Goal: Task Accomplishment & Management: Manage account settings

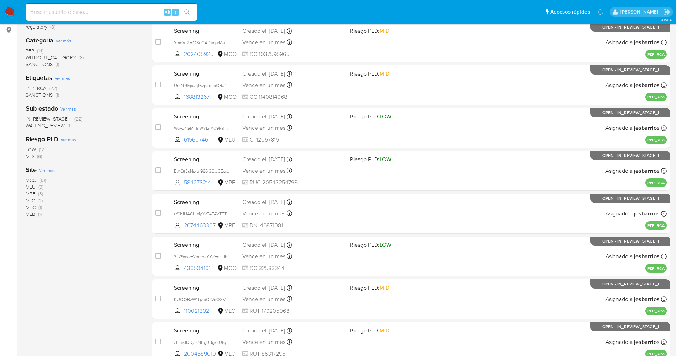
scroll to position [233, 0]
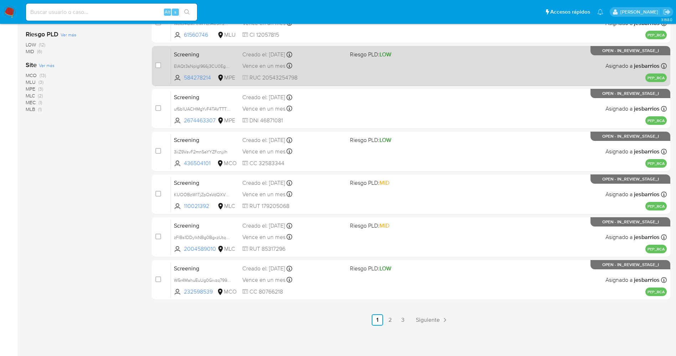
click at [400, 317] on link "3" at bounding box center [403, 319] width 11 height 11
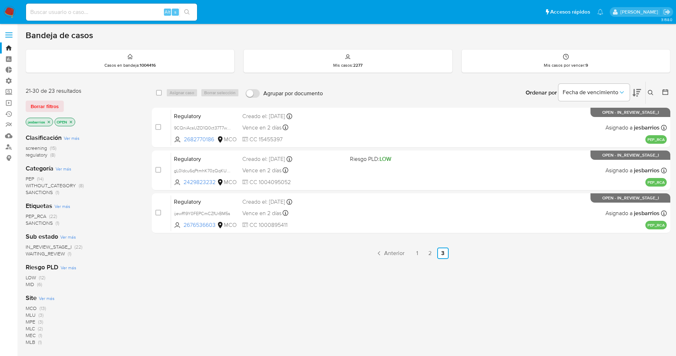
click at [44, 194] on span "SANCTIONS" at bounding box center [39, 192] width 27 height 7
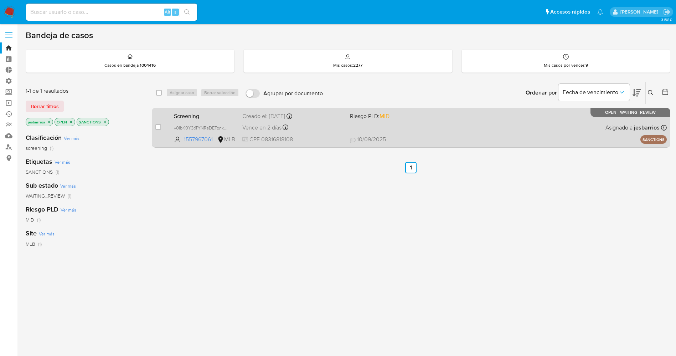
click at [490, 123] on div "Screening v0IbK0Y3oTYNRsDETpnxOEUw 1557967061 MLB Riesgo PLD: MID Creado el: 09…" at bounding box center [419, 127] width 496 height 36
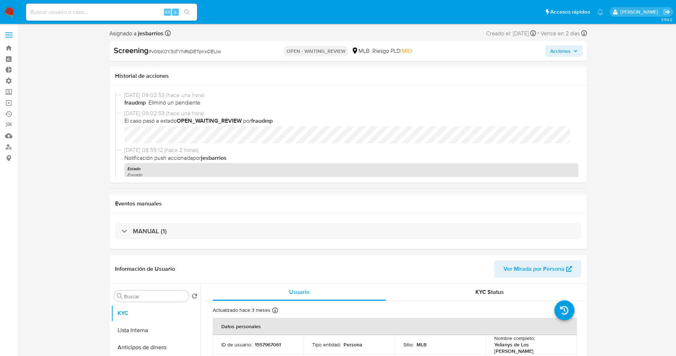
select select "10"
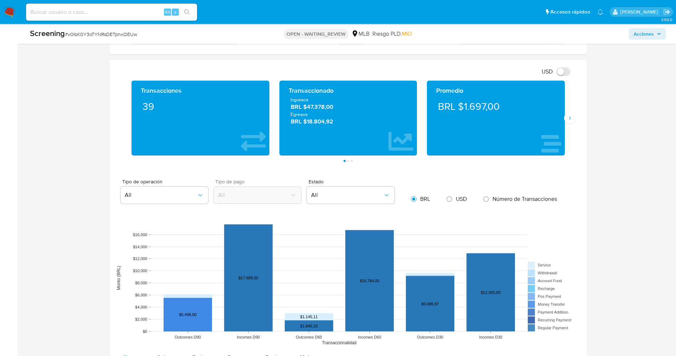
scroll to position [535, 0]
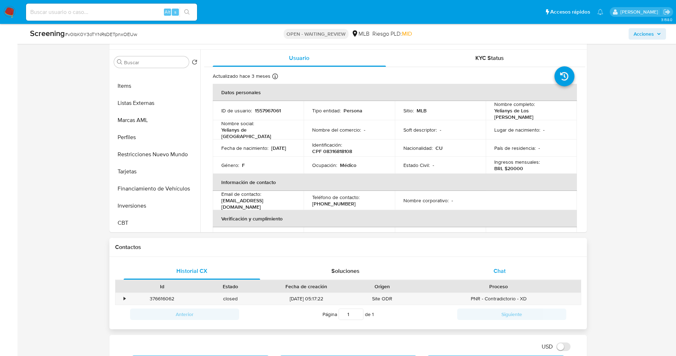
click at [497, 272] on span "Chat" at bounding box center [500, 271] width 12 height 8
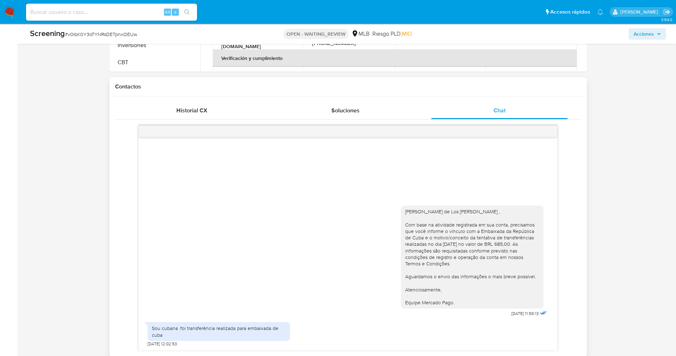
scroll to position [428, 0]
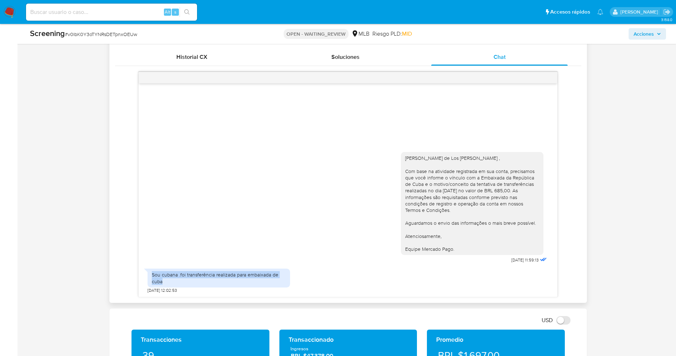
drag, startPoint x: 153, startPoint y: 276, endPoint x: 202, endPoint y: 280, distance: 49.8
click at [202, 280] on div "Sou cubana .foi transferência realizada para embaixada de cuba" at bounding box center [219, 277] width 134 height 13
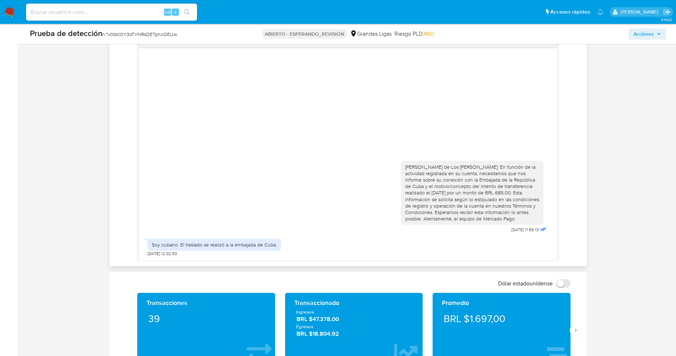
scroll to position [481, 0]
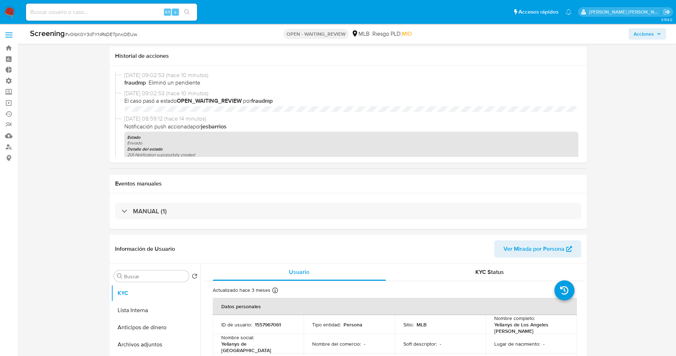
select select "10"
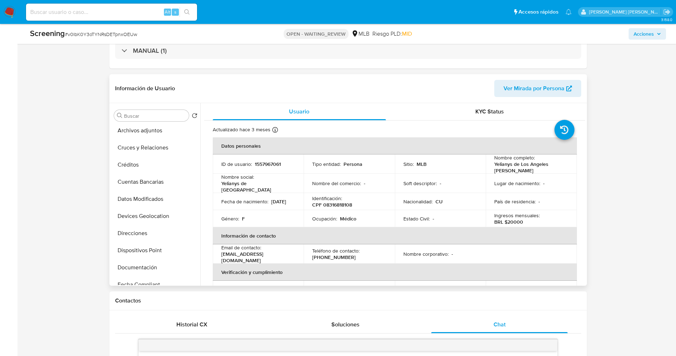
drag, startPoint x: 493, startPoint y: 163, endPoint x: 536, endPoint y: 169, distance: 43.6
click at [536, 169] on p "Yelianys de Los Angeles Serrano Estrada" at bounding box center [530, 167] width 71 height 13
copy p "Yelianys de Los Angeles Serrano Estrada"
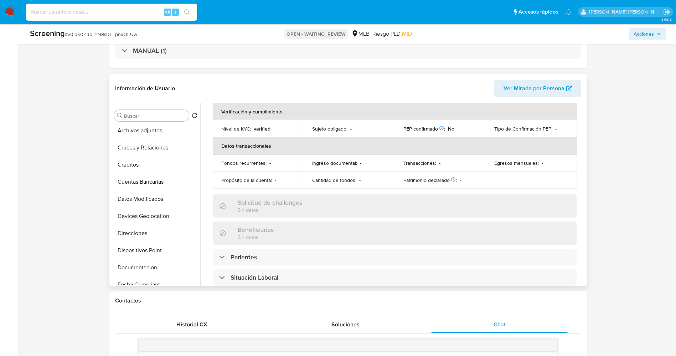
scroll to position [214, 0]
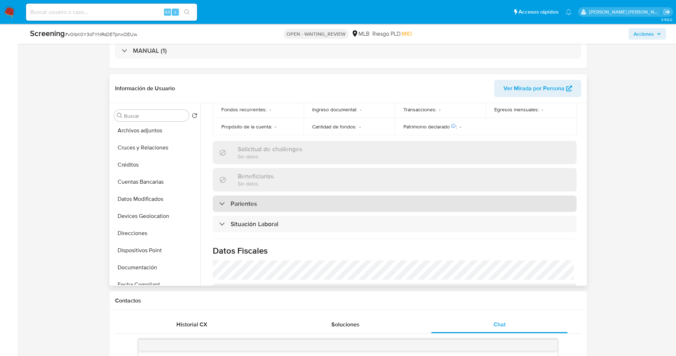
click at [269, 203] on div "Parientes" at bounding box center [395, 203] width 364 height 16
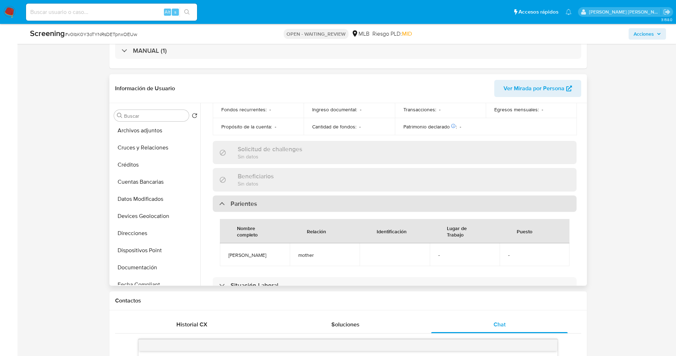
click at [269, 203] on div "Parientes" at bounding box center [395, 203] width 364 height 16
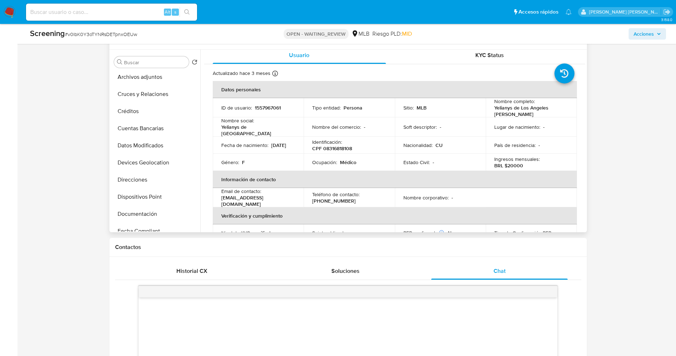
scroll to position [0, 0]
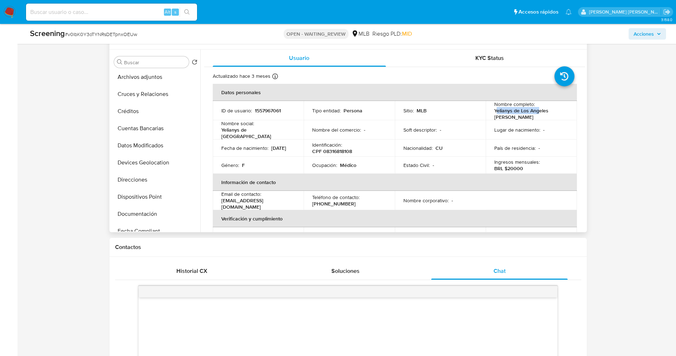
drag, startPoint x: 505, startPoint y: 111, endPoint x: 536, endPoint y: 111, distance: 31.0
click at [536, 111] on p "Yelianys de Los Angeles Serrano Estrada" at bounding box center [530, 113] width 71 height 13
click at [530, 111] on p "Yelianys de Los Angeles Serrano Estrada" at bounding box center [530, 113] width 71 height 13
drag, startPoint x: 491, startPoint y: 109, endPoint x: 536, endPoint y: 116, distance: 44.8
click at [536, 116] on td "Nombre completo : Yelianys de Los Angeles Serrano Estrada" at bounding box center [531, 110] width 91 height 19
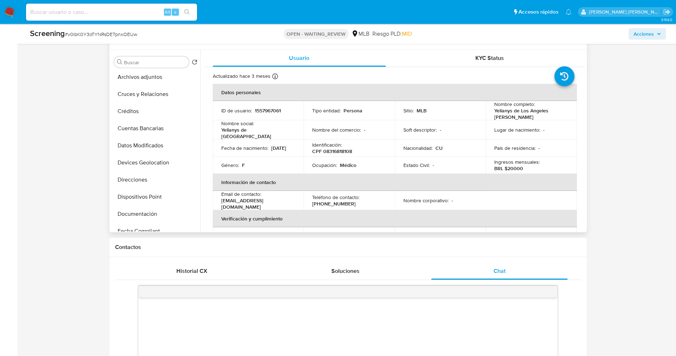
copy p "Yelianys de Los Angeles Serrano Estrada"
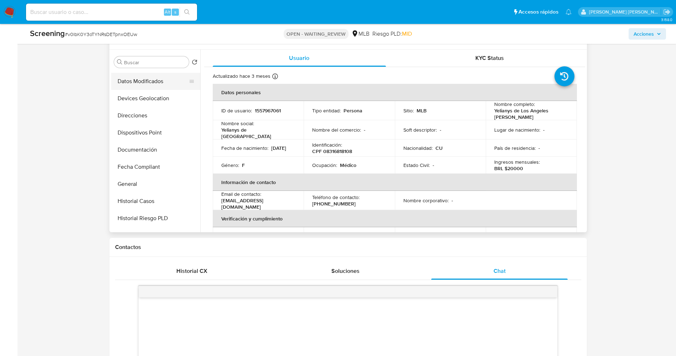
scroll to position [160, 0]
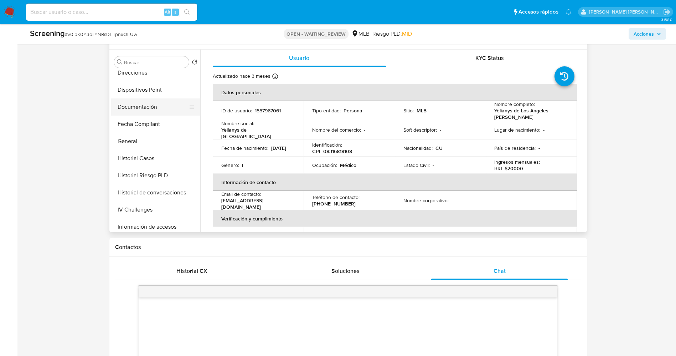
click at [155, 108] on button "Documentación" at bounding box center [152, 106] width 83 height 17
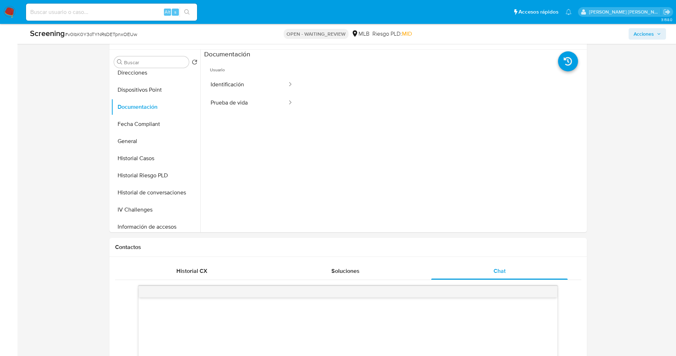
click at [260, 95] on button "Prueba de vida" at bounding box center [246, 103] width 84 height 18
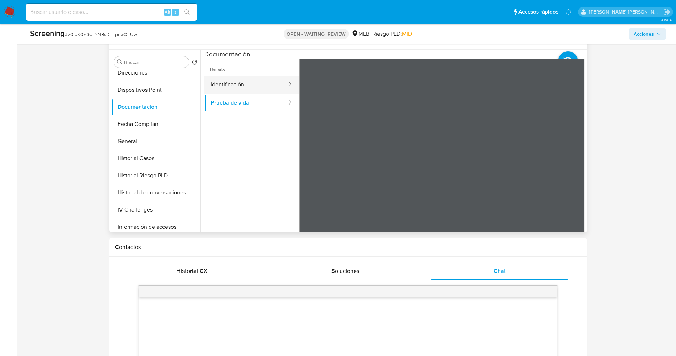
click at [263, 80] on button "Identificación" at bounding box center [246, 85] width 84 height 18
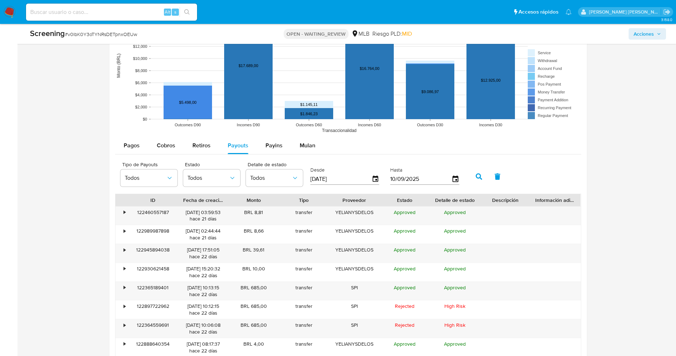
scroll to position [909, 0]
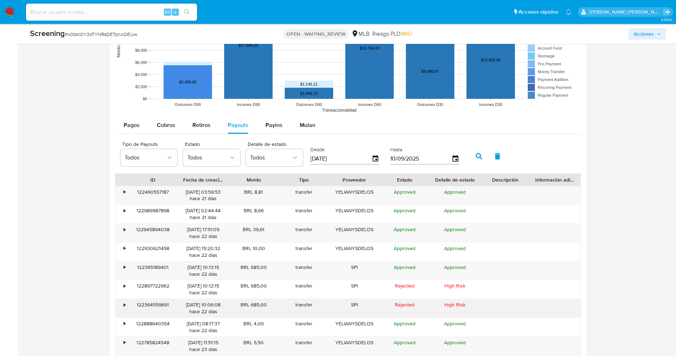
click at [122, 302] on div "•" at bounding box center [122, 308] width 12 height 19
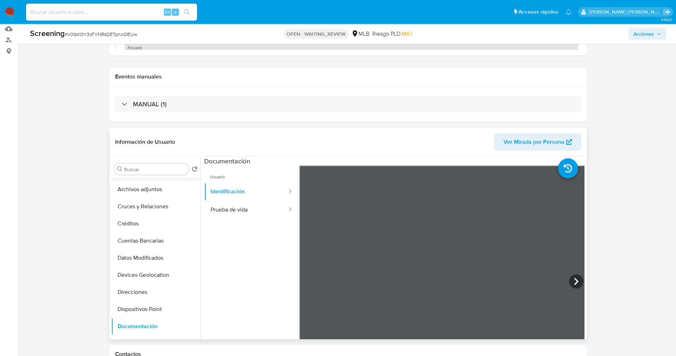
scroll to position [0, 0]
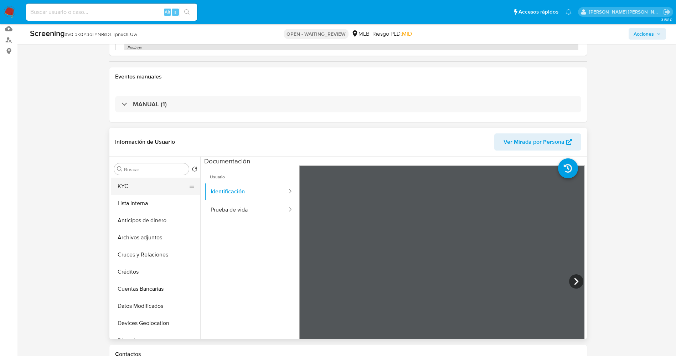
click at [128, 188] on button "KYC" at bounding box center [152, 186] width 83 height 17
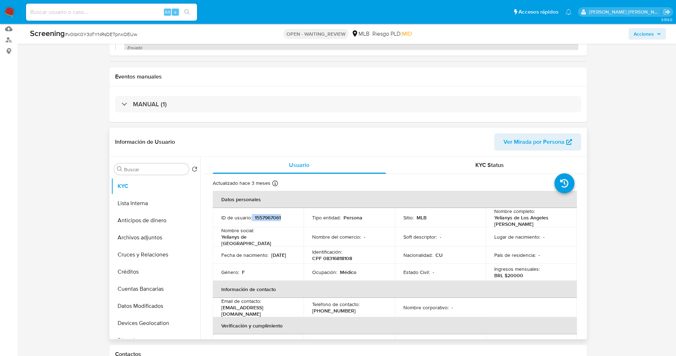
drag, startPoint x: 252, startPoint y: 219, endPoint x: 294, endPoint y: 219, distance: 42.1
click at [294, 219] on div "ID de usuario : 1557967061" at bounding box center [258, 217] width 74 height 6
copy div "1557967061"
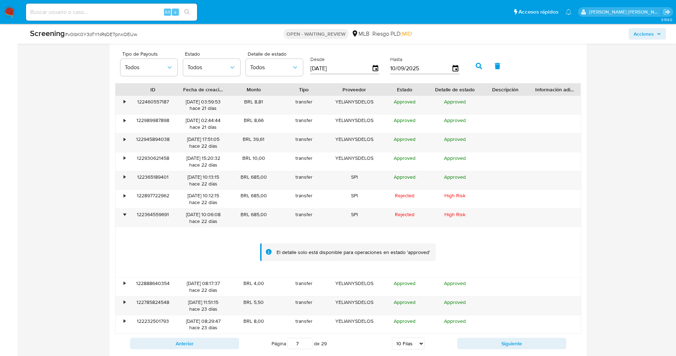
scroll to position [1016, 0]
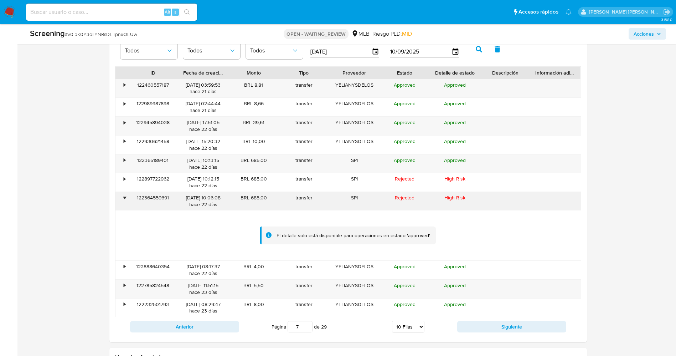
drag, startPoint x: 137, startPoint y: 195, endPoint x: 170, endPoint y: 196, distance: 33.5
click at [170, 196] on div "122364559691" at bounding box center [153, 201] width 50 height 19
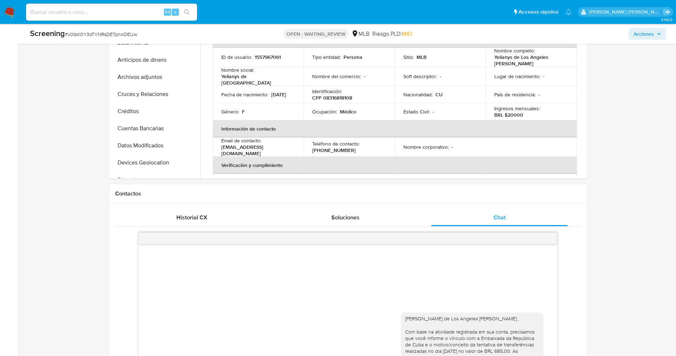
scroll to position [53, 0]
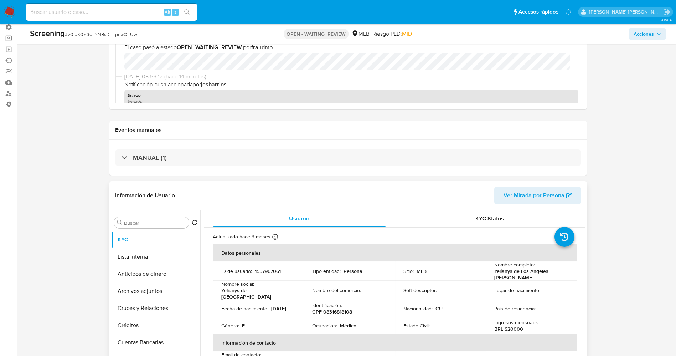
drag, startPoint x: 491, startPoint y: 266, endPoint x: 532, endPoint y: 275, distance: 41.5
click at [532, 275] on td "Nombre completo : Yelianys de Los Angeles Serrano Estrada" at bounding box center [531, 270] width 91 height 19
click at [528, 271] on p "Yelianys de Los Angeles [PERSON_NAME]" at bounding box center [530, 274] width 71 height 13
drag, startPoint x: 492, startPoint y: 271, endPoint x: 532, endPoint y: 276, distance: 39.6
click at [532, 276] on td "Nombre completo : Yelianys de Los Angeles Serrano Estrada" at bounding box center [531, 270] width 91 height 19
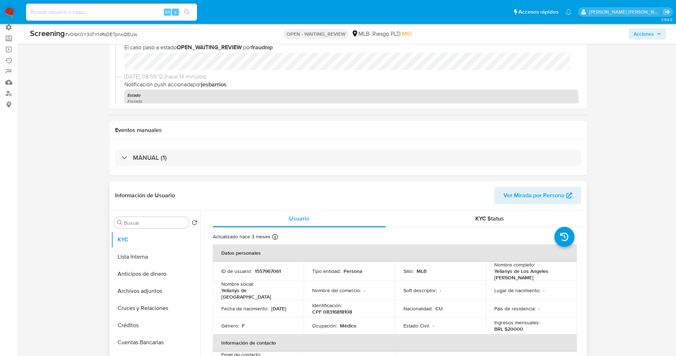
copy p "[PERSON_NAME] de Los [PERSON_NAME]"
drag, startPoint x: 321, startPoint y: 310, endPoint x: 360, endPoint y: 307, distance: 39.0
click at [360, 307] on div "Identificación : CPF 08316818108" at bounding box center [349, 308] width 74 height 13
drag, startPoint x: 343, startPoint y: 306, endPoint x: 323, endPoint y: 310, distance: 20.2
click at [323, 310] on p "CPF 08316818108" at bounding box center [332, 311] width 40 height 6
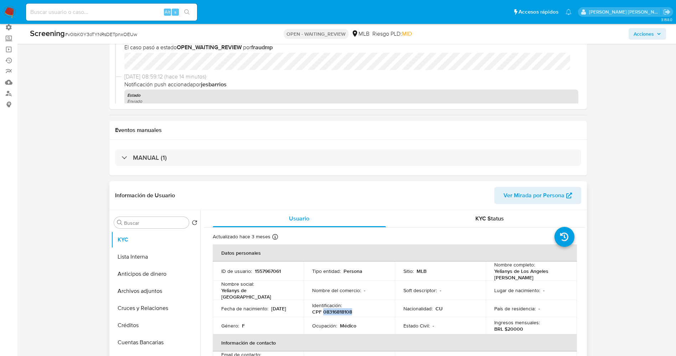
drag, startPoint x: 323, startPoint y: 310, endPoint x: 353, endPoint y: 307, distance: 30.5
click at [353, 307] on div "Identificación : CPF 08316818108" at bounding box center [349, 308] width 74 height 13
copy p "08316818108"
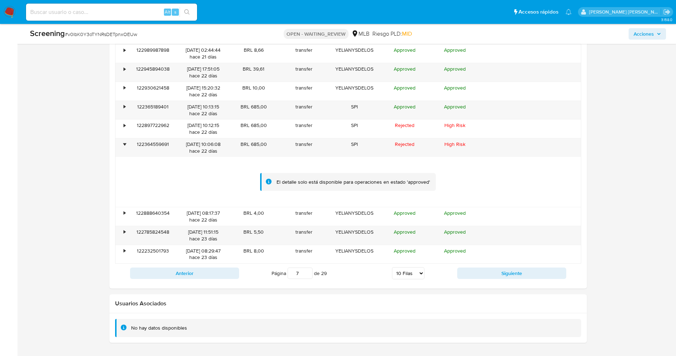
scroll to position [1016, 0]
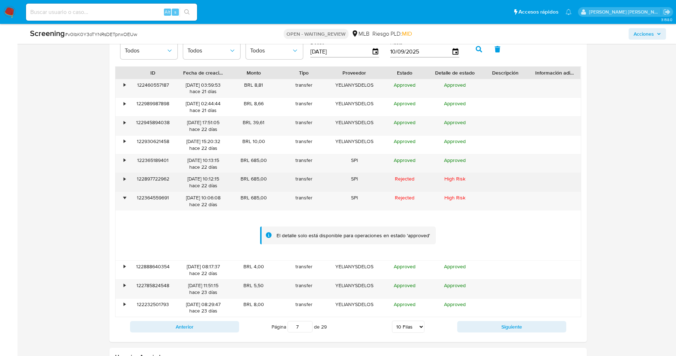
drag, startPoint x: 137, startPoint y: 178, endPoint x: 176, endPoint y: 178, distance: 39.9
click at [176, 178] on div "122897722962" at bounding box center [153, 182] width 50 height 19
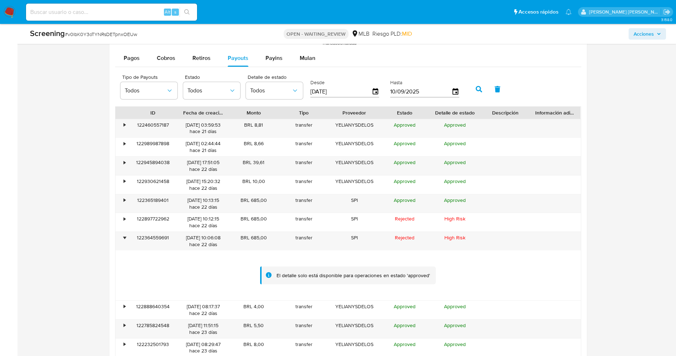
scroll to position [963, 0]
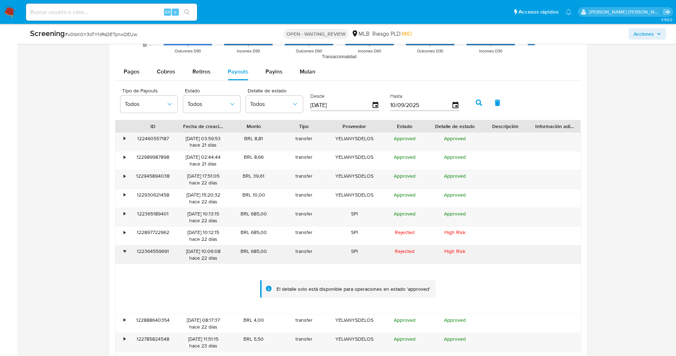
click at [144, 250] on div "122364559691" at bounding box center [153, 254] width 50 height 19
drag, startPoint x: 135, startPoint y: 250, endPoint x: 169, endPoint y: 251, distance: 33.9
click at [172, 251] on div "122364559691" at bounding box center [153, 254] width 50 height 19
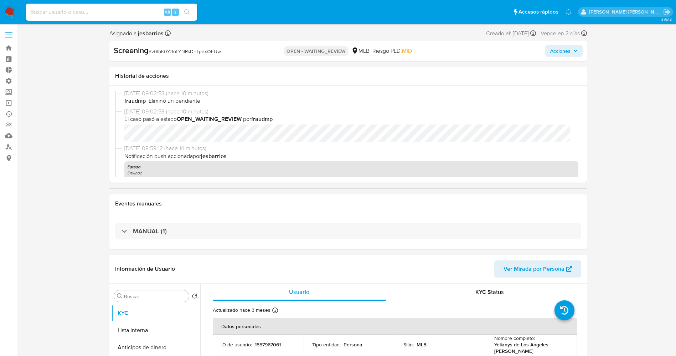
scroll to position [0, 0]
click at [10, 14] on img at bounding box center [10, 12] width 12 height 12
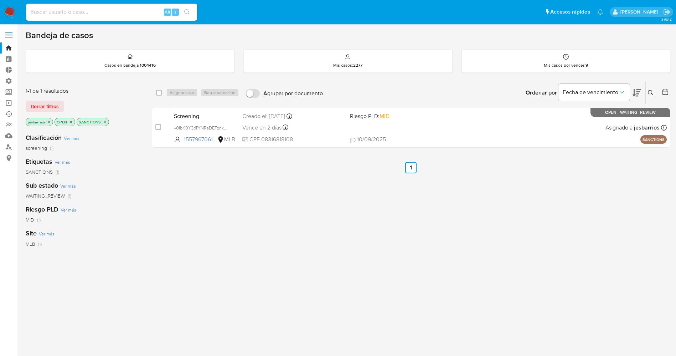
click at [71, 122] on icon "close-filter" at bounding box center [71, 122] width 2 height 2
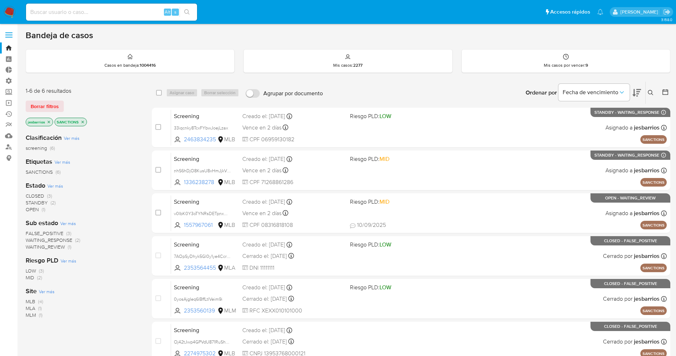
click at [49, 120] on icon "close-filter" at bounding box center [49, 122] width 4 height 4
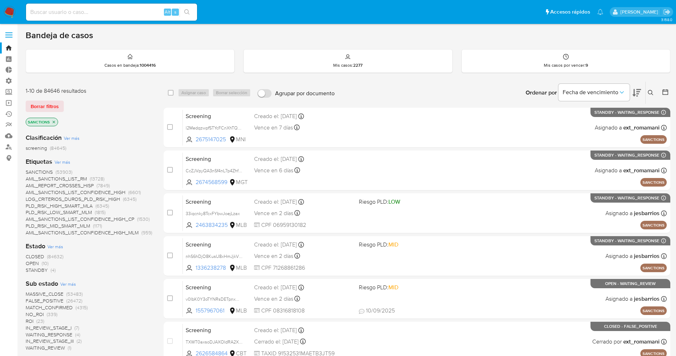
click at [36, 270] on span "STANDBY" at bounding box center [37, 269] width 22 height 7
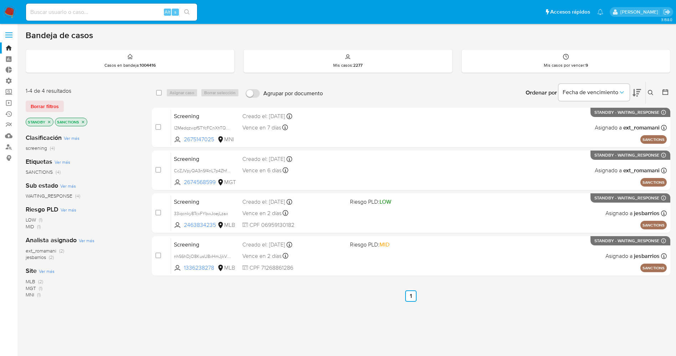
click at [84, 121] on icon "close-filter" at bounding box center [83, 122] width 4 height 4
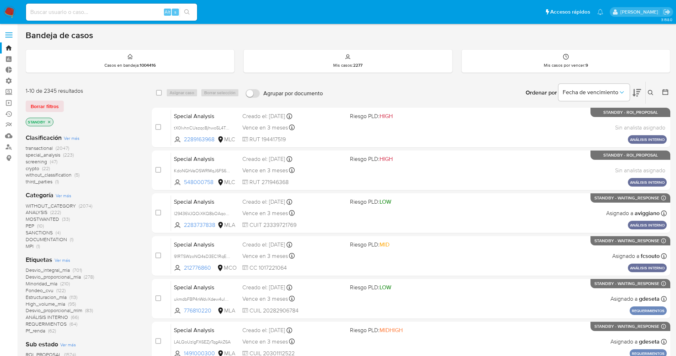
click at [11, 11] on img at bounding box center [10, 12] width 12 height 12
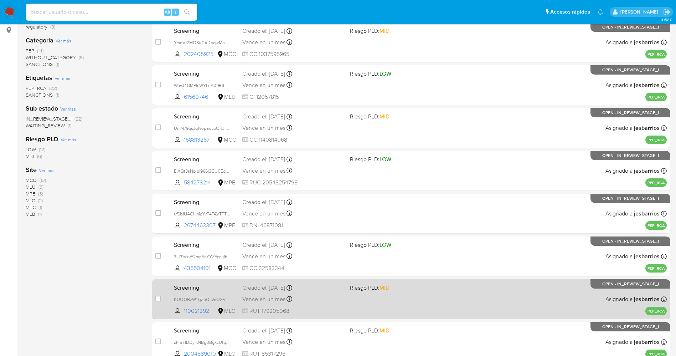
scroll to position [233, 0]
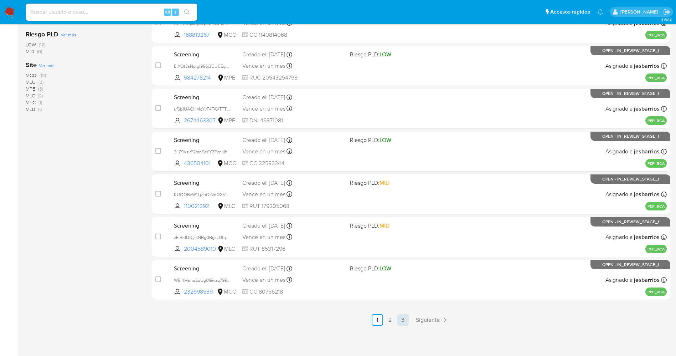
click at [407, 319] on link "3" at bounding box center [403, 319] width 11 height 11
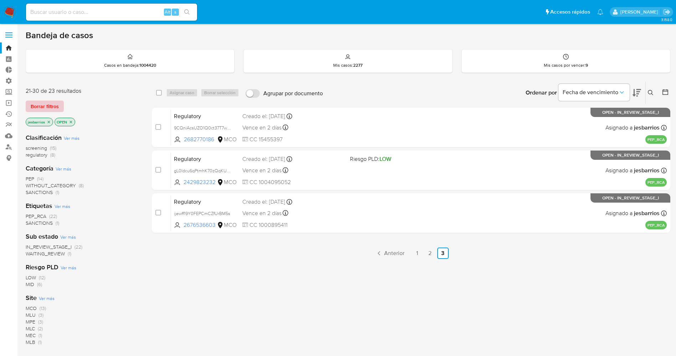
click at [51, 106] on span "Borrar filtros" at bounding box center [45, 106] width 28 height 10
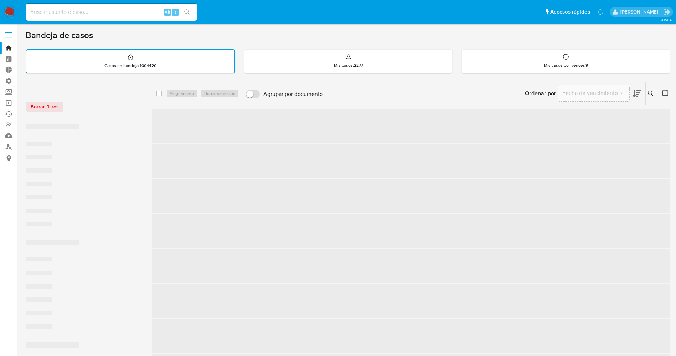
click at [650, 92] on icon at bounding box center [651, 94] width 6 height 6
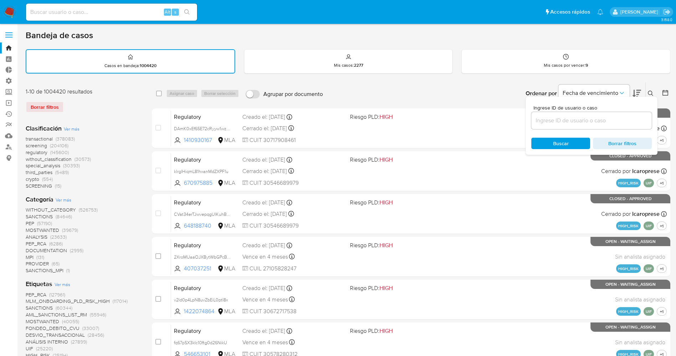
click at [583, 124] on input at bounding box center [592, 120] width 121 height 9
type input "aZggkVcmnDAISOHyel5P4sb0"
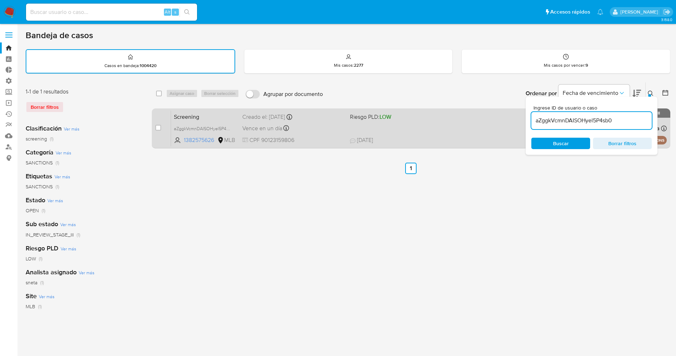
click at [449, 129] on div "Screening aZggkVcmnDAISOHyel5P4sb0 1382575626 MLB Riesgo PLD: LOW Creado el: [D…" at bounding box center [419, 128] width 496 height 36
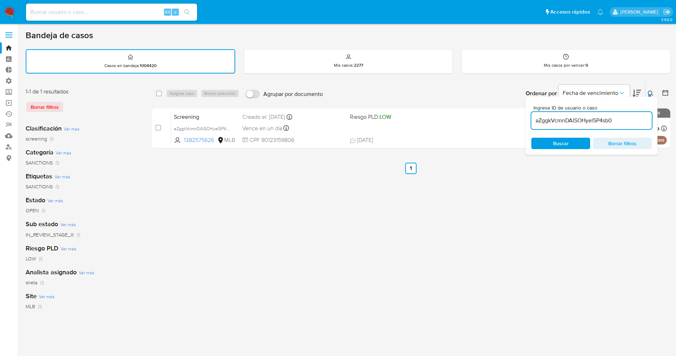
click at [10, 12] on img at bounding box center [10, 12] width 12 height 12
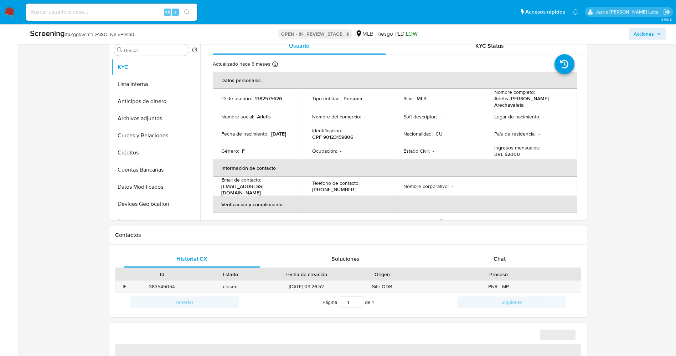
scroll to position [267, 0]
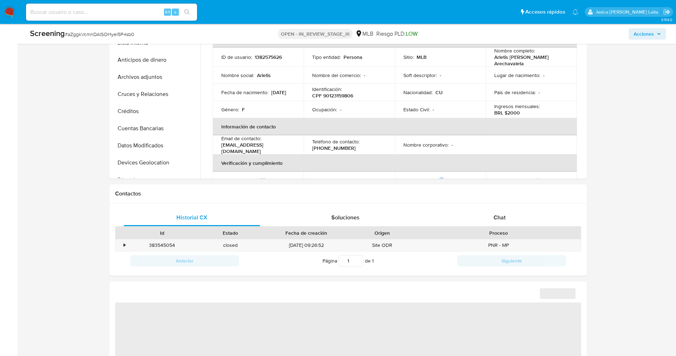
select select "10"
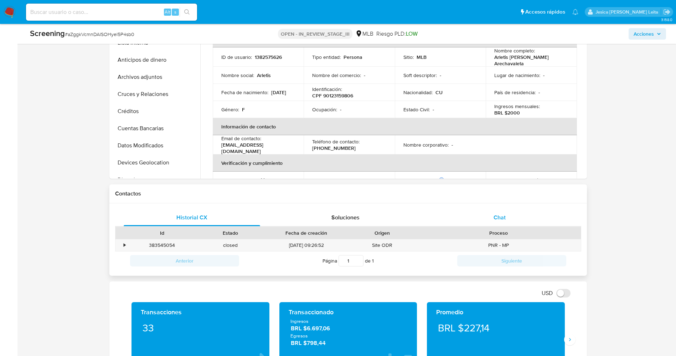
click at [484, 216] on div "Chat" at bounding box center [499, 217] width 137 height 17
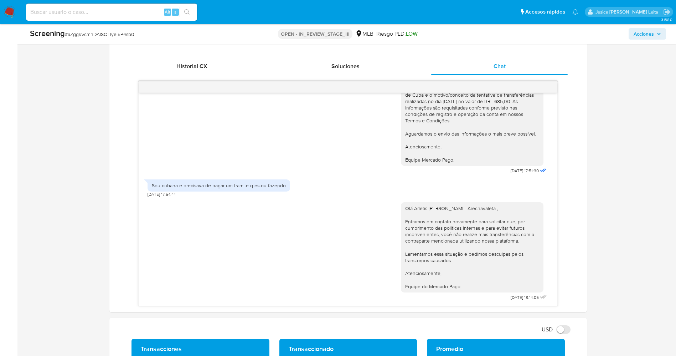
scroll to position [428, 0]
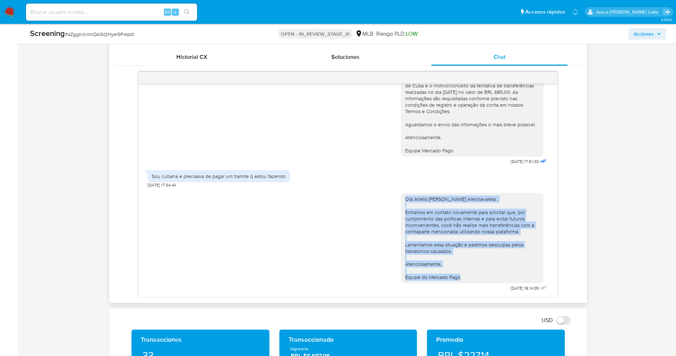
drag, startPoint x: 394, startPoint y: 197, endPoint x: 471, endPoint y: 283, distance: 115.9
click at [471, 283] on div "Olá Arletis [PERSON_NAME] Arechavaleta , Entramos em contato novamente para sol…" at bounding box center [475, 240] width 148 height 105
copy div "Olá Arletis [PERSON_NAME] Arechavaleta , Entramos em contato novamente para sol…"
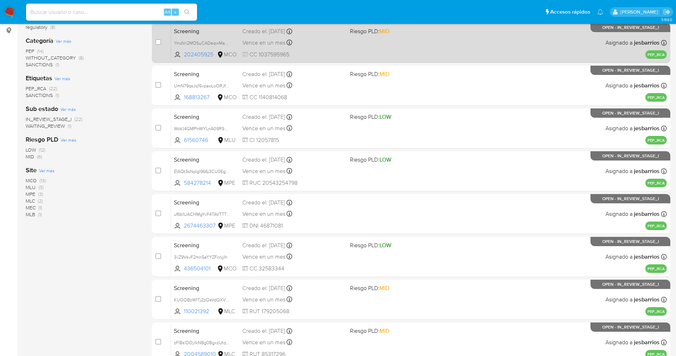
scroll to position [233, 0]
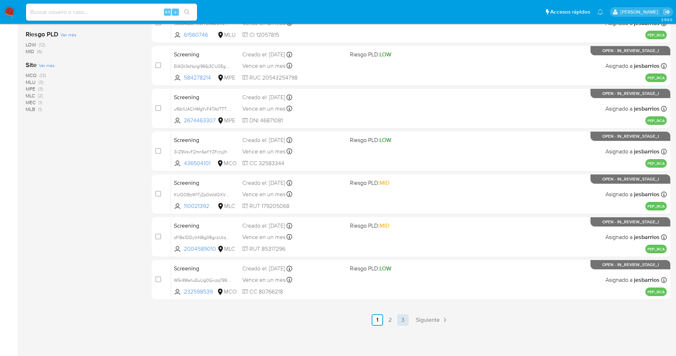
click at [403, 321] on link "3" at bounding box center [403, 319] width 11 height 11
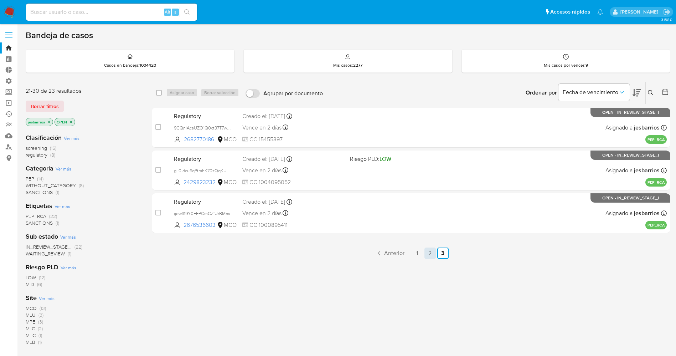
click at [425, 256] on link "2" at bounding box center [430, 252] width 11 height 11
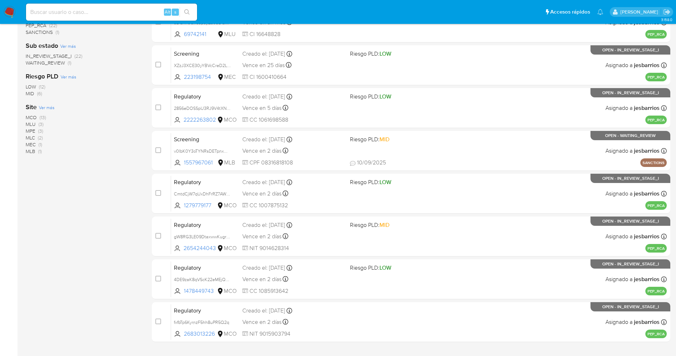
scroll to position [233, 0]
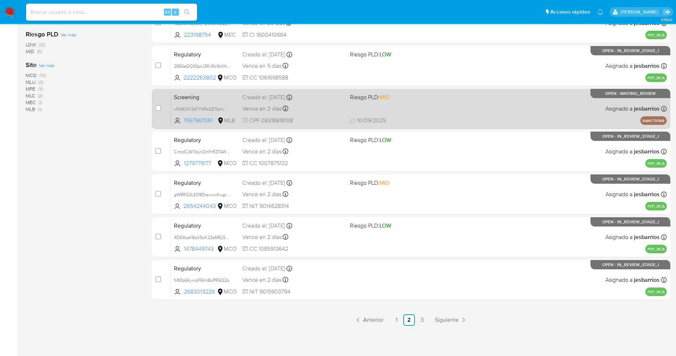
click at [432, 99] on span "Riesgo PLD: MID" at bounding box center [401, 96] width 102 height 9
click at [157, 109] on input "checkbox" at bounding box center [158, 108] width 6 height 6
checkbox input "true"
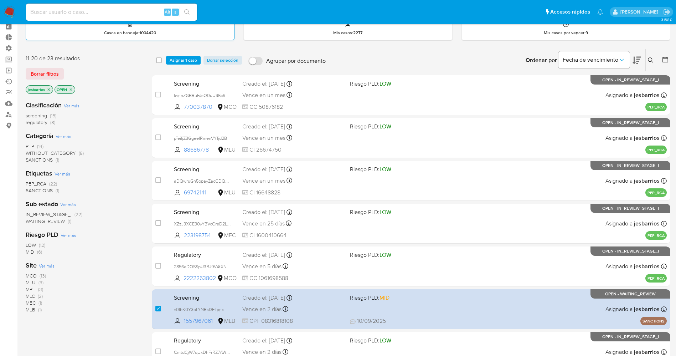
scroll to position [0, 0]
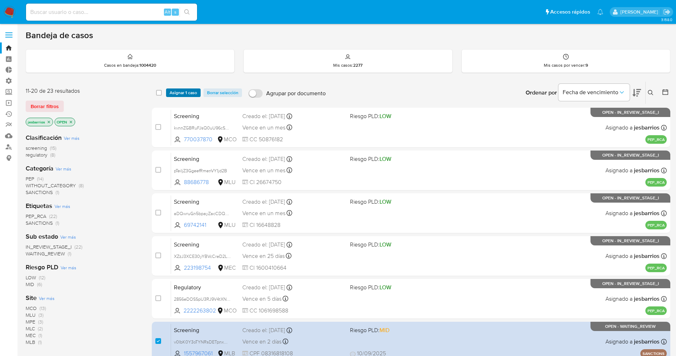
click at [180, 89] on span "Asignar 1 caso" at bounding box center [183, 92] width 27 height 7
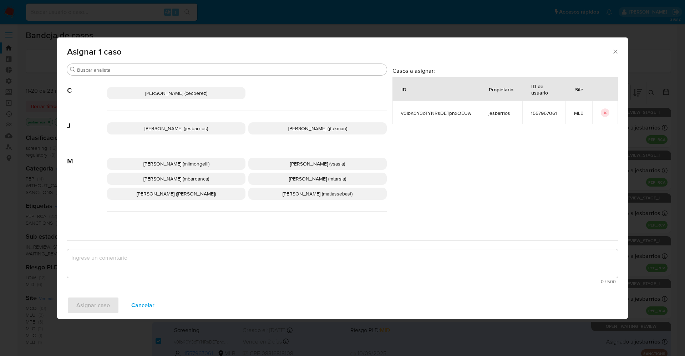
click at [197, 128] on span "Jesica Iris Barrios Leita (jesbarrios)" at bounding box center [175, 128] width 63 height 7
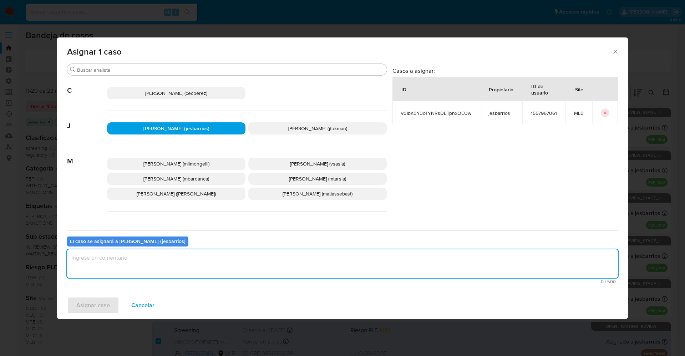
click at [172, 265] on textarea "assign-modal" at bounding box center [342, 263] width 551 height 29
type textarea "z"
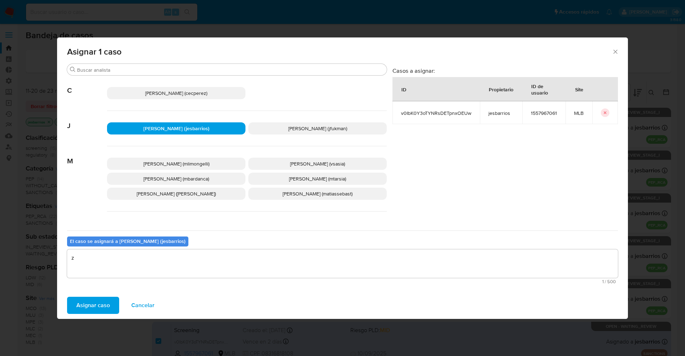
click at [98, 304] on span "Asignar caso" at bounding box center [93, 305] width 34 height 16
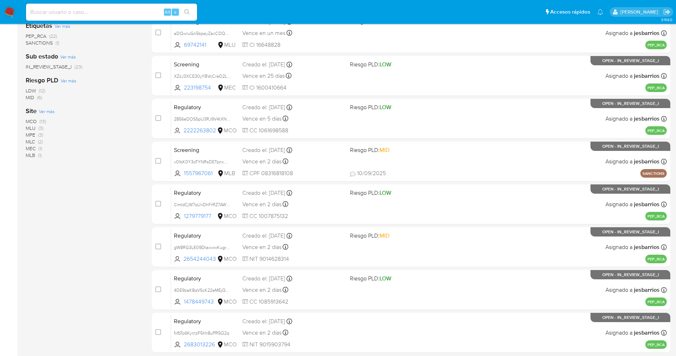
scroll to position [233, 0]
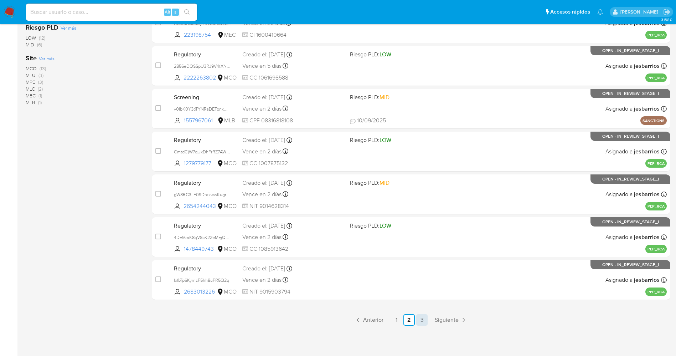
click at [425, 315] on link "3" at bounding box center [421, 319] width 11 height 11
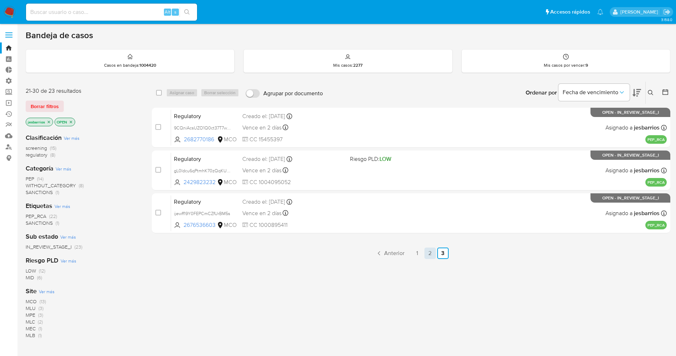
click at [425, 253] on link "2" at bounding box center [430, 252] width 11 height 11
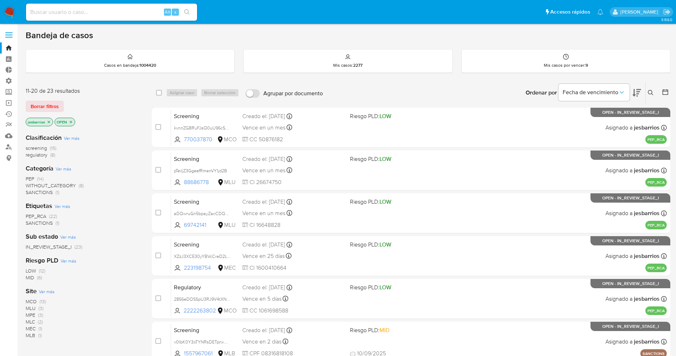
scroll to position [233, 0]
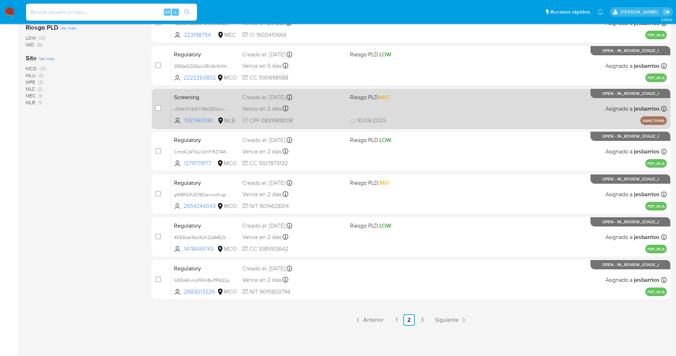
click at [462, 114] on div "Screening v0IbK0Y3oTYNRsDETpnxOEUw 1557967061 MLB Riesgo PLD: MID Creado el: 09…" at bounding box center [419, 109] width 496 height 36
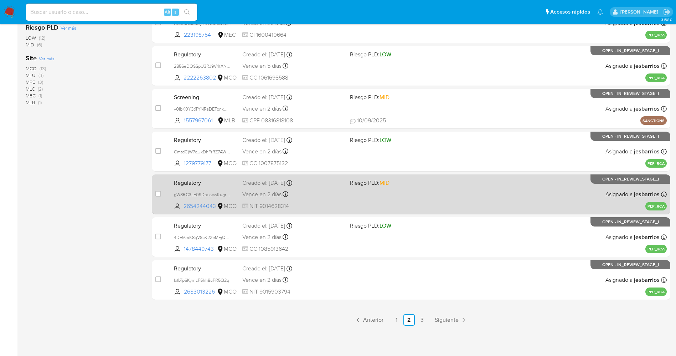
scroll to position [0, 0]
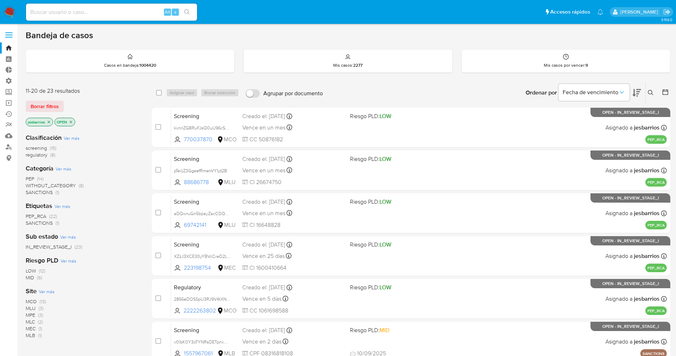
click at [7, 10] on img at bounding box center [10, 12] width 12 height 12
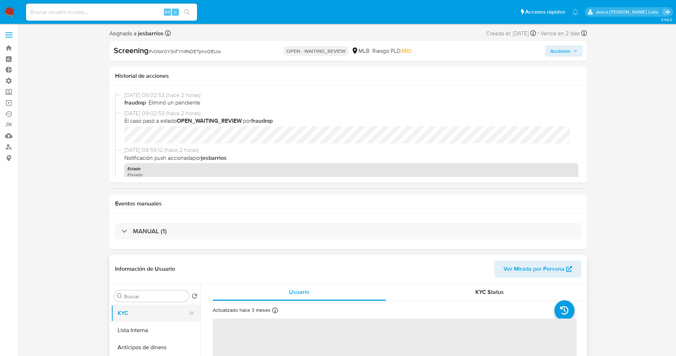
select select "10"
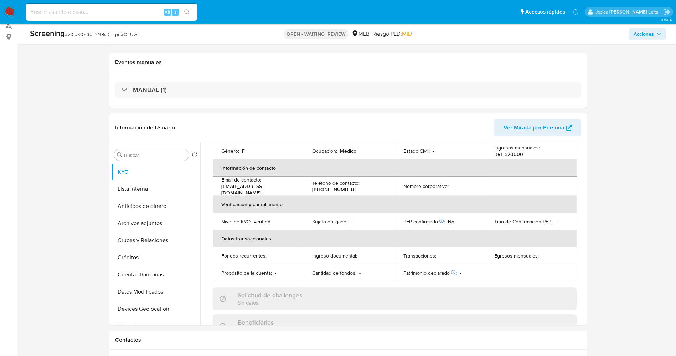
scroll to position [214, 0]
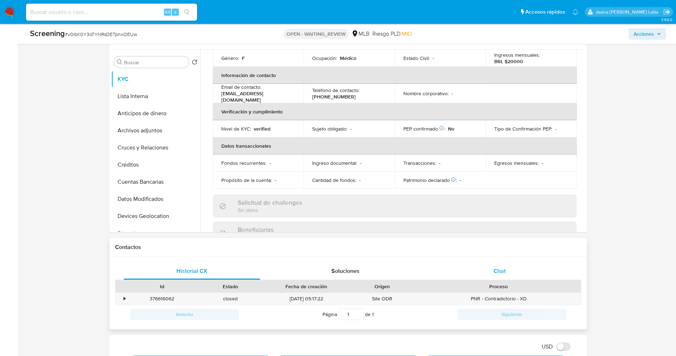
click at [508, 268] on div "Chat" at bounding box center [499, 270] width 137 height 17
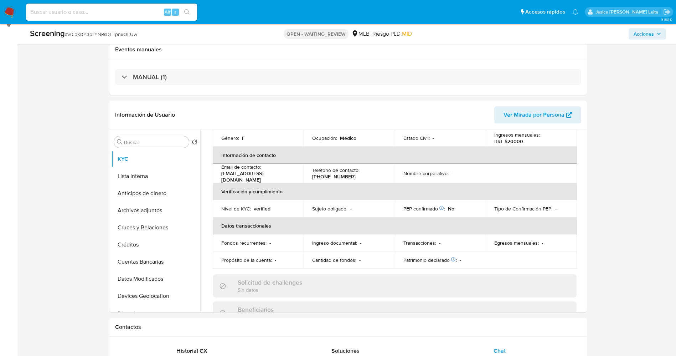
scroll to position [0, 0]
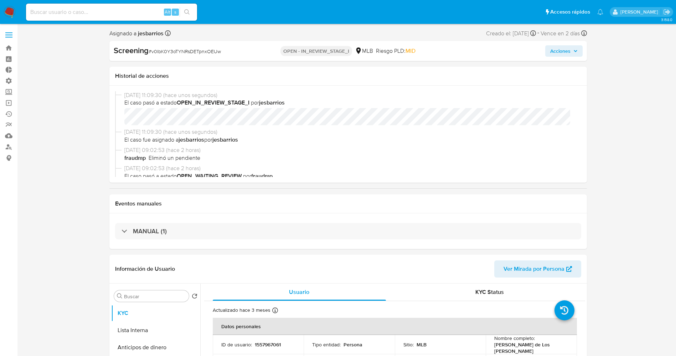
select select "10"
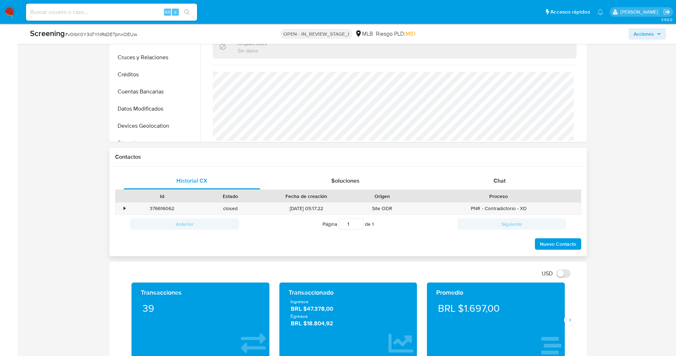
scroll to position [321, 0]
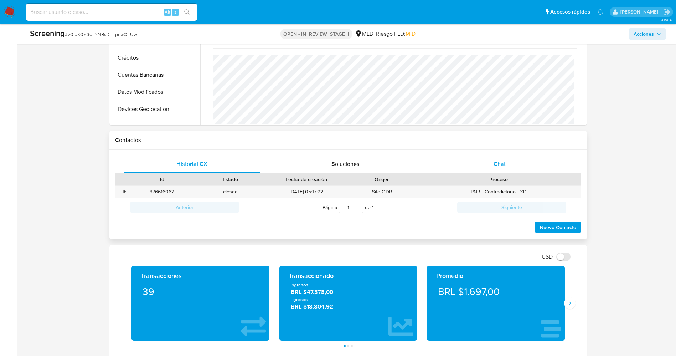
click at [510, 165] on div "Chat" at bounding box center [499, 163] width 137 height 17
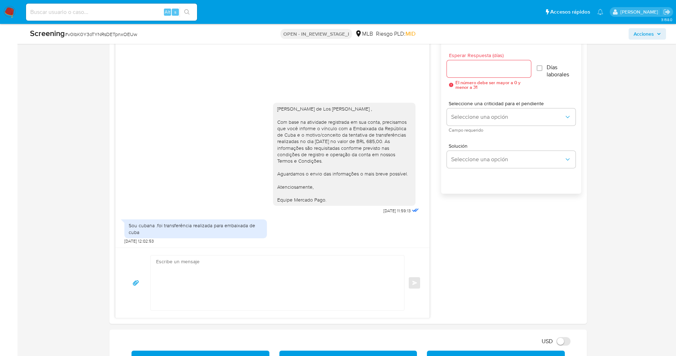
scroll to position [481, 0]
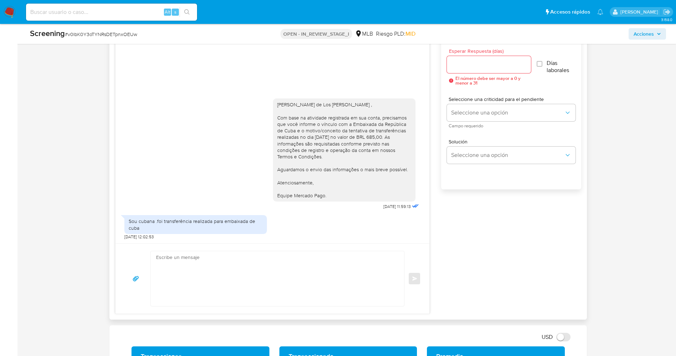
click at [252, 271] on textarea at bounding box center [276, 278] width 240 height 55
paste textarea "Olá [PERSON_NAME] , Entramos em contato novamente para solicitar que, por cumpr…"
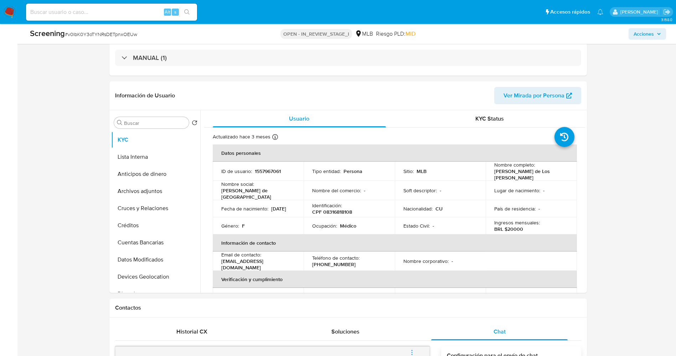
scroll to position [107, 0]
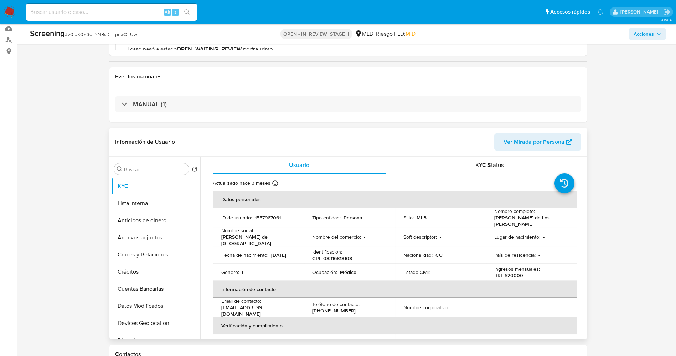
drag, startPoint x: 493, startPoint y: 217, endPoint x: 536, endPoint y: 225, distance: 43.8
click at [536, 225] on p "Yelianys de Los Angeles Serrano Estrada" at bounding box center [530, 220] width 71 height 13
copy p "Yelianys de Los Angeles Serrano Estrada"
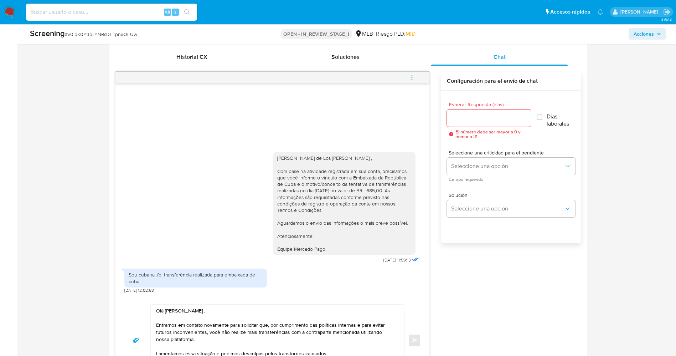
scroll to position [481, 0]
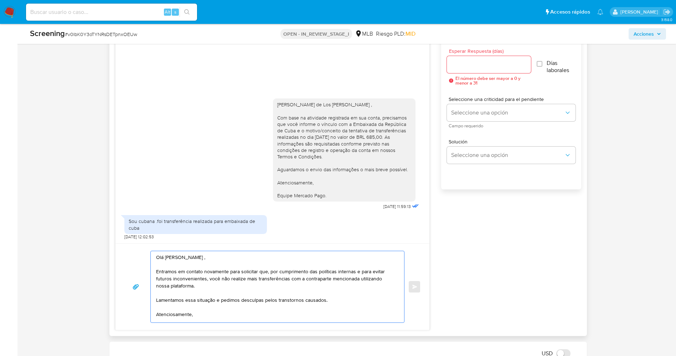
drag, startPoint x: 165, startPoint y: 258, endPoint x: 238, endPoint y: 258, distance: 73.1
click at [238, 258] on textarea "Olá Arletis Regla Suarez Arechavaleta , Entramos em contato novamente para soli…" at bounding box center [276, 286] width 240 height 71
paste textarea "Yelianys de Los Angeles Serrano Estrad"
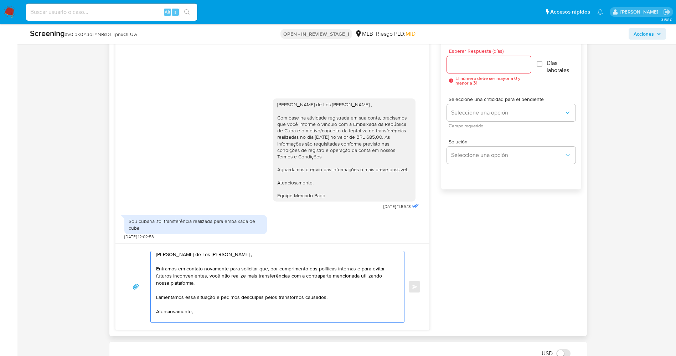
scroll to position [0, 0]
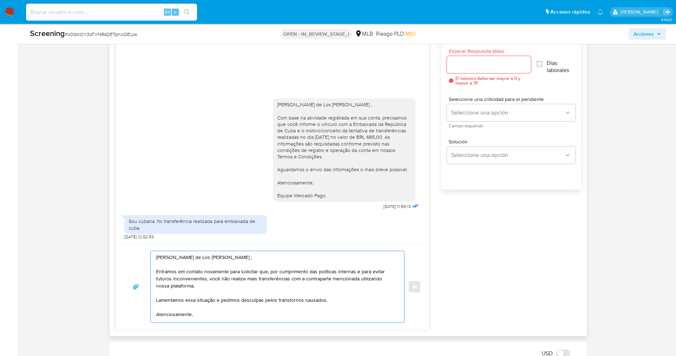
type textarea "Olá Yelianys de Los Angeles Serrano Estrada , Entramos em contato novamente par…"
click at [490, 72] on div at bounding box center [489, 64] width 84 height 17
click at [494, 66] on input "Esperar Respuesta (días)" at bounding box center [489, 64] width 84 height 9
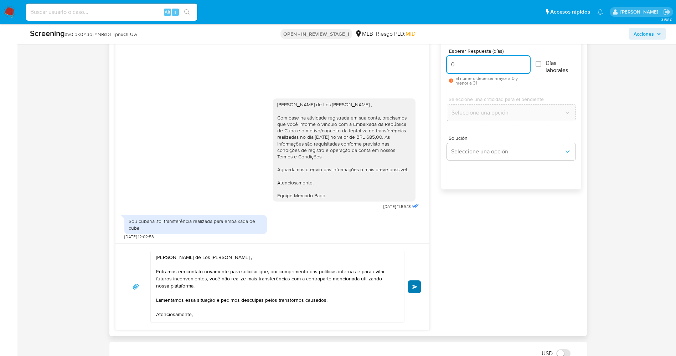
type input "0"
click at [418, 286] on button "Enviar" at bounding box center [414, 286] width 13 height 13
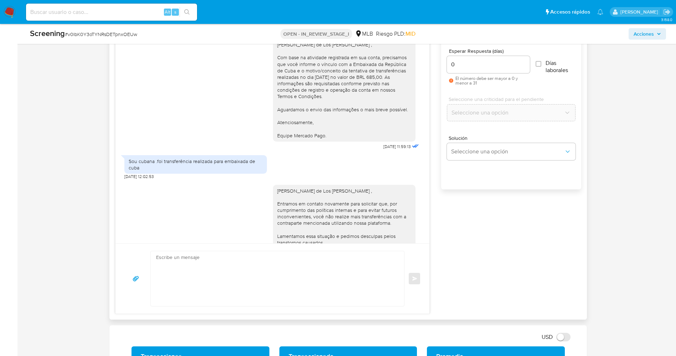
scroll to position [45, 0]
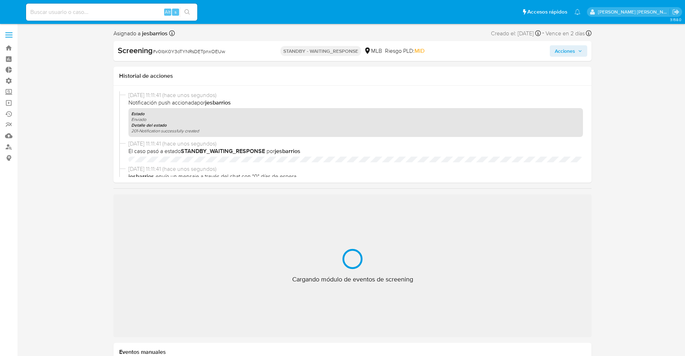
select select "10"
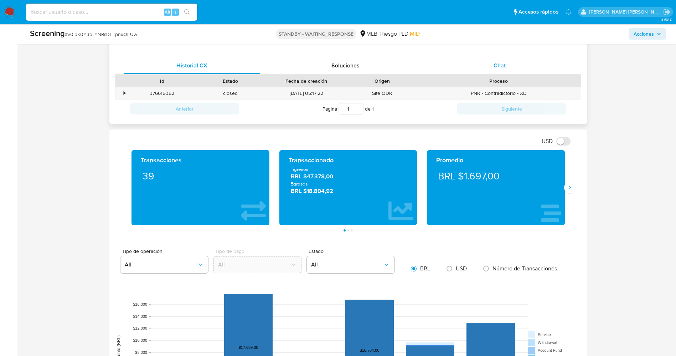
scroll to position [321, 0]
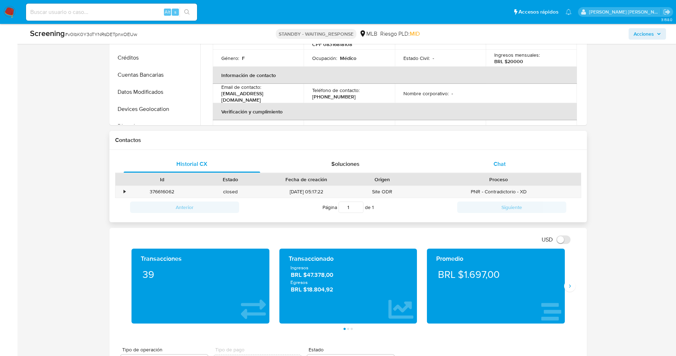
click at [499, 163] on span "Chat" at bounding box center [500, 164] width 12 height 8
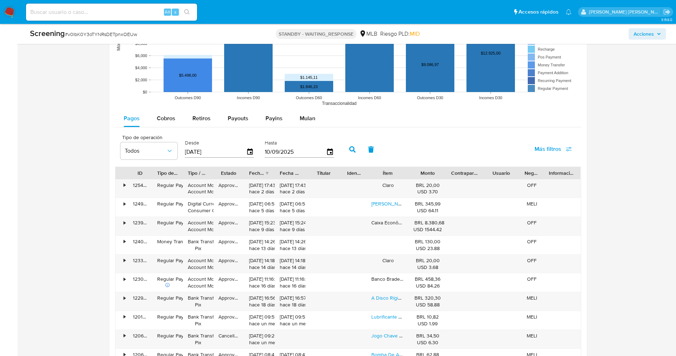
scroll to position [856, 0]
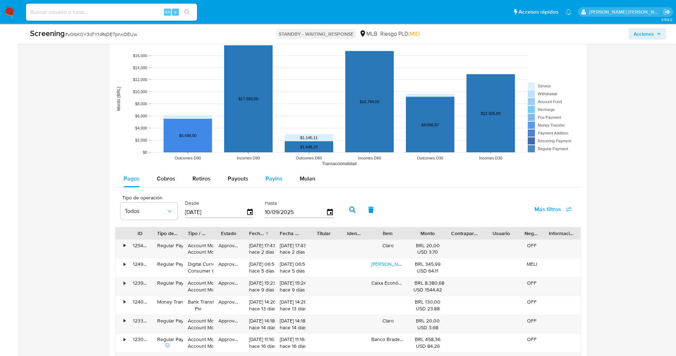
click at [267, 175] on span "Payins" at bounding box center [274, 178] width 17 height 8
select select "10"
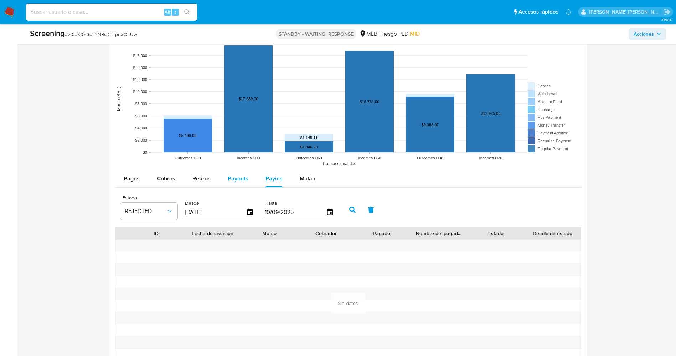
click at [228, 177] on span "Payouts" at bounding box center [238, 178] width 21 height 8
select select "10"
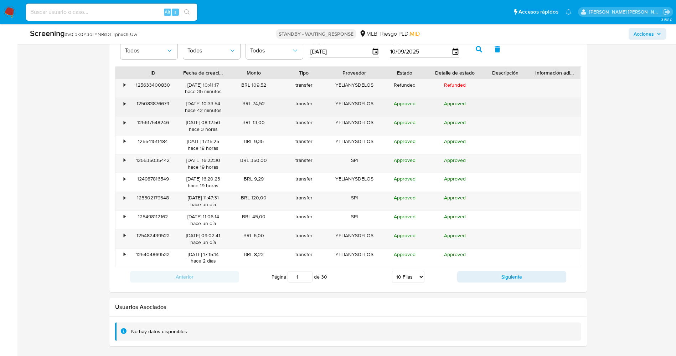
scroll to position [963, 0]
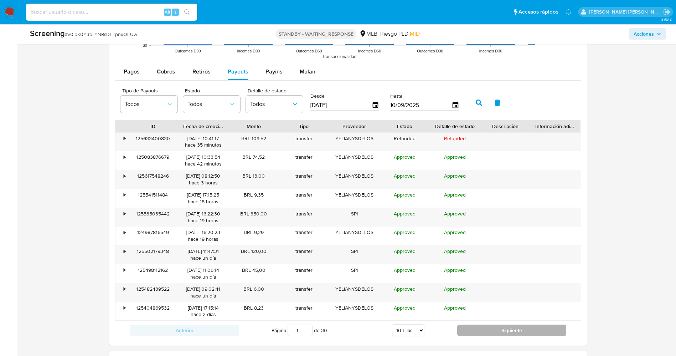
click at [522, 330] on button "Siguiente" at bounding box center [511, 329] width 109 height 11
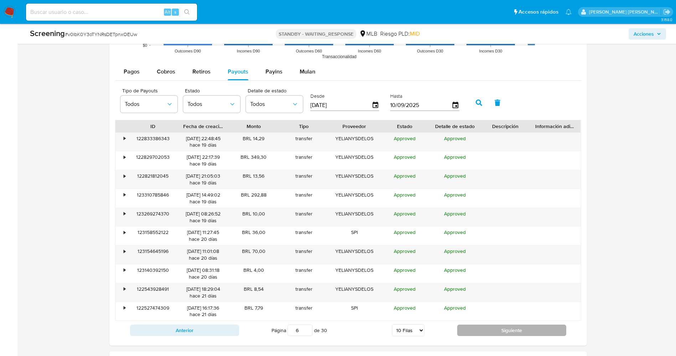
click at [522, 330] on button "Siguiente" at bounding box center [511, 329] width 109 height 11
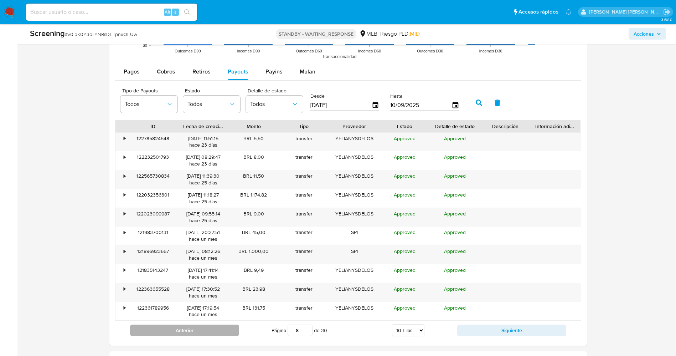
click at [203, 327] on button "Anterior" at bounding box center [184, 329] width 109 height 11
type input "7"
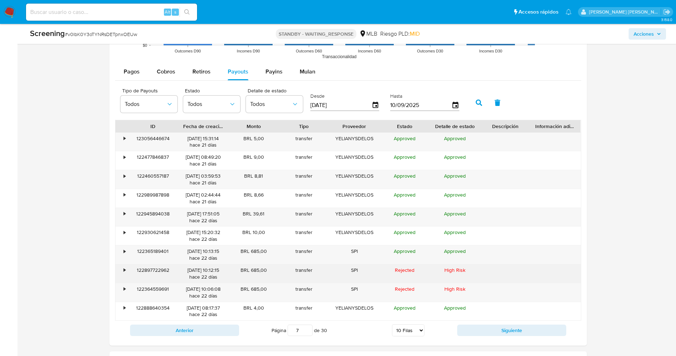
drag, startPoint x: 240, startPoint y: 268, endPoint x: 271, endPoint y: 268, distance: 31.4
click at [271, 268] on div "BRL 685,00" at bounding box center [254, 273] width 50 height 19
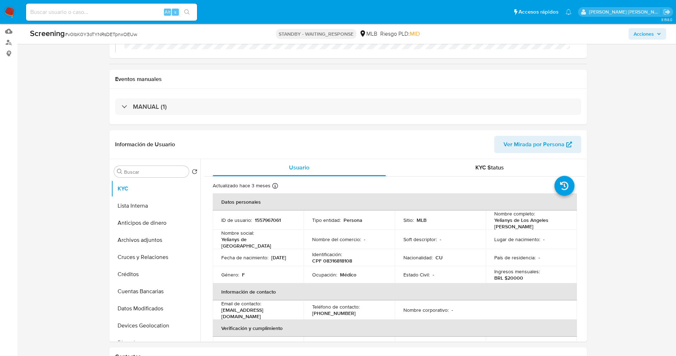
scroll to position [53, 0]
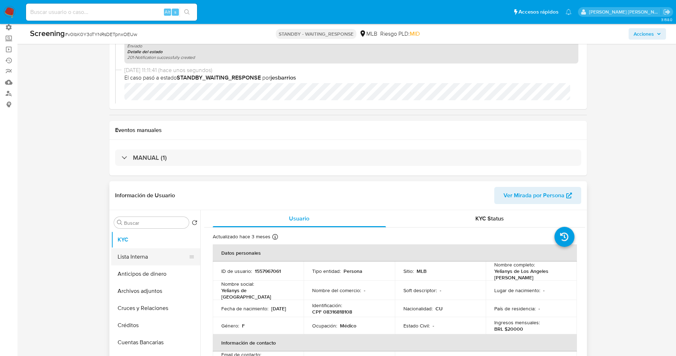
click at [147, 255] on button "Lista Interna" at bounding box center [152, 256] width 83 height 17
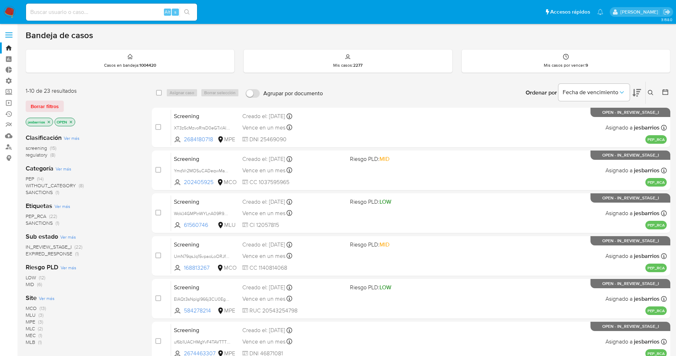
drag, startPoint x: 59, startPoint y: 105, endPoint x: 88, endPoint y: 96, distance: 30.9
click at [88, 96] on div "1-10 de 23 resultados Borrar filtros jesbarrios OPEN" at bounding box center [83, 107] width 114 height 41
click at [48, 109] on span "Borrar filtros" at bounding box center [45, 106] width 28 height 10
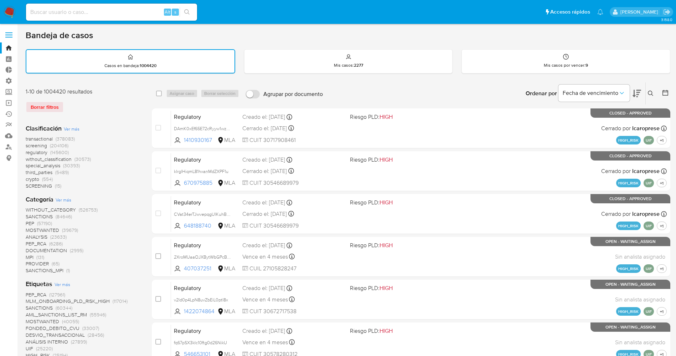
click at [652, 98] on div "Ingrese ID de usuario o caso Buscar Borrar filtros" at bounding box center [652, 93] width 12 height 22
click at [652, 94] on icon at bounding box center [650, 93] width 5 height 5
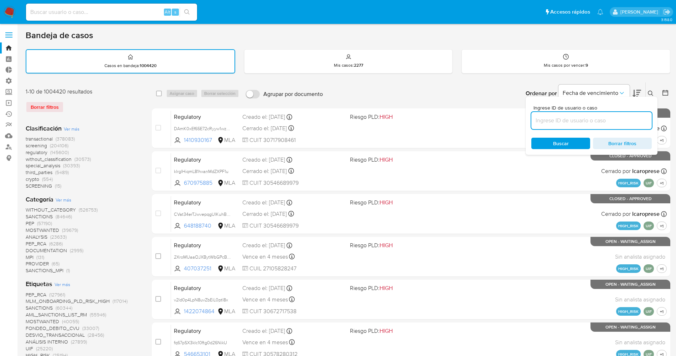
click at [579, 120] on input at bounding box center [592, 120] width 121 height 9
type input "aZggkVcmnDAISOHyel5P4sb0"
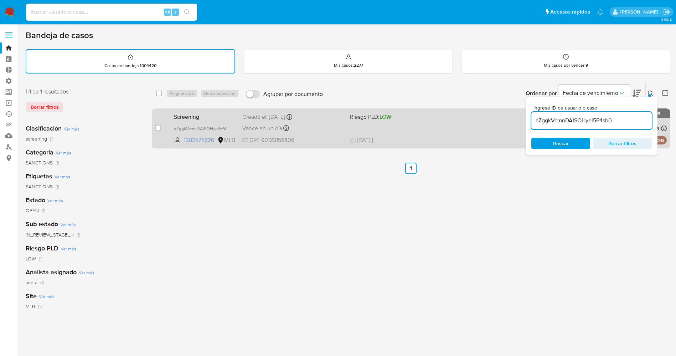
click at [446, 137] on span "[DATE] [DATE] 14:54" at bounding box center [455, 140] width 210 height 8
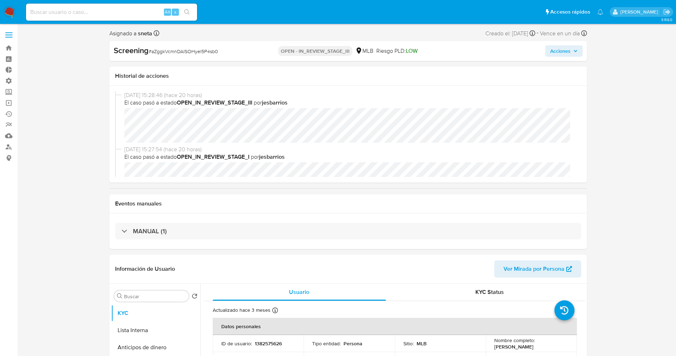
select select "10"
click at [315, 142] on div "09/09/2025 15:28:46 (hace 20 horas) El caso pasó a estado OPEN_IN_REVIEW_STAGE_…" at bounding box center [348, 118] width 466 height 54
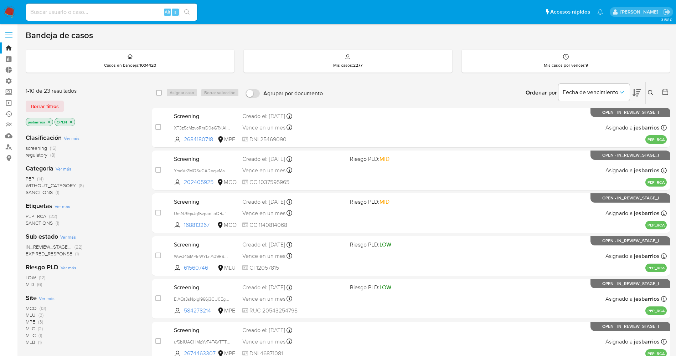
click at [33, 193] on span "SANCTIONS" at bounding box center [39, 192] width 27 height 7
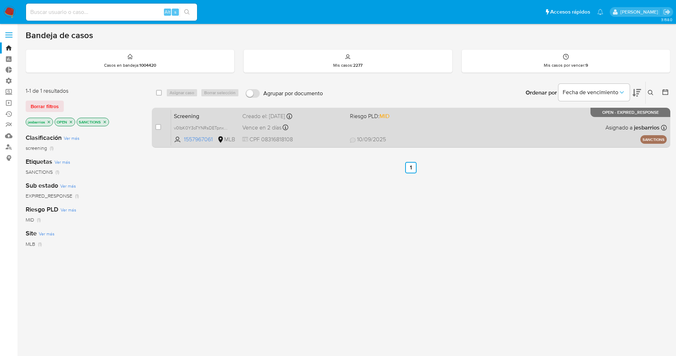
click at [459, 141] on span "10/09/2025 10/09/2025 09:02" at bounding box center [455, 139] width 210 height 8
click at [159, 127] on input "checkbox" at bounding box center [158, 127] width 6 height 6
checkbox input "true"
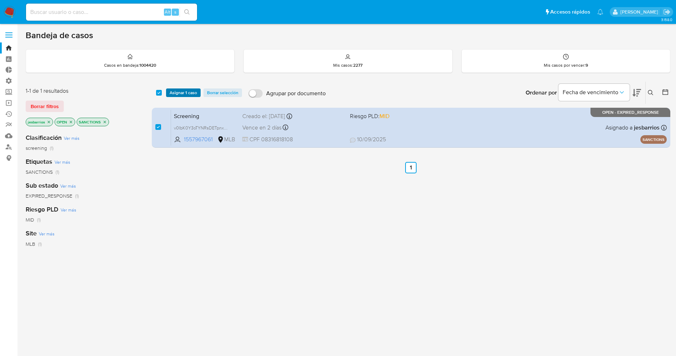
click at [186, 91] on span "Asignar 1 caso" at bounding box center [183, 92] width 27 height 7
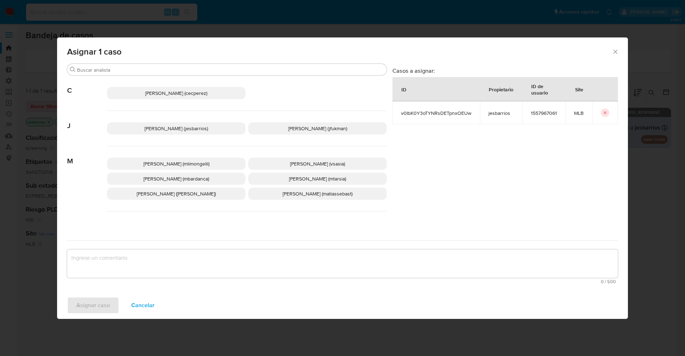
click at [171, 127] on span "Jesica Iris Barrios Leita (jesbarrios)" at bounding box center [175, 128] width 63 height 7
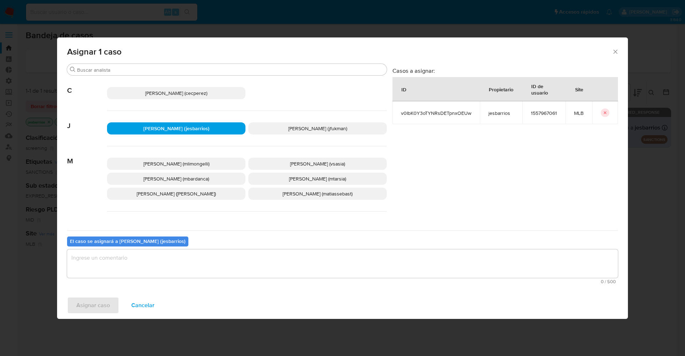
click at [139, 262] on textarea "assign-modal" at bounding box center [342, 263] width 551 height 29
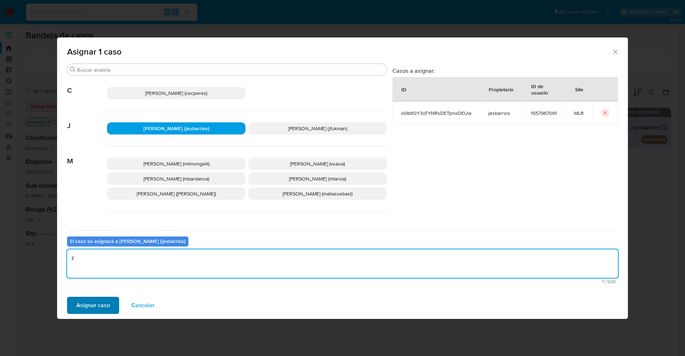
type textarea "z"
click at [88, 308] on span "Asignar caso" at bounding box center [93, 305] width 34 height 16
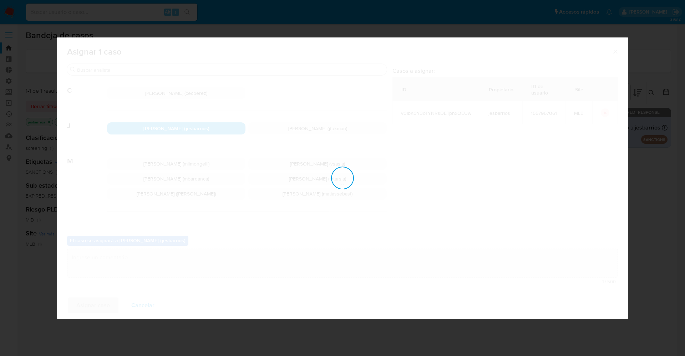
checkbox input "false"
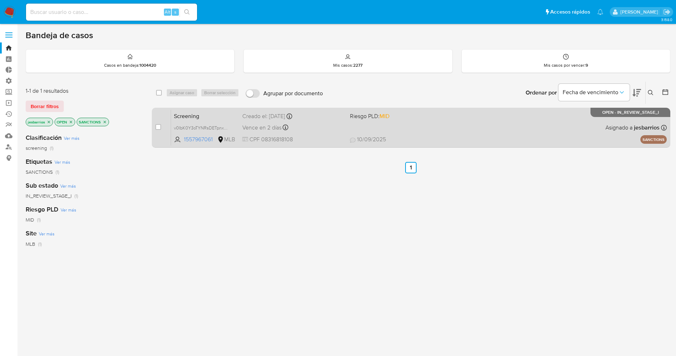
click at [435, 135] on span "10/09/2025 10/09/2025 09:02" at bounding box center [455, 139] width 210 height 8
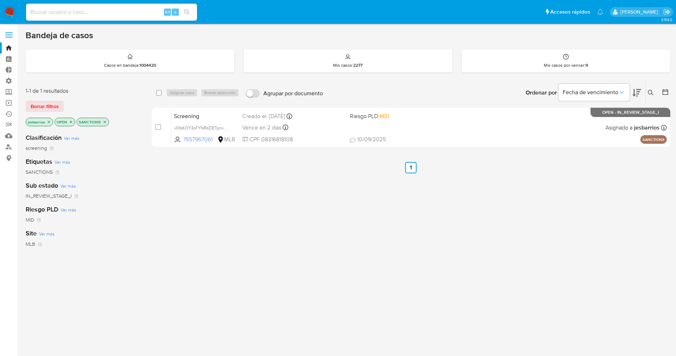
click at [9, 9] on img at bounding box center [10, 12] width 12 height 12
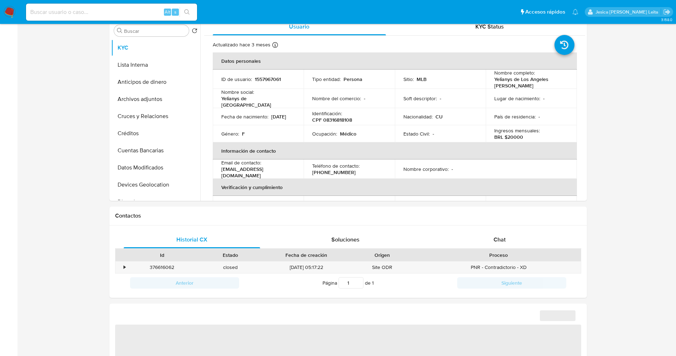
select select "10"
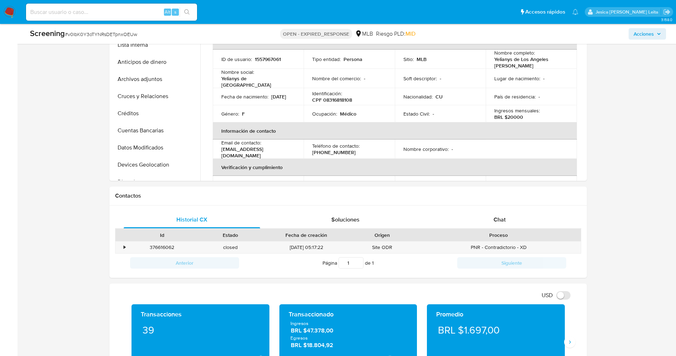
scroll to position [267, 0]
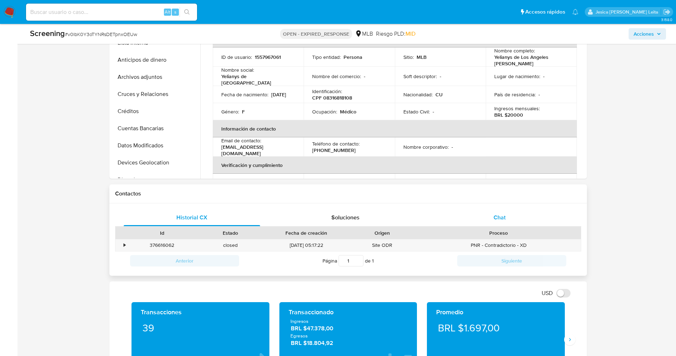
click at [495, 218] on span "Chat" at bounding box center [500, 217] width 12 height 8
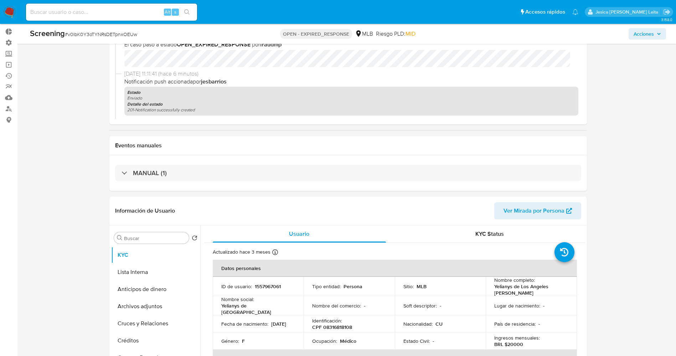
scroll to position [0, 0]
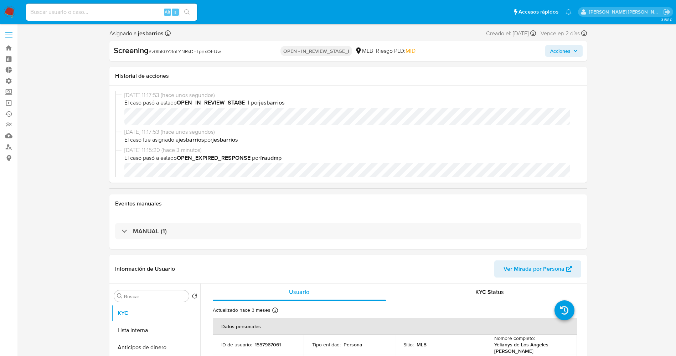
select select "10"
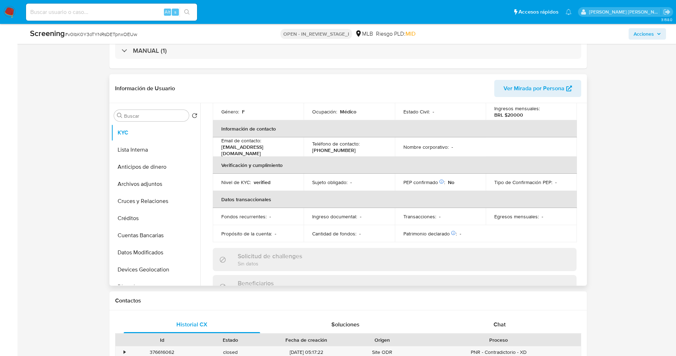
scroll to position [214, 0]
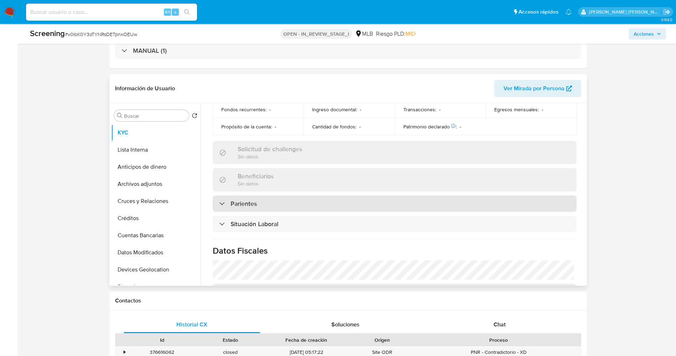
click at [250, 205] on div "Parientes" at bounding box center [395, 203] width 364 height 16
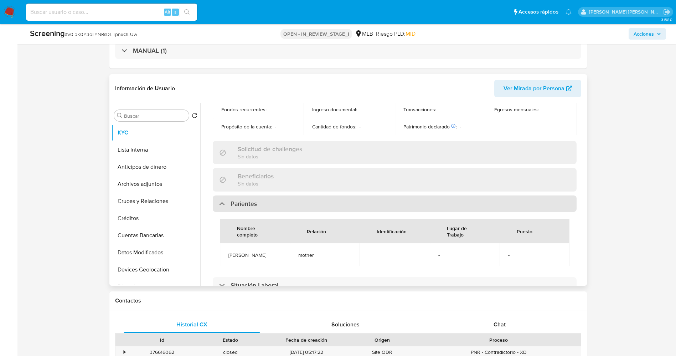
click at [250, 205] on div "Parientes" at bounding box center [395, 203] width 364 height 16
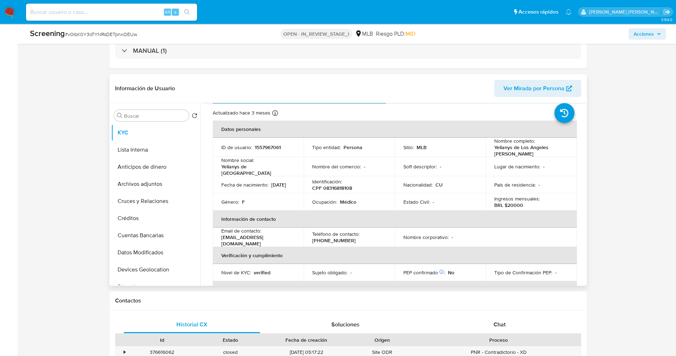
scroll to position [0, 0]
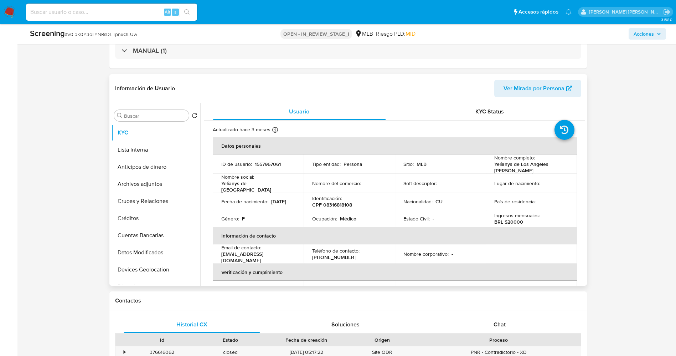
drag, startPoint x: 489, startPoint y: 164, endPoint x: 536, endPoint y: 171, distance: 48.0
click at [536, 171] on td "Nombre completo : Yelianys de Los Angeles [PERSON_NAME]" at bounding box center [531, 163] width 91 height 19
copy p "Yelianys de Los Angeles [PERSON_NAME]"
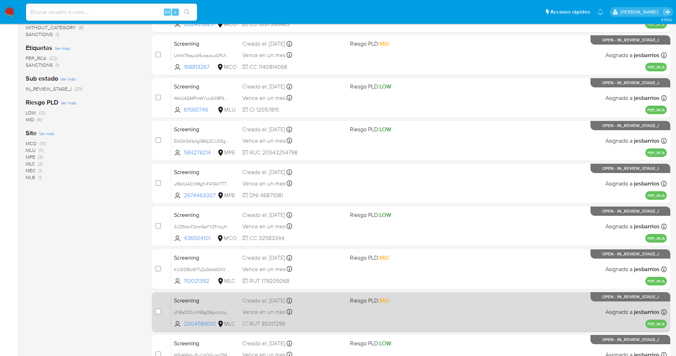
scroll to position [233, 0]
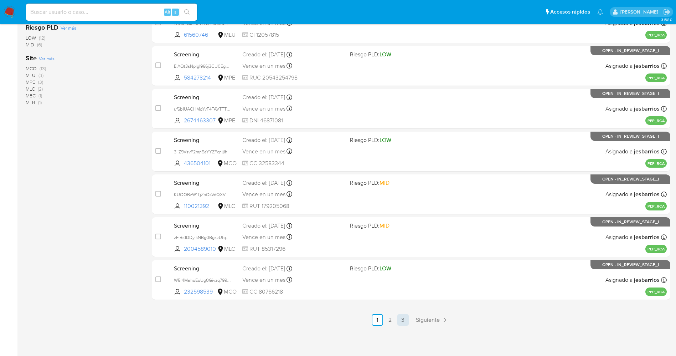
click at [403, 322] on link "3" at bounding box center [403, 319] width 11 height 11
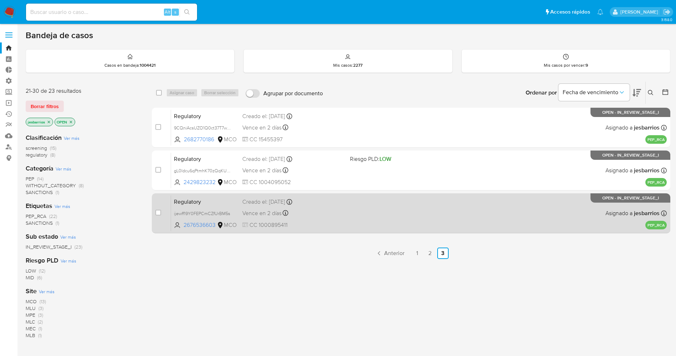
scroll to position [53, 0]
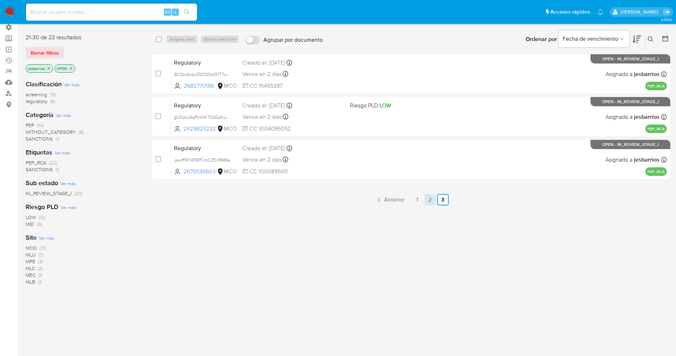
click at [427, 198] on link "2" at bounding box center [430, 199] width 11 height 11
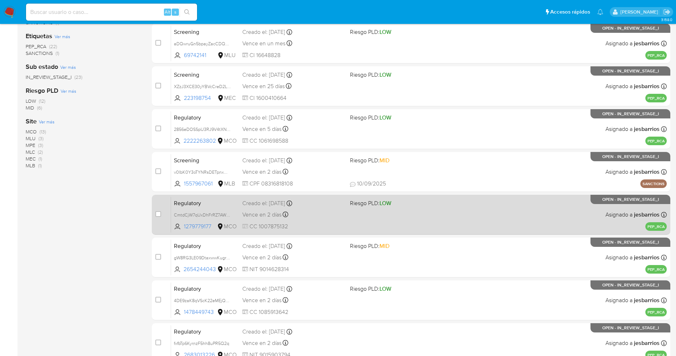
scroll to position [233, 0]
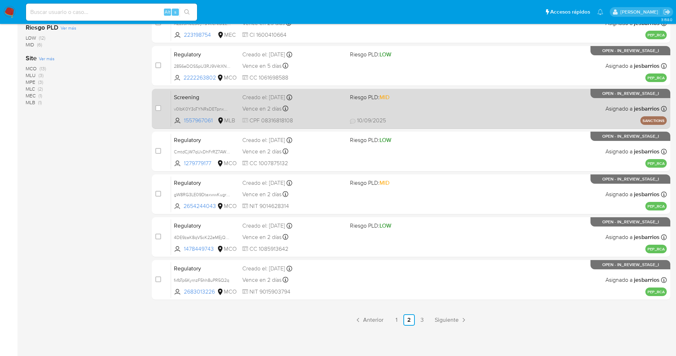
click at [449, 113] on div "Screening v0IbK0Y3oTYNRsDETpnxOEUw 1557967061 MLB Riesgo PLD: MID Creado el: [D…" at bounding box center [419, 109] width 496 height 36
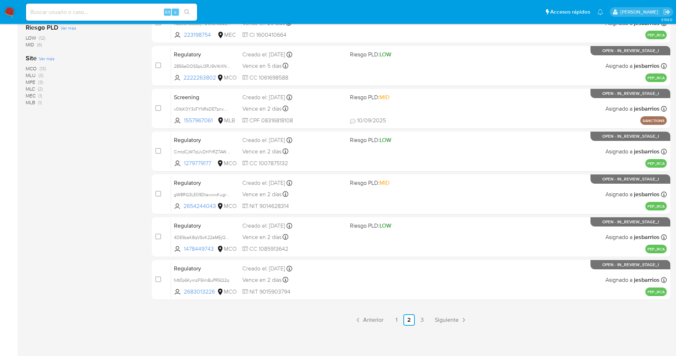
click at [9, 12] on img at bounding box center [10, 12] width 12 height 12
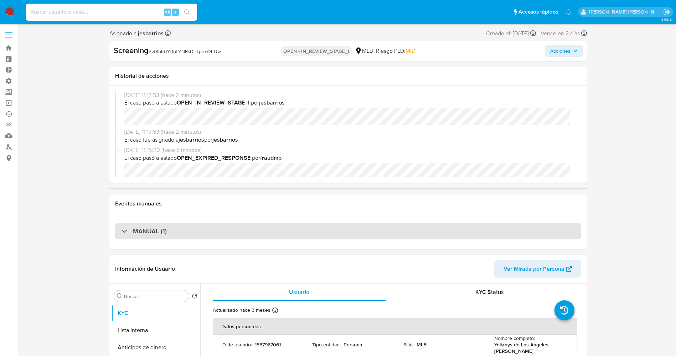
select select "10"
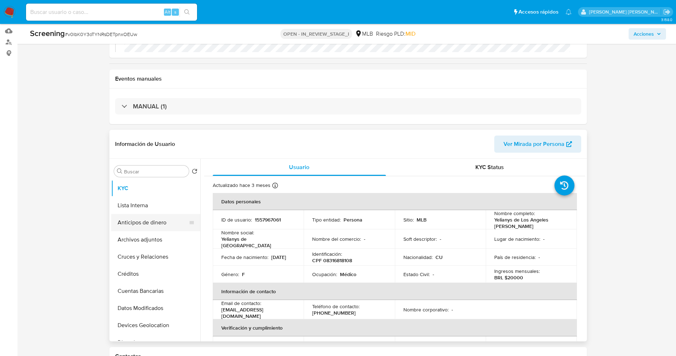
scroll to position [107, 0]
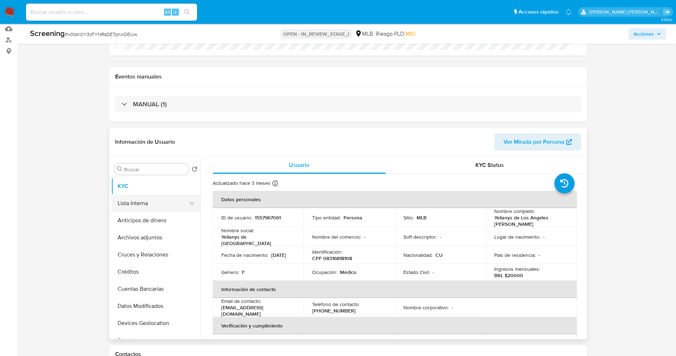
click at [138, 196] on button "Lista Interna" at bounding box center [152, 203] width 83 height 17
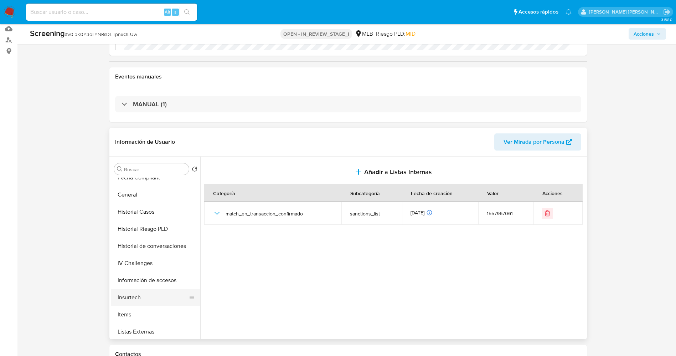
scroll to position [321, 0]
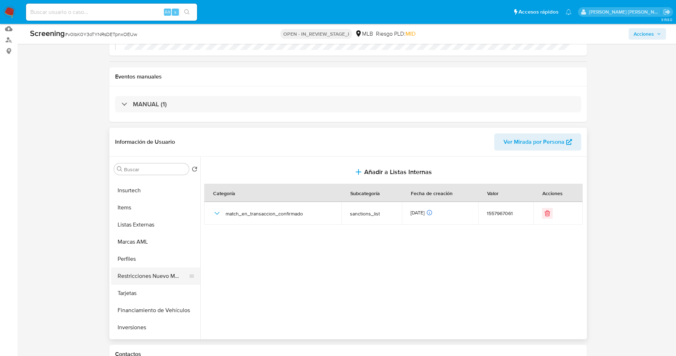
click at [164, 275] on button "Restricciones Nuevo Mundo" at bounding box center [152, 275] width 83 height 17
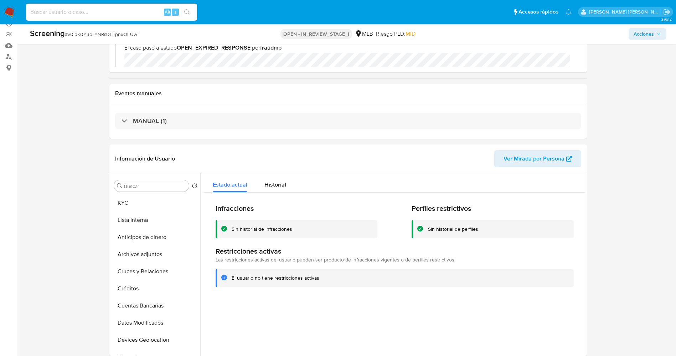
scroll to position [107, 0]
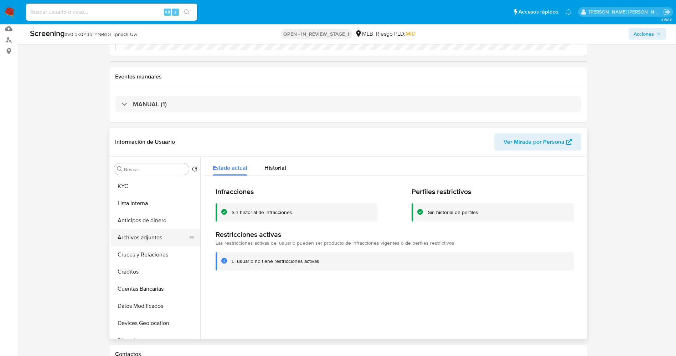
click at [130, 232] on button "Archivos adjuntos" at bounding box center [152, 237] width 83 height 17
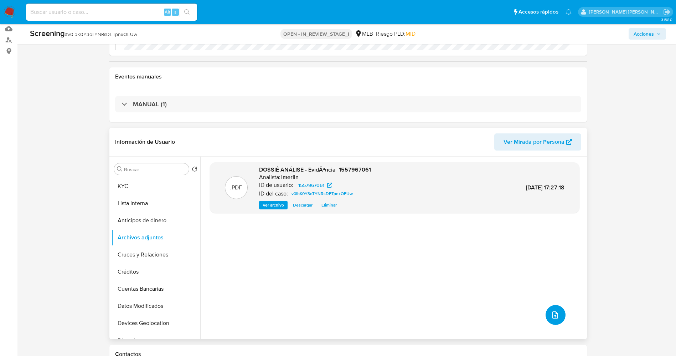
click at [552, 313] on icon "upload-file" at bounding box center [555, 315] width 9 height 9
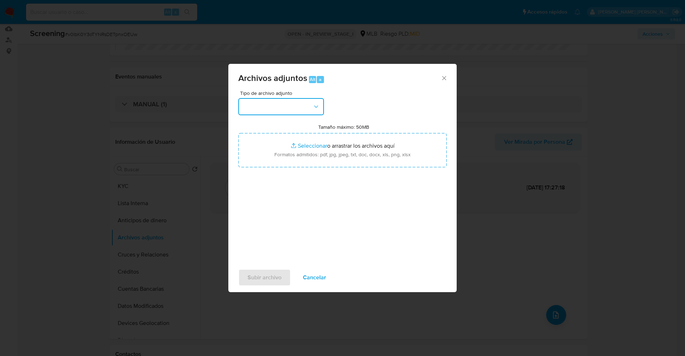
click at [298, 104] on button "button" at bounding box center [281, 106] width 86 height 17
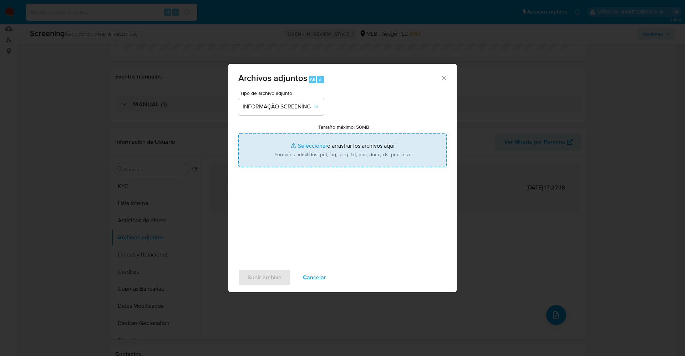
type input "C:\fakepath\OFAC Report Reject - 19th Aug 2025 - Payment 122364559691.pdf"
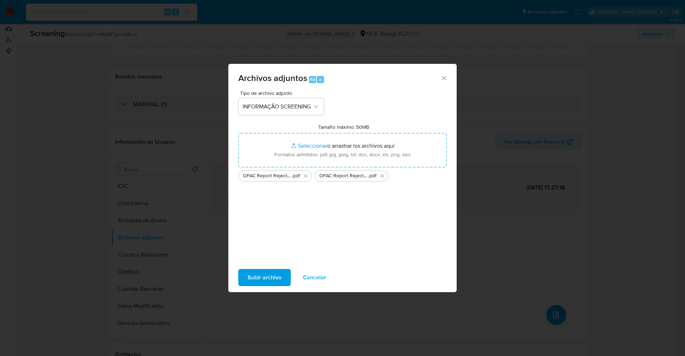
click at [259, 271] on span "Subir archivo" at bounding box center [264, 278] width 34 height 16
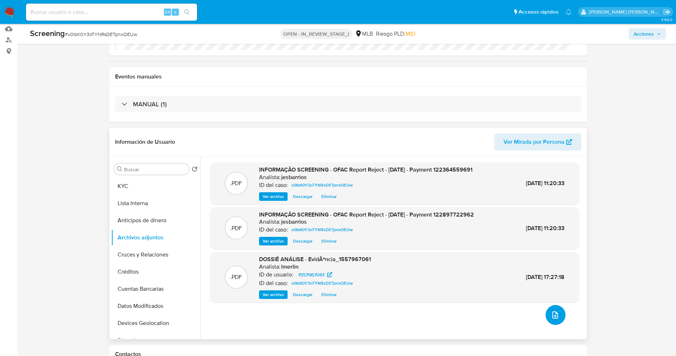
click at [551, 314] on icon "upload-file" at bounding box center [555, 315] width 9 height 9
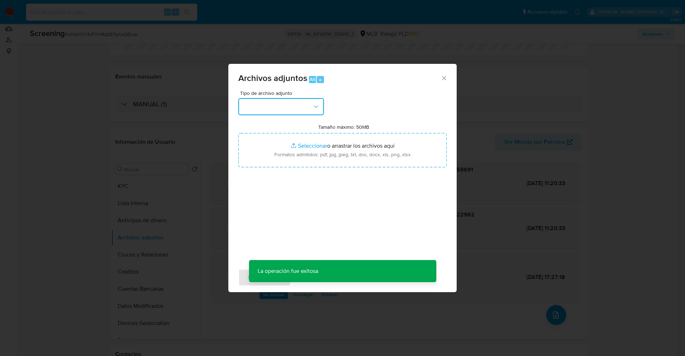
click at [282, 107] on button "button" at bounding box center [281, 106] width 86 height 17
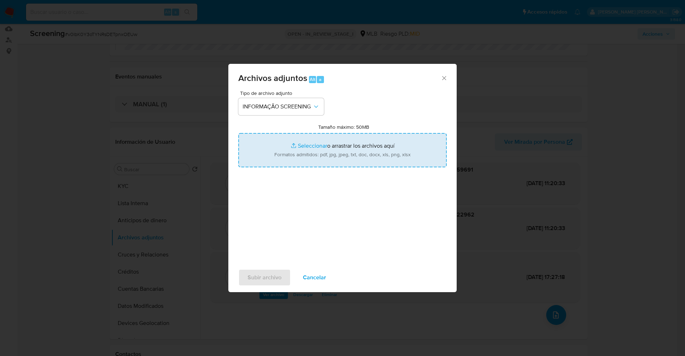
type input "C:\fakepath\CaseDossierReport_5jb8awq6trkw1k077lf6y8la0.pdf"
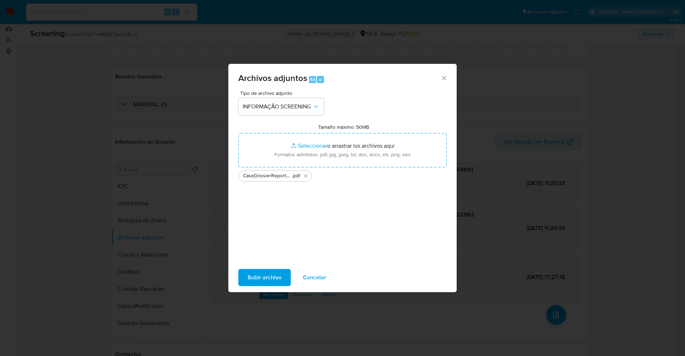
click at [262, 277] on span "Subir archivo" at bounding box center [264, 278] width 34 height 16
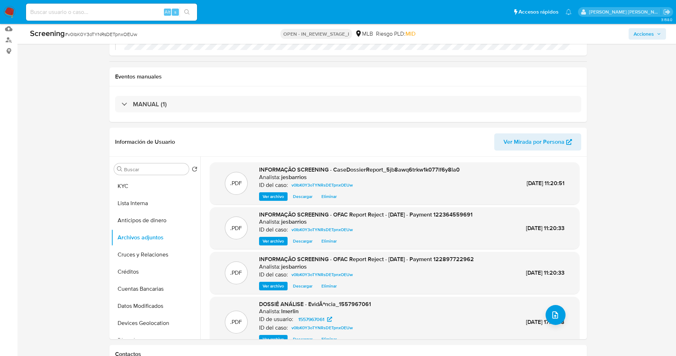
click at [141, 204] on button "Lista Interna" at bounding box center [155, 203] width 89 height 17
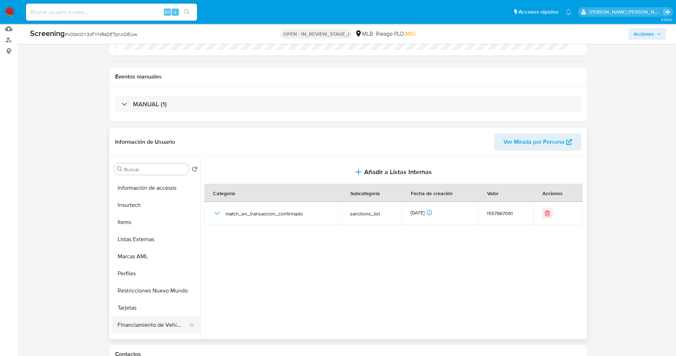
scroll to position [321, 0]
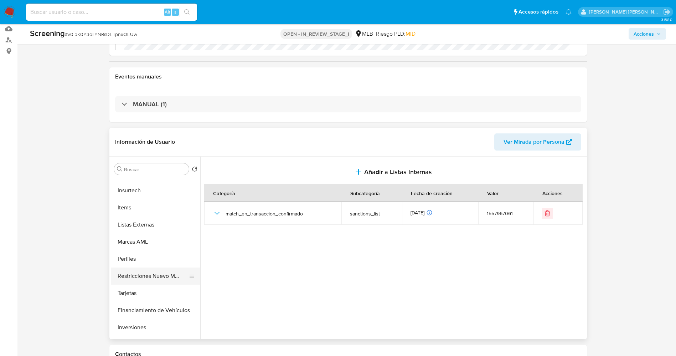
click at [159, 278] on button "Restricciones Nuevo Mundo" at bounding box center [152, 275] width 83 height 17
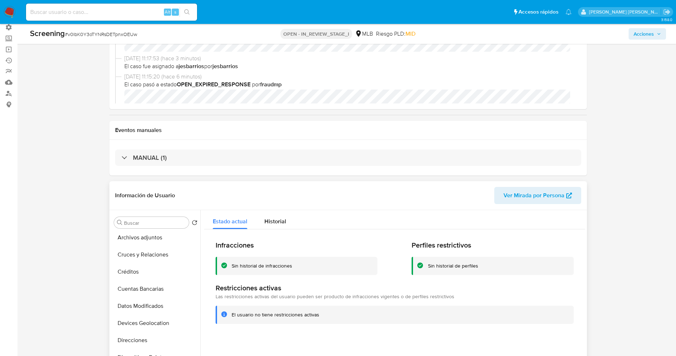
scroll to position [0, 0]
click at [137, 252] on button "Lista Interna" at bounding box center [152, 256] width 83 height 17
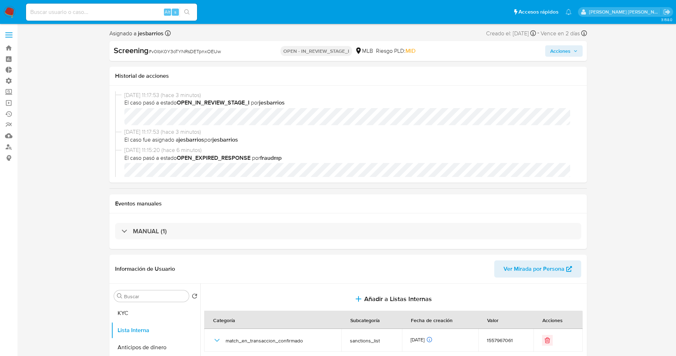
click at [574, 53] on span "Acciones" at bounding box center [564, 51] width 27 height 10
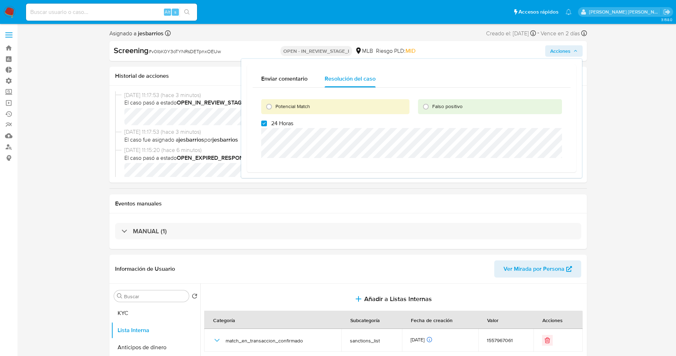
click at [296, 104] on span "Potencial Match" at bounding box center [293, 106] width 35 height 7
click at [275, 104] on input "Potencial Match" at bounding box center [268, 106] width 11 height 11
radio input "true"
click at [279, 120] on span "24 Horas" at bounding box center [282, 123] width 22 height 7
click at [267, 121] on input "24 Horas" at bounding box center [264, 124] width 6 height 6
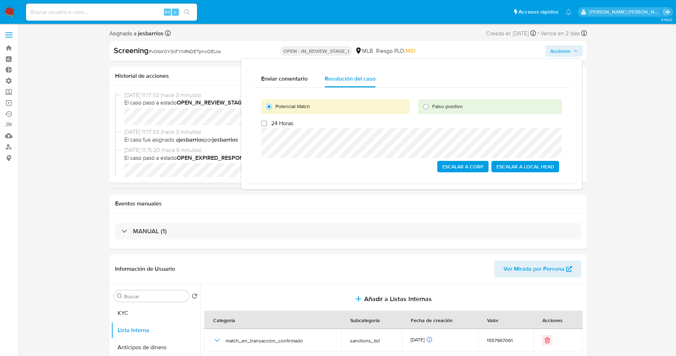
checkbox input "false"
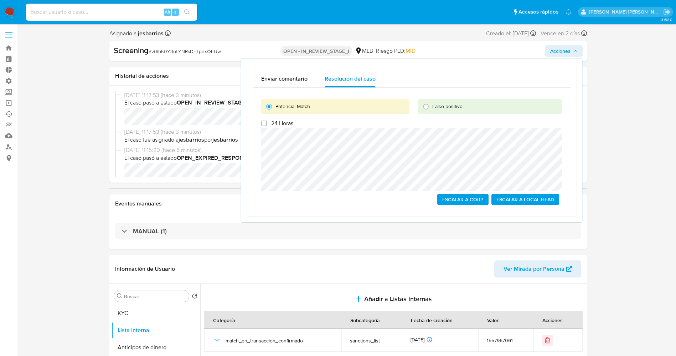
click at [531, 199] on span "Escalar a Local Head" at bounding box center [526, 199] width 58 height 10
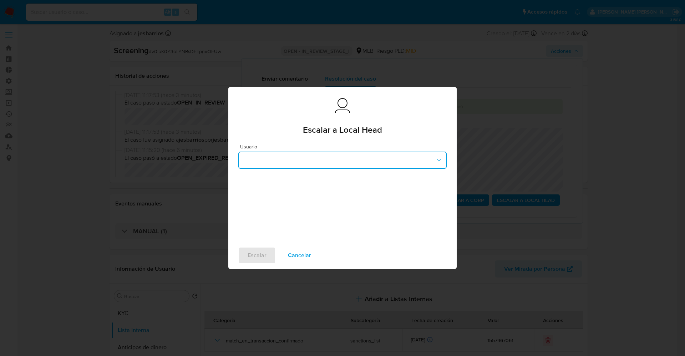
click at [332, 163] on button "button" at bounding box center [342, 160] width 208 height 17
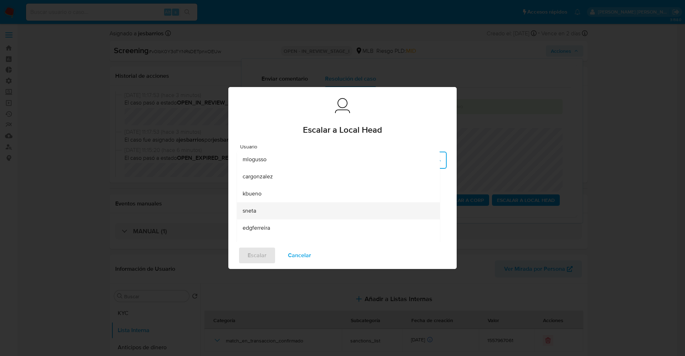
click at [260, 216] on div "sneta" at bounding box center [335, 210] width 187 height 17
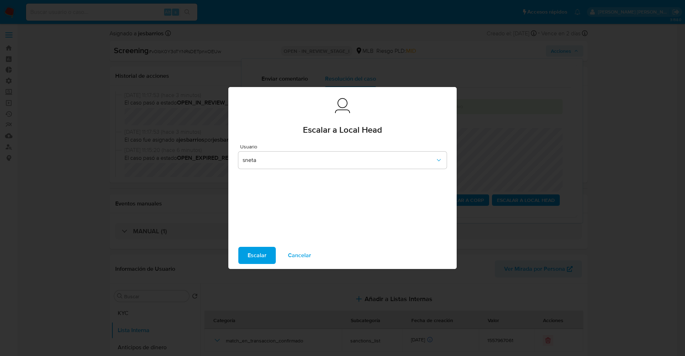
click at [255, 257] on span "Escalar" at bounding box center [256, 255] width 19 height 16
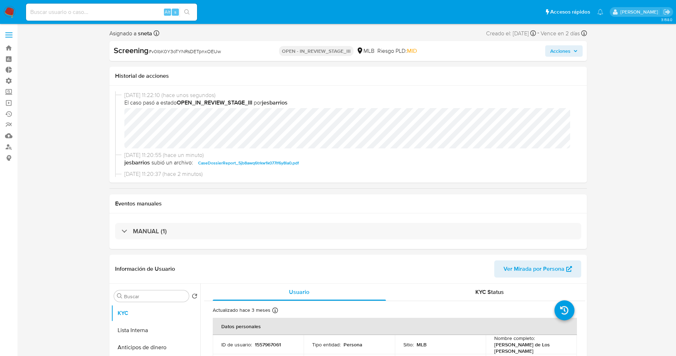
select select "10"
drag, startPoint x: 150, startPoint y: 52, endPoint x: 210, endPoint y: 52, distance: 59.9
click at [230, 55] on div "Screening # v0IbK0Y3oTYNRsDETpnxOEUw" at bounding box center [191, 50] width 154 height 11
copy span "v0IbK0Y3oTYNRsDETpnxOEUw"
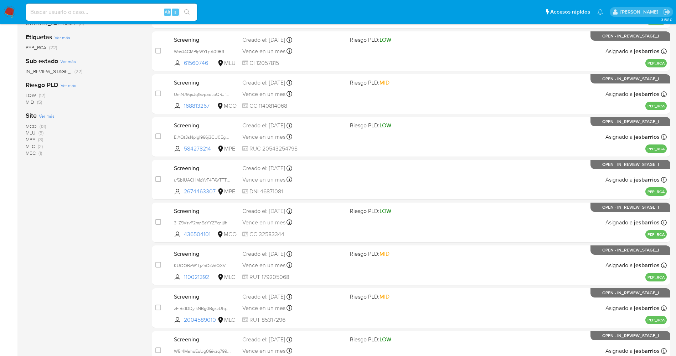
scroll to position [233, 0]
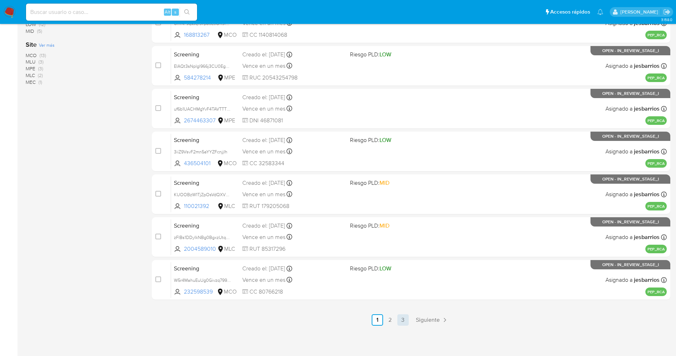
click at [403, 318] on link "3" at bounding box center [403, 319] width 11 height 11
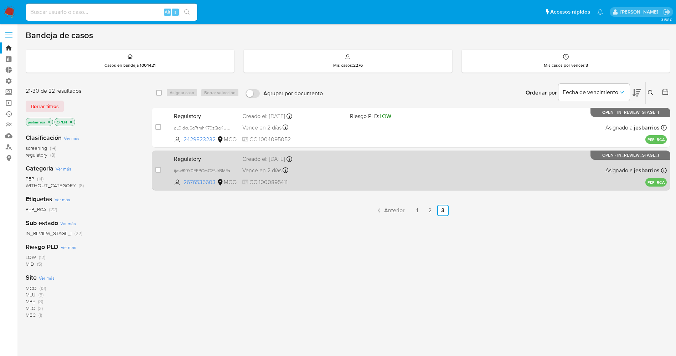
click at [420, 167] on div "Regulatory ijewff19Y0FEPCmCZfUrBM5s 2676536603 MCO Creado el: [DATE] Creado el:…" at bounding box center [419, 170] width 496 height 36
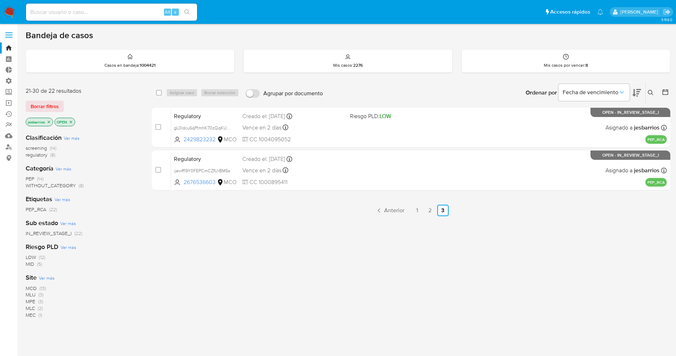
click at [11, 14] on img at bounding box center [10, 12] width 12 height 12
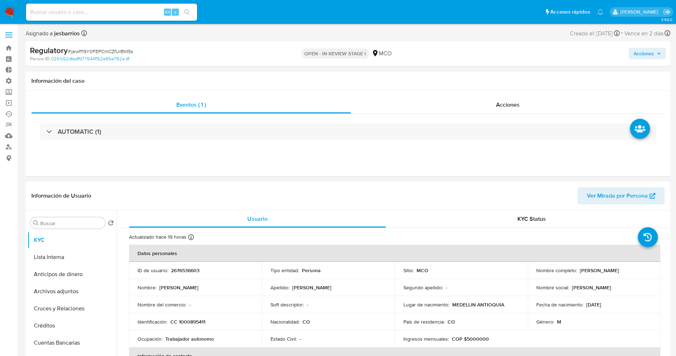
select select "10"
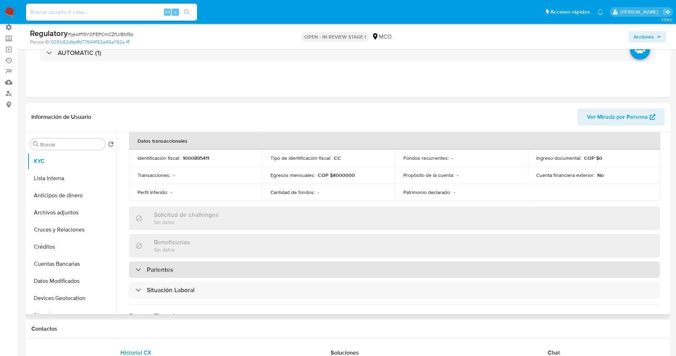
scroll to position [267, 0]
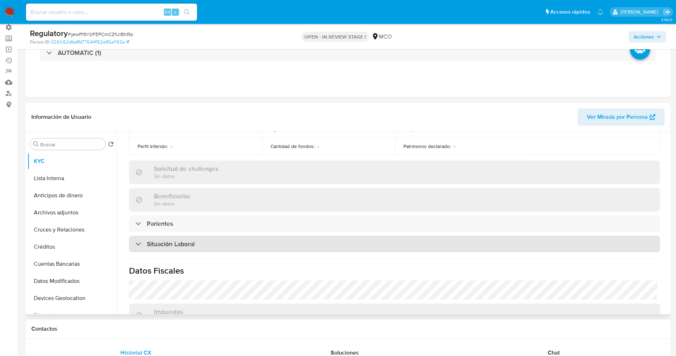
click at [234, 240] on div "Situación Laboral" at bounding box center [394, 244] width 531 height 16
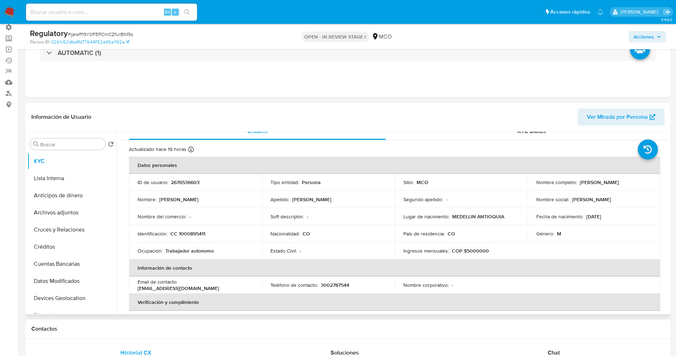
scroll to position [0, 0]
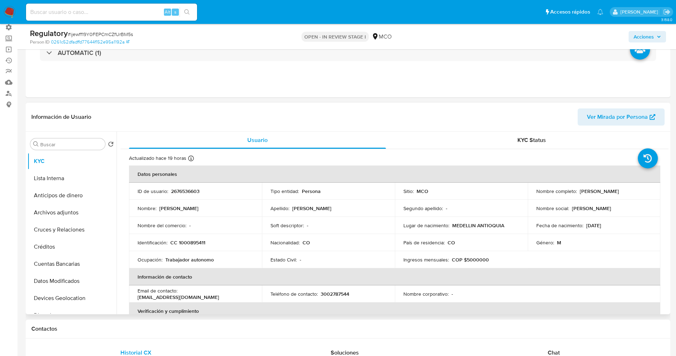
drag, startPoint x: 579, startPoint y: 191, endPoint x: 637, endPoint y: 191, distance: 57.8
click at [639, 191] on div "Nombre completo : [PERSON_NAME]" at bounding box center [595, 191] width 116 height 6
copy p "[PERSON_NAME]"
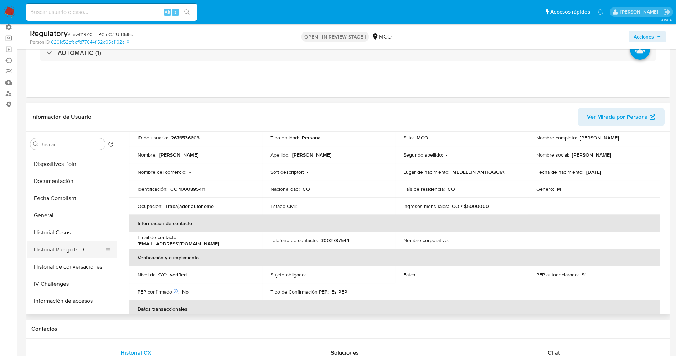
scroll to position [214, 0]
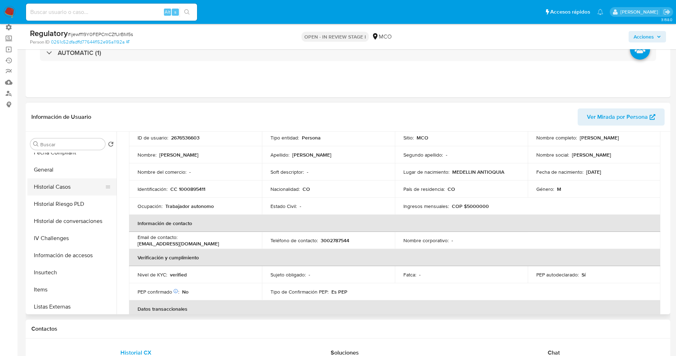
click at [70, 193] on button "Historial Casos" at bounding box center [68, 186] width 83 height 17
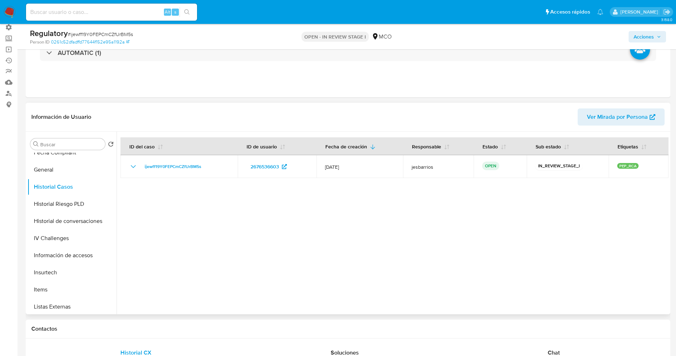
scroll to position [0, 0]
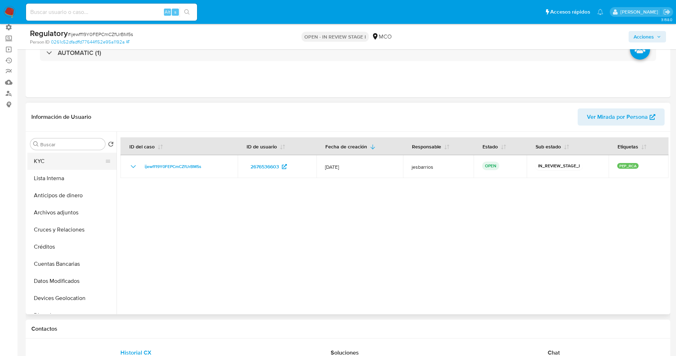
click at [50, 157] on button "KYC" at bounding box center [68, 161] width 83 height 17
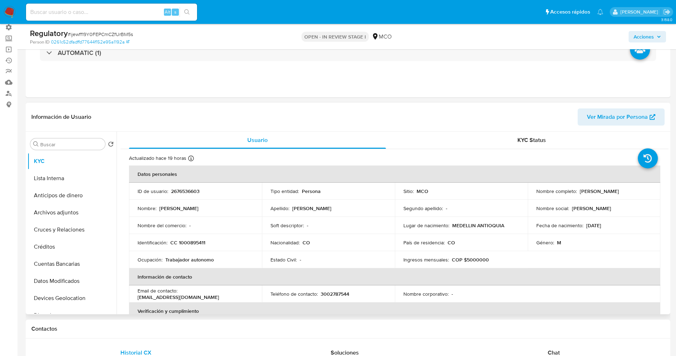
drag, startPoint x: 578, startPoint y: 191, endPoint x: 646, endPoint y: 191, distance: 68.1
click at [646, 191] on div "Nombre completo : Juan Jose Alvarez Dias" at bounding box center [595, 191] width 116 height 6
copy p "Juan Jose Alvarez Dias"
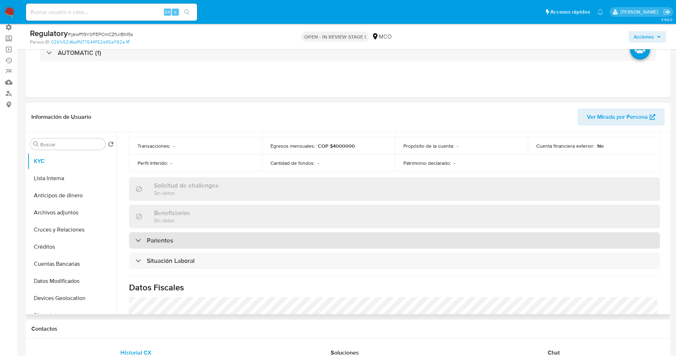
scroll to position [267, 0]
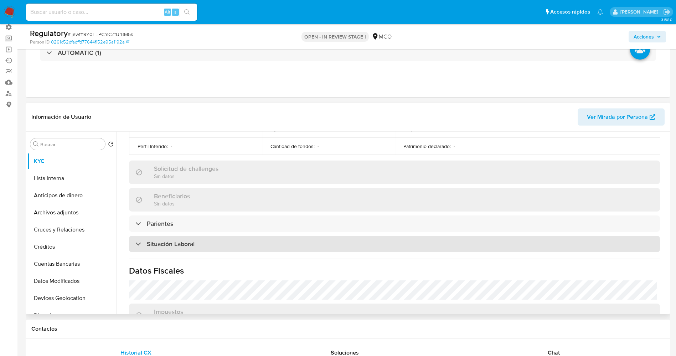
click at [188, 241] on h3 "Situación Laboral" at bounding box center [171, 244] width 48 height 8
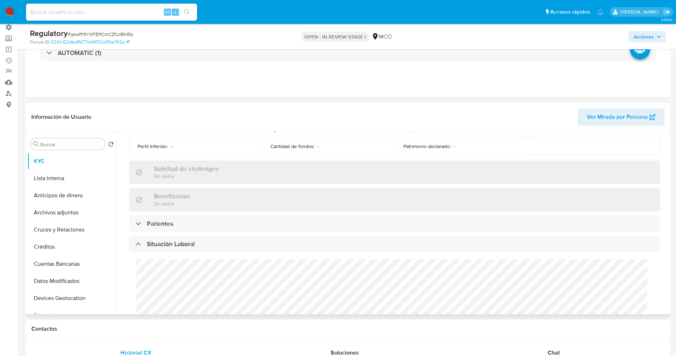
scroll to position [0, 0]
click at [164, 287] on div "Cargos directivos adicionales No tiene cargo directivo" at bounding box center [394, 301] width 531 height 99
click at [191, 274] on div "Cargos directivos adicionales No tiene cargo directivo" at bounding box center [394, 301] width 531 height 99
click at [51, 163] on button "KYC" at bounding box center [68, 161] width 83 height 17
click at [51, 179] on button "Lista Interna" at bounding box center [68, 178] width 83 height 17
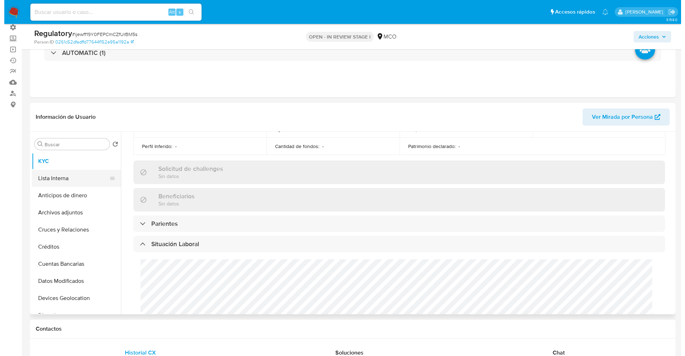
scroll to position [0, 0]
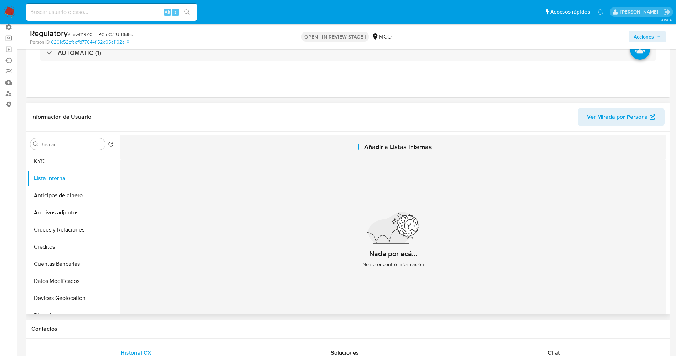
click at [409, 147] on span "Añadir a Listas Internas" at bounding box center [398, 147] width 68 height 8
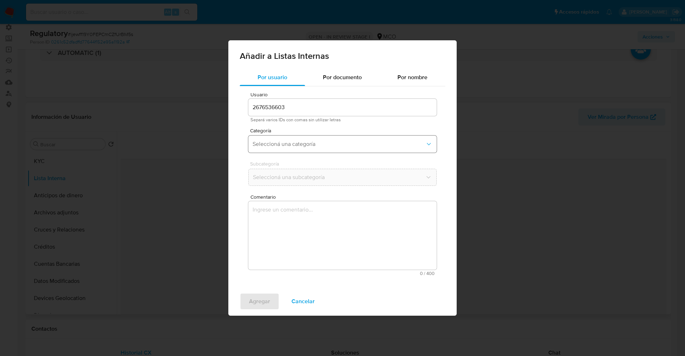
click at [332, 150] on button "Seleccioná una categoría" at bounding box center [342, 143] width 188 height 17
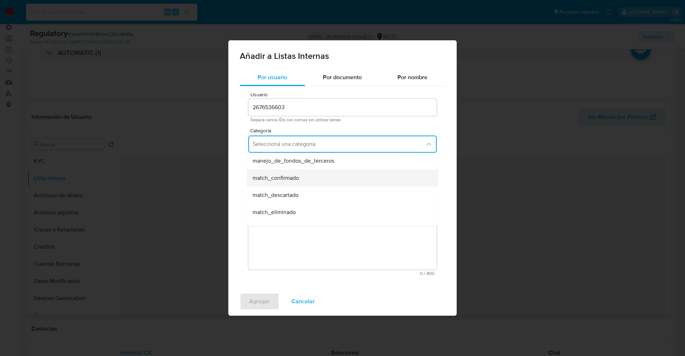
scroll to position [53, 0]
click at [304, 165] on div "match_confirmado" at bounding box center [339, 161] width 175 height 17
click at [301, 174] on span "Seleccioná una subcategoría" at bounding box center [338, 177] width 173 height 7
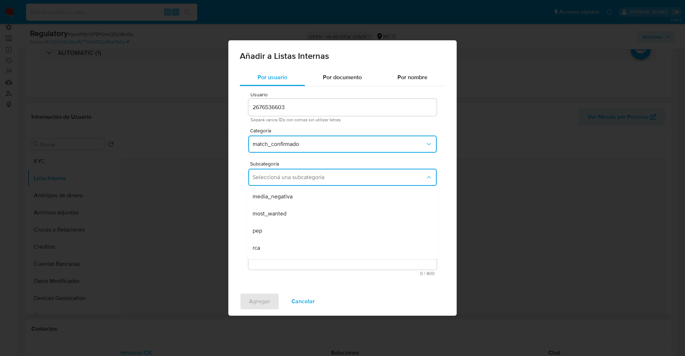
scroll to position [48, 0]
click at [281, 217] on div "pep" at bounding box center [339, 216] width 175 height 17
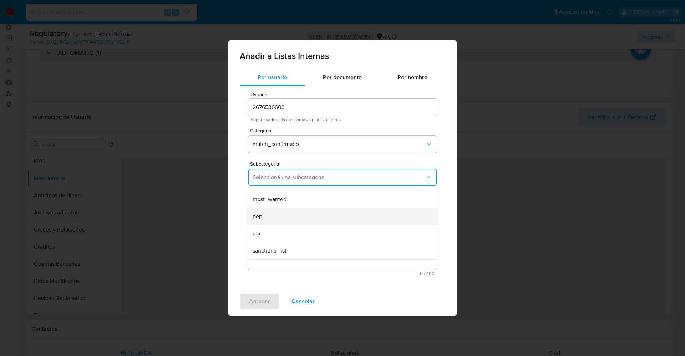
click at [281, 217] on textarea "Comentario" at bounding box center [342, 235] width 188 height 68
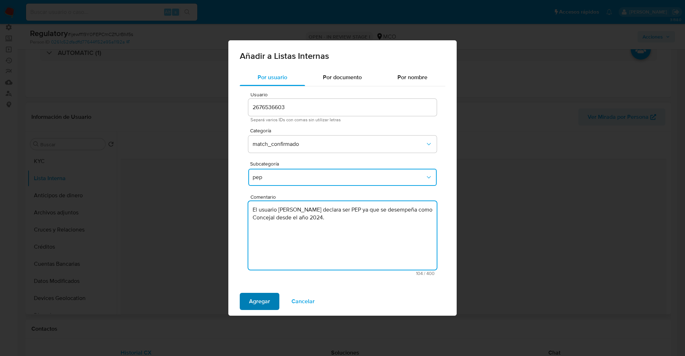
type textarea "El usuario Juan Jose Alvarez Dias declara ser PEP ya que se desempeña como Conc…"
click at [262, 301] on span "Agregar" at bounding box center [259, 301] width 21 height 16
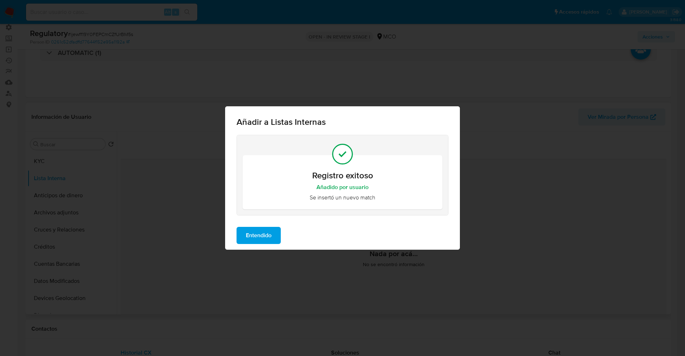
click at [259, 233] on span "Entendido" at bounding box center [259, 235] width 26 height 16
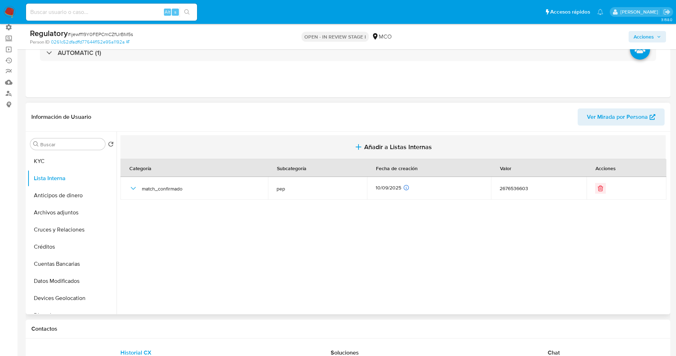
click at [357, 151] on button "Añadir a Listas Internas" at bounding box center [394, 147] width 546 height 24
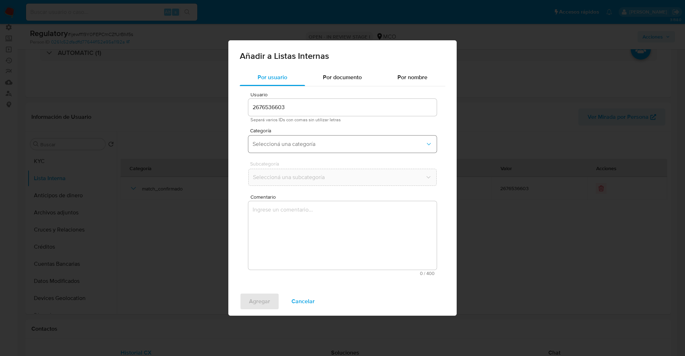
click at [339, 146] on span "Seleccioná una categoría" at bounding box center [338, 143] width 173 height 7
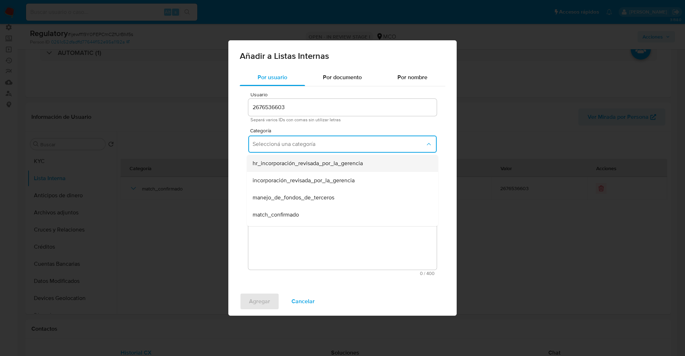
scroll to position [53, 0]
click at [308, 163] on div "match_confirmado" at bounding box center [339, 161] width 175 height 17
click at [307, 174] on span "Seleccioná una subcategoría" at bounding box center [338, 177] width 173 height 7
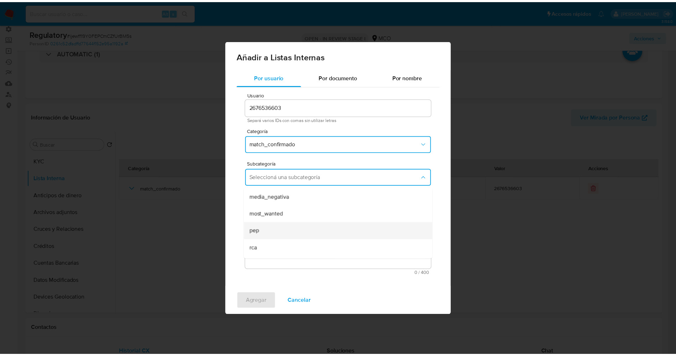
scroll to position [48, 0]
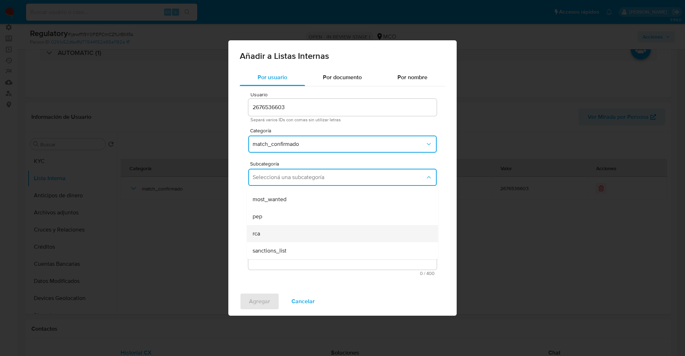
click at [271, 241] on div "rca" at bounding box center [339, 233] width 175 height 17
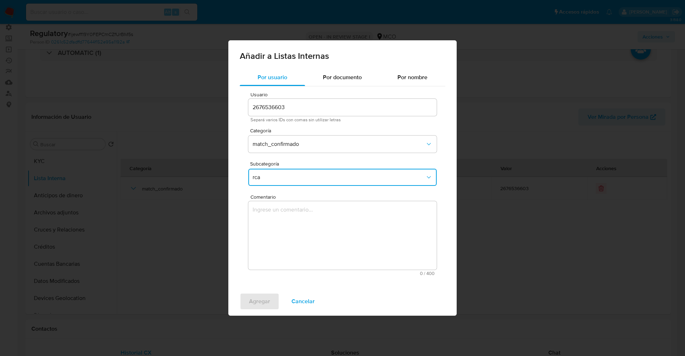
click at [271, 241] on textarea "Comentario" at bounding box center [342, 235] width 188 height 68
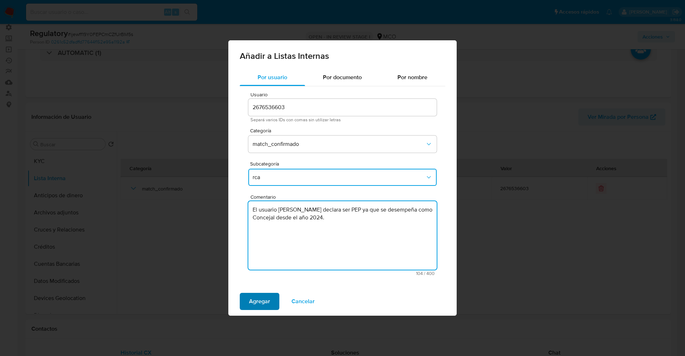
type textarea "El usuario Juan Jose Alvarez Dias declara ser PEP ya que se desempeña como Conc…"
click at [260, 298] on span "Agregar" at bounding box center [259, 301] width 21 height 16
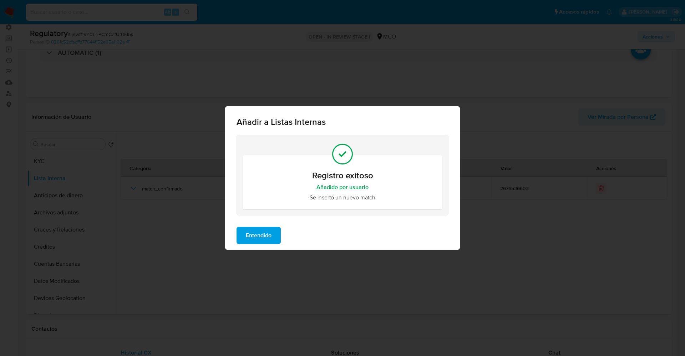
click at [267, 239] on span "Entendido" at bounding box center [259, 235] width 26 height 16
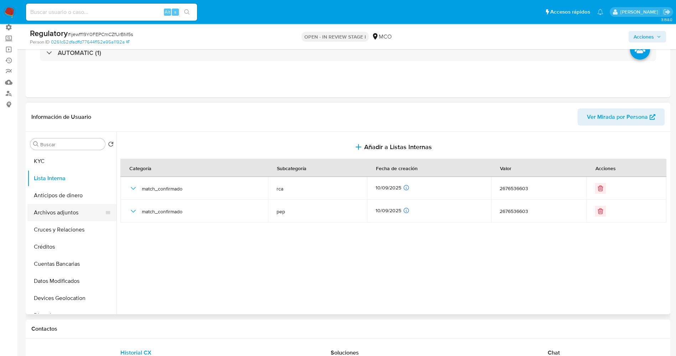
click at [57, 216] on button "Archivos adjuntos" at bounding box center [68, 212] width 83 height 17
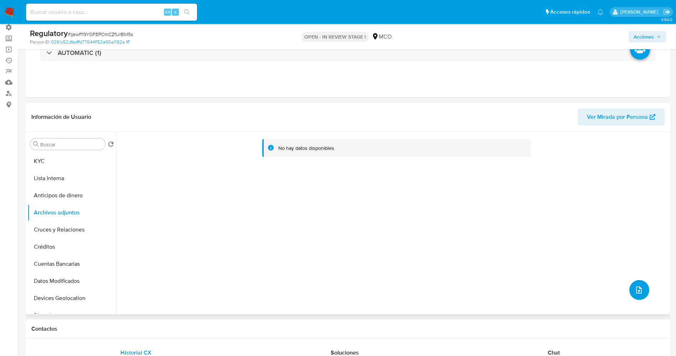
click at [644, 290] on button "upload-file" at bounding box center [640, 290] width 20 height 20
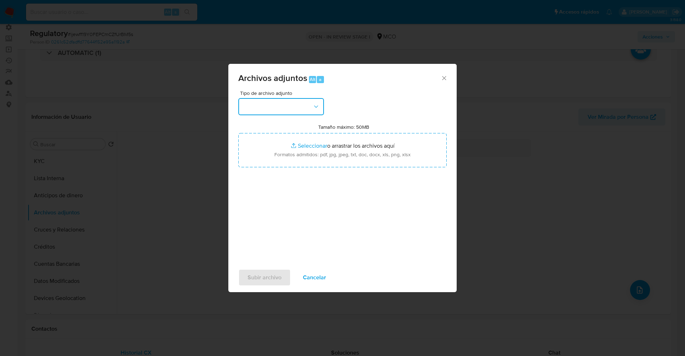
click at [294, 101] on button "button" at bounding box center [281, 106] width 86 height 17
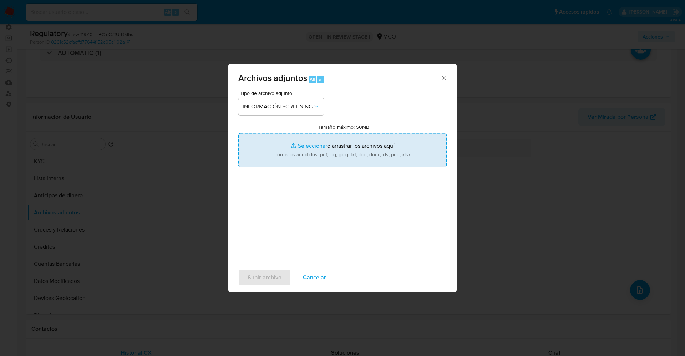
type input "C:\fakepath\_Mauricio ALVAREZ CARDONA_ lavado de dinero - Buscar con Google.pdf"
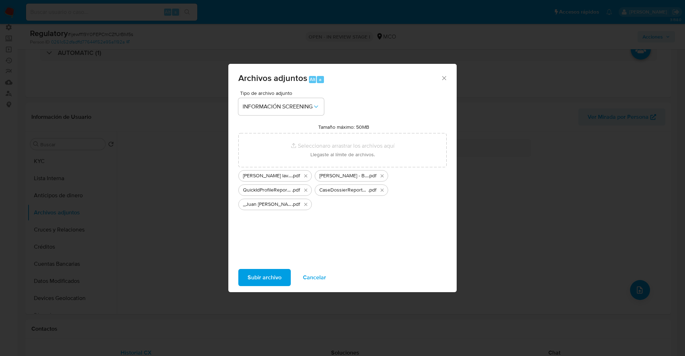
click at [274, 273] on span "Subir archivo" at bounding box center [264, 278] width 34 height 16
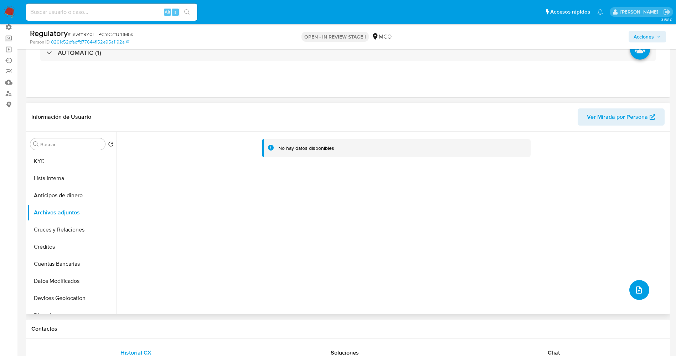
click at [630, 284] on button "upload-file" at bounding box center [640, 290] width 20 height 20
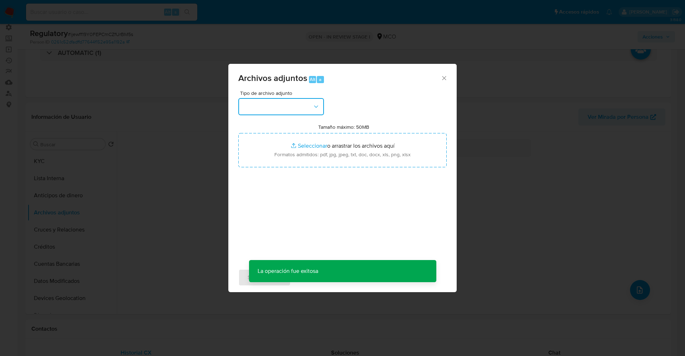
click at [291, 109] on button "button" at bounding box center [281, 106] width 86 height 17
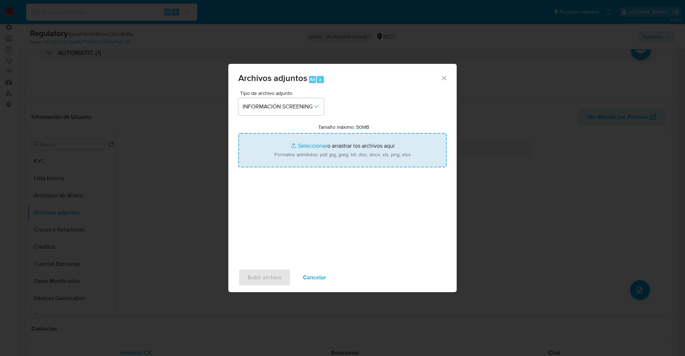
type input "C:\fakepath\_Juan Jose Alvarez Dias_ - Buscar con Google.pdf"
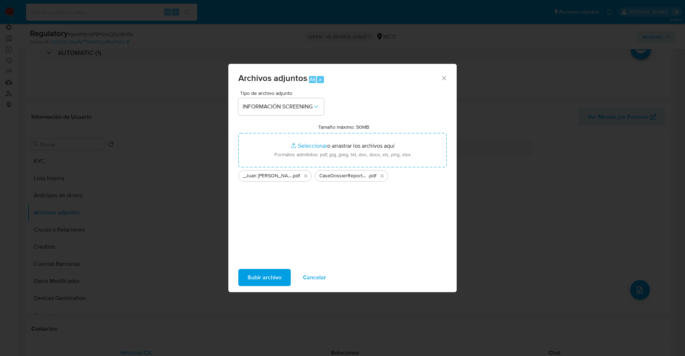
click at [254, 280] on span "Subir archivo" at bounding box center [264, 278] width 34 height 16
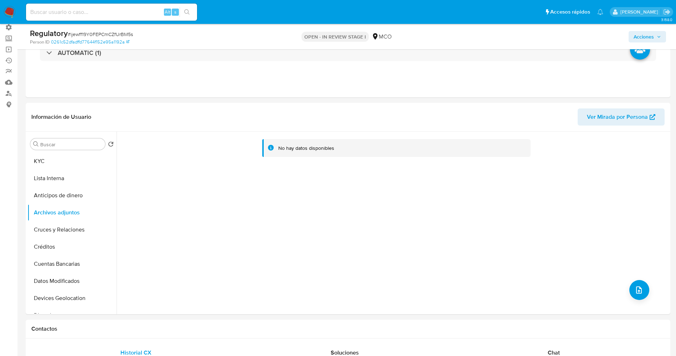
click at [51, 177] on button "Lista Interna" at bounding box center [71, 178] width 89 height 17
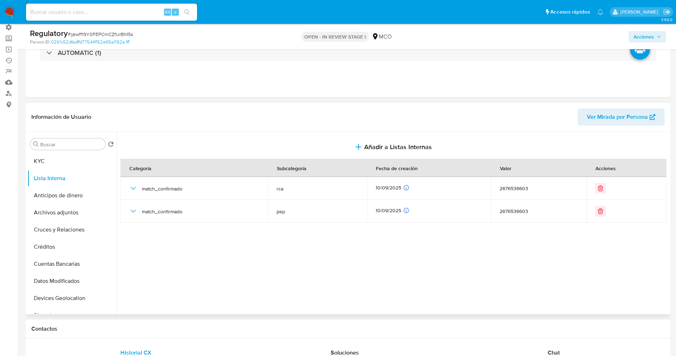
scroll to position [0, 0]
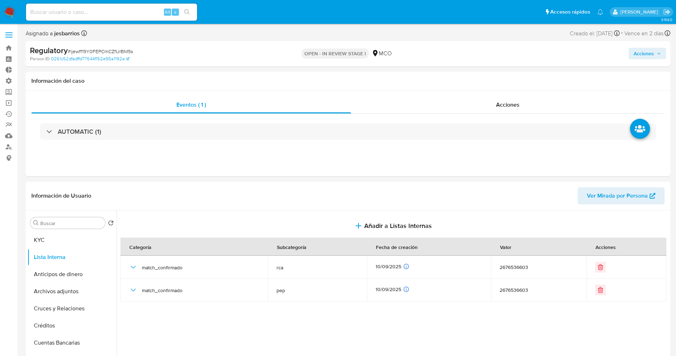
click at [643, 55] on span "Acciones" at bounding box center [644, 53] width 20 height 11
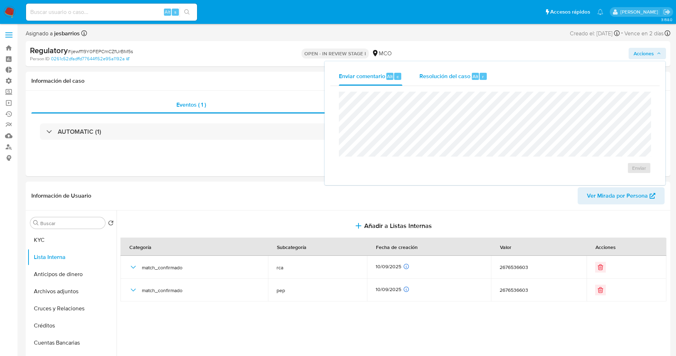
click at [465, 79] on span "Resolución del caso" at bounding box center [445, 76] width 51 height 8
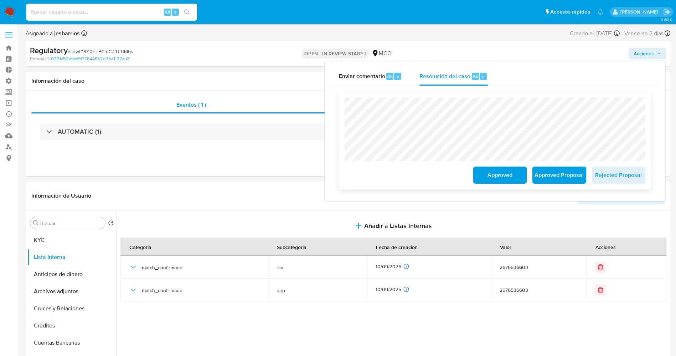
click at [576, 177] on span "Approved Proposal" at bounding box center [559, 175] width 35 height 16
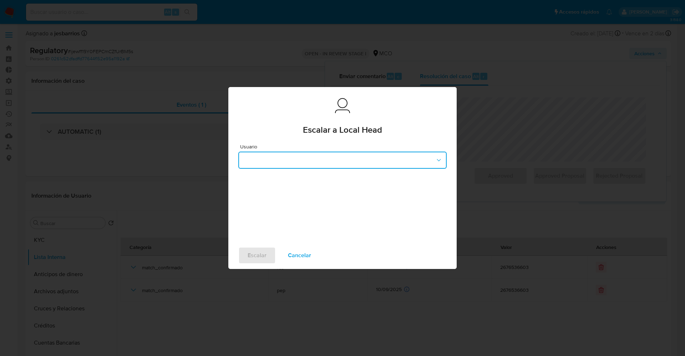
click at [300, 156] on button "button" at bounding box center [342, 160] width 208 height 17
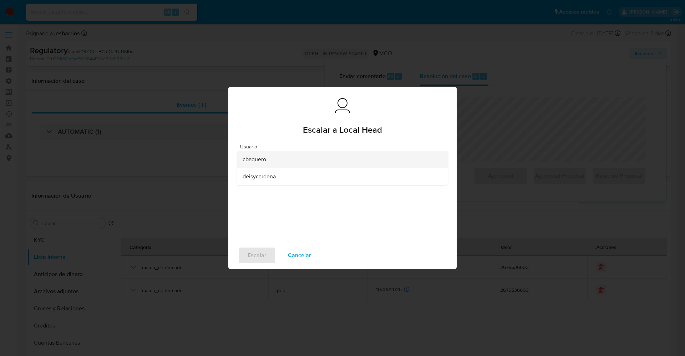
click at [293, 160] on div "cbaquero" at bounding box center [339, 159] width 195 height 17
click at [260, 250] on span "Escalar" at bounding box center [256, 255] width 19 height 16
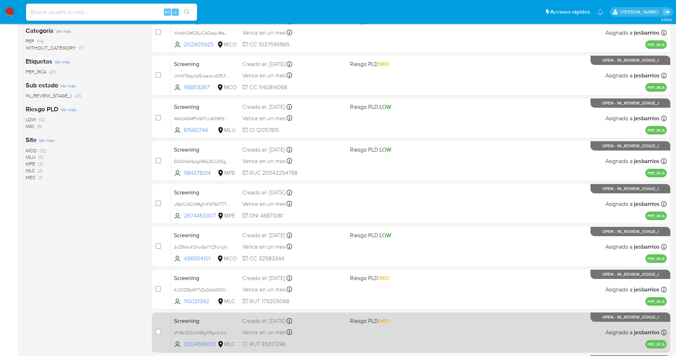
scroll to position [233, 0]
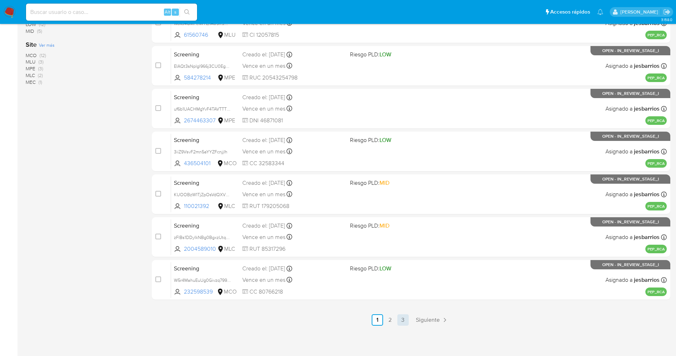
click at [408, 314] on link "3" at bounding box center [403, 319] width 11 height 11
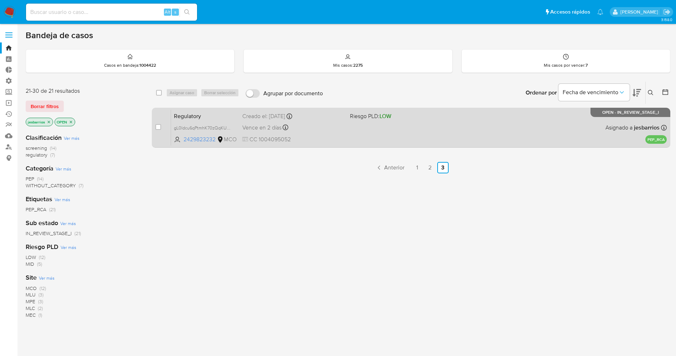
click at [370, 133] on div "Regulatory gL0ldcu6qPtmhK70zQqKUKzY 2429823232 MCO Riesgo PLD: LOW Creado el: […" at bounding box center [419, 127] width 496 height 36
click at [398, 132] on div "Regulatory gL0ldcu6qPtmhK70zQqKUKzY 2429823232 MCO Riesgo PLD: LOW Creado el: 0…" at bounding box center [419, 127] width 496 height 36
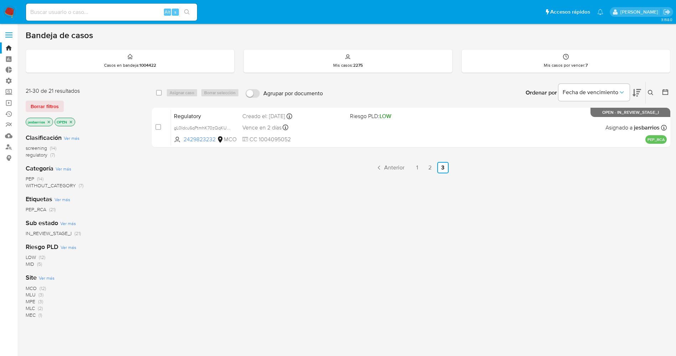
click at [7, 11] on img at bounding box center [10, 12] width 12 height 12
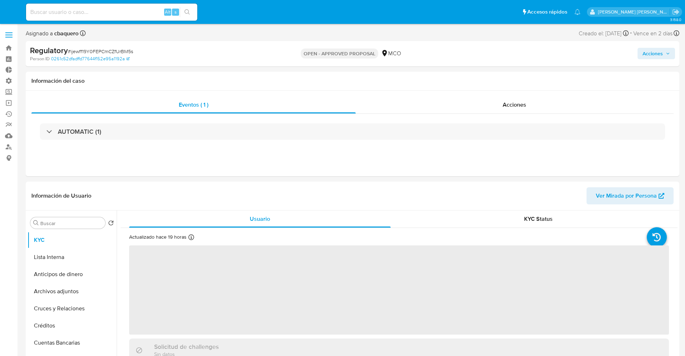
select select "10"
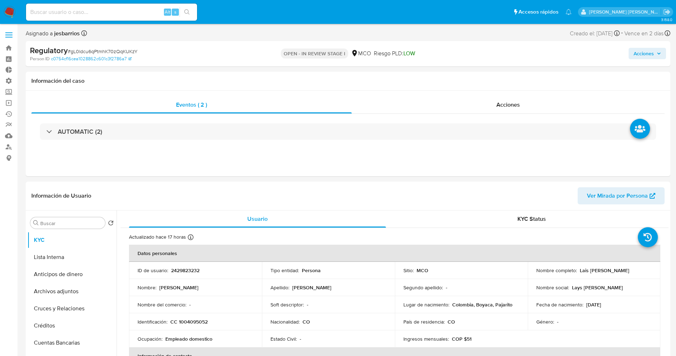
select select "10"
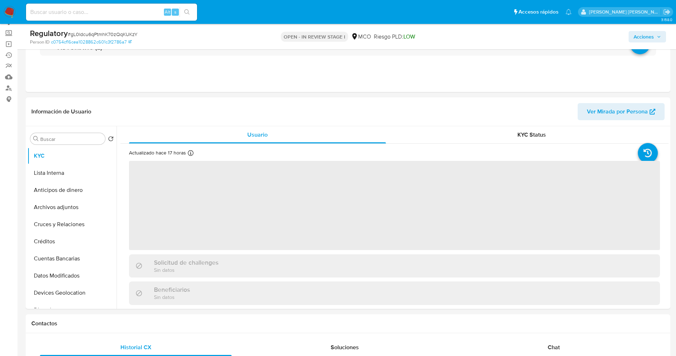
scroll to position [107, 0]
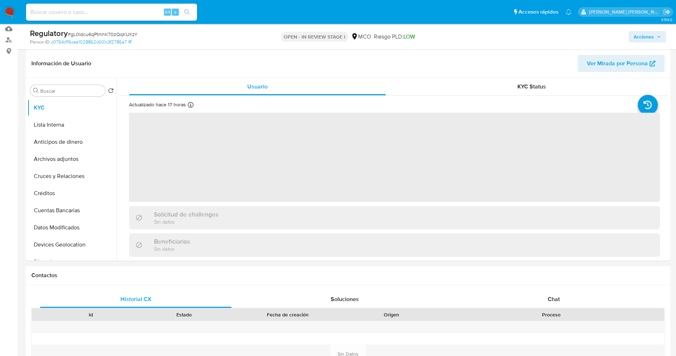
select select "10"
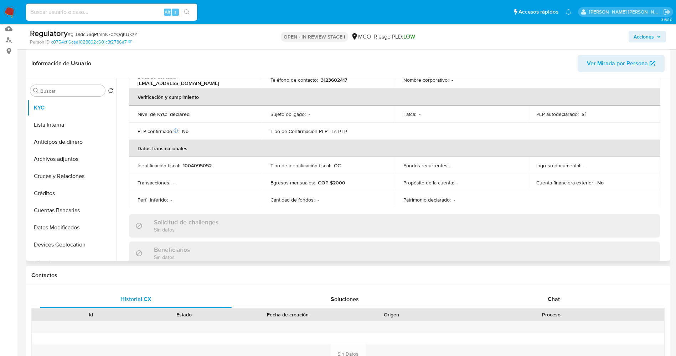
scroll to position [267, 0]
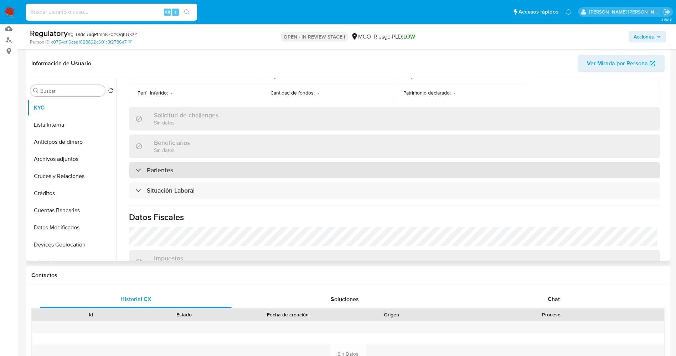
click at [215, 171] on div "Parientes" at bounding box center [394, 170] width 531 height 16
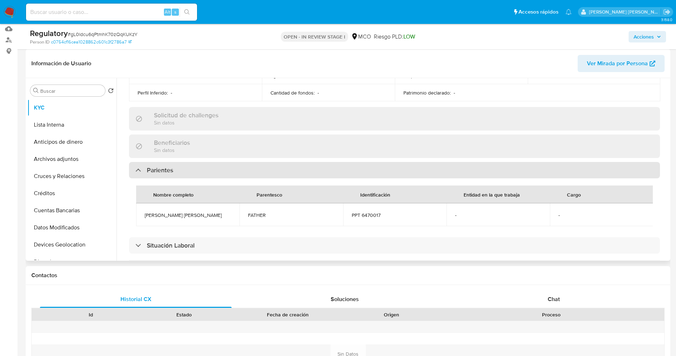
click at [215, 171] on div "Parientes" at bounding box center [394, 170] width 531 height 16
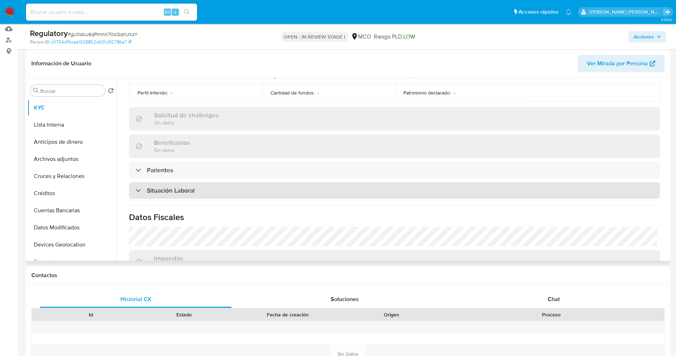
click at [210, 193] on div "Situación Laboral" at bounding box center [394, 190] width 531 height 16
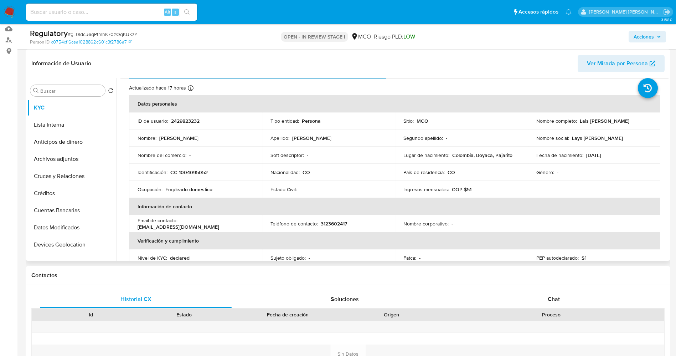
scroll to position [0, 0]
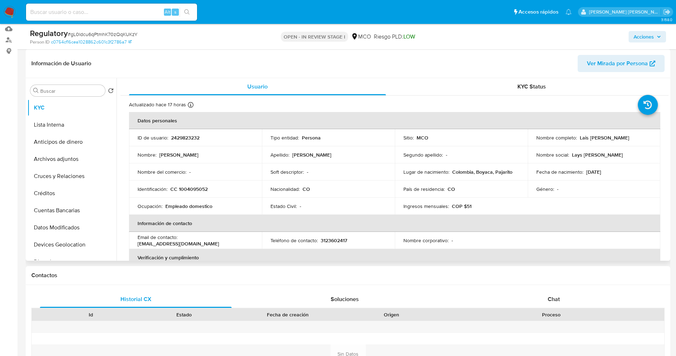
drag, startPoint x: 578, startPoint y: 138, endPoint x: 644, endPoint y: 138, distance: 66.0
click at [644, 138] on div "Nombre completo : Lais [PERSON_NAME]" at bounding box center [595, 137] width 116 height 6
copy p "Lais [PERSON_NAME]"
click at [554, 164] on td "Fecha de nacimiento : 14/12/2000" at bounding box center [594, 171] width 133 height 17
drag, startPoint x: 578, startPoint y: 138, endPoint x: 641, endPoint y: 136, distance: 63.1
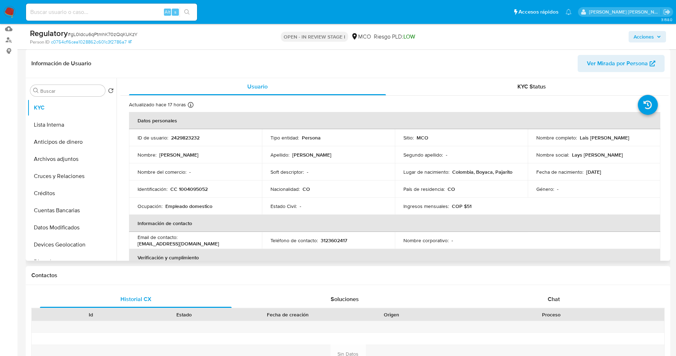
click at [641, 136] on div "Nombre completo : Lais Elena Rodriguez Ortiz" at bounding box center [595, 137] width 116 height 6
drag, startPoint x: 636, startPoint y: 136, endPoint x: 362, endPoint y: 130, distance: 274.2
click at [362, 130] on td "Tipo entidad : Persona" at bounding box center [328, 137] width 133 height 17
drag, startPoint x: 578, startPoint y: 137, endPoint x: 642, endPoint y: 137, distance: 64.5
click at [642, 137] on div "Nombre completo : Lais Elena Rodriguez Ortiz" at bounding box center [595, 137] width 116 height 6
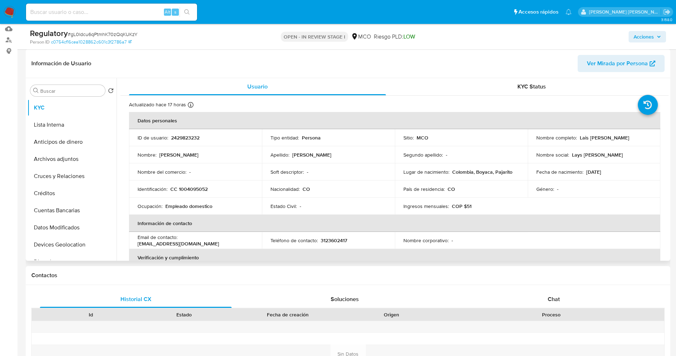
copy p "Lais Elena Rodriguez Ortiz"
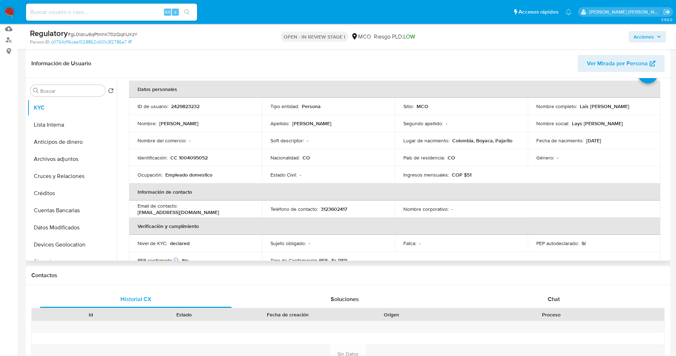
scroll to position [53, 0]
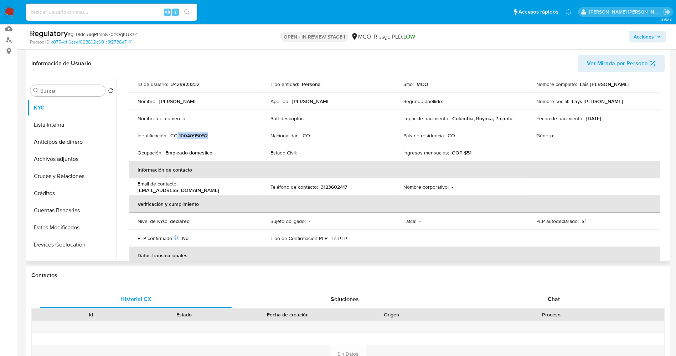
drag, startPoint x: 176, startPoint y: 135, endPoint x: 227, endPoint y: 135, distance: 50.3
click at [227, 135] on div "Identificación : CC 1004095052" at bounding box center [196, 135] width 116 height 6
copy p "1004095052"
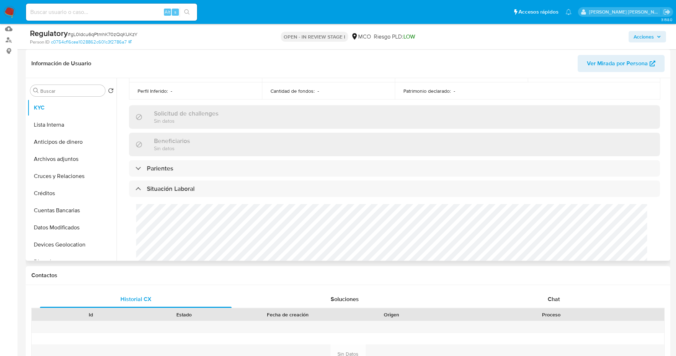
scroll to position [321, 0]
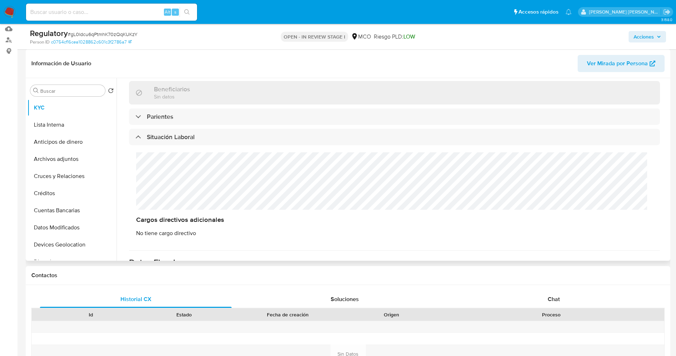
click at [162, 181] on div "Cargos directivos adicionales No tiene cargo directivo" at bounding box center [394, 194] width 531 height 99
click at [61, 122] on button "Lista Interna" at bounding box center [68, 124] width 83 height 17
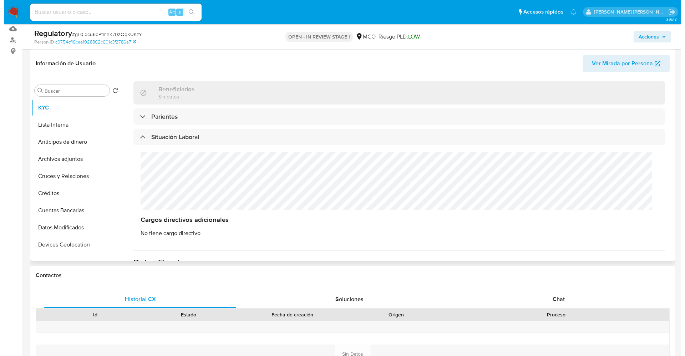
scroll to position [0, 0]
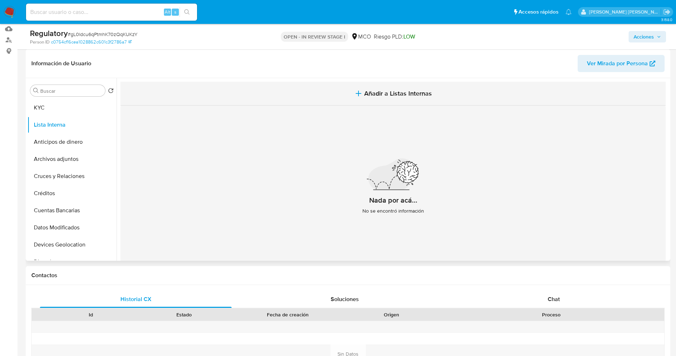
click at [385, 90] on span "Añadir a Listas Internas" at bounding box center [398, 93] width 68 height 8
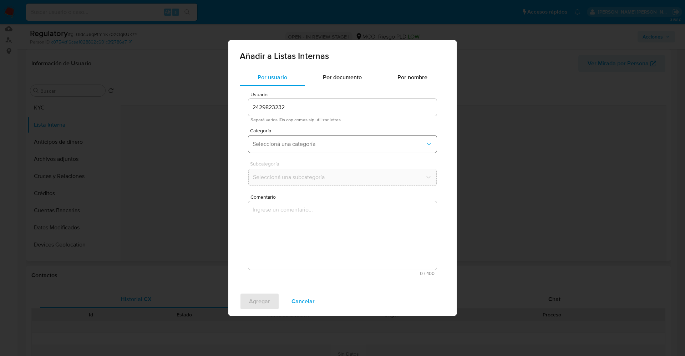
click at [277, 140] on button "Seleccioná una categoría" at bounding box center [342, 143] width 188 height 17
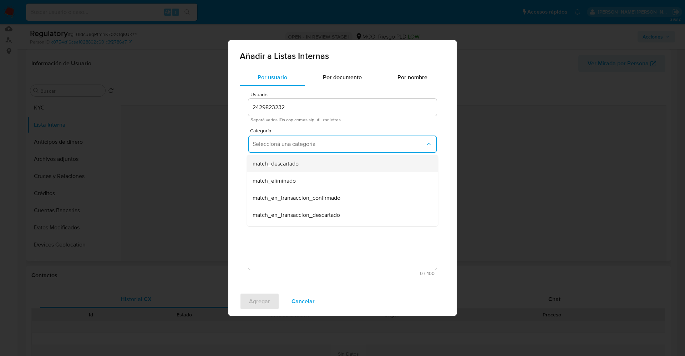
scroll to position [53, 0]
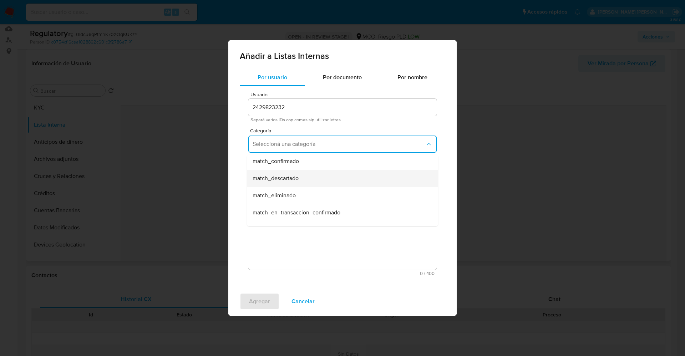
click at [299, 185] on div "match_descartado" at bounding box center [339, 178] width 175 height 17
click at [298, 178] on span "Seleccioná una subcategoría" at bounding box center [338, 177] width 173 height 7
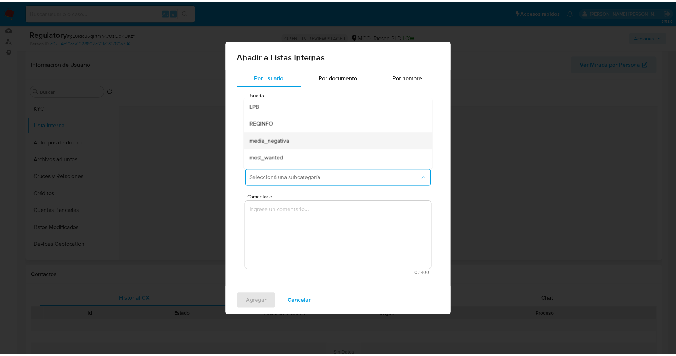
scroll to position [48, 0]
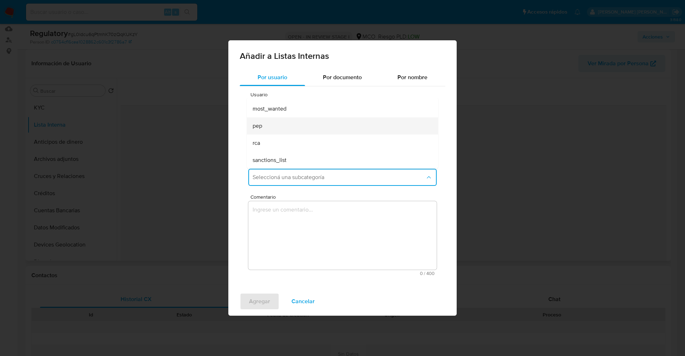
click at [302, 128] on div "pep" at bounding box center [339, 125] width 175 height 17
click at [289, 217] on textarea "Comentario" at bounding box center [342, 235] width 188 height 68
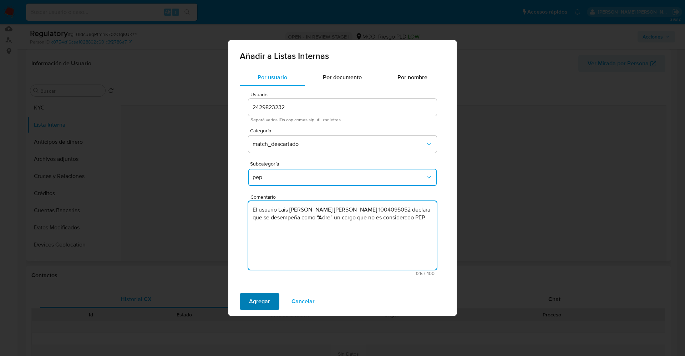
type textarea "El usuario Lais Elena Rodriguez Ortiz,CC 1004095052 declara que se desempeña co…"
click at [270, 301] on button "Agregar" at bounding box center [260, 301] width 40 height 17
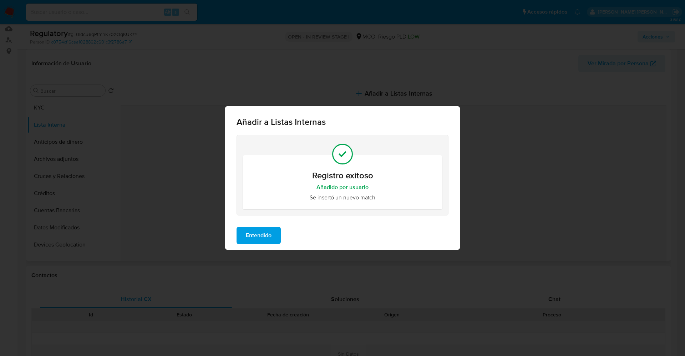
click at [254, 237] on span "Entendido" at bounding box center [259, 235] width 26 height 16
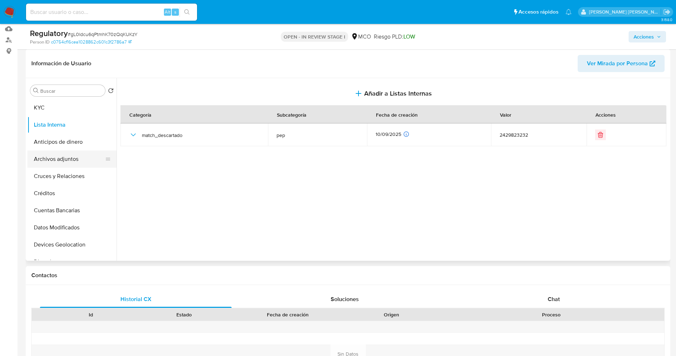
click at [62, 162] on button "Archivos adjuntos" at bounding box center [68, 158] width 83 height 17
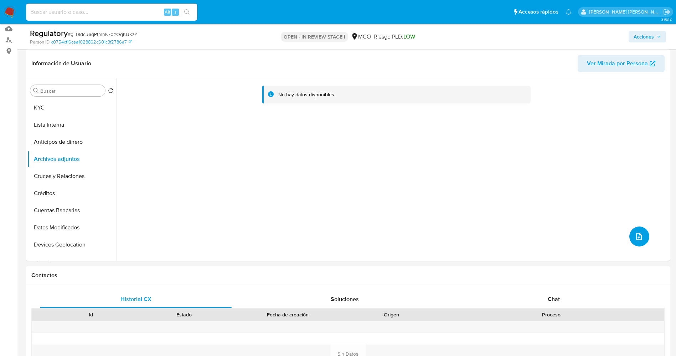
click at [645, 233] on button "upload-file" at bounding box center [640, 236] width 20 height 20
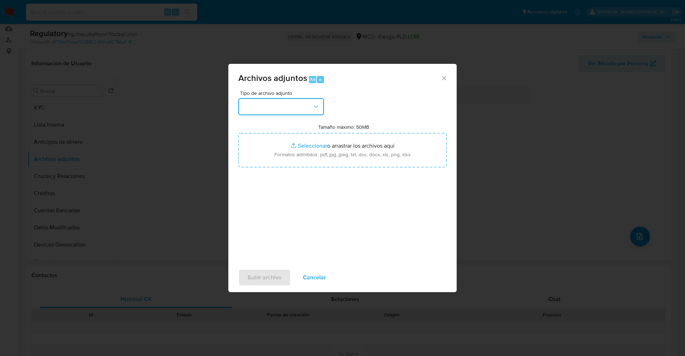
click at [304, 109] on button "button" at bounding box center [281, 106] width 86 height 17
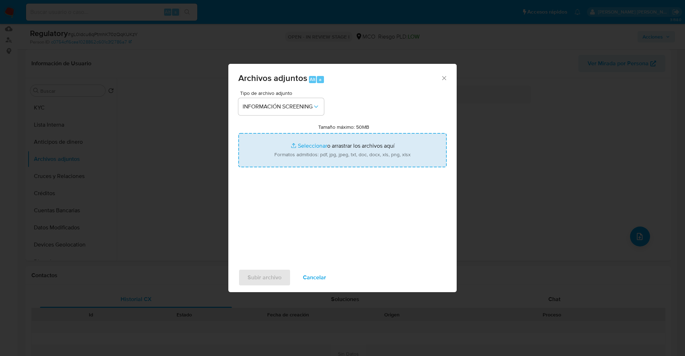
type input "C:\fakepath\_Lais Elena Rodriguez Ortiz_ lavado de dinero - Buscar con Google.p…"
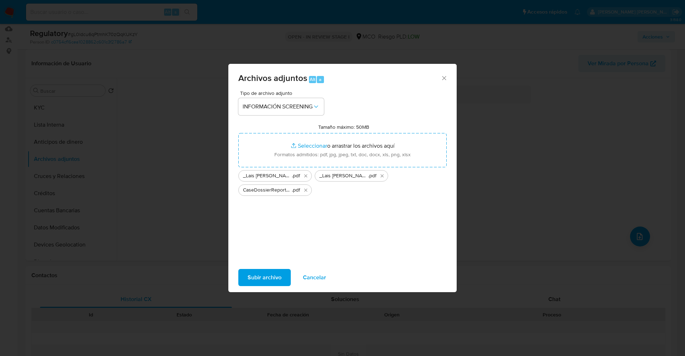
click at [252, 281] on span "Subir archivo" at bounding box center [264, 278] width 34 height 16
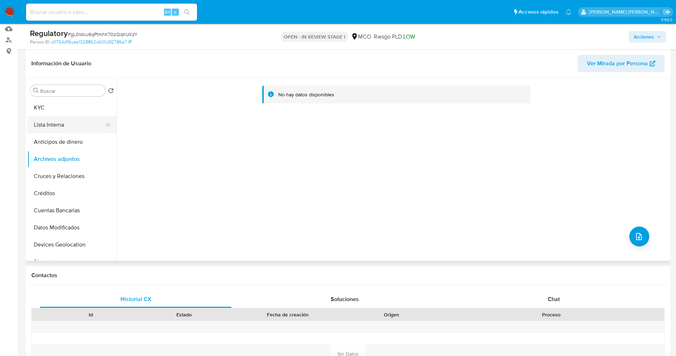
click at [46, 126] on button "Lista Interna" at bounding box center [68, 124] width 83 height 17
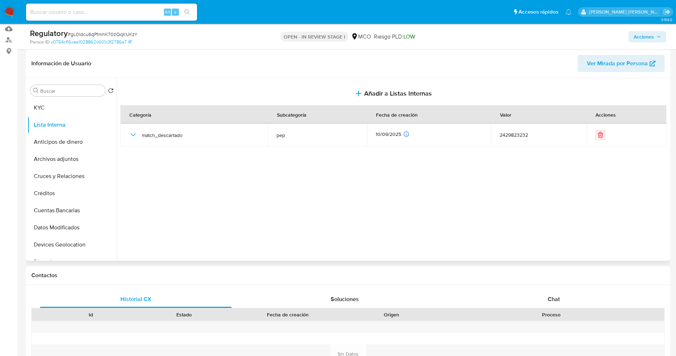
scroll to position [0, 0]
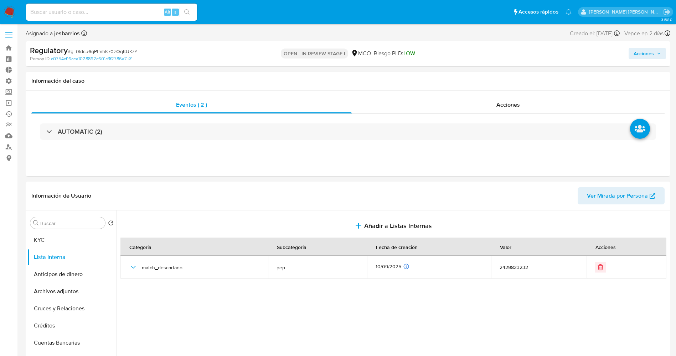
click at [653, 53] on span "Acciones" at bounding box center [644, 53] width 20 height 11
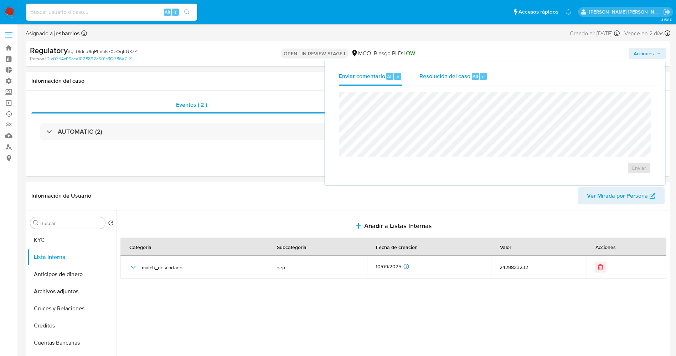
drag, startPoint x: 438, startPoint y: 75, endPoint x: 438, endPoint y: 79, distance: 3.9
click at [439, 76] on span "Resolución del caso" at bounding box center [445, 76] width 51 height 8
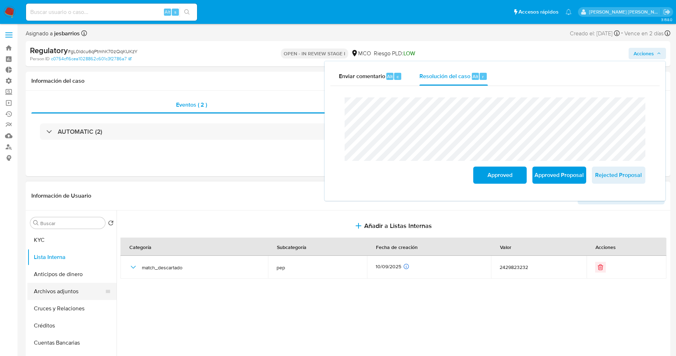
click at [68, 292] on button "Archivos adjuntos" at bounding box center [68, 291] width 83 height 17
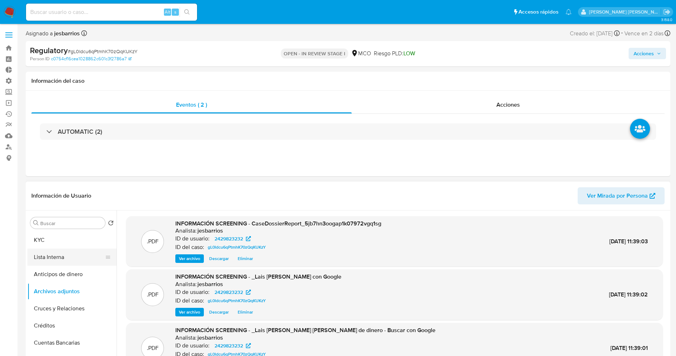
click at [63, 250] on button "Lista Interna" at bounding box center [68, 257] width 83 height 17
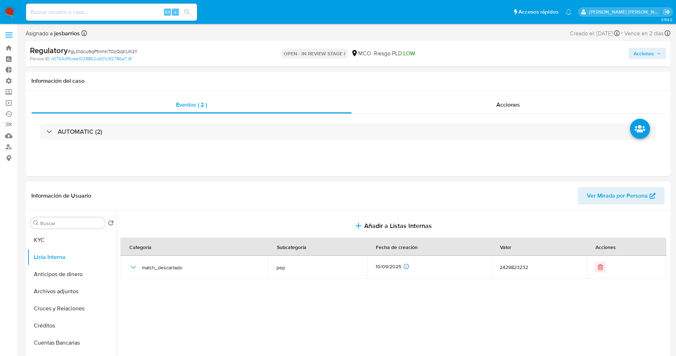
click at [641, 46] on div "Acciones" at bounding box center [561, 53] width 210 height 17
click at [642, 56] on span "Acciones" at bounding box center [644, 53] width 20 height 11
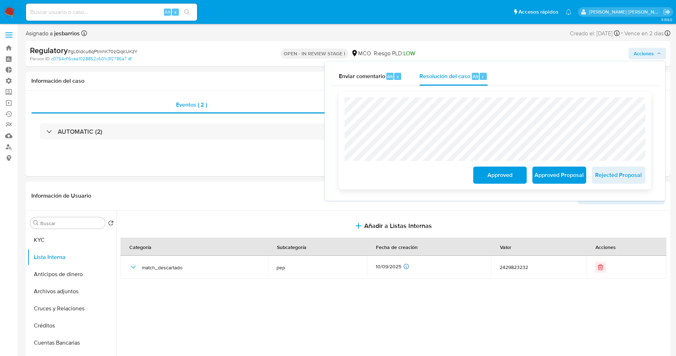
click at [507, 175] on span "Approved" at bounding box center [500, 175] width 35 height 16
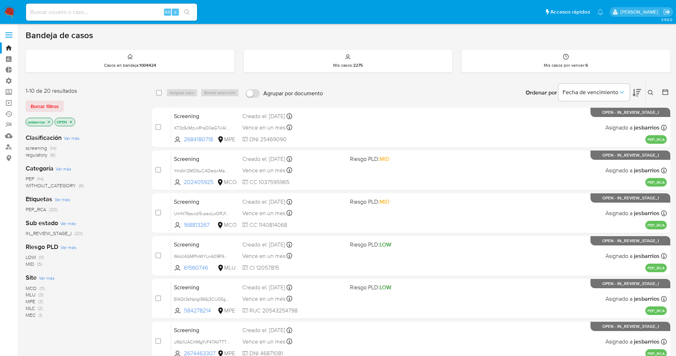
scroll to position [233, 0]
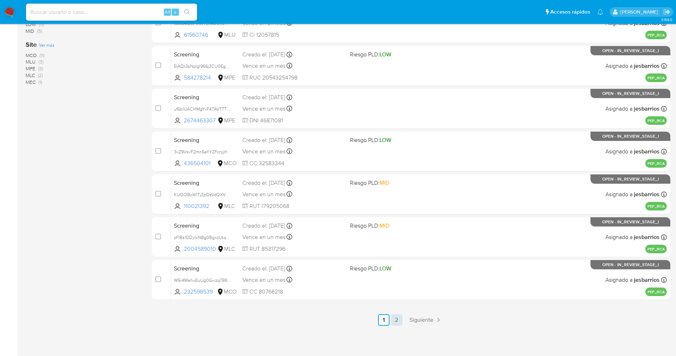
click at [396, 321] on link "2" at bounding box center [396, 319] width 11 height 11
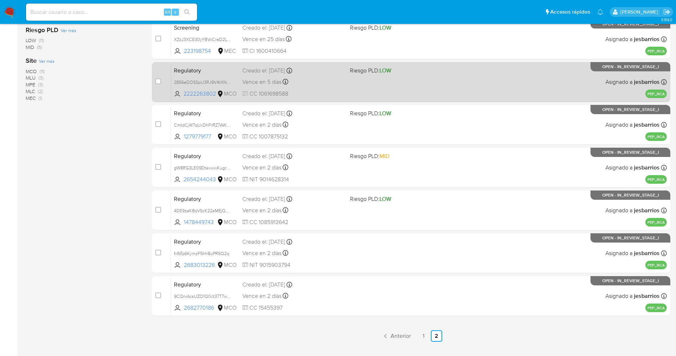
scroll to position [233, 0]
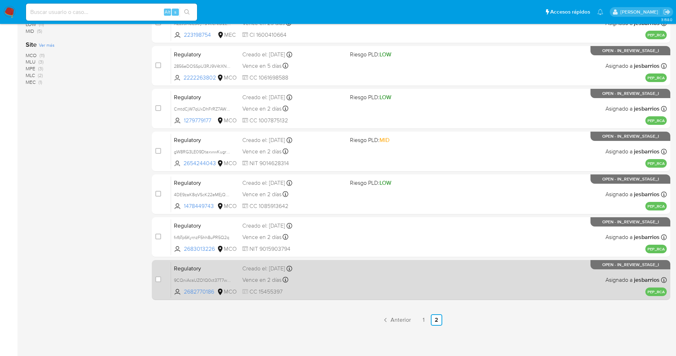
click at [332, 273] on div "Regulatory 9CQniAcsUZO1Q0ct37T7wy9J 2682770186 MCO Creado el: [DATE] Creado el:…" at bounding box center [419, 280] width 496 height 36
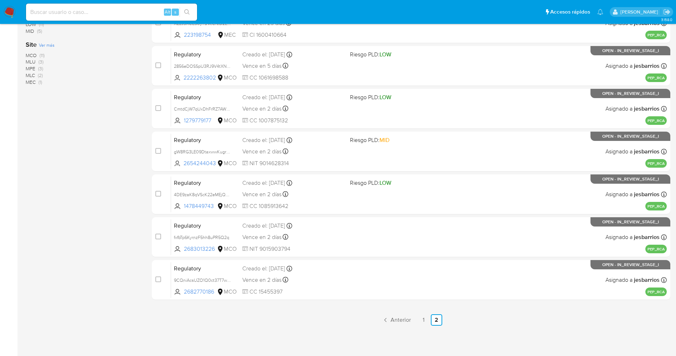
click at [8, 15] on img at bounding box center [10, 12] width 12 height 12
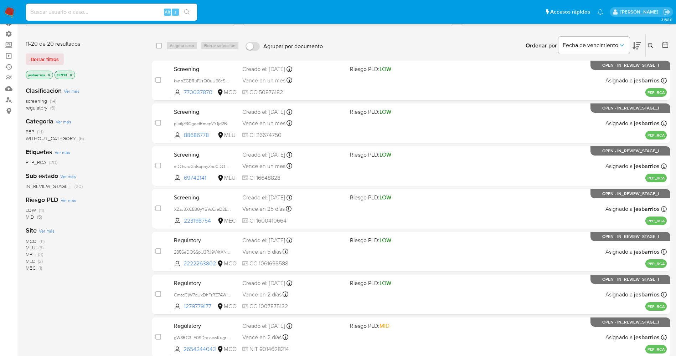
scroll to position [0, 0]
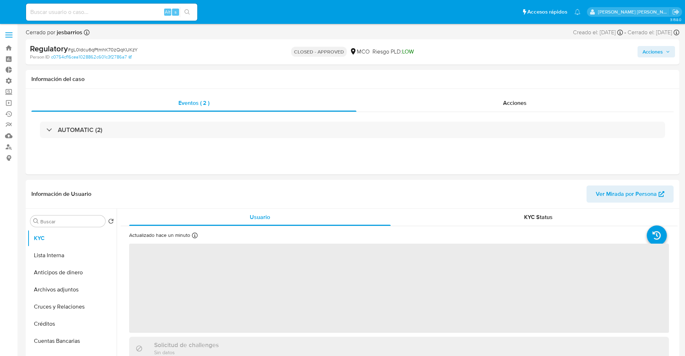
select select "10"
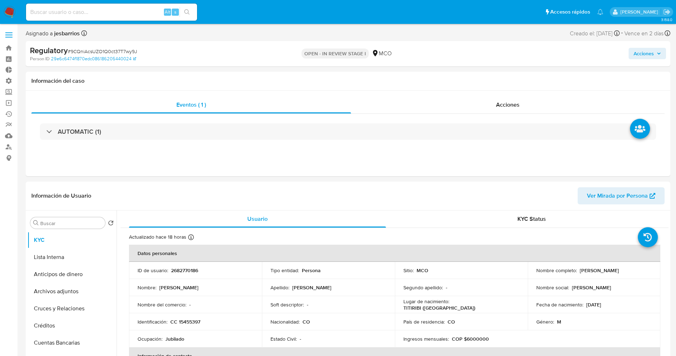
select select "10"
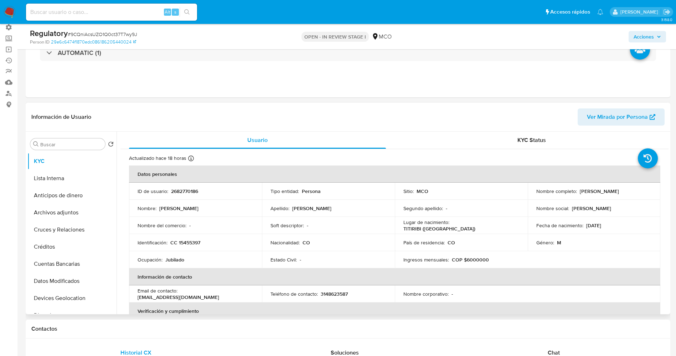
scroll to position [53, 0]
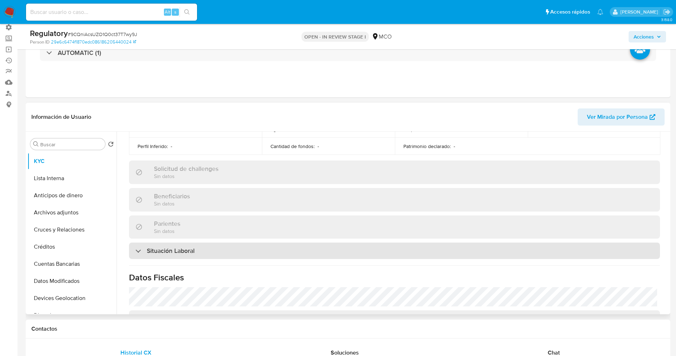
click at [184, 253] on h3 "Situación Laboral" at bounding box center [171, 251] width 48 height 8
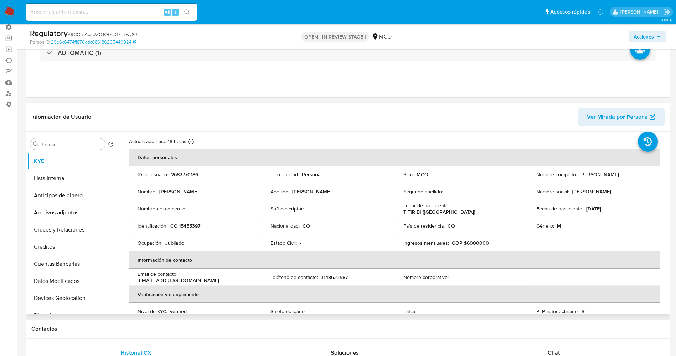
scroll to position [0, 0]
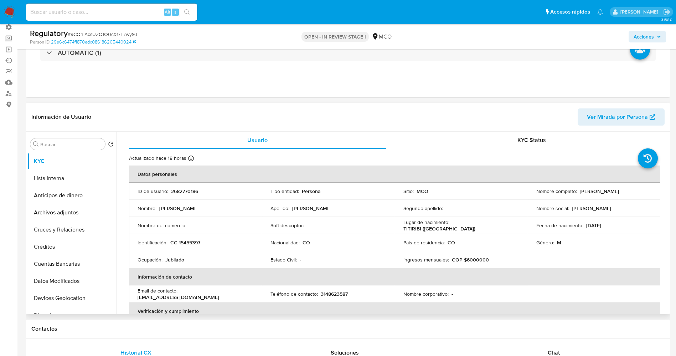
drag, startPoint x: 576, startPoint y: 191, endPoint x: 647, endPoint y: 190, distance: 70.6
click at [647, 190] on div "Nombre completo : Josue Gabriel Sanchez Rico" at bounding box center [595, 191] width 116 height 6
copy div "Josue Gabriel Sanchez Rico"
drag, startPoint x: 178, startPoint y: 241, endPoint x: 218, endPoint y: 236, distance: 40.9
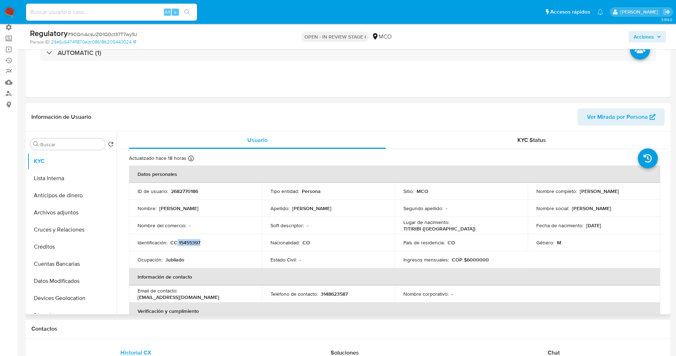
click at [210, 241] on div "Identificación : CC 15455397" at bounding box center [196, 242] width 116 height 6
copy p "15455397"
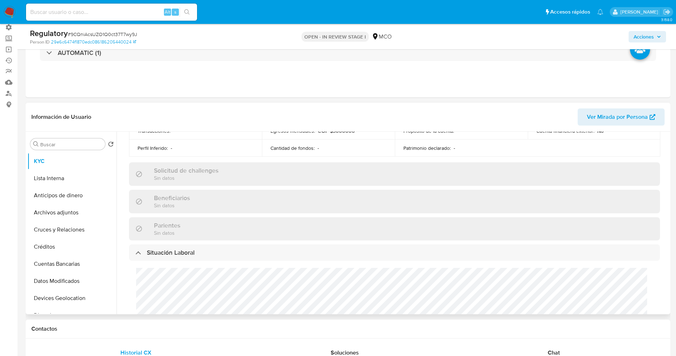
scroll to position [267, 0]
click at [56, 180] on button "Lista Interna" at bounding box center [68, 178] width 83 height 17
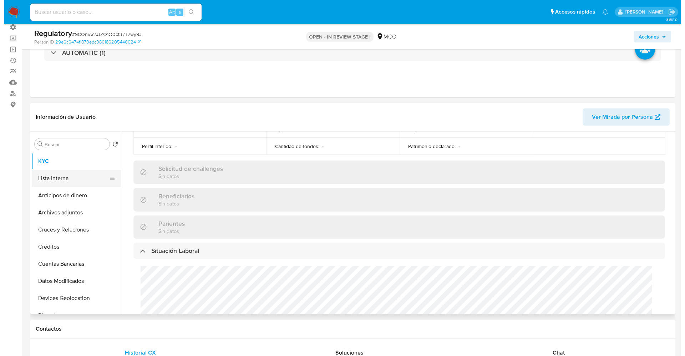
scroll to position [0, 0]
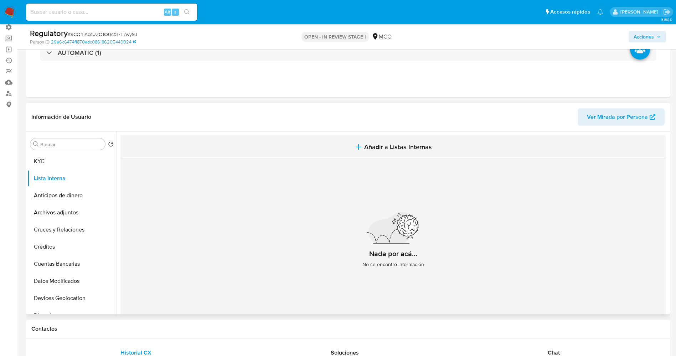
click at [366, 148] on span "Añadir a Listas Internas" at bounding box center [398, 147] width 68 height 8
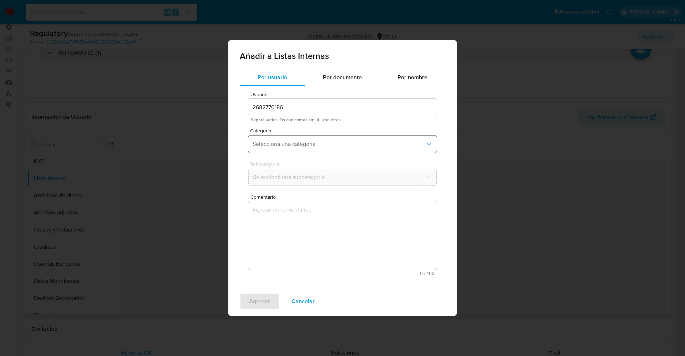
click at [302, 148] on button "Seleccioná una categoría" at bounding box center [342, 143] width 188 height 17
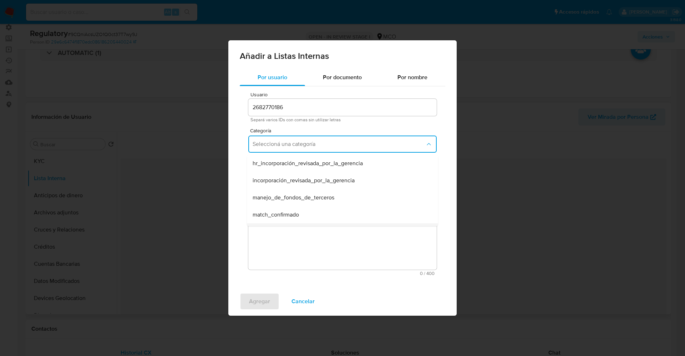
scroll to position [53, 0]
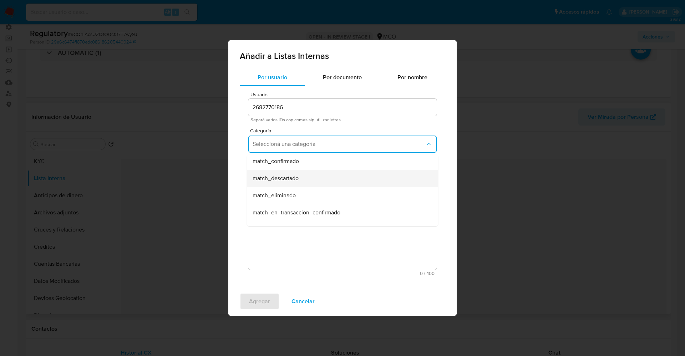
click at [303, 173] on div "match_descartado" at bounding box center [339, 178] width 175 height 17
click at [303, 173] on button "Seleccioná una subcategoría" at bounding box center [342, 177] width 188 height 17
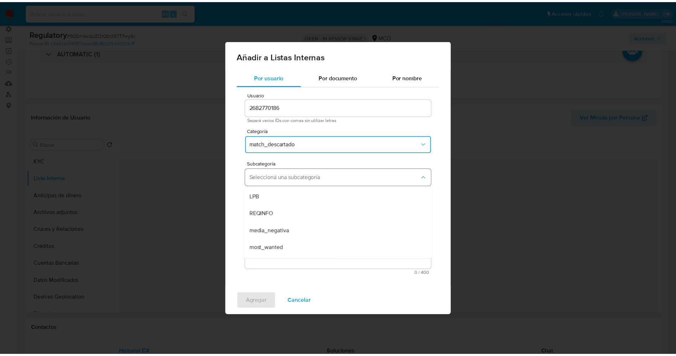
scroll to position [48, 0]
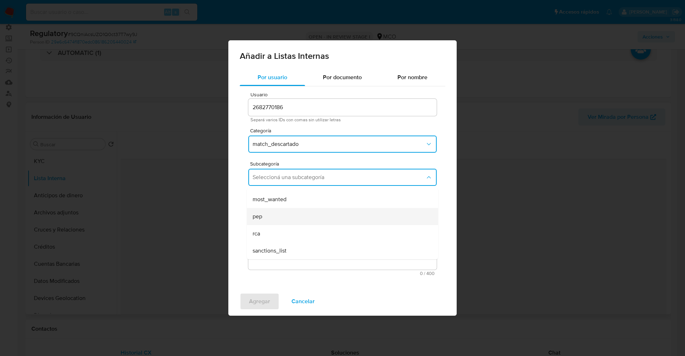
click at [286, 214] on div "pep" at bounding box center [339, 216] width 175 height 17
click at [286, 214] on textarea "Comentario" at bounding box center [342, 235] width 188 height 68
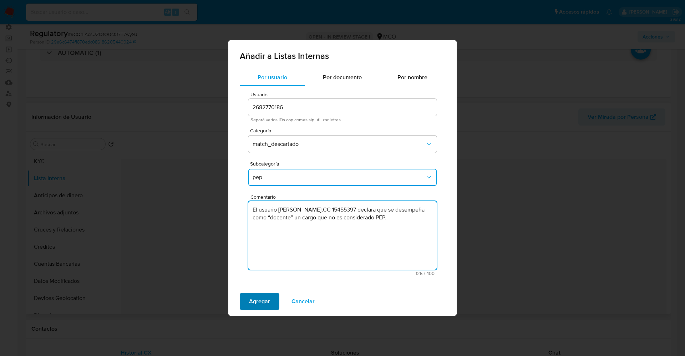
type textarea "El usuario Josue Gabriel Sanchez Rico,CC 15455397 declara que se desempeña como…"
click at [263, 309] on span "Agregar" at bounding box center [259, 301] width 21 height 16
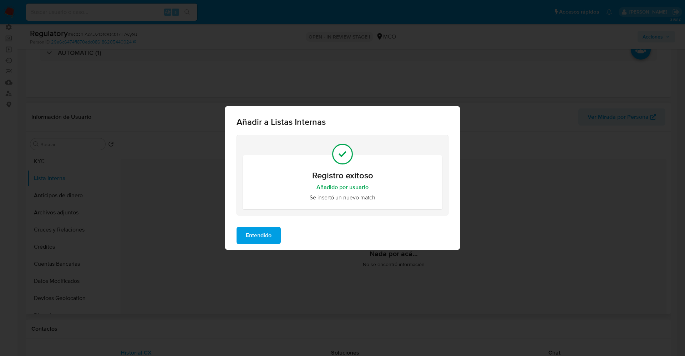
click at [265, 230] on span "Entendido" at bounding box center [259, 235] width 26 height 16
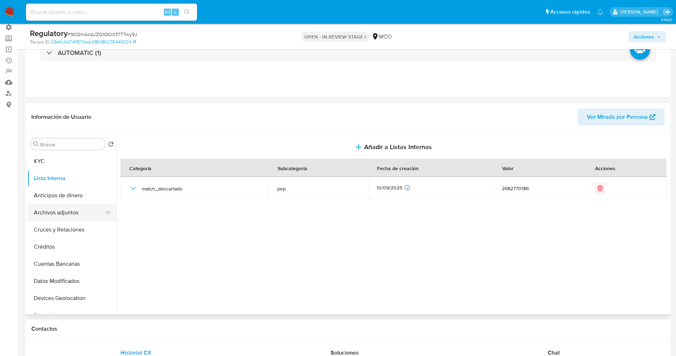
click at [46, 209] on button "Archivos adjuntos" at bounding box center [68, 212] width 83 height 17
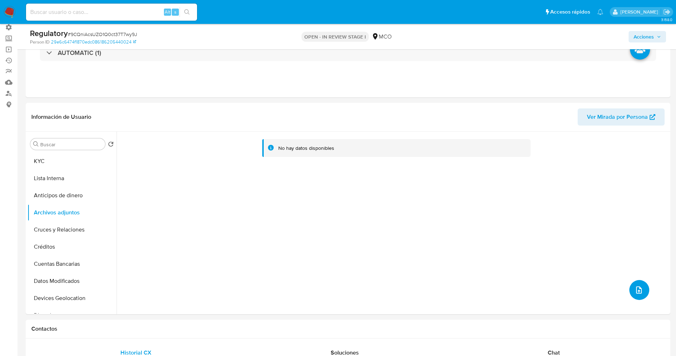
click at [637, 287] on icon "upload-file" at bounding box center [639, 290] width 9 height 9
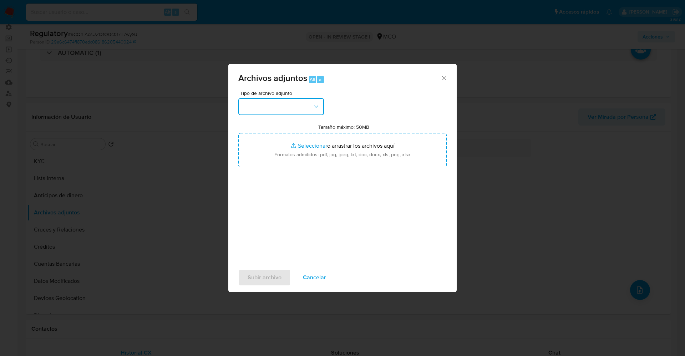
click at [308, 106] on button "button" at bounding box center [281, 106] width 86 height 17
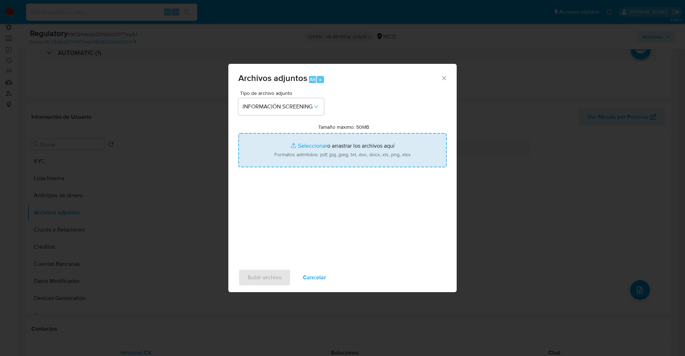
type input "C:\fakepath\CaseDossierReport_5jb7v8fclzxo1k079oibajm6x.pdf"
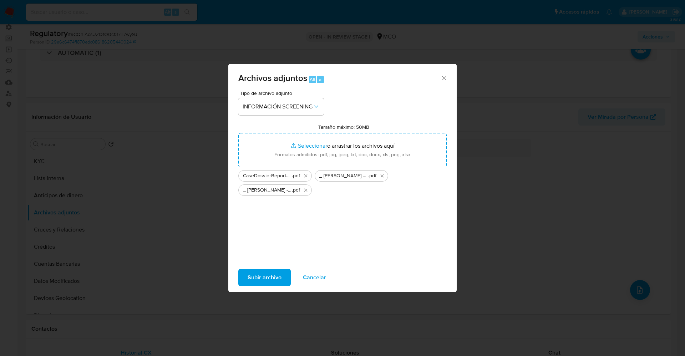
click at [270, 276] on span "Subir archivo" at bounding box center [264, 278] width 34 height 16
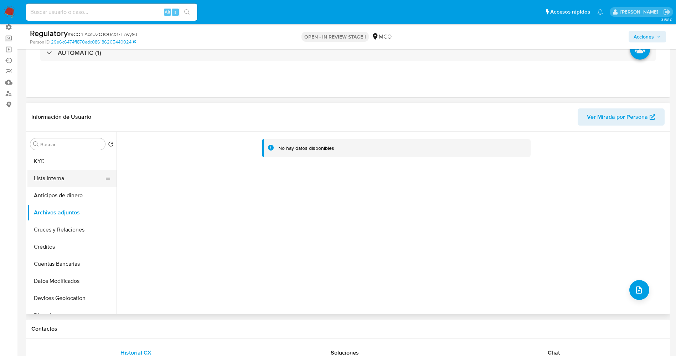
click at [71, 180] on button "Lista Interna" at bounding box center [68, 178] width 83 height 17
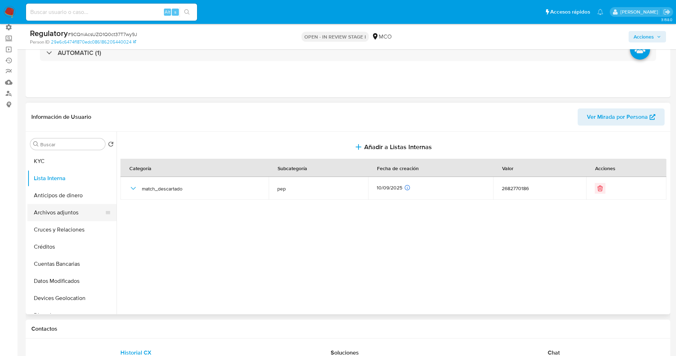
click at [76, 206] on button "Archivos adjuntos" at bounding box center [68, 212] width 83 height 17
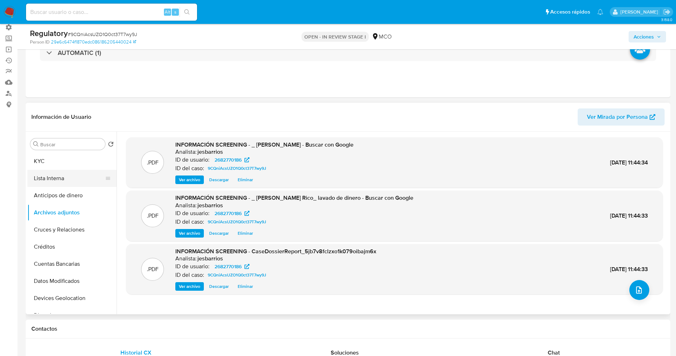
click at [66, 184] on button "Lista Interna" at bounding box center [68, 178] width 83 height 17
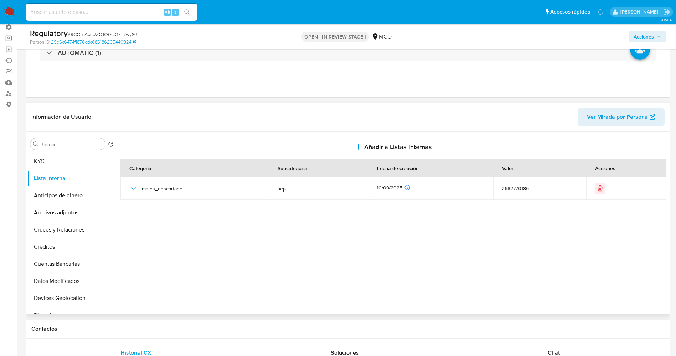
scroll to position [0, 0]
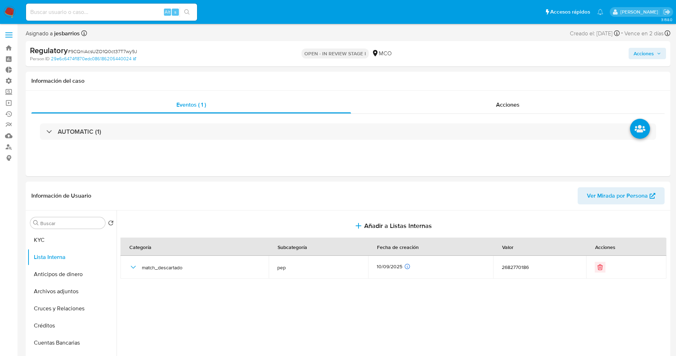
click at [648, 55] on span "Acciones" at bounding box center [644, 53] width 20 height 11
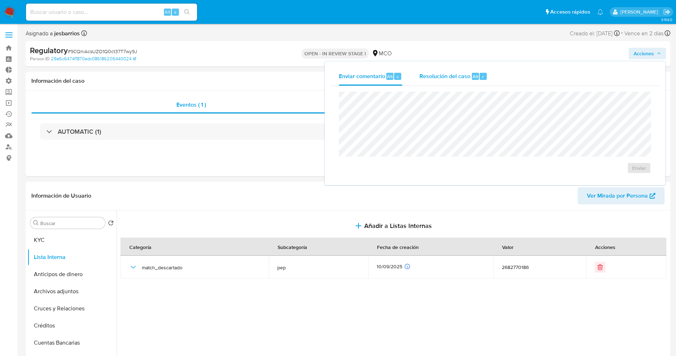
click at [451, 78] on span "Resolución del caso" at bounding box center [445, 76] width 51 height 8
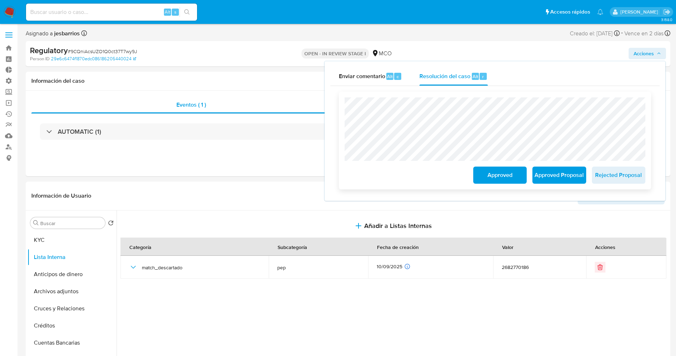
click at [517, 177] on span "Approved" at bounding box center [500, 175] width 35 height 16
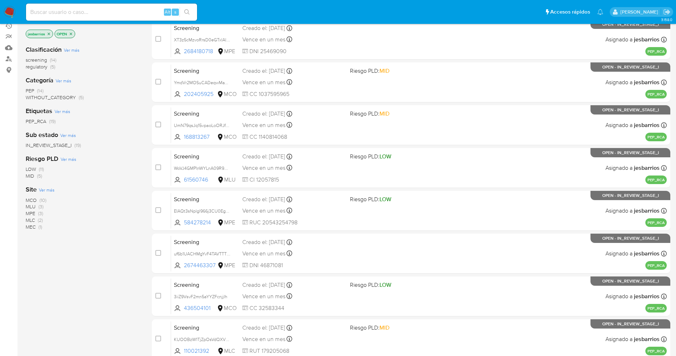
scroll to position [233, 0]
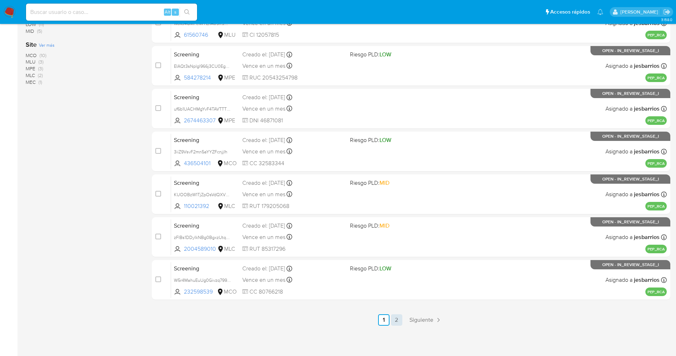
click at [398, 322] on link "2" at bounding box center [396, 319] width 11 height 11
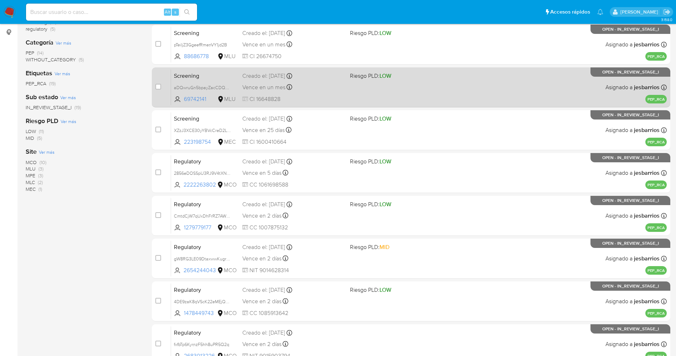
scroll to position [190, 0]
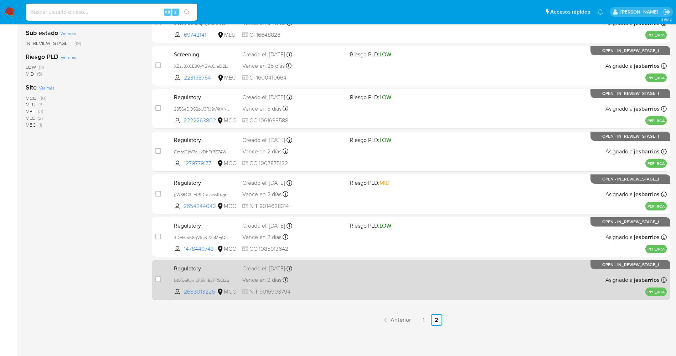
click at [358, 286] on div "Regulatory fxfbTp6KyrnzF5hh8uPR5Q2q 2683013226 MCO Creado el: 09/09/2025 Creado…" at bounding box center [419, 280] width 496 height 36
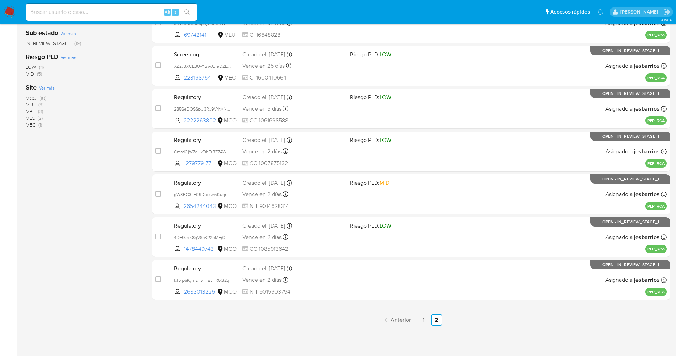
click at [12, 8] on img at bounding box center [10, 12] width 12 height 12
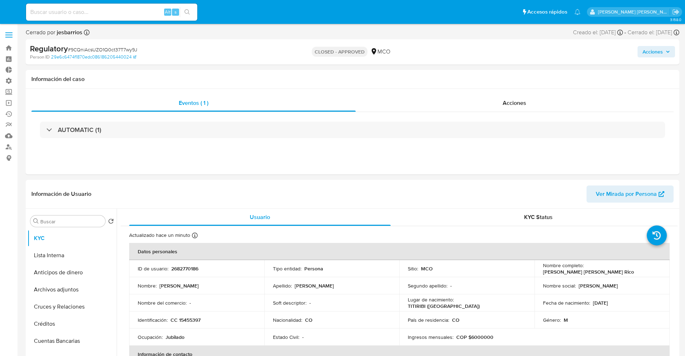
select select "10"
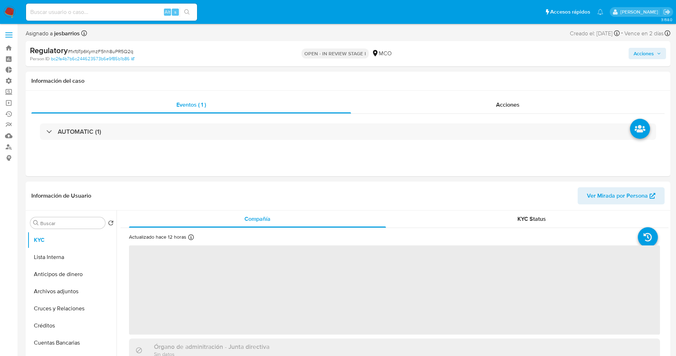
select select "10"
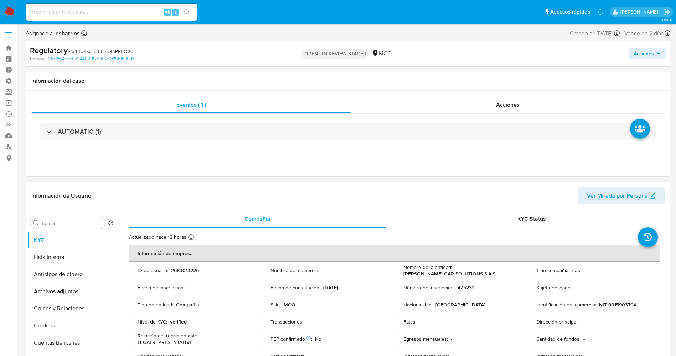
click at [405, 316] on td "Fatca : -" at bounding box center [461, 321] width 133 height 17
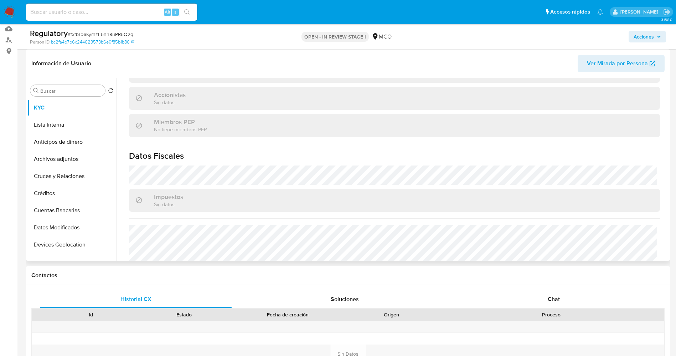
scroll to position [321, 0]
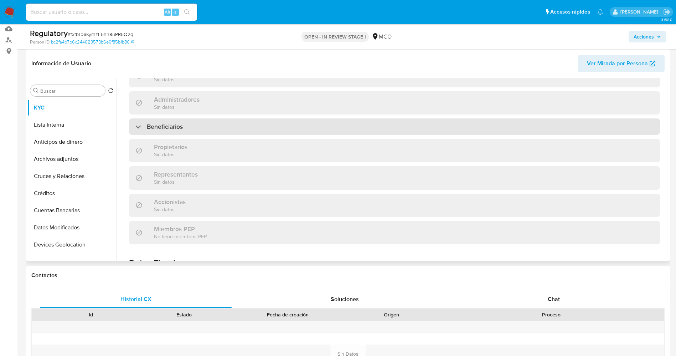
click at [209, 128] on div "Beneficiarios" at bounding box center [394, 126] width 531 height 16
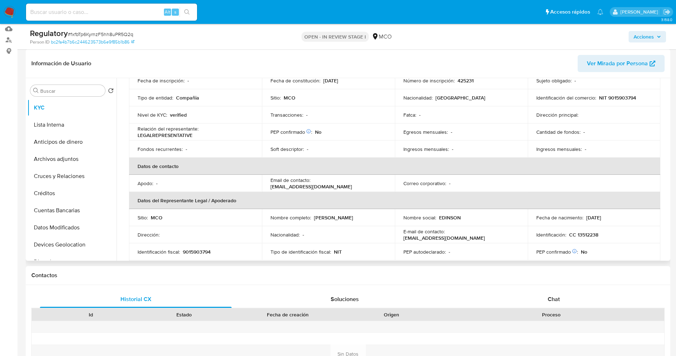
scroll to position [0, 0]
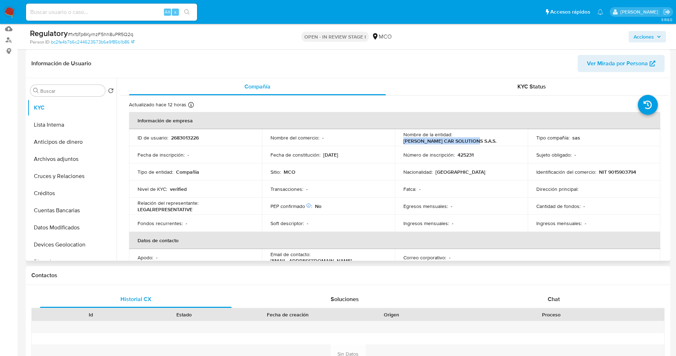
drag, startPoint x: 403, startPoint y: 140, endPoint x: 477, endPoint y: 139, distance: 74.2
click at [477, 139] on div "Nombre de la entidad : CRUMP CAR SOLUTIONS S.A.S." at bounding box center [462, 137] width 116 height 13
copy p "CRUMP CAR SOLUTIONS S.A.S."
click at [343, 65] on header "Información de Usuario Ver Mirada por Persona" at bounding box center [348, 63] width 634 height 17
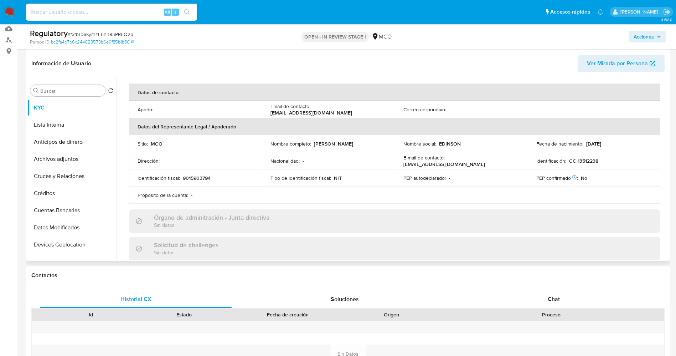
scroll to position [160, 0]
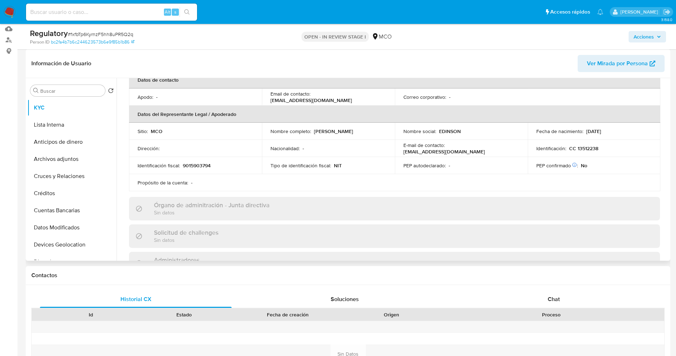
drag, startPoint x: 312, startPoint y: 132, endPoint x: 385, endPoint y: 132, distance: 72.4
click at [385, 132] on div "Nombre completo : Edinson Martinez Mendez" at bounding box center [329, 131] width 116 height 6
copy p "Edinson Martinez Mendez"
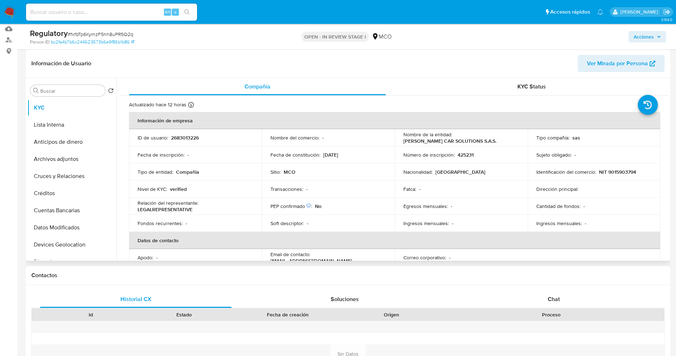
scroll to position [0, 0]
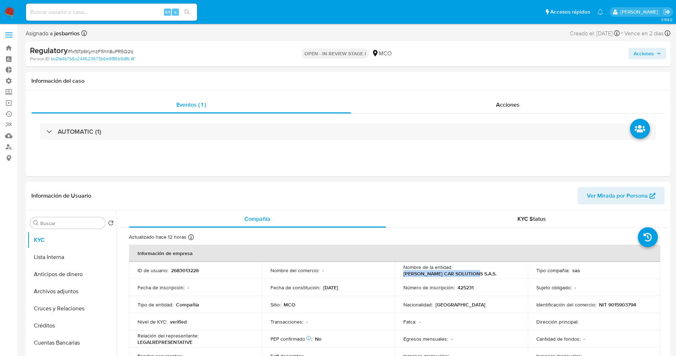
drag, startPoint x: 403, startPoint y: 274, endPoint x: 476, endPoint y: 274, distance: 73.1
click at [477, 274] on div "Nombre de la entidad : CRUMP CAR SOLUTIONS S.A.S." at bounding box center [462, 270] width 116 height 13
copy p "CRUMP CAR SOLUTIONS S.A.S."
click at [594, 305] on div "Identificación del comercio : NIT 9015903794" at bounding box center [595, 304] width 116 height 6
drag, startPoint x: 595, startPoint y: 304, endPoint x: 635, endPoint y: 303, distance: 40.3
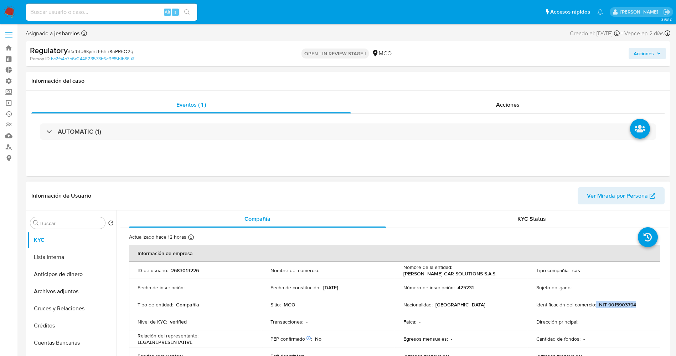
click at [635, 303] on div "Identificación del comercio : NIT 9015903794" at bounding box center [595, 304] width 116 height 6
copy div "NIT 9015903794"
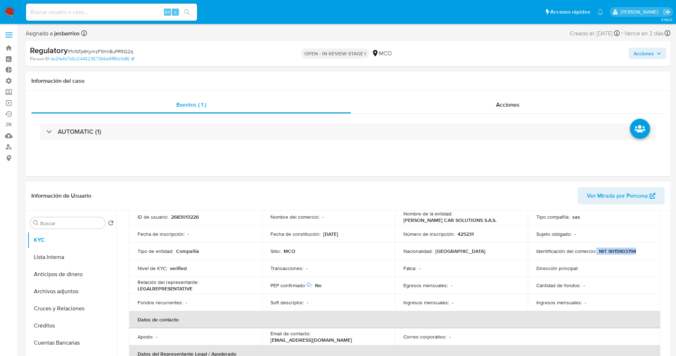
scroll to position [160, 0]
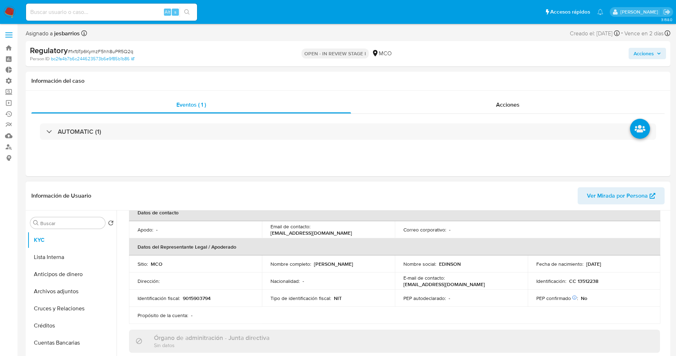
drag, startPoint x: 312, startPoint y: 265, endPoint x: 377, endPoint y: 265, distance: 65.6
click at [377, 265] on div "Nombre completo : Edinson Martinez Mendez" at bounding box center [329, 264] width 116 height 6
copy div "Edinson Martinez Mendez"
drag, startPoint x: 577, startPoint y: 280, endPoint x: 599, endPoint y: 279, distance: 22.1
click at [599, 279] on div "Identificación : CC 13512238" at bounding box center [595, 281] width 116 height 6
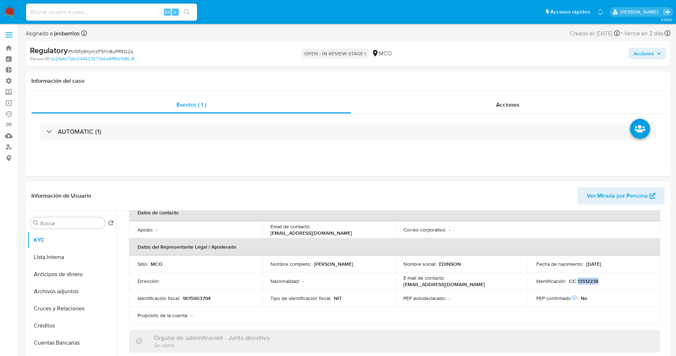
copy p "13512238"
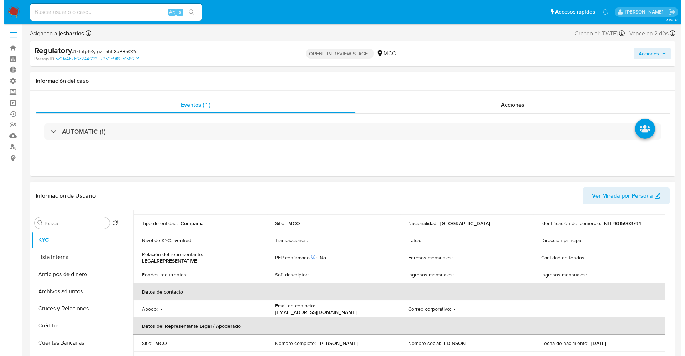
scroll to position [0, 0]
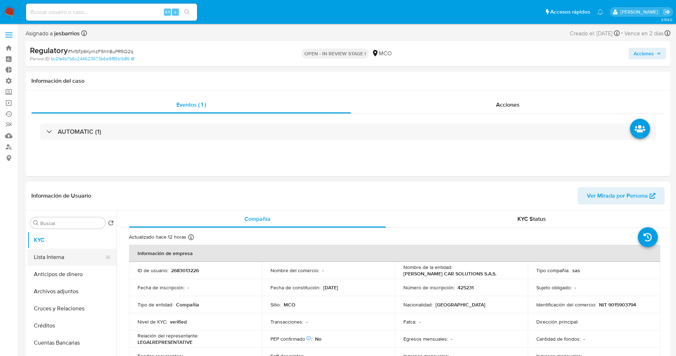
click at [62, 252] on button "Lista Interna" at bounding box center [68, 257] width 83 height 17
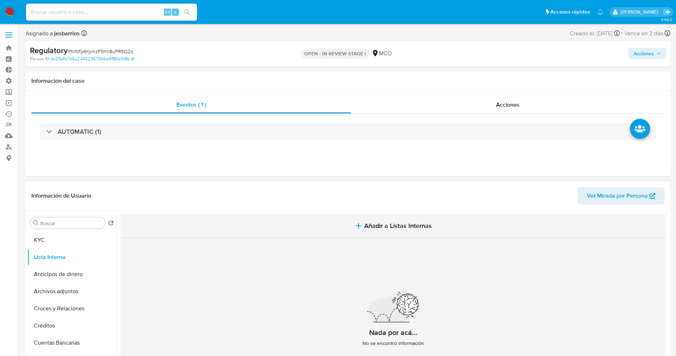
click at [339, 217] on button "Añadir a Listas Internas" at bounding box center [394, 226] width 546 height 24
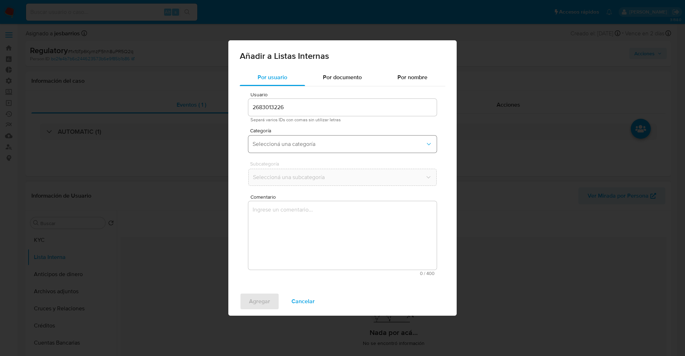
click at [308, 147] on span "Seleccioná una categoría" at bounding box center [338, 143] width 173 height 7
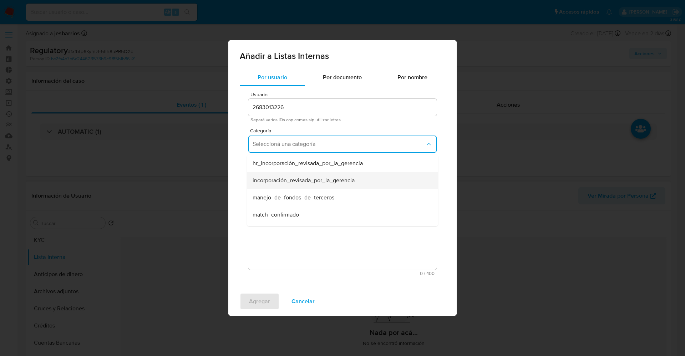
scroll to position [53, 0]
click at [295, 180] on span "match_descartado" at bounding box center [275, 178] width 46 height 7
click at [301, 186] on div "Subcategoría Seleccioná una subcategoría" at bounding box center [342, 174] width 188 height 27
click at [300, 181] on button "Seleccioná una subcategoría" at bounding box center [342, 177] width 188 height 17
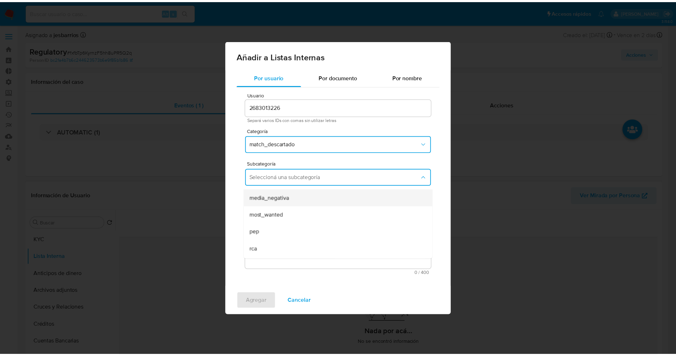
scroll to position [48, 0]
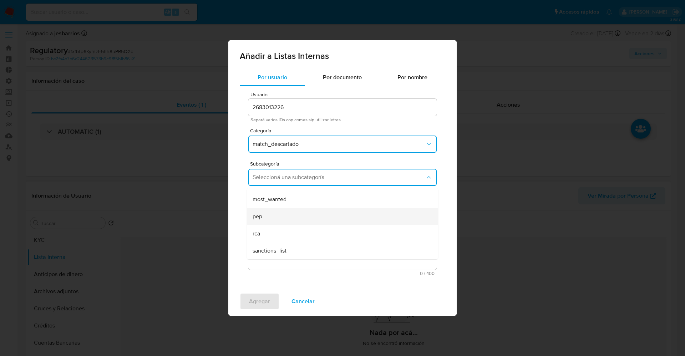
click at [289, 222] on div "pep" at bounding box center [339, 216] width 175 height 17
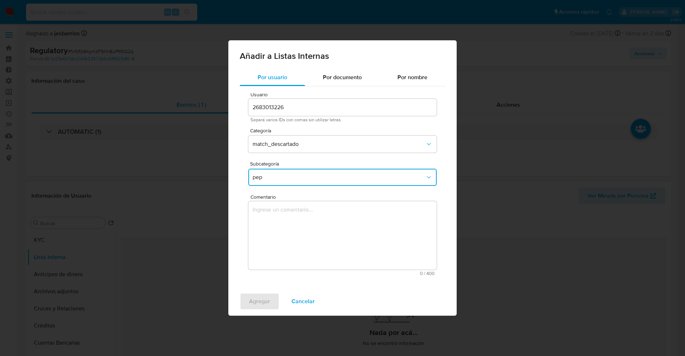
click at [289, 256] on textarea "Comentario" at bounding box center [342, 235] width 188 height 68
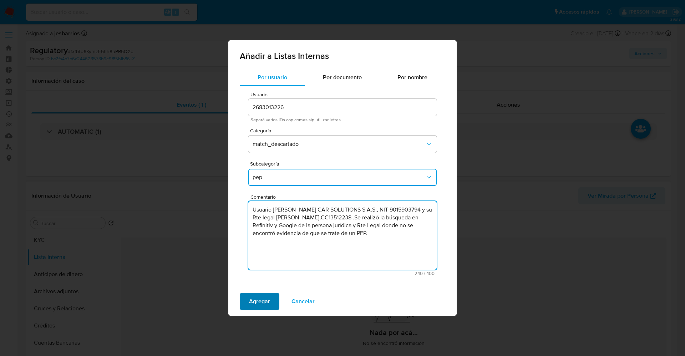
type textarea "Usuario CRUMP CAR SOLUTIONS S.A.S., NIT 9015903794 y su Rte legal Edinson Marti…"
click at [269, 296] on span "Agregar" at bounding box center [259, 301] width 21 height 16
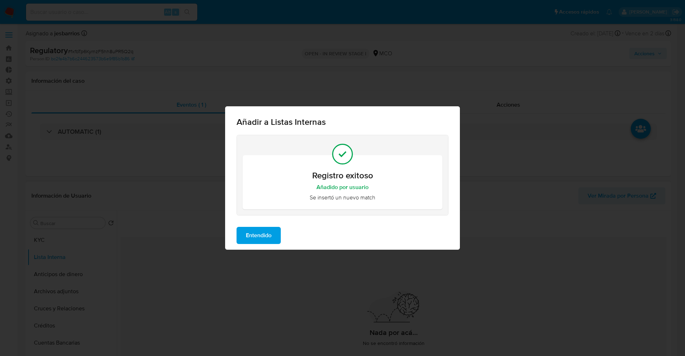
click at [247, 230] on span "Entendido" at bounding box center [259, 235] width 26 height 16
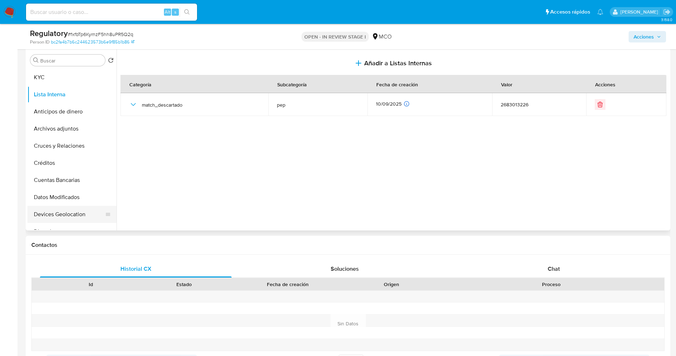
scroll to position [160, 0]
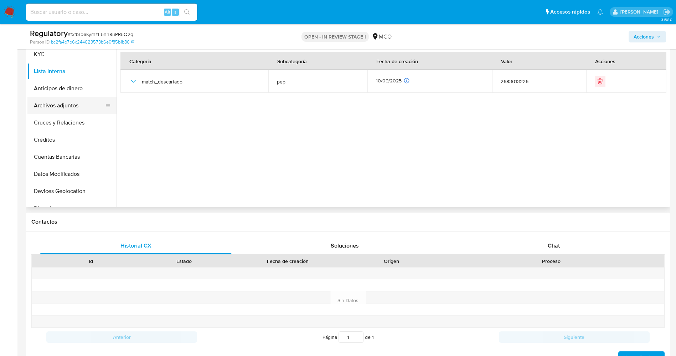
click at [54, 105] on button "Archivos adjuntos" at bounding box center [68, 105] width 83 height 17
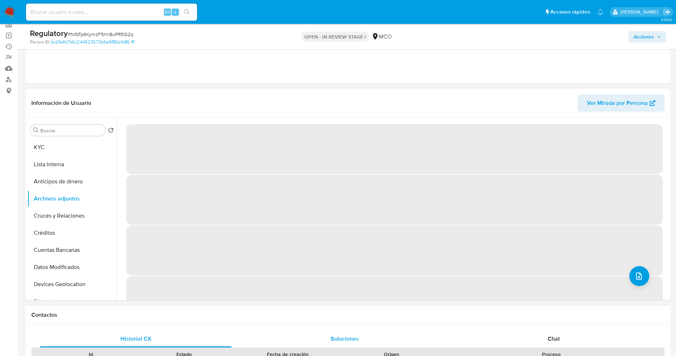
scroll to position [53, 0]
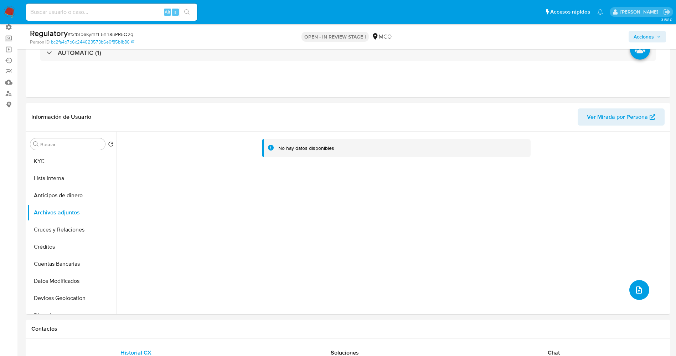
click at [641, 290] on button "upload-file" at bounding box center [640, 290] width 20 height 20
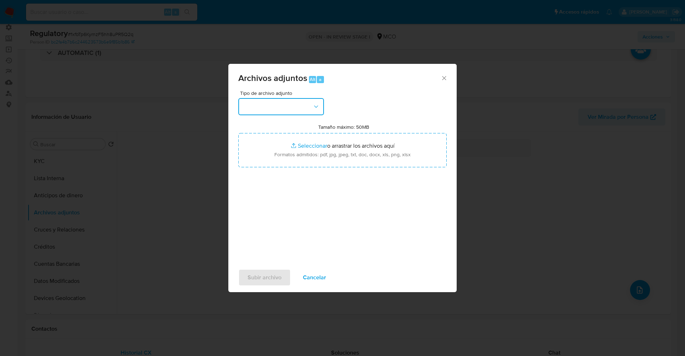
click at [304, 113] on button "button" at bounding box center [281, 106] width 86 height 17
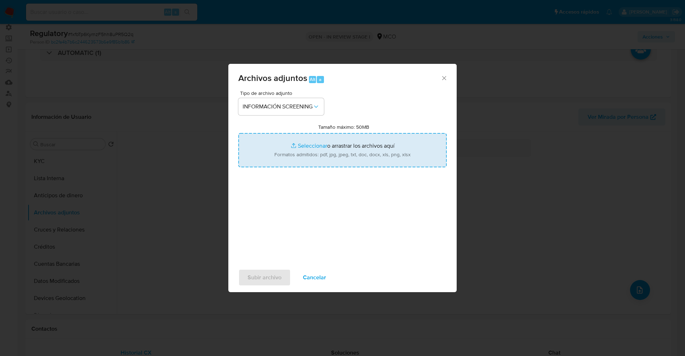
type input "C:\fakepath\CaseDossierReport_5jb6uakip3e11k07ah2ae9mmx.pdf"
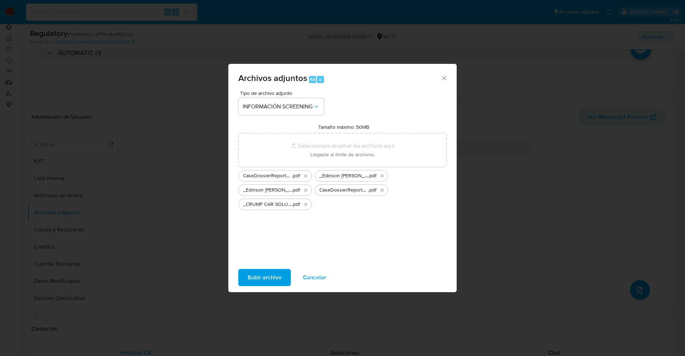
click at [275, 270] on span "Subir archivo" at bounding box center [264, 278] width 34 height 16
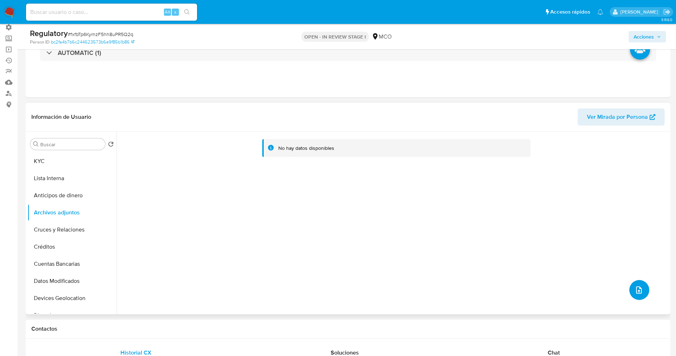
click at [636, 282] on button "upload-file" at bounding box center [640, 290] width 20 height 20
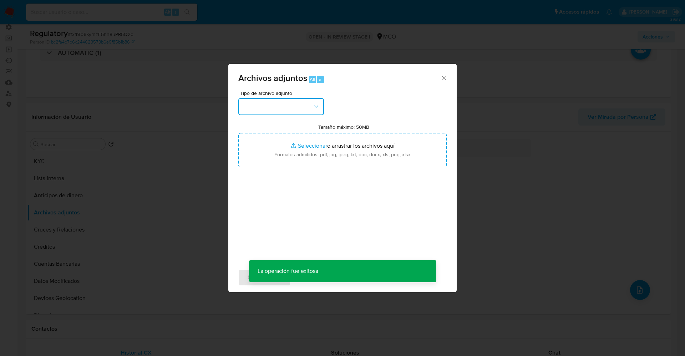
click at [295, 104] on button "button" at bounding box center [281, 106] width 86 height 17
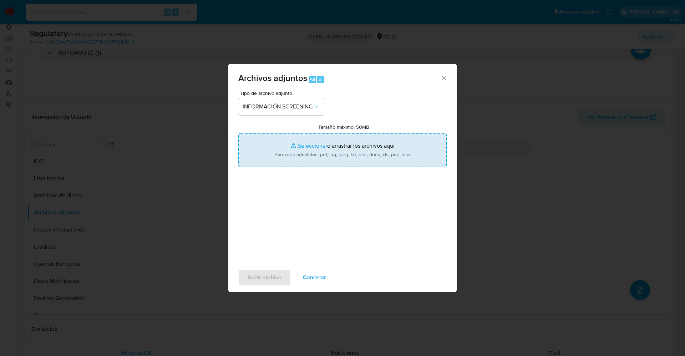
type input "C:\fakepath\_CRUMP CAR SOLUTIONS S.A.S._ - Buscar con Google.pdf"
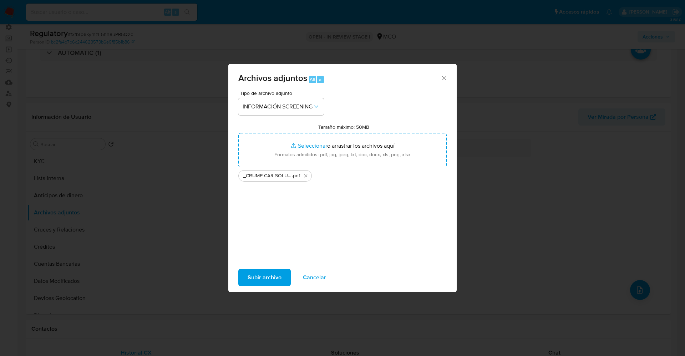
click at [270, 276] on span "Subir archivo" at bounding box center [264, 278] width 34 height 16
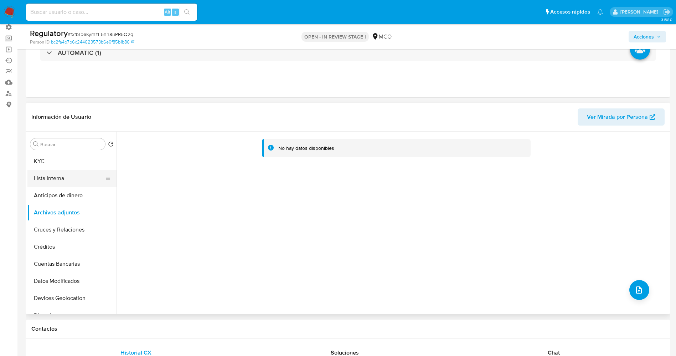
click at [64, 178] on button "Lista Interna" at bounding box center [68, 178] width 83 height 17
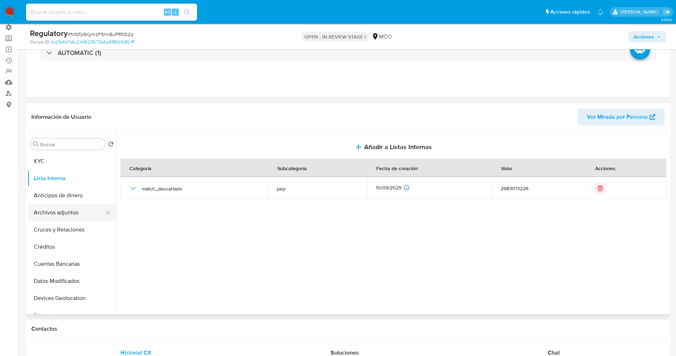
click at [55, 213] on button "Archivos adjuntos" at bounding box center [68, 212] width 83 height 17
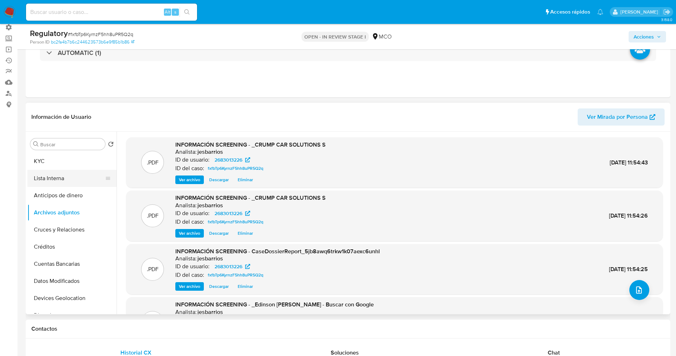
click at [67, 174] on button "Lista Interna" at bounding box center [68, 178] width 83 height 17
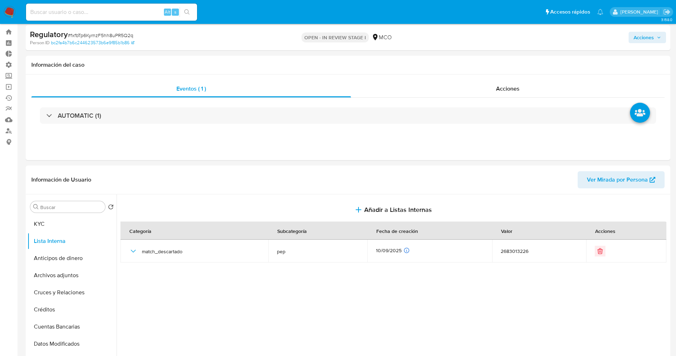
scroll to position [0, 0]
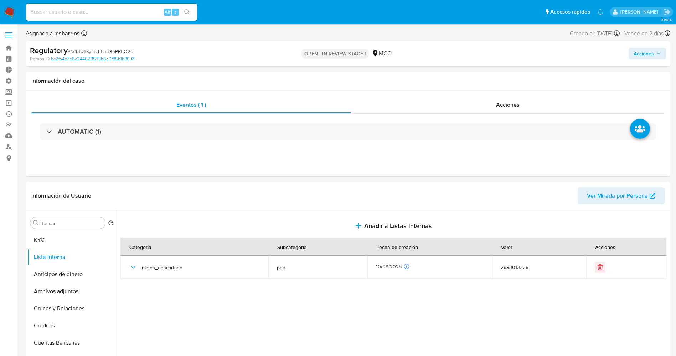
click at [646, 46] on div "Acciones" at bounding box center [561, 53] width 210 height 17
click at [648, 49] on span "Acciones" at bounding box center [644, 53] width 20 height 11
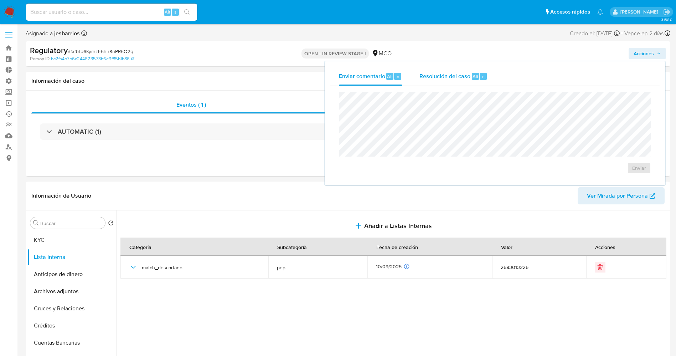
click at [449, 79] on span "Resolución del caso" at bounding box center [445, 76] width 51 height 8
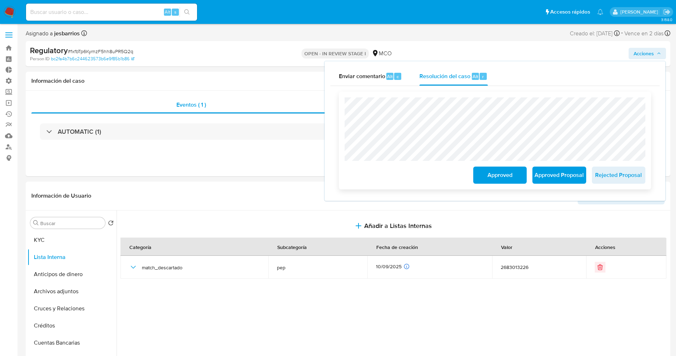
click at [507, 173] on span "Approved" at bounding box center [500, 175] width 35 height 16
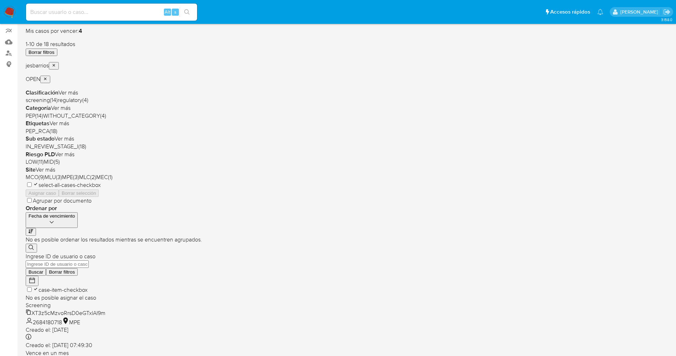
scroll to position [233, 0]
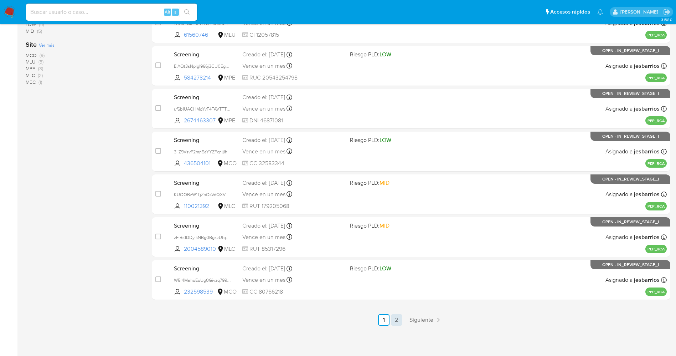
click at [395, 321] on link "2" at bounding box center [396, 319] width 11 height 11
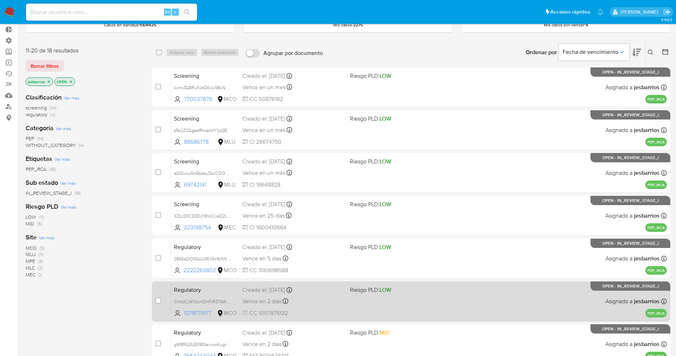
scroll to position [147, 0]
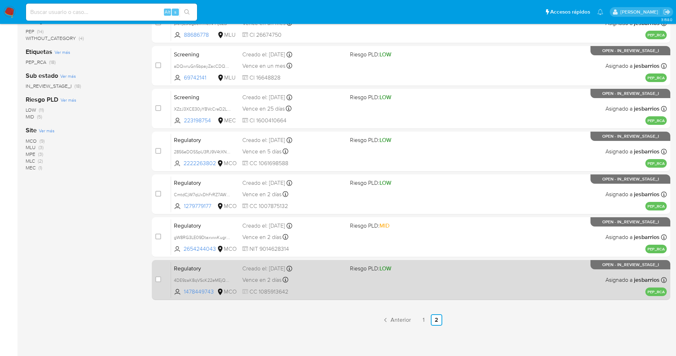
click at [385, 273] on div "Regulatory 4DE9zaK8qVScK22eMEjQBi2r 1478449743 MCO Riesgo PLD: LOW Creado el: […" at bounding box center [419, 280] width 496 height 36
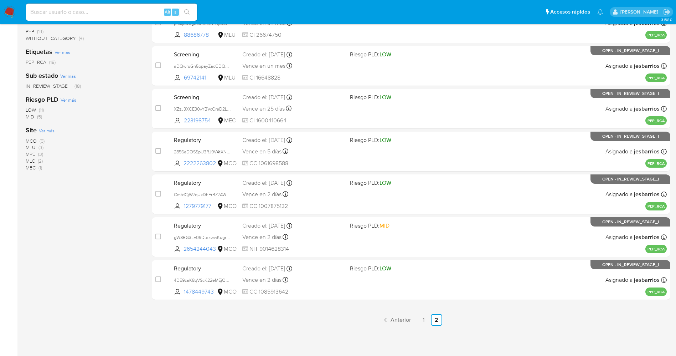
click at [15, 8] on img at bounding box center [10, 12] width 12 height 12
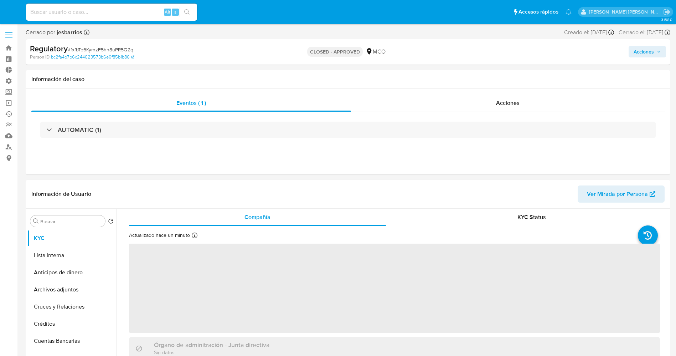
select select "10"
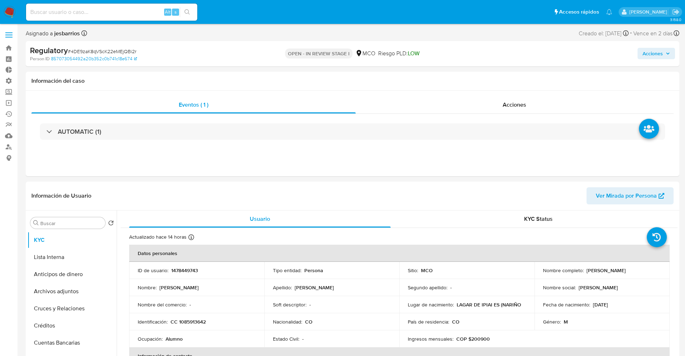
select select "10"
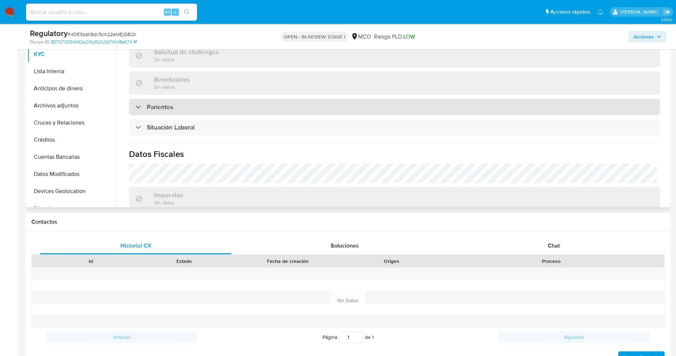
scroll to position [267, 0]
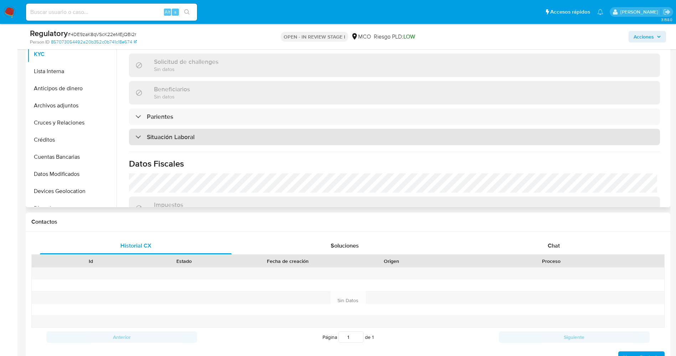
click at [219, 142] on div "Situación Laboral" at bounding box center [394, 137] width 531 height 16
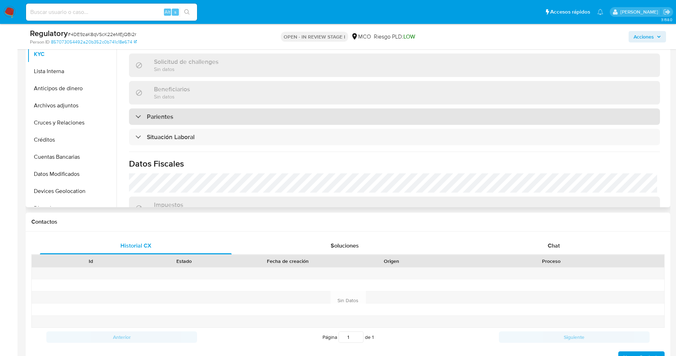
click at [224, 113] on div "Parientes" at bounding box center [394, 116] width 531 height 16
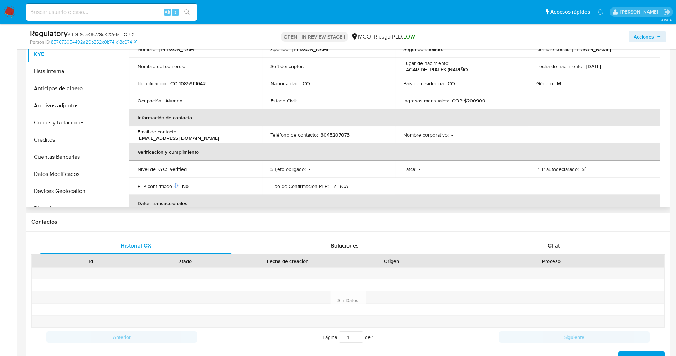
scroll to position [0, 0]
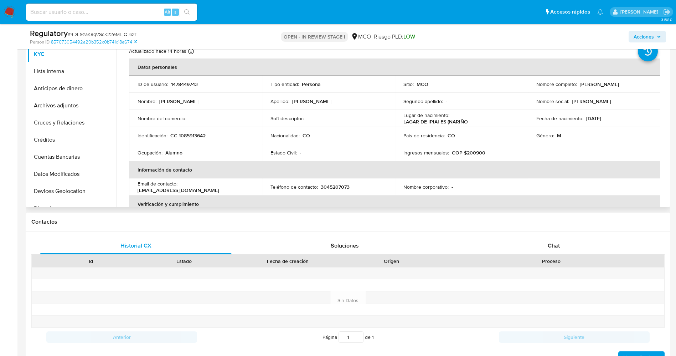
drag, startPoint x: 578, startPoint y: 86, endPoint x: 643, endPoint y: 82, distance: 64.6
click at [643, 82] on div "Nombre completo : [PERSON_NAME]" at bounding box center [595, 84] width 116 height 6
copy p "[PERSON_NAME]"
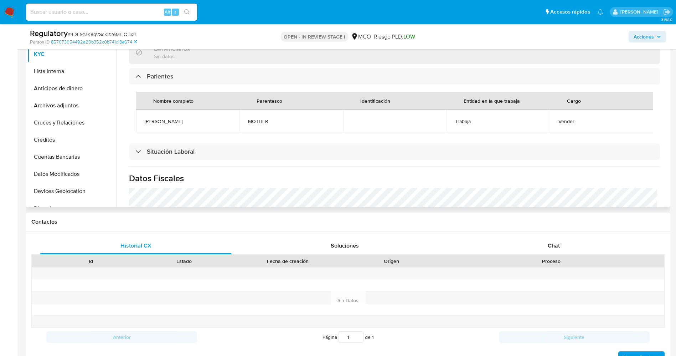
scroll to position [321, 0]
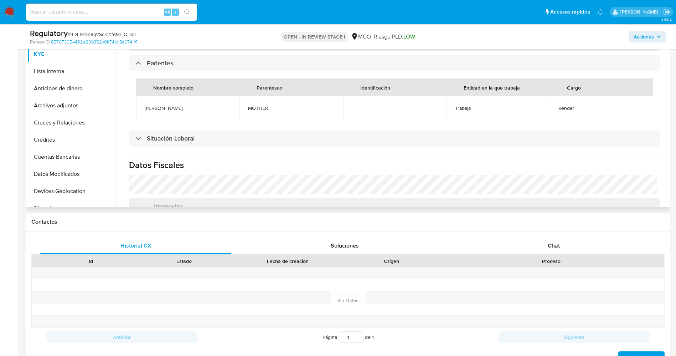
drag, startPoint x: 142, startPoint y: 103, endPoint x: 204, endPoint y: 108, distance: 61.9
click at [204, 108] on td "[PERSON_NAME]" at bounding box center [187, 107] width 103 height 23
copy span "[PERSON_NAME]"
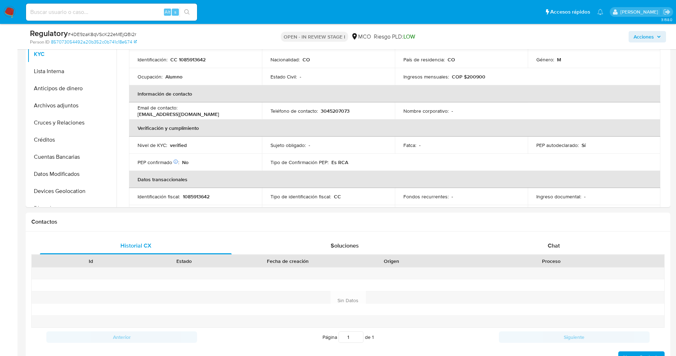
scroll to position [0, 0]
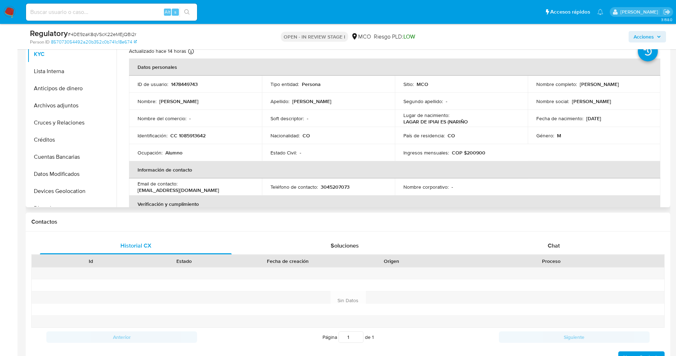
drag, startPoint x: 577, startPoint y: 84, endPoint x: 643, endPoint y: 83, distance: 66.3
click at [643, 83] on div "Nombre completo : [PERSON_NAME]" at bounding box center [595, 84] width 116 height 6
copy div "[PERSON_NAME]"
drag, startPoint x: 593, startPoint y: 88, endPoint x: 582, endPoint y: 84, distance: 12.0
click at [584, 84] on p "Juan Camilo Erazo Camues" at bounding box center [599, 84] width 39 height 6
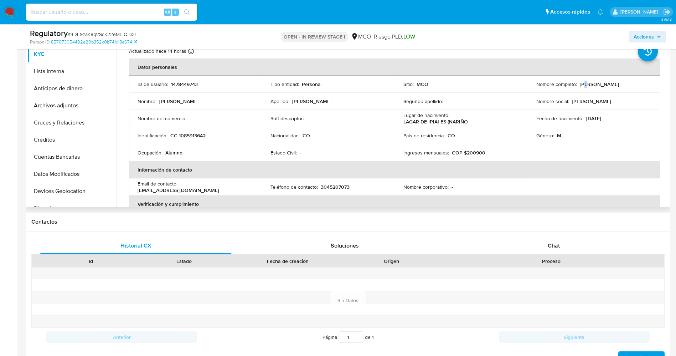
drag, startPoint x: 579, startPoint y: 83, endPoint x: 648, endPoint y: 82, distance: 68.8
click at [648, 82] on div "Nombre completo : Juan Camilo Erazo Camues" at bounding box center [595, 84] width 116 height 6
copy p "Juan Camilo Erazo Camues"
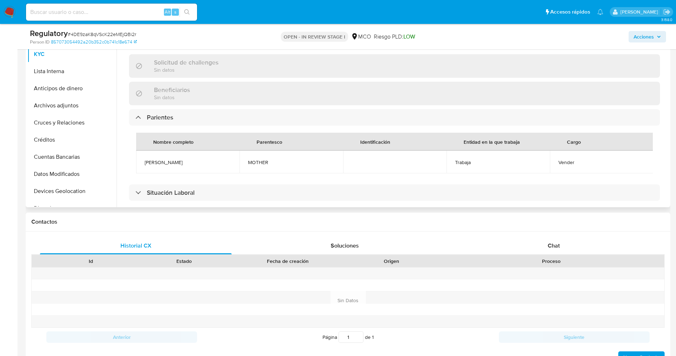
scroll to position [267, 0]
drag, startPoint x: 180, startPoint y: 162, endPoint x: 179, endPoint y: 158, distance: 4.4
click at [187, 160] on td "Claudia Camues" at bounding box center [187, 161] width 103 height 23
copy span "Claudia Camues"
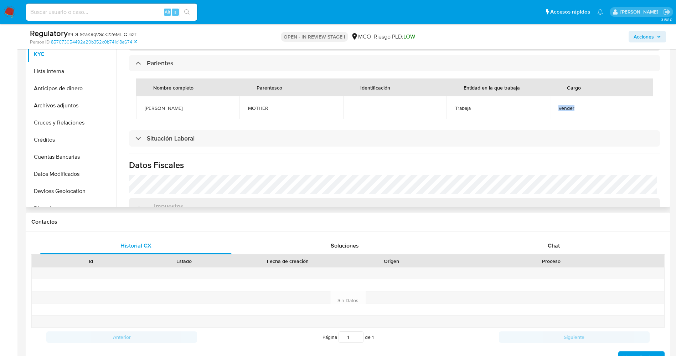
drag, startPoint x: 556, startPoint y: 109, endPoint x: 568, endPoint y: 110, distance: 11.8
click at [577, 109] on td "Vender" at bounding box center [601, 107] width 103 height 23
copy span "Vender"
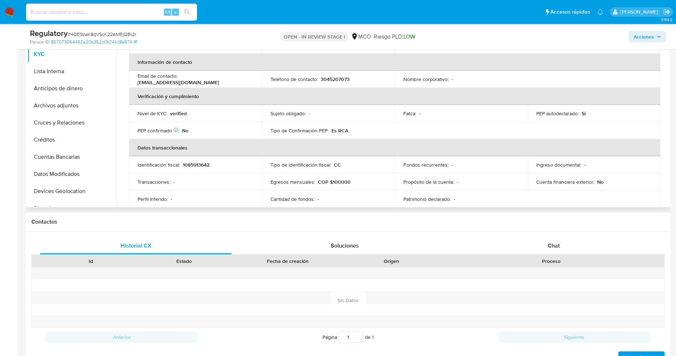
scroll to position [0, 0]
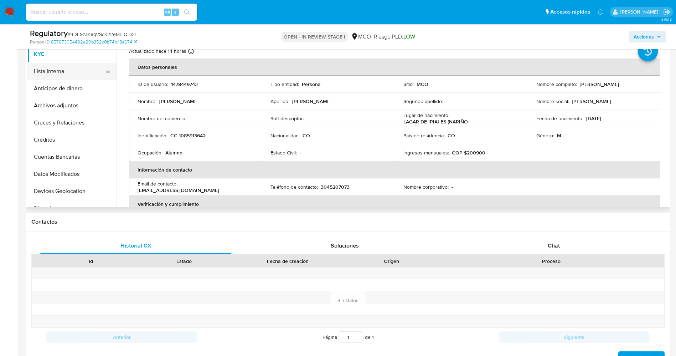
click at [50, 72] on button "Lista Interna" at bounding box center [68, 71] width 83 height 17
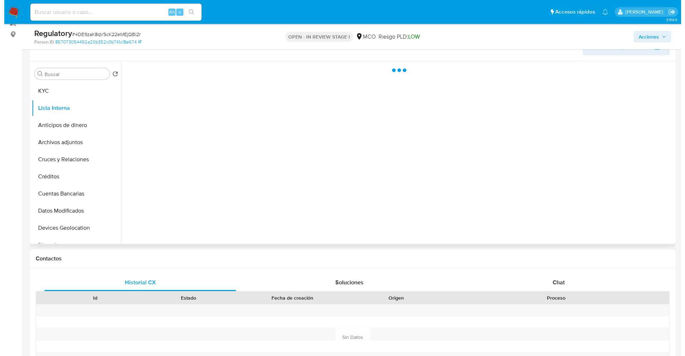
scroll to position [107, 0]
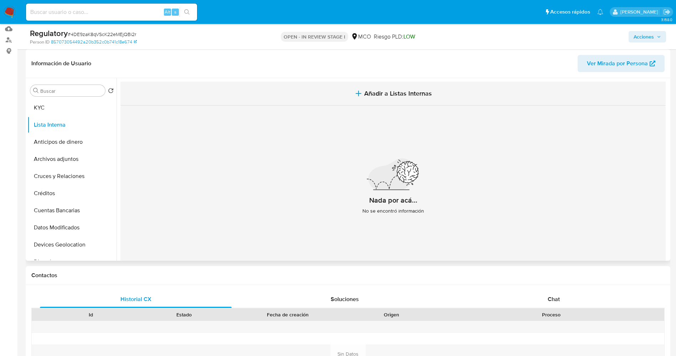
click at [389, 90] on span "Añadir a Listas Internas" at bounding box center [398, 93] width 68 height 8
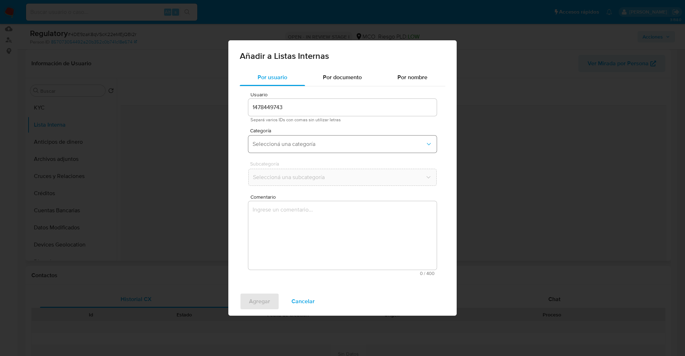
click at [316, 144] on span "Seleccioná una categoría" at bounding box center [338, 143] width 173 height 7
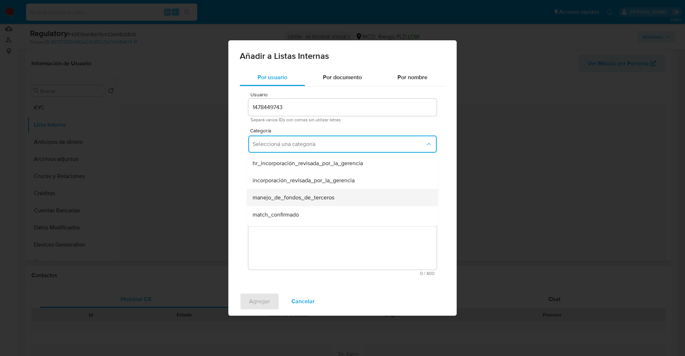
scroll to position [53, 0]
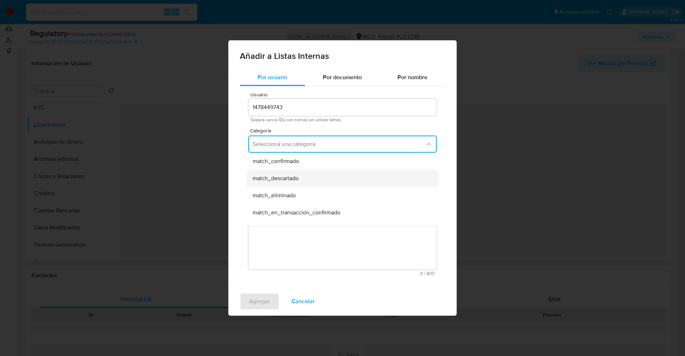
click at [295, 178] on span "match_descartado" at bounding box center [275, 178] width 46 height 7
click at [295, 175] on span "Seleccioná una subcategoría" at bounding box center [338, 177] width 173 height 7
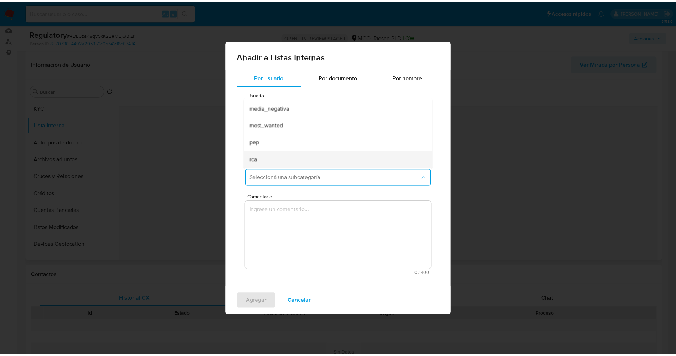
scroll to position [48, 0]
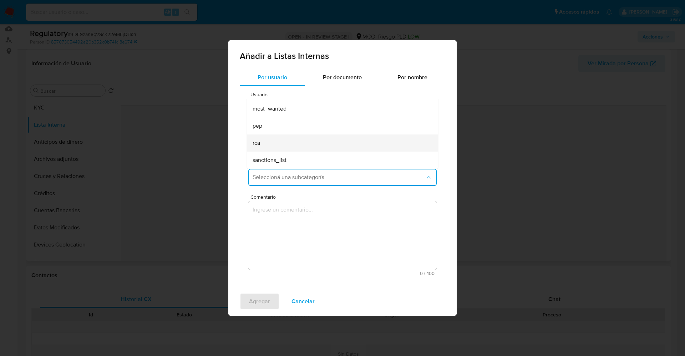
click at [289, 143] on div "rca" at bounding box center [339, 142] width 175 height 17
click at [298, 206] on textarea "Comentario" at bounding box center [342, 235] width 188 height 68
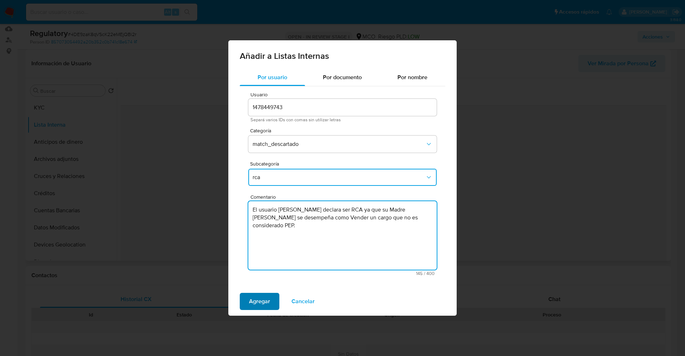
type textarea "El usuario Juan Camilo Erazo Camues declara ser RCA ya que su Madre Claudia Cam…"
click at [270, 302] on button "Agregar" at bounding box center [260, 301] width 40 height 17
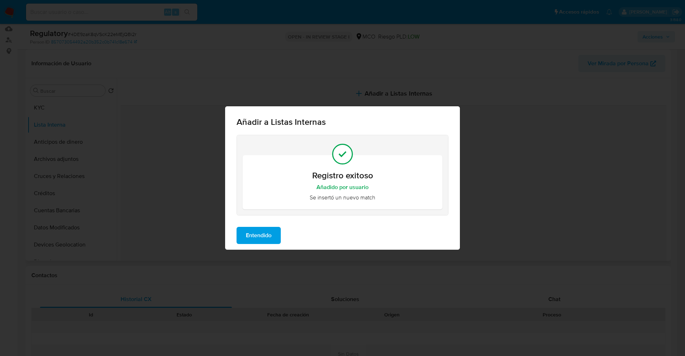
click at [269, 232] on span "Entendido" at bounding box center [259, 235] width 26 height 16
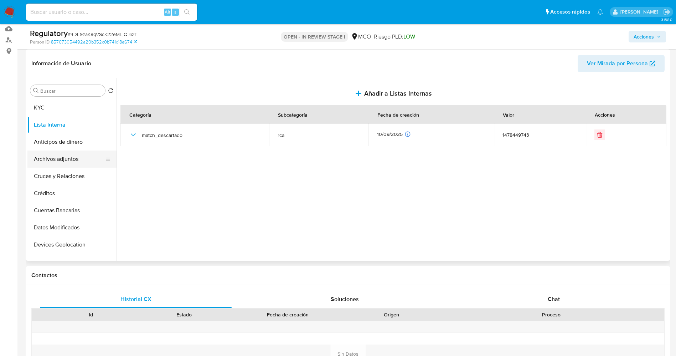
click at [51, 155] on button "Archivos adjuntos" at bounding box center [68, 158] width 83 height 17
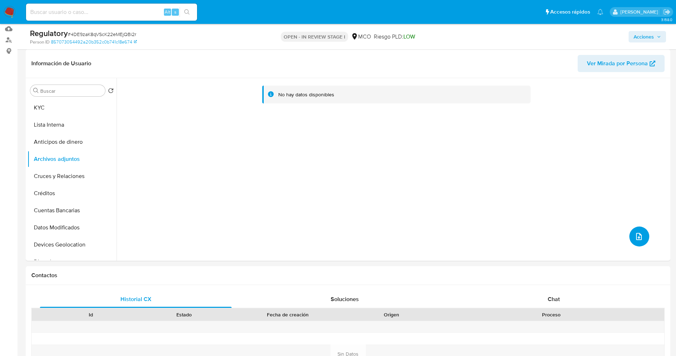
click at [637, 240] on icon "upload-file" at bounding box center [639, 236] width 9 height 9
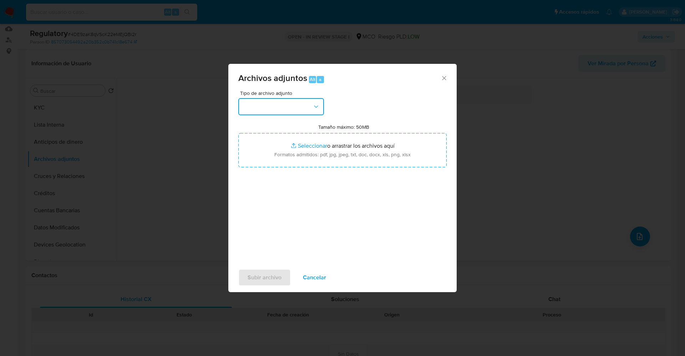
click at [283, 106] on button "button" at bounding box center [281, 106] width 86 height 17
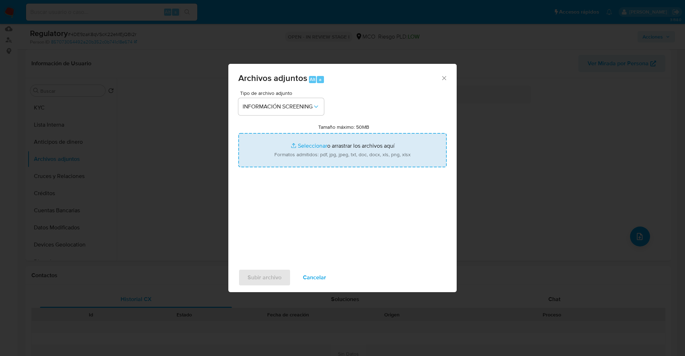
type input "C:\fakepath\CaseDossierReport_5jb8awq6trkw1k07b6tmx6no2.pdf"
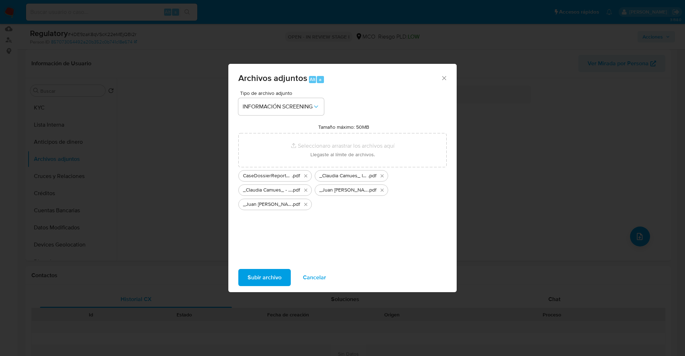
click at [269, 275] on span "Subir archivo" at bounding box center [264, 278] width 34 height 16
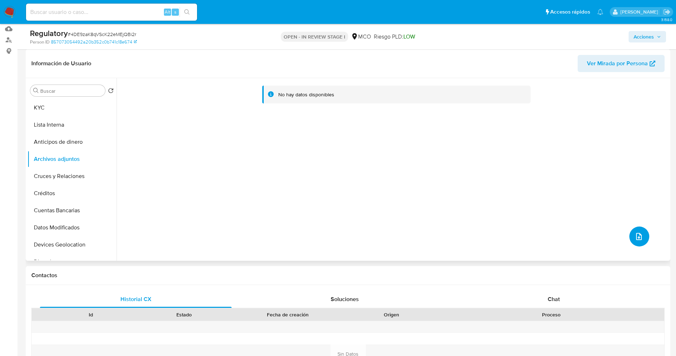
click at [635, 229] on button "upload-file" at bounding box center [640, 236] width 20 height 20
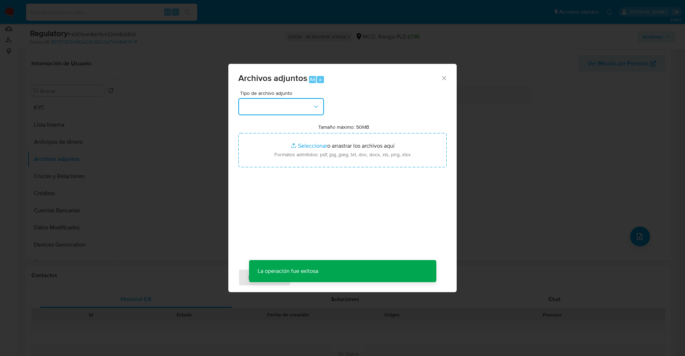
click at [254, 111] on button "button" at bounding box center [281, 106] width 86 height 17
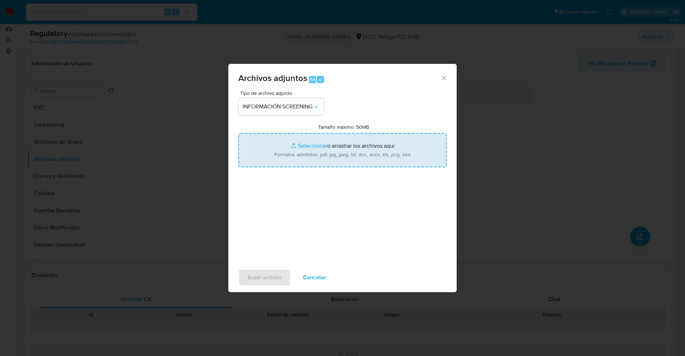
type input "C:\fakepath\CaseDossierReport_5jb6uakip3e11k07avbafjxog.pdf"
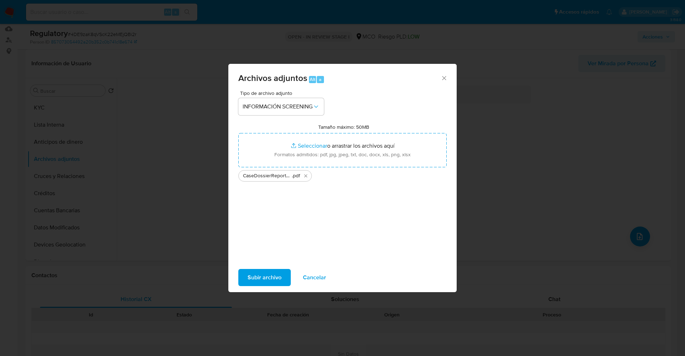
click at [267, 275] on span "Subir archivo" at bounding box center [264, 278] width 34 height 16
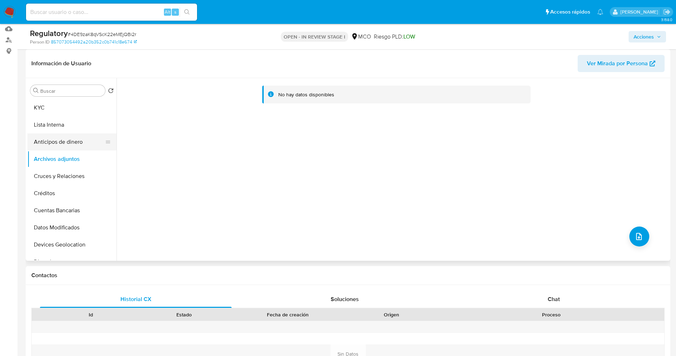
click at [54, 133] on button "Anticipos de dinero" at bounding box center [68, 141] width 83 height 17
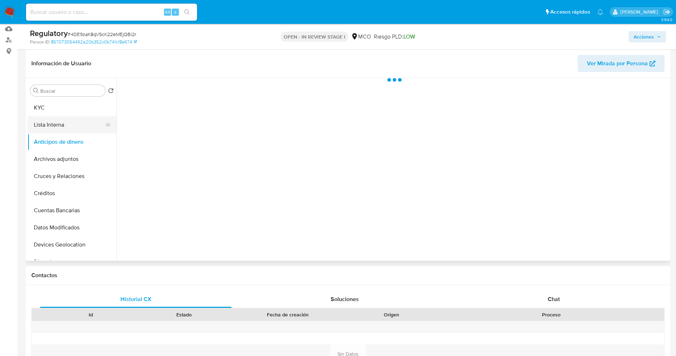
click at [60, 122] on button "Lista Interna" at bounding box center [68, 124] width 83 height 17
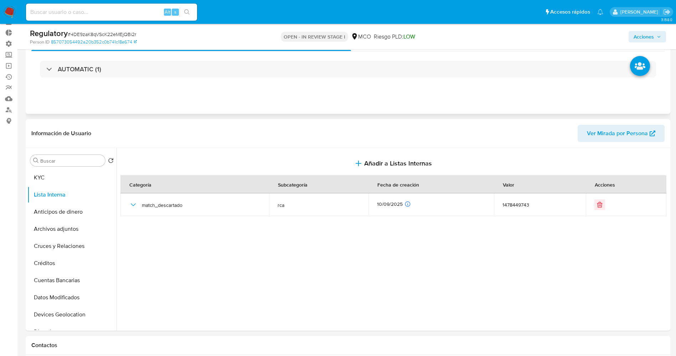
scroll to position [0, 0]
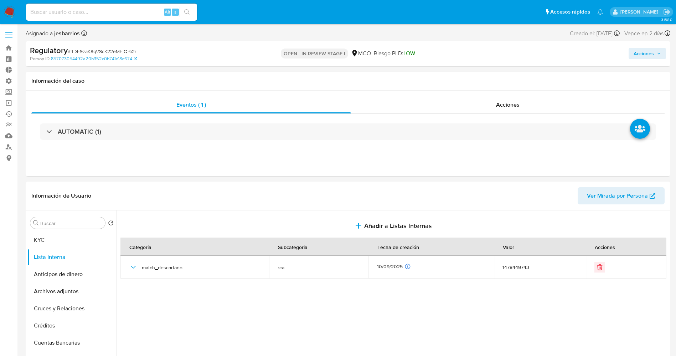
click at [644, 56] on span "Acciones" at bounding box center [644, 53] width 20 height 11
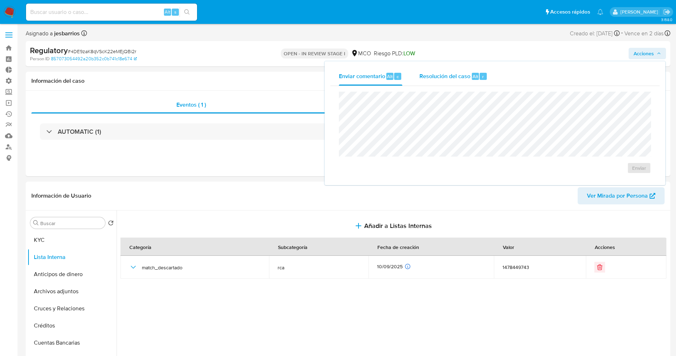
drag, startPoint x: 464, startPoint y: 74, endPoint x: 454, endPoint y: 86, distance: 15.2
click at [463, 74] on span "Resolución del caso" at bounding box center [445, 76] width 51 height 8
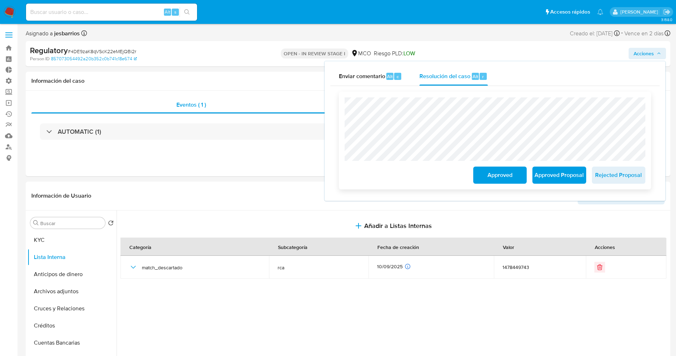
click at [502, 173] on span "Approved" at bounding box center [500, 175] width 35 height 16
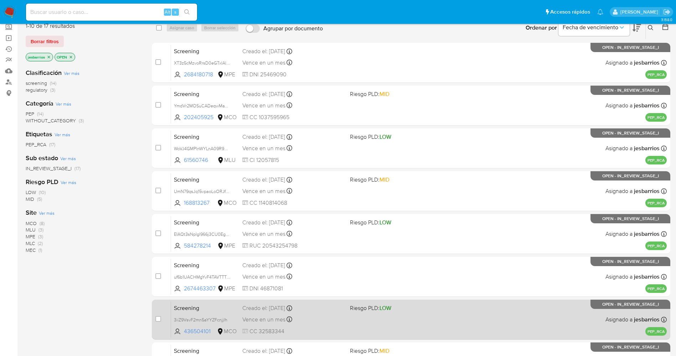
scroll to position [233, 0]
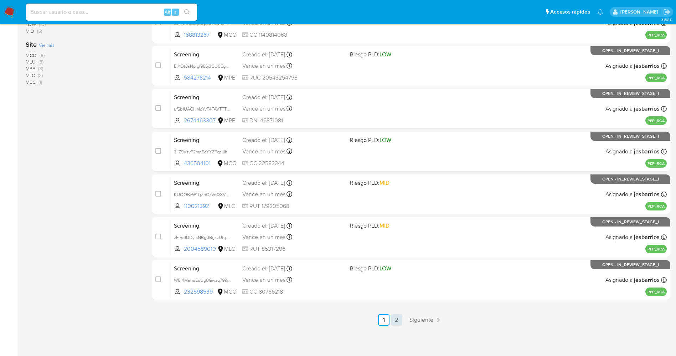
click at [399, 321] on link "2" at bounding box center [396, 319] width 11 height 11
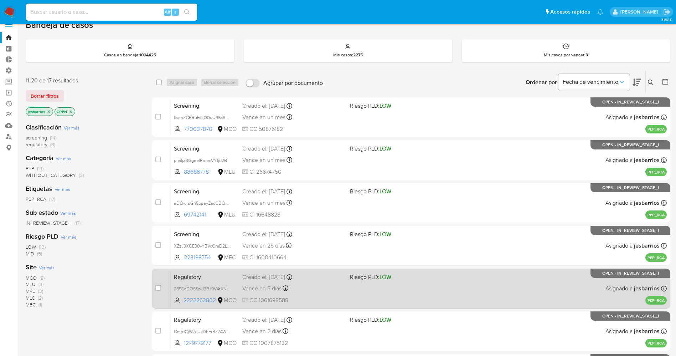
scroll to position [104, 0]
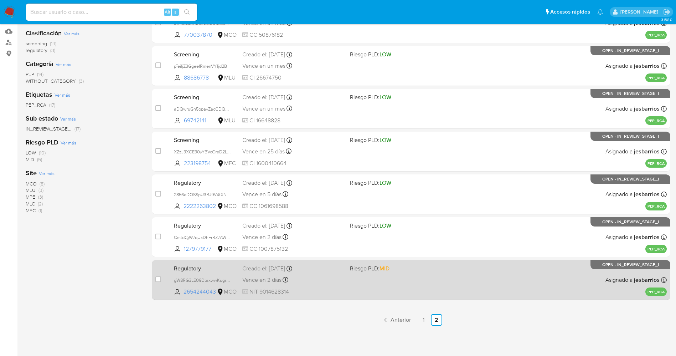
click at [398, 287] on div "Regulatory gW8RG3LE09DtaxwwKugr9Coa 2654244043 MCO Riesgo PLD: MID Creado el: […" at bounding box center [419, 280] width 496 height 36
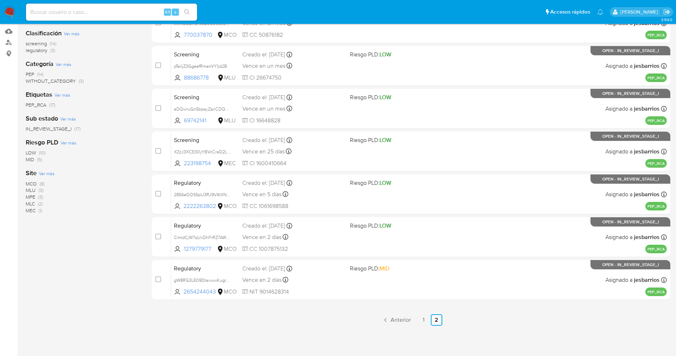
click at [10, 13] on img at bounding box center [10, 12] width 12 height 12
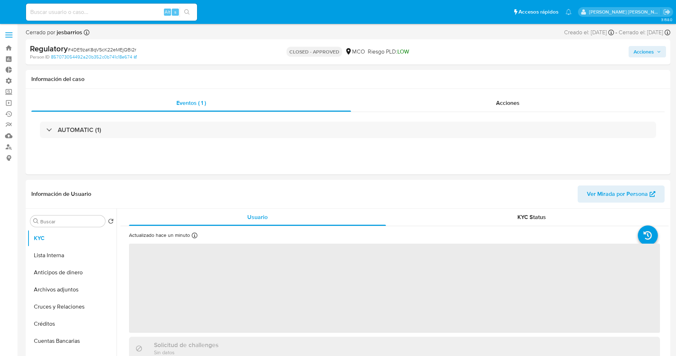
select select "10"
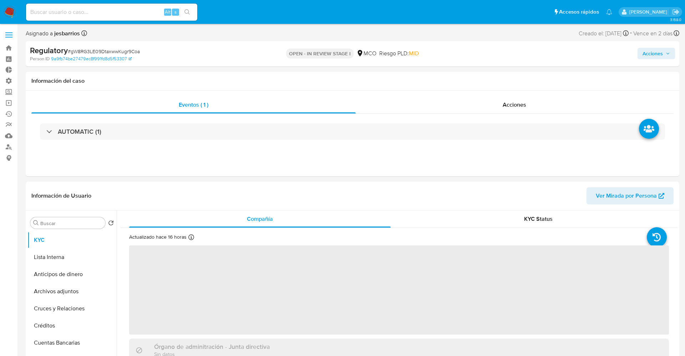
select select "10"
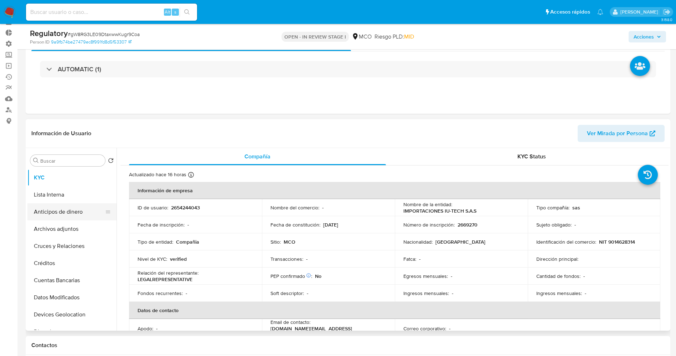
scroll to position [53, 0]
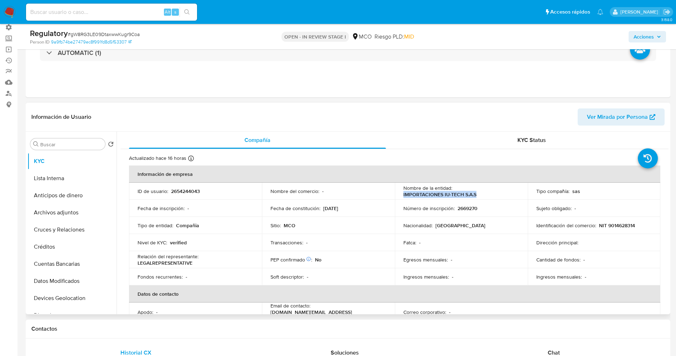
drag, startPoint x: 401, startPoint y: 194, endPoint x: 496, endPoint y: 194, distance: 94.5
click at [496, 194] on td "Nombre de la entidad : IMPORTACIONES IU-TECH S.A.S" at bounding box center [461, 191] width 133 height 17
copy p "IMPORTACIONES IU-TECH S.A.S"
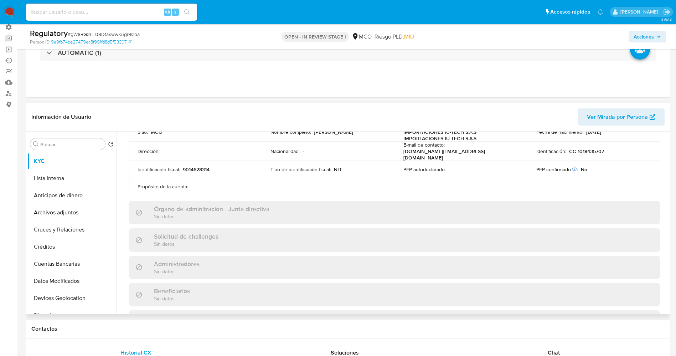
scroll to position [160, 0]
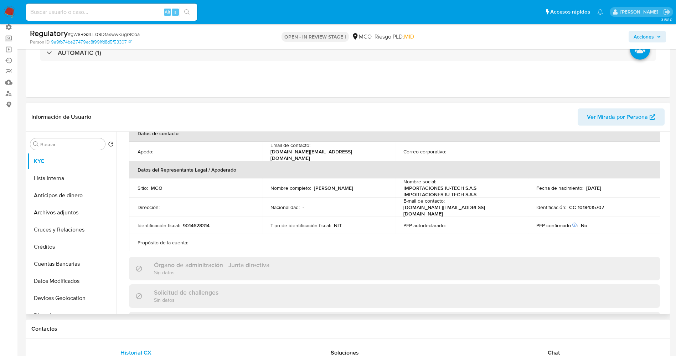
drag, startPoint x: 268, startPoint y: 187, endPoint x: 357, endPoint y: 189, distance: 88.4
click at [357, 189] on td "Nombre completo : Diego Alejandro Betancurth Bedoya" at bounding box center [328, 187] width 133 height 19
copy p "Diego Alejandro Betancurth Bedoya"
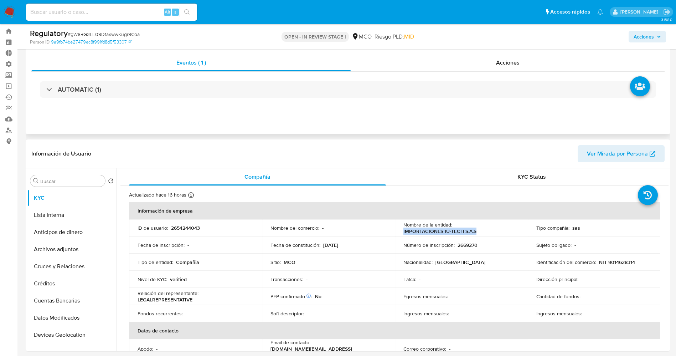
scroll to position [0, 0]
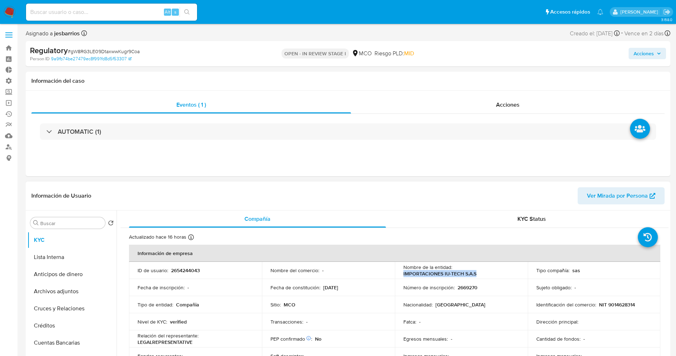
drag, startPoint x: 398, startPoint y: 273, endPoint x: 486, endPoint y: 276, distance: 88.1
click at [486, 276] on td "Nombre de la entidad : IMPORTACIONES IU-TECH S.A.S" at bounding box center [461, 270] width 133 height 17
copy p "IMPORTACIONES IU-TECH S.A.S"
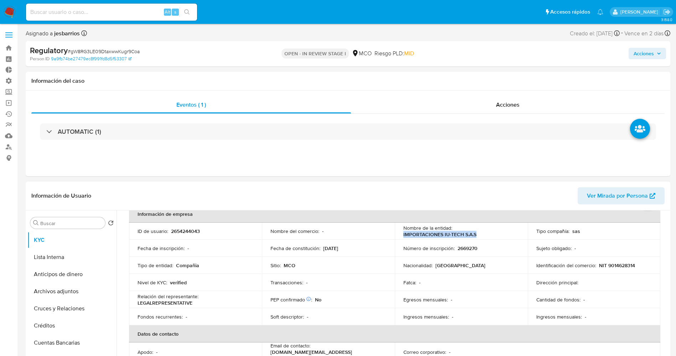
scroll to position [53, 0]
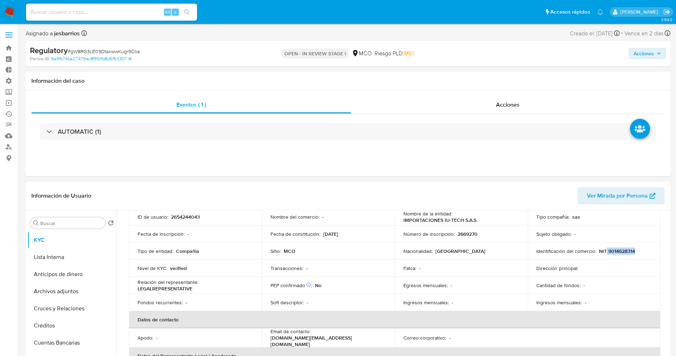
drag, startPoint x: 605, startPoint y: 251, endPoint x: 645, endPoint y: 251, distance: 39.9
click at [645, 251] on div "Identificación del comercio : NIT 9014628314" at bounding box center [595, 251] width 116 height 6
copy p "9014628314"
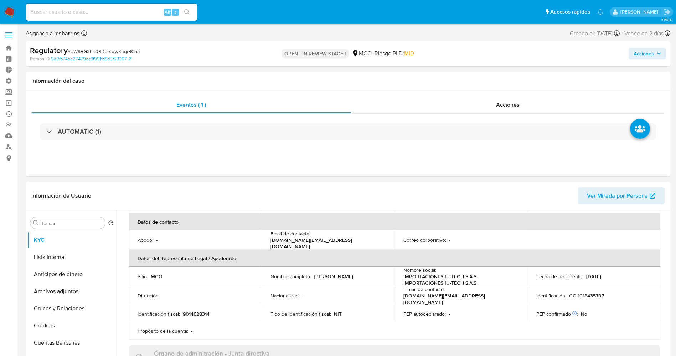
scroll to position [160, 0]
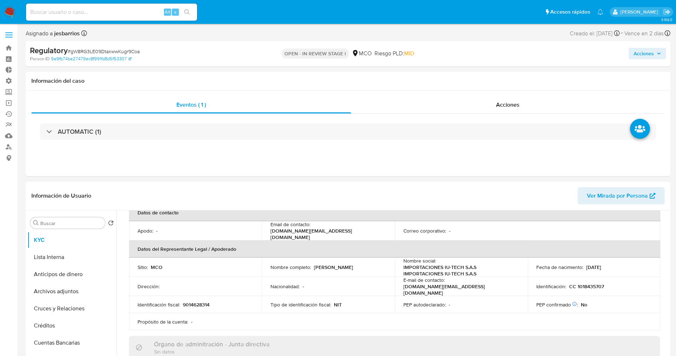
drag, startPoint x: 346, startPoint y: 267, endPoint x: 360, endPoint y: 266, distance: 14.3
click at [360, 266] on td "Nombre completo : Diego Alejandro Betancurth Bedoya" at bounding box center [328, 266] width 133 height 19
copy p "Diego Alejandro Betancurth Bedoya"
drag, startPoint x: 575, startPoint y: 284, endPoint x: 625, endPoint y: 285, distance: 49.6
click at [625, 285] on div "Identificación : CC 1018435707" at bounding box center [595, 286] width 116 height 6
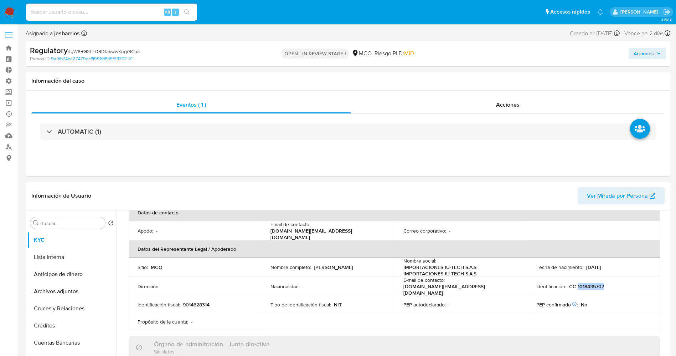
copy p "1018435707"
click at [63, 254] on button "Lista Interna" at bounding box center [68, 257] width 83 height 17
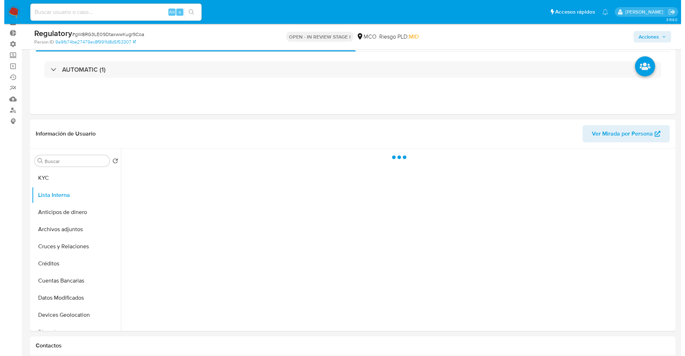
scroll to position [53, 0]
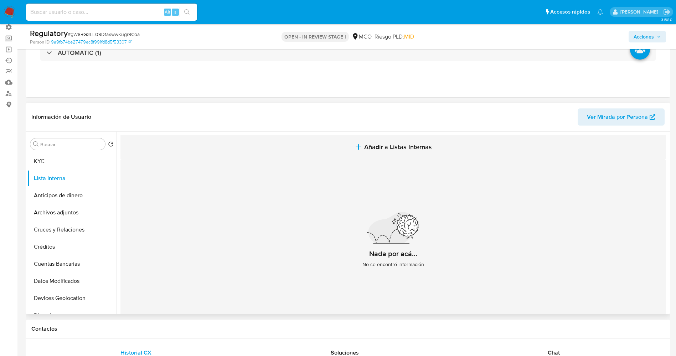
click at [399, 147] on span "Añadir a Listas Internas" at bounding box center [398, 147] width 68 height 8
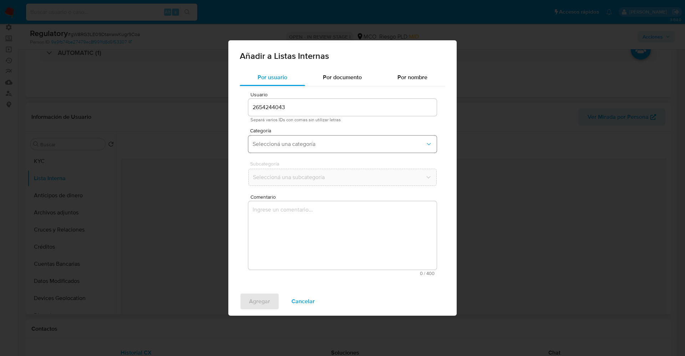
click at [336, 149] on button "Seleccioná una categoría" at bounding box center [342, 143] width 188 height 17
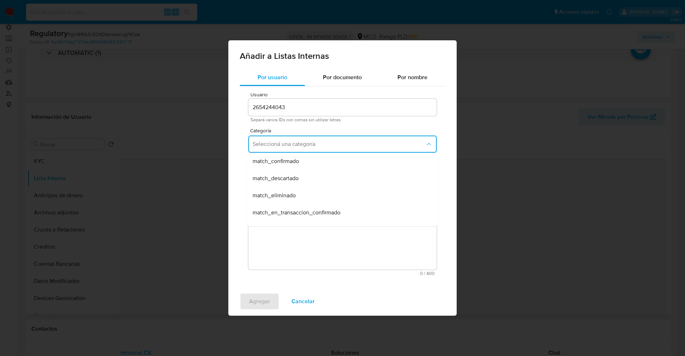
click at [311, 183] on div "match_descartado" at bounding box center [339, 178] width 175 height 17
click at [307, 181] on button "Seleccioná una subcategoría" at bounding box center [342, 177] width 188 height 17
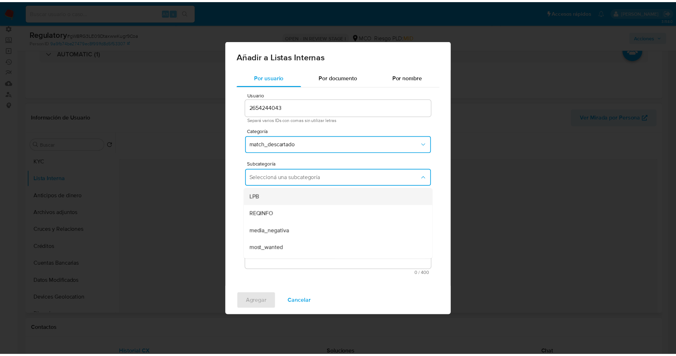
scroll to position [48, 0]
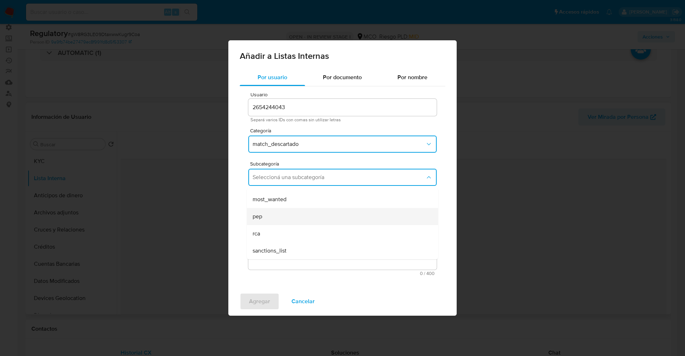
click at [284, 214] on div "pep" at bounding box center [339, 216] width 175 height 17
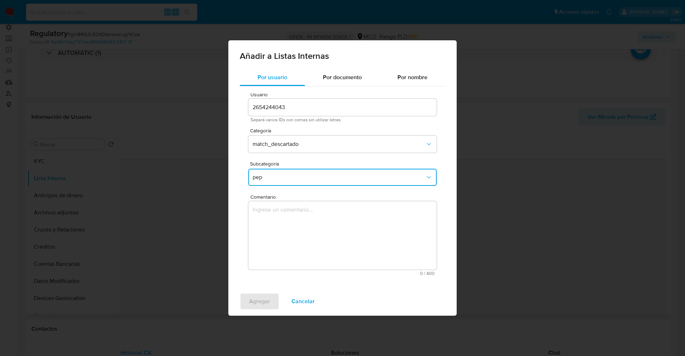
click at [284, 214] on textarea "Comentario" at bounding box center [342, 235] width 188 height 68
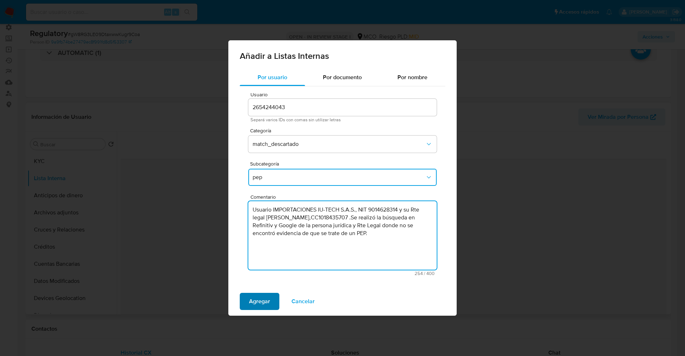
type textarea "Usuario IMPORTACIONES IU-TECH S.A.S., NIT 9014628314 y su Rte legal Diego Aleja…"
click at [264, 301] on span "Agregar" at bounding box center [259, 301] width 21 height 16
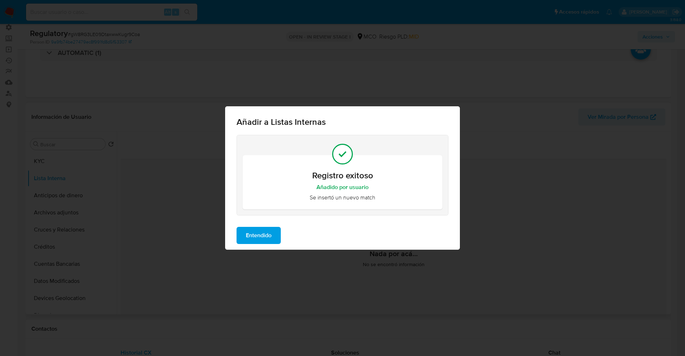
click at [278, 235] on button "Entendido" at bounding box center [258, 235] width 44 height 17
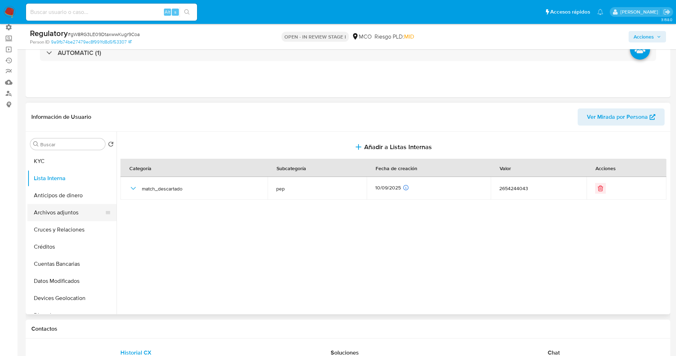
click at [52, 216] on button "Archivos adjuntos" at bounding box center [68, 212] width 83 height 17
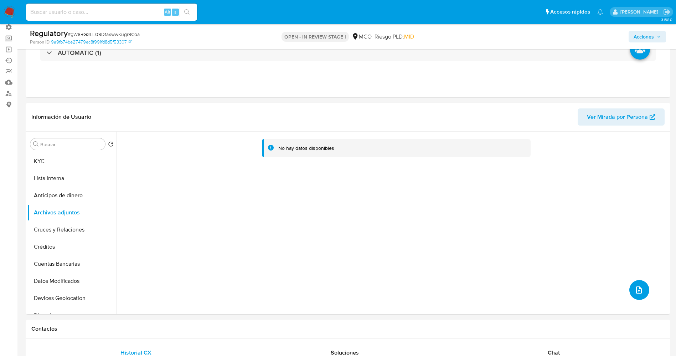
click at [635, 286] on span "upload-file" at bounding box center [639, 290] width 9 height 9
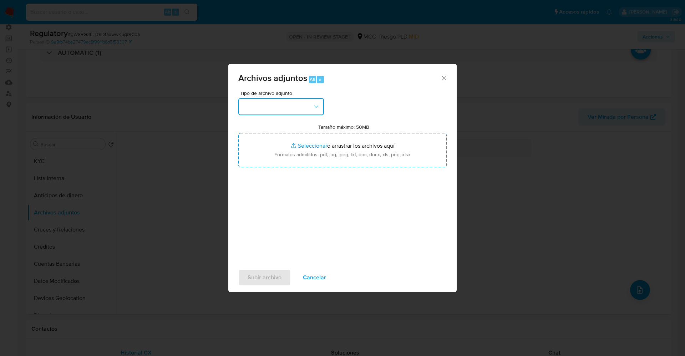
click at [257, 108] on button "button" at bounding box center [281, 106] width 86 height 17
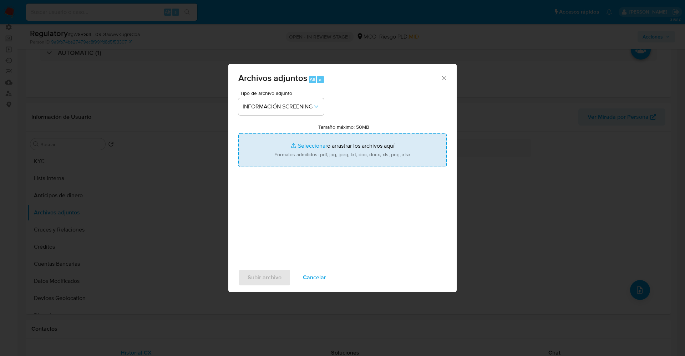
type input "C:\fakepath\CaseDossierReport_5jb6uakip3e11k07blci4229z.pdf"
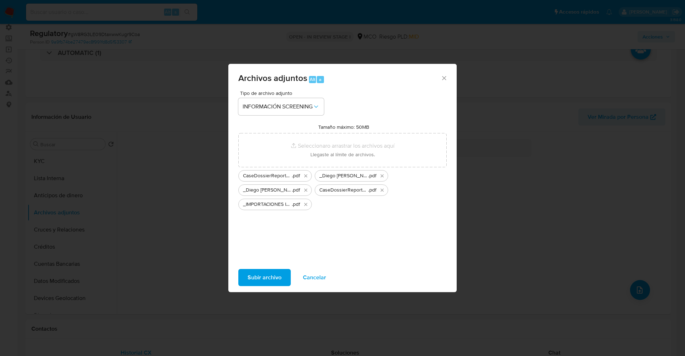
click at [263, 276] on span "Subir archivo" at bounding box center [264, 278] width 34 height 16
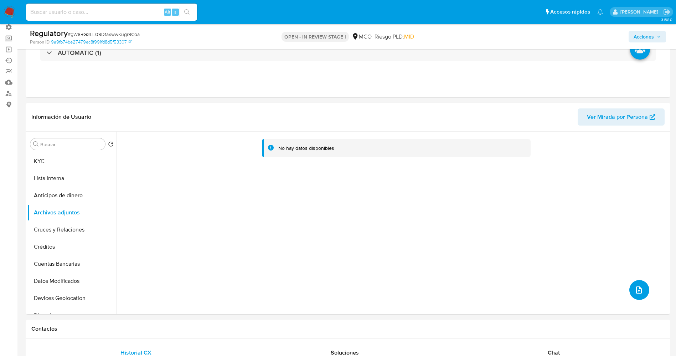
click at [642, 288] on button "upload-file" at bounding box center [640, 290] width 20 height 20
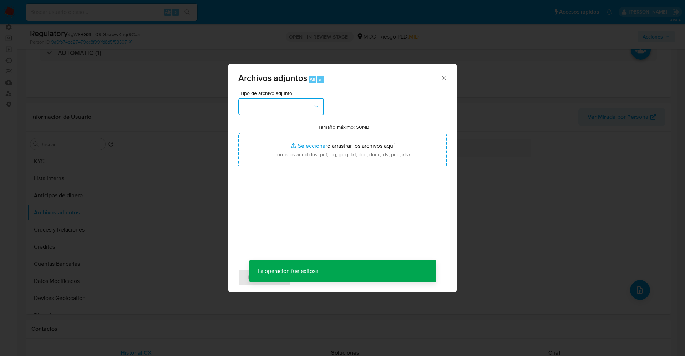
click at [266, 109] on button "button" at bounding box center [281, 106] width 86 height 17
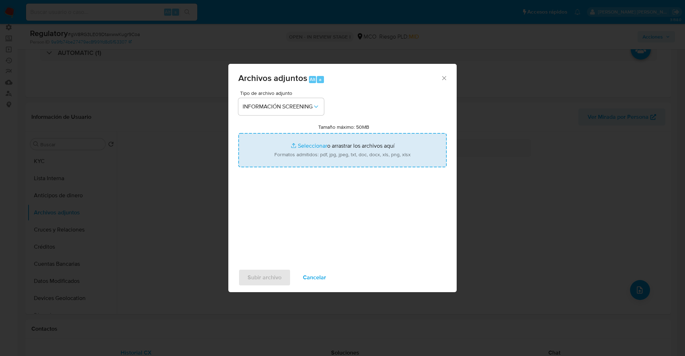
type input "C:\fakepath\_IMPORTACIONES IU-TECH S.A.S_ - Buscar con Google.pdf"
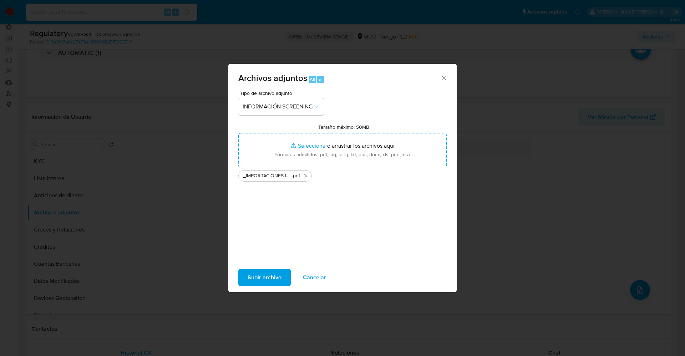
click span "Subir archivo"
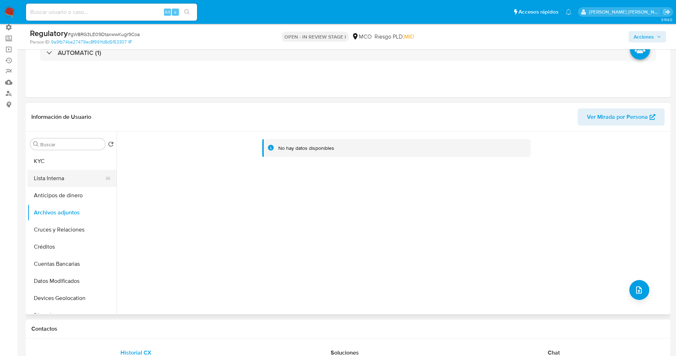
click button "Lista Interna"
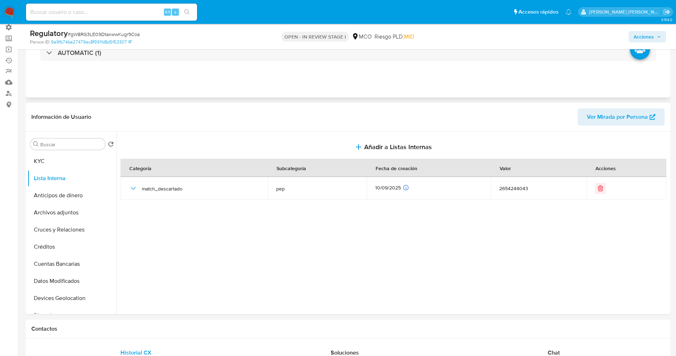
scroll to position [0, 0]
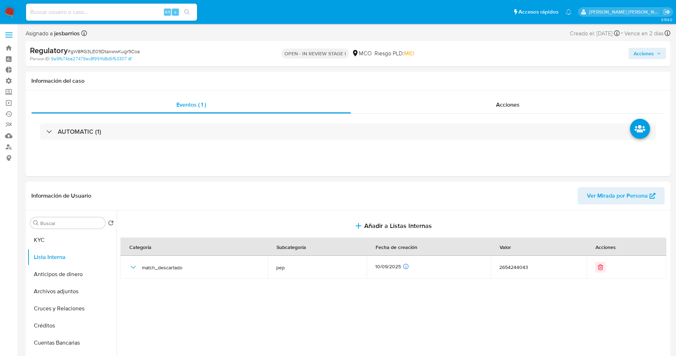
click span "Acciones"
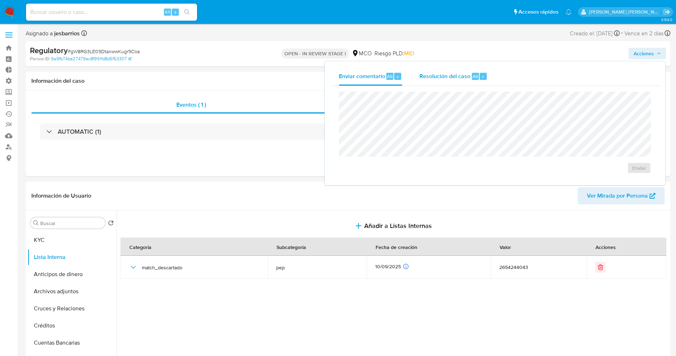
click span "Resolución del caso"
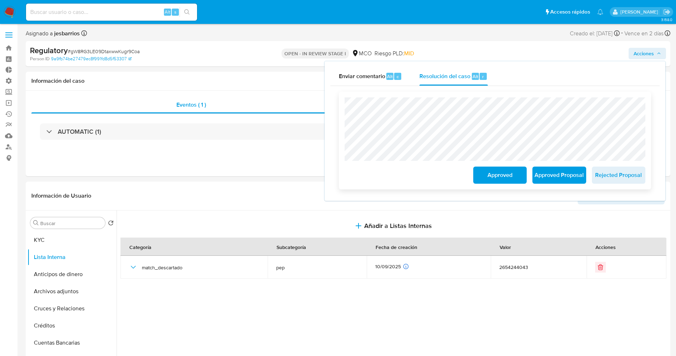
click span "Approved"
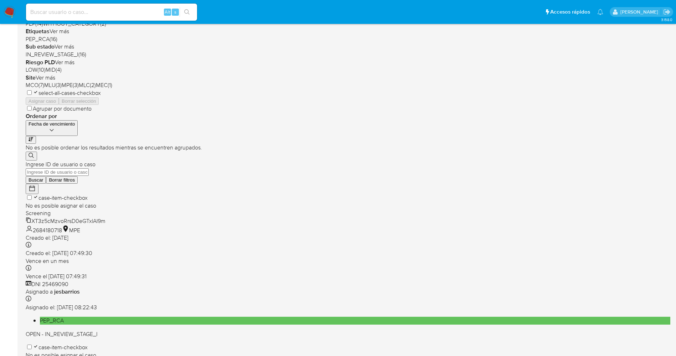
scroll to position [233, 0]
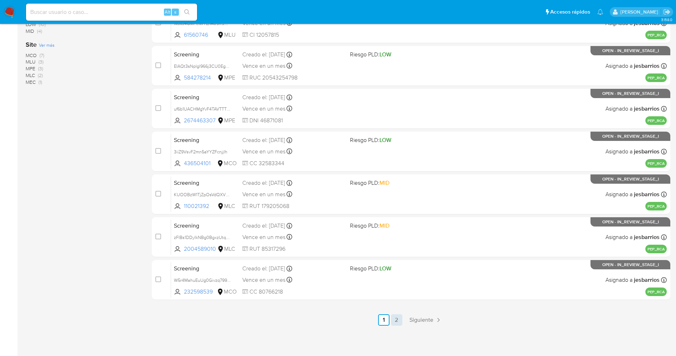
click at [399, 318] on link "2" at bounding box center [396, 319] width 11 height 11
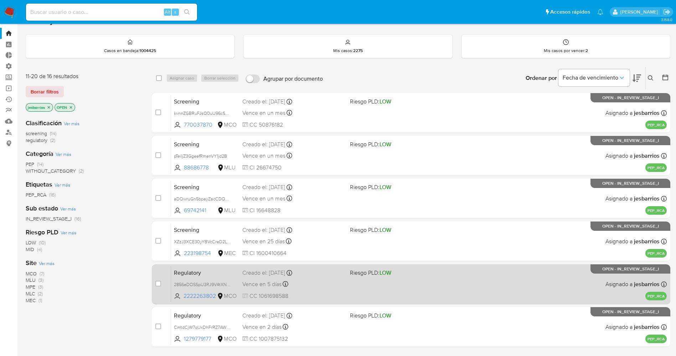
scroll to position [78, 0]
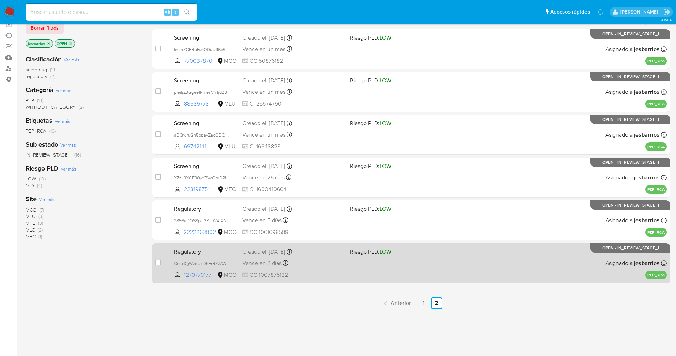
click at [328, 267] on div "Vence en 2 días Vence el 12/09/2025 20:00:34" at bounding box center [293, 263] width 102 height 10
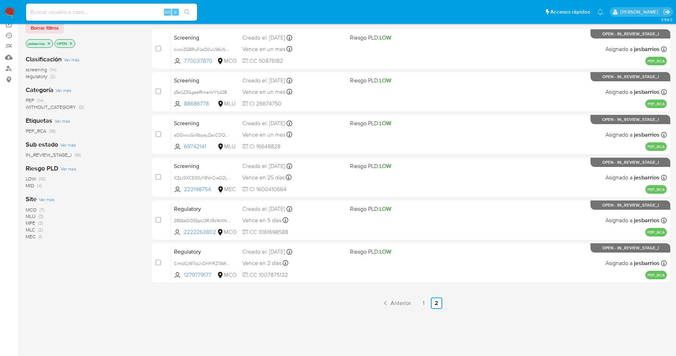
click at [7, 9] on img at bounding box center [10, 12] width 12 height 12
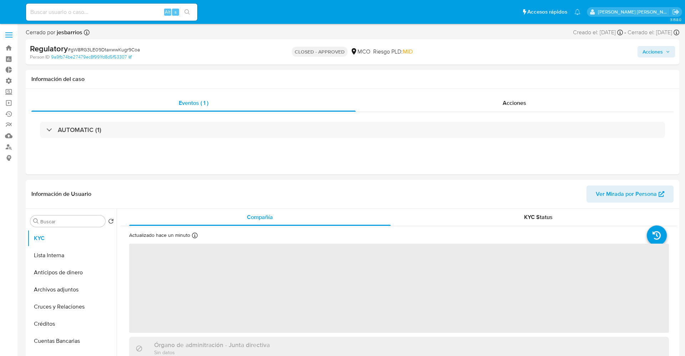
select select "10"
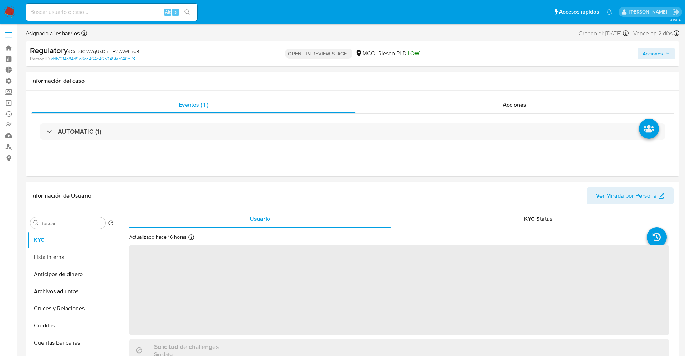
select select "10"
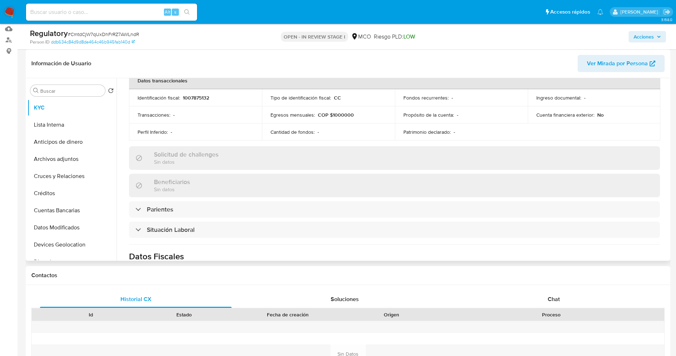
scroll to position [267, 0]
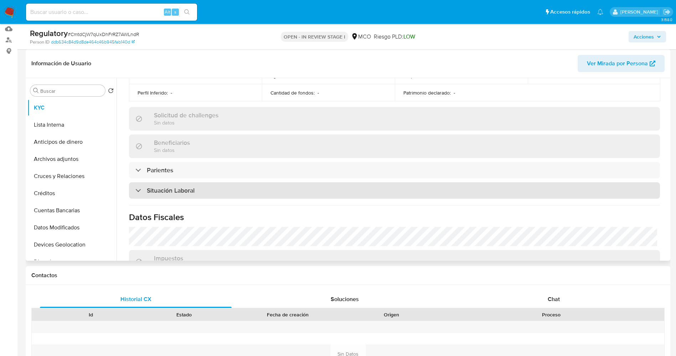
click at [236, 188] on div "Situación Laboral" at bounding box center [394, 190] width 531 height 16
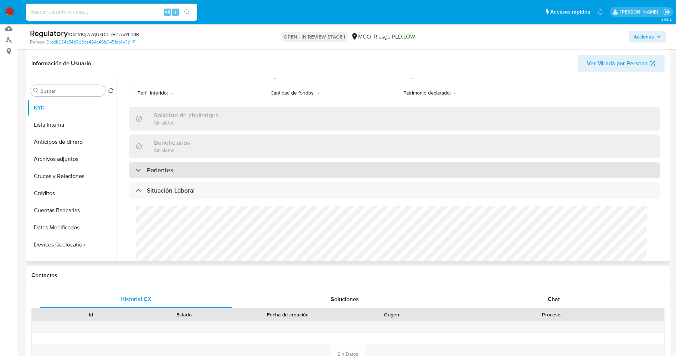
click at [237, 174] on div "Parientes" at bounding box center [394, 170] width 531 height 16
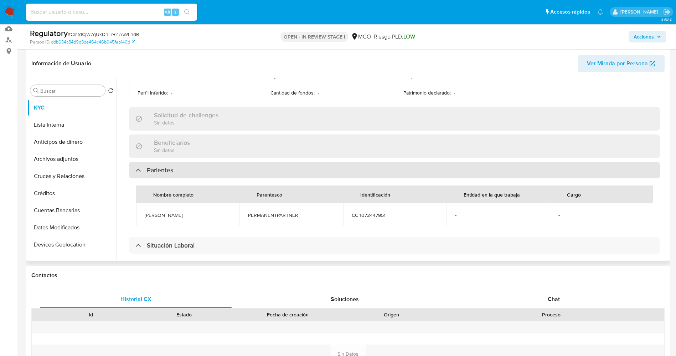
click at [237, 174] on div "Parientes" at bounding box center [394, 170] width 531 height 16
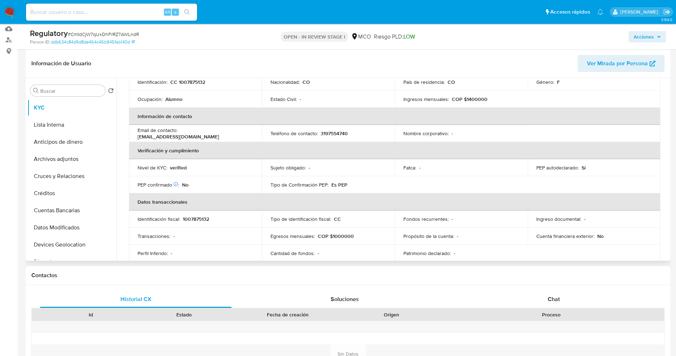
scroll to position [0, 0]
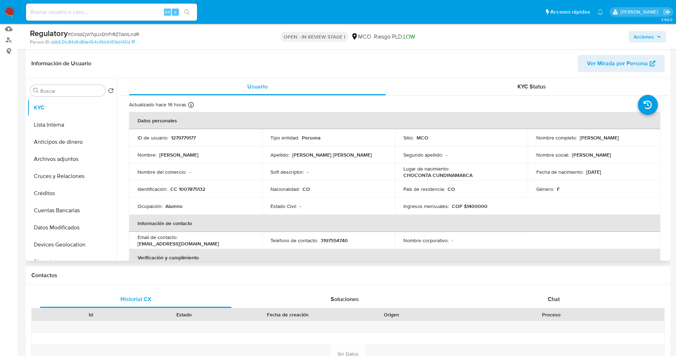
drag, startPoint x: 577, startPoint y: 140, endPoint x: 648, endPoint y: 140, distance: 71.0
click at [648, 140] on div "Nombre completo : [PERSON_NAME]" at bounding box center [595, 137] width 116 height 6
copy div "[PERSON_NAME]"
drag, startPoint x: 178, startPoint y: 190, endPoint x: 225, endPoint y: 190, distance: 47.1
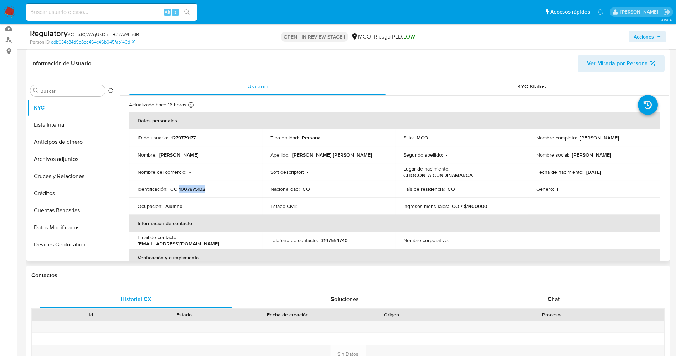
click at [225, 190] on div "Identificación : CC 1007875132" at bounding box center [196, 189] width 116 height 6
copy p "1007875132"
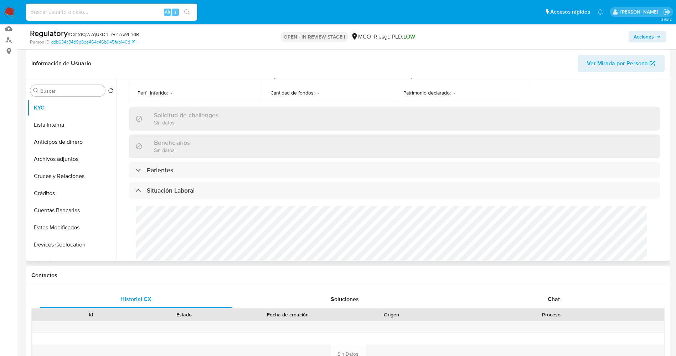
scroll to position [321, 0]
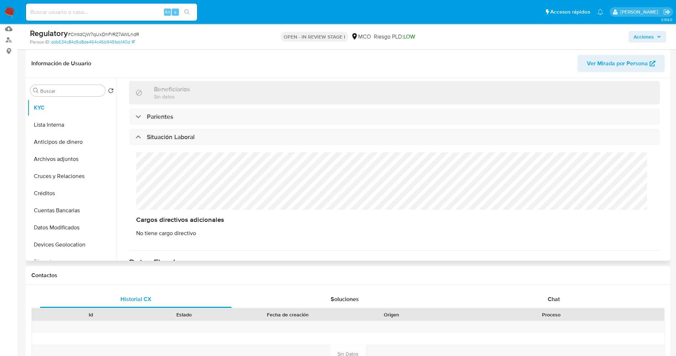
click at [174, 183] on div "Cargos directivos adicionales No tiene cargo directivo" at bounding box center [394, 194] width 531 height 99
click at [57, 124] on button "Lista Interna" at bounding box center [68, 124] width 83 height 17
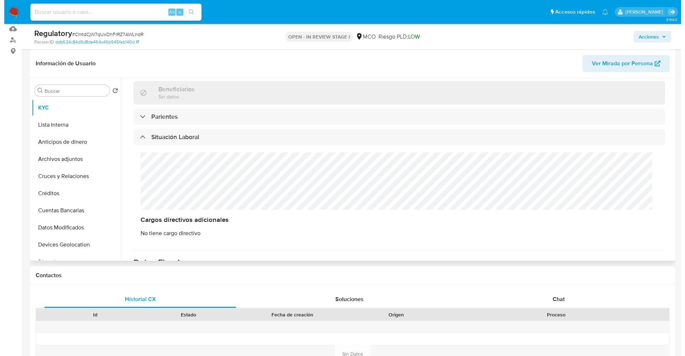
scroll to position [0, 0]
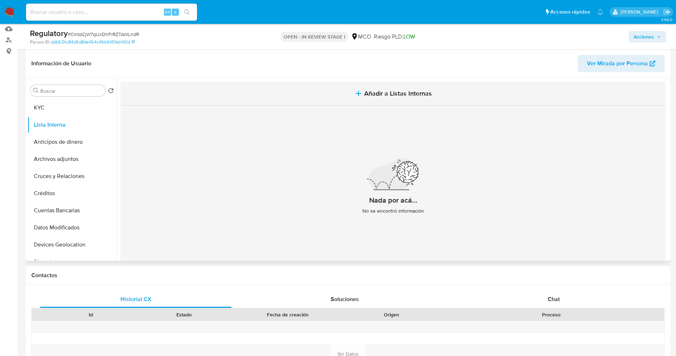
click at [419, 101] on button "Añadir a Listas Internas" at bounding box center [394, 94] width 546 height 24
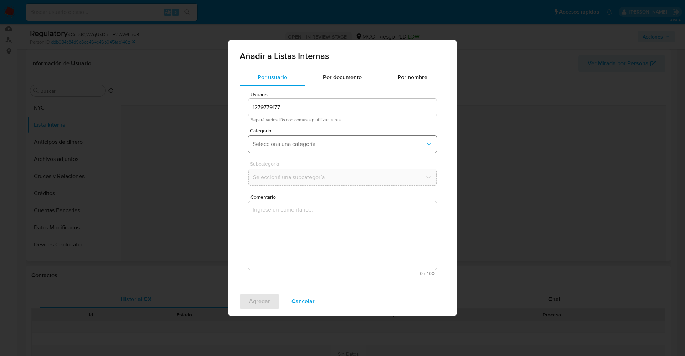
click at [320, 145] on span "Seleccioná una categoría" at bounding box center [338, 143] width 173 height 7
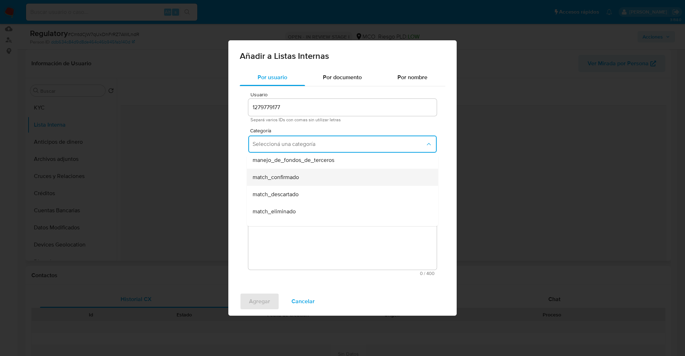
scroll to position [53, 0]
click at [313, 176] on div "match_descartado" at bounding box center [339, 178] width 175 height 17
click at [313, 173] on button "Seleccioná una subcategoría" at bounding box center [342, 177] width 188 height 17
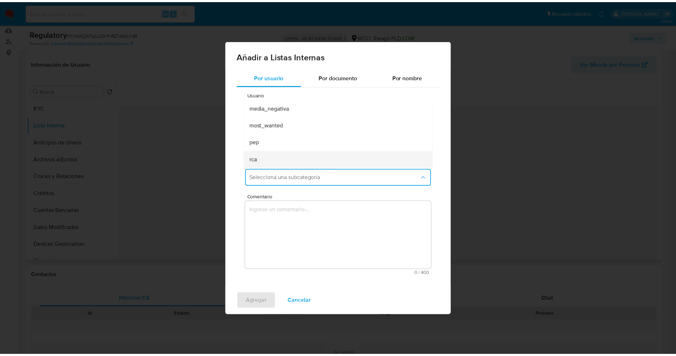
scroll to position [48, 0]
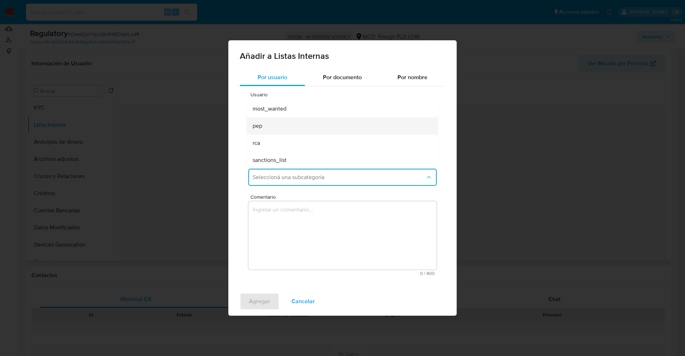
click at [295, 132] on div "pep" at bounding box center [339, 125] width 175 height 17
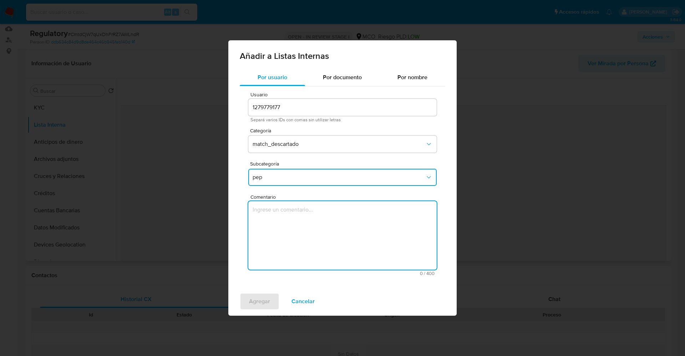
click at [305, 234] on textarea "Comentario" at bounding box center [342, 235] width 188 height 68
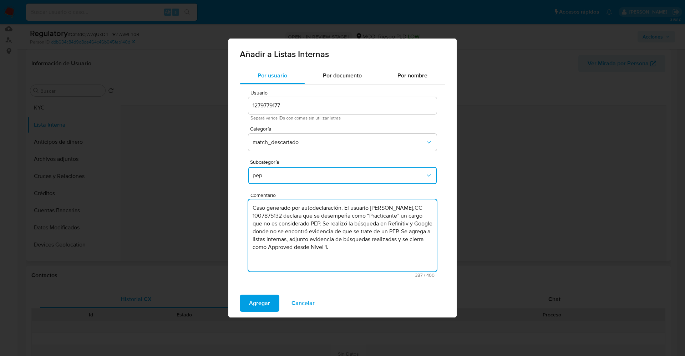
drag, startPoint x: 345, startPoint y: 210, endPoint x: 219, endPoint y: 200, distance: 127.0
click at [219, 200] on div "Añadir a Listas Internas Por usuario Por documento Por nombre Usuario 127977917…" at bounding box center [342, 178] width 685 height 356
drag, startPoint x: 354, startPoint y: 235, endPoint x: 371, endPoint y: 247, distance: 21.2
click at [371, 247] on textarea "El usuario Yurley Natalia Forero Espinosa,CC 1007875132 declara que se desempeñ…" at bounding box center [342, 235] width 188 height 72
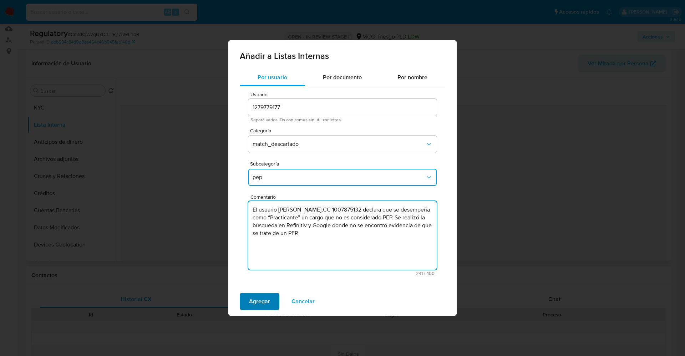
type textarea "El usuario Yurley Natalia Forero Espinosa,CC 1007875132 declara que se desempeñ…"
click at [262, 298] on span "Agregar" at bounding box center [259, 301] width 21 height 16
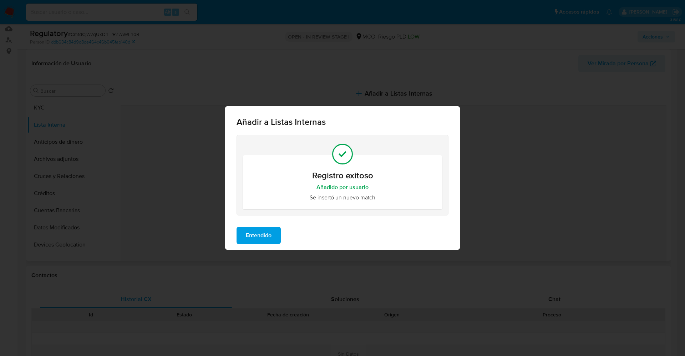
click at [265, 240] on span "Entendido" at bounding box center [259, 235] width 26 height 16
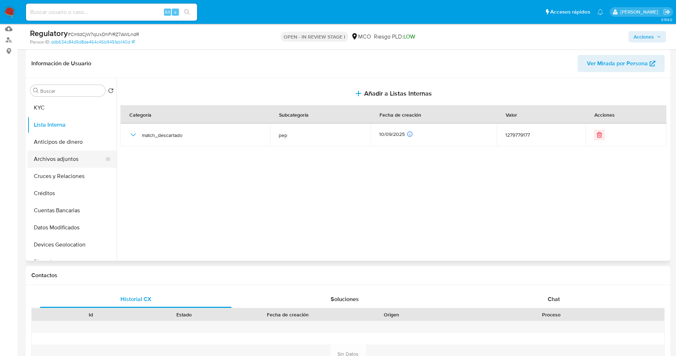
click at [46, 162] on button "Archivos adjuntos" at bounding box center [68, 158] width 83 height 17
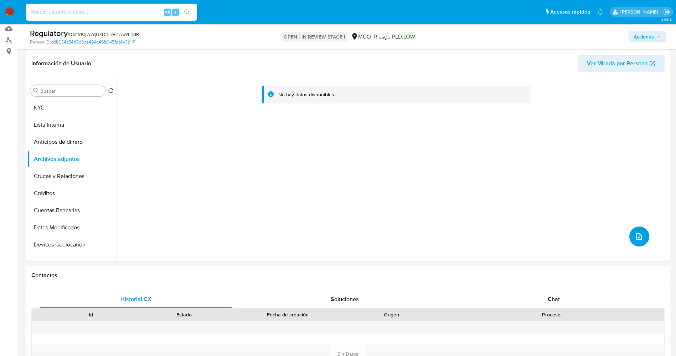
click at [630, 233] on button "upload-file" at bounding box center [640, 236] width 20 height 20
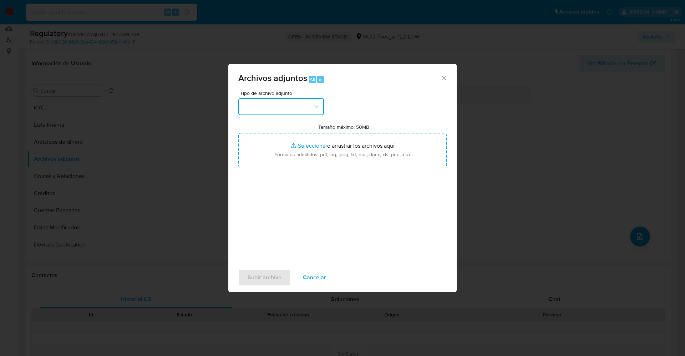
click at [259, 102] on button "button" at bounding box center [281, 106] width 86 height 17
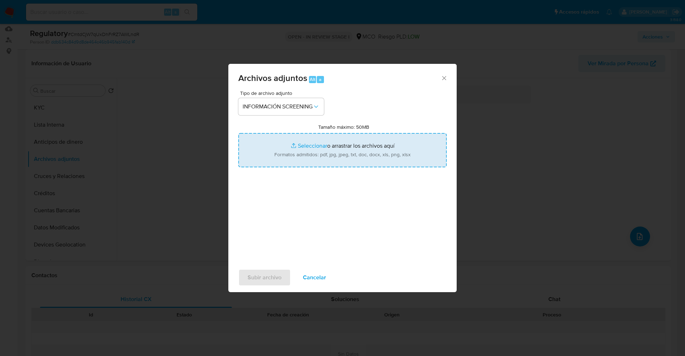
type input "C:\fakepath\_ Yurley Natalia Forero Espinosa_ lavado de dinero - Buscar con Goo…"
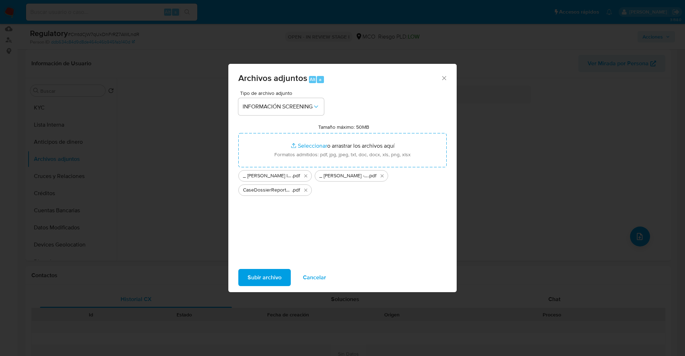
click at [271, 277] on span "Subir archivo" at bounding box center [264, 278] width 34 height 16
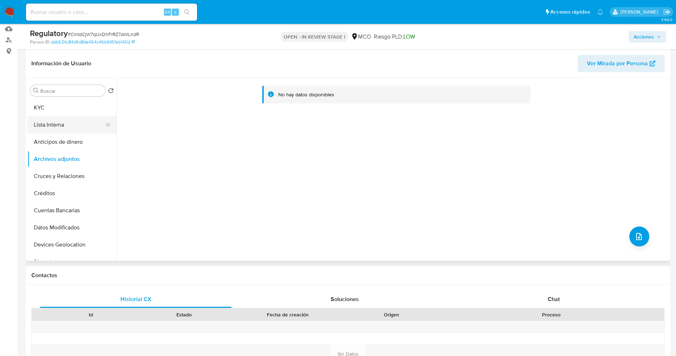
click at [60, 117] on button "Lista Interna" at bounding box center [68, 124] width 83 height 17
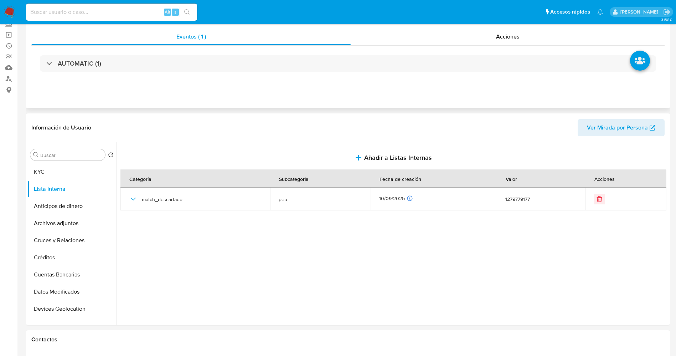
scroll to position [0, 0]
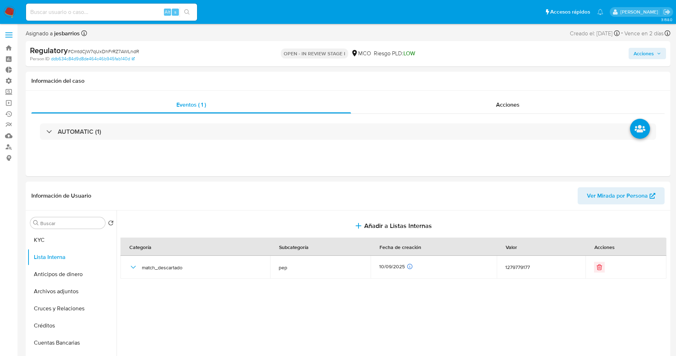
click at [647, 57] on span "Acciones" at bounding box center [644, 53] width 20 height 11
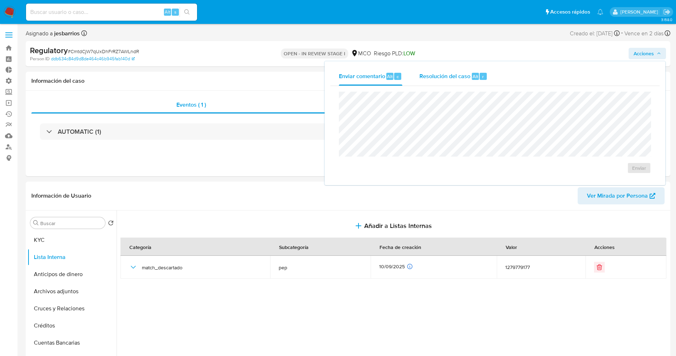
click at [460, 76] on span "Resolución del caso" at bounding box center [445, 76] width 51 height 8
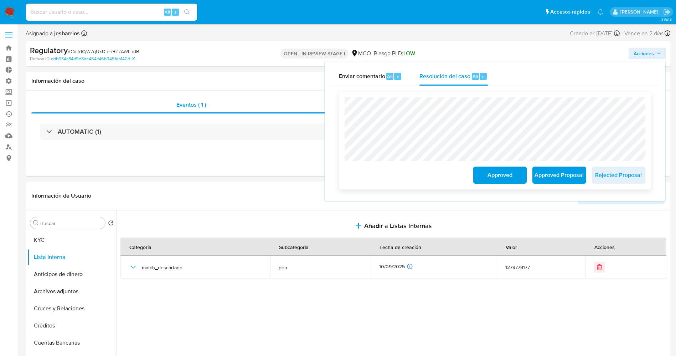
click at [497, 170] on span "Approved" at bounding box center [500, 175] width 35 height 16
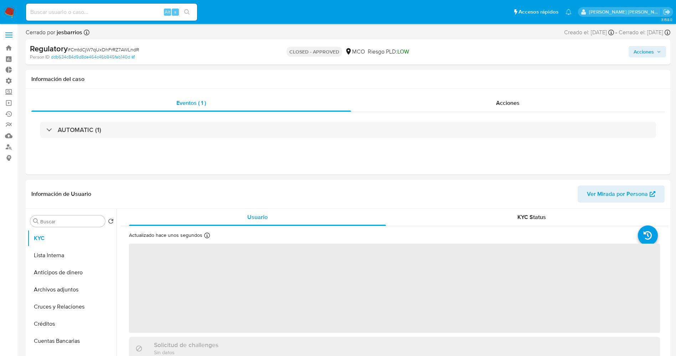
select select "10"
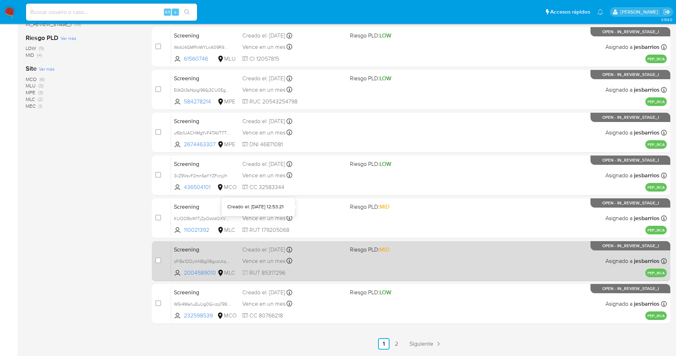
scroll to position [233, 0]
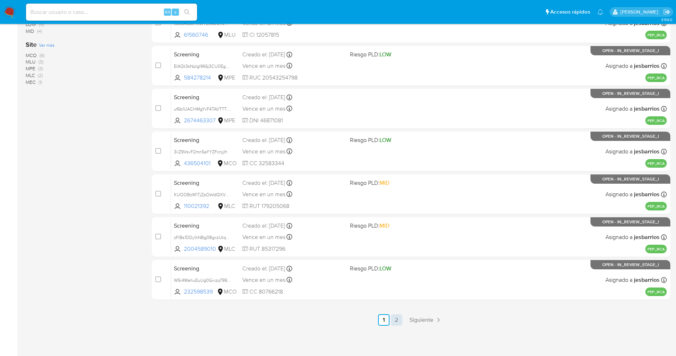
click at [397, 318] on link "2" at bounding box center [396, 319] width 11 height 11
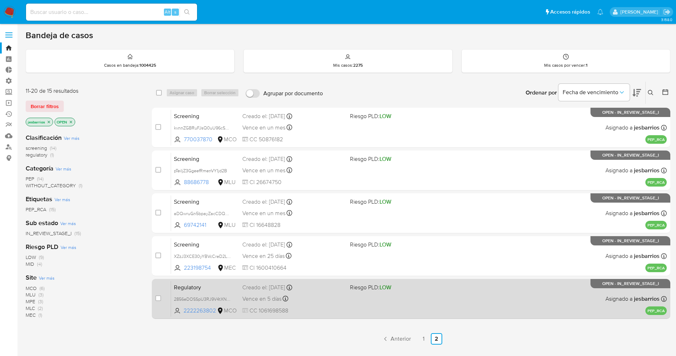
click at [324, 296] on div "Vence en 5 días Vence el [DATE] 04:51:59" at bounding box center [293, 299] width 102 height 10
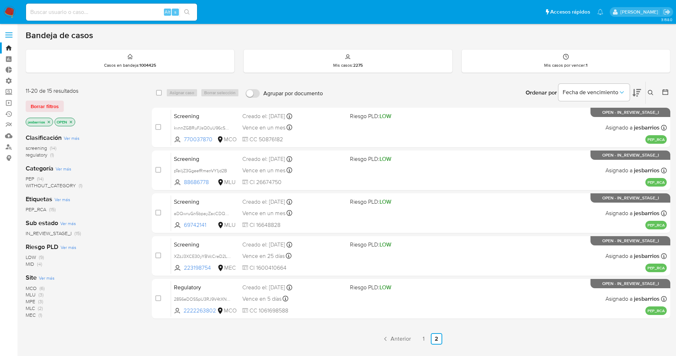
click at [9, 10] on img at bounding box center [10, 12] width 12 height 12
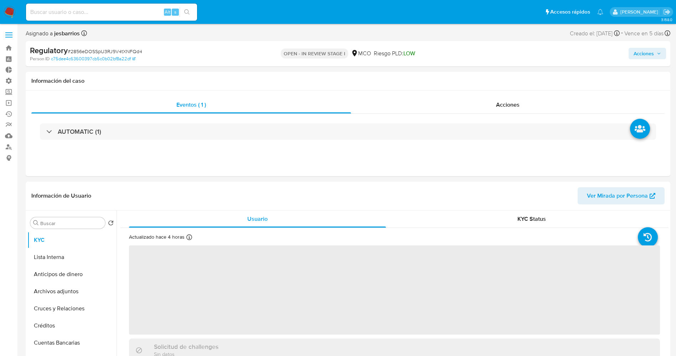
select select "10"
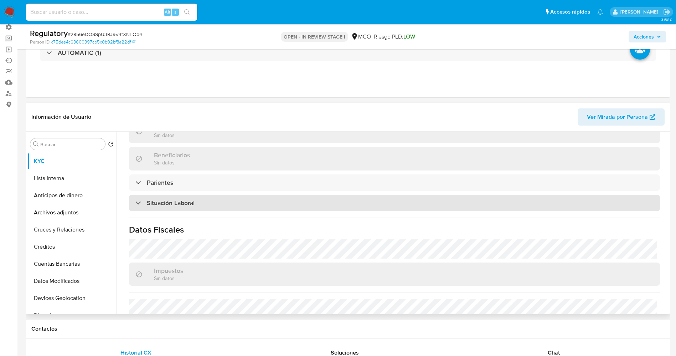
scroll to position [321, 0]
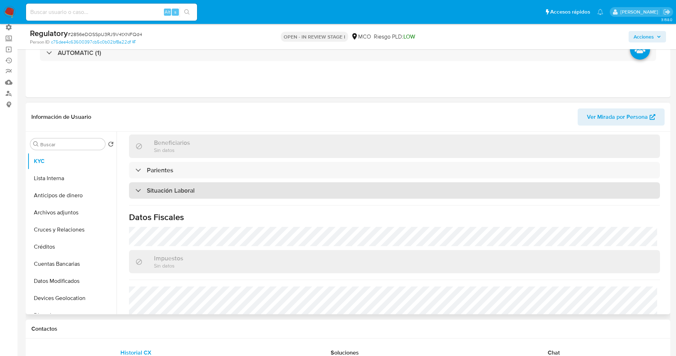
click at [217, 198] on div "Situación Laboral" at bounding box center [394, 190] width 531 height 16
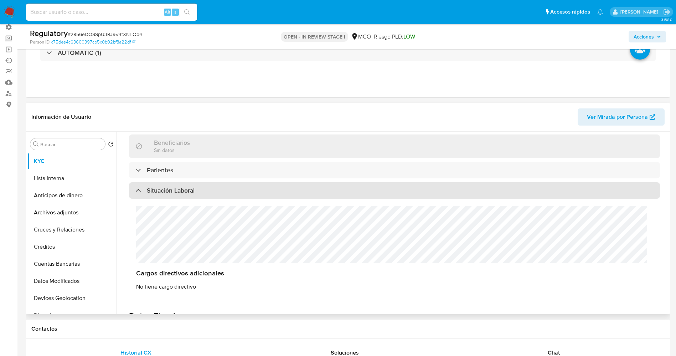
click at [217, 198] on div "Situación Laboral" at bounding box center [394, 190] width 531 height 16
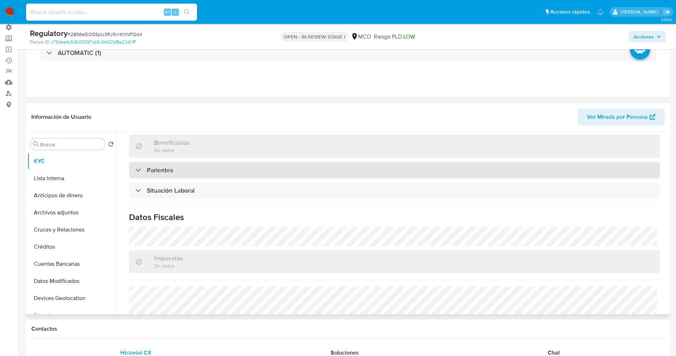
click at [217, 175] on div "Parientes" at bounding box center [394, 170] width 531 height 16
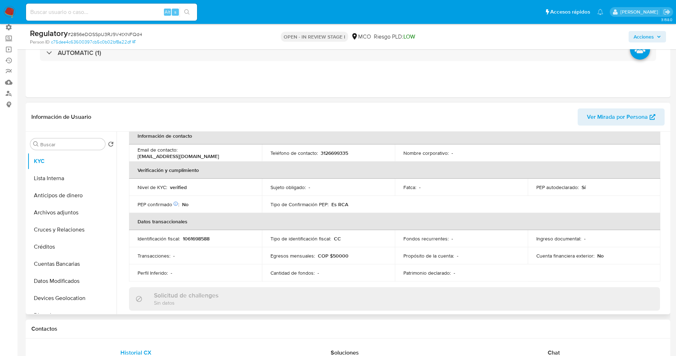
scroll to position [0, 0]
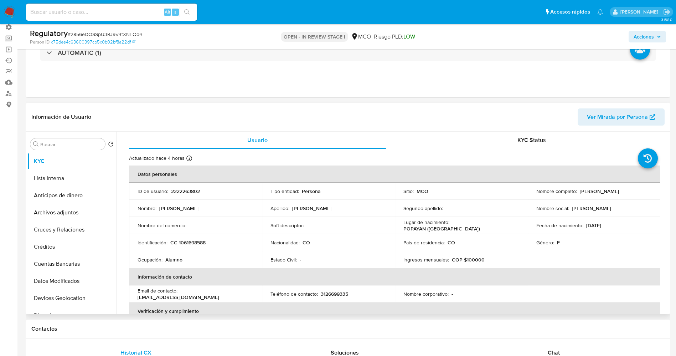
drag, startPoint x: 578, startPoint y: 191, endPoint x: 646, endPoint y: 191, distance: 67.7
click at [646, 191] on div "Nombre completo : [PERSON_NAME]" at bounding box center [595, 191] width 116 height 6
copy p "[PERSON_NAME]"
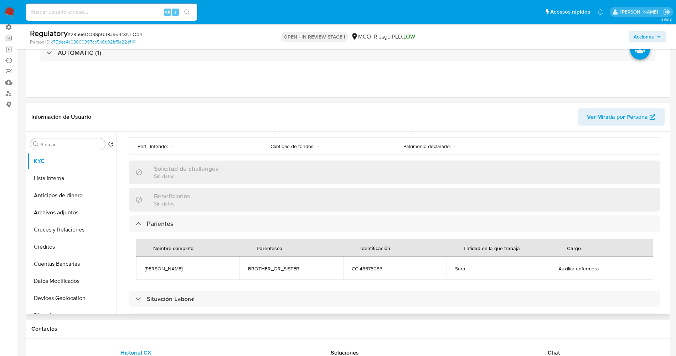
scroll to position [321, 0]
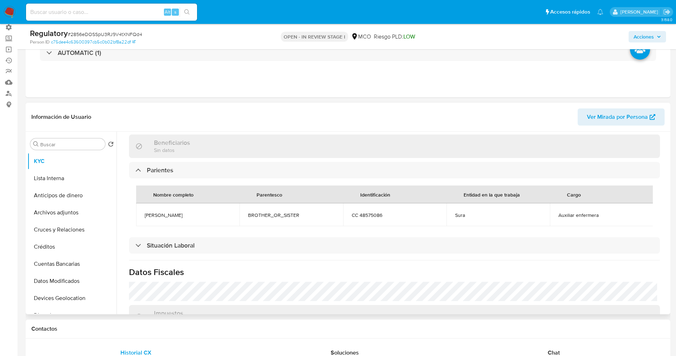
drag, startPoint x: 142, startPoint y: 214, endPoint x: 238, endPoint y: 212, distance: 96.6
click at [238, 212] on td "[PERSON_NAME]" at bounding box center [187, 214] width 103 height 23
copy span "[PERSON_NAME]"
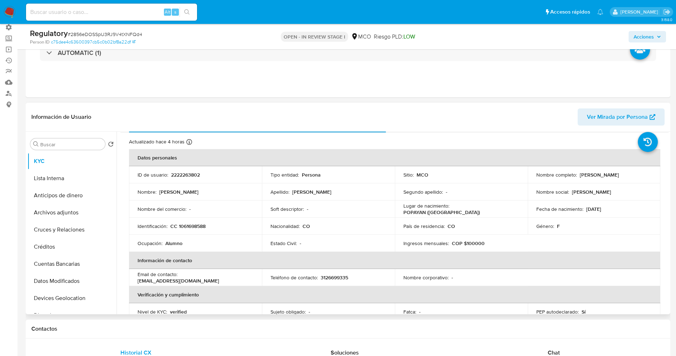
scroll to position [0, 0]
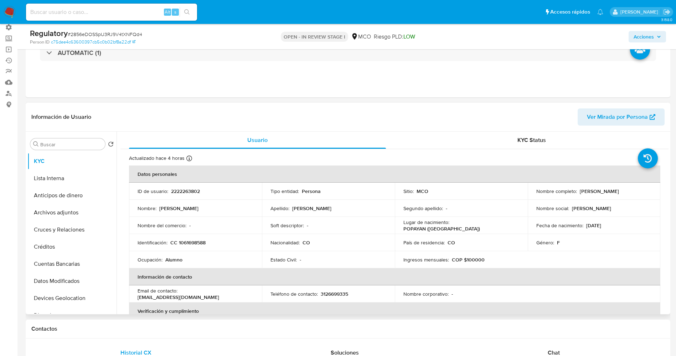
drag, startPoint x: 575, startPoint y: 191, endPoint x: 645, endPoint y: 189, distance: 69.9
click at [645, 189] on div "Nombre completo : [PERSON_NAME]" at bounding box center [595, 191] width 116 height 6
copy div "[PERSON_NAME]"
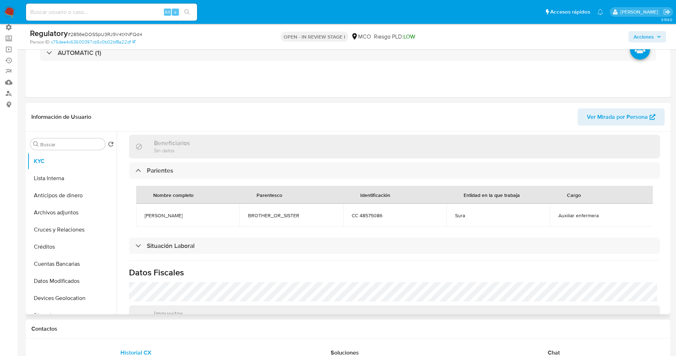
scroll to position [321, 0]
drag, startPoint x: 144, startPoint y: 214, endPoint x: 196, endPoint y: 216, distance: 51.7
click at [220, 219] on td "[PERSON_NAME]" at bounding box center [187, 214] width 103 height 23
copy span "[PERSON_NAME]"
drag, startPoint x: 554, startPoint y: 214, endPoint x: 601, endPoint y: 214, distance: 46.4
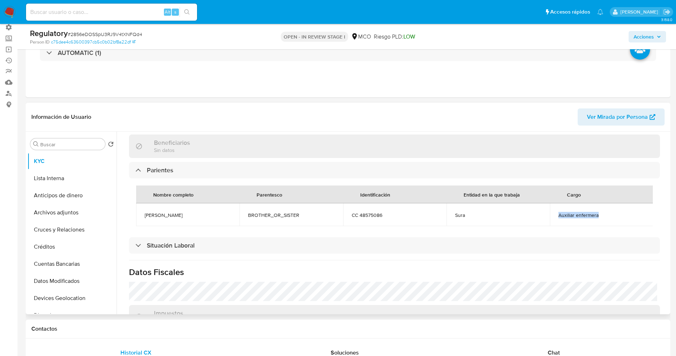
click at [601, 214] on td "Auxiliar enfermera" at bounding box center [601, 214] width 103 height 23
copy span "Auxiliar enfermera"
click at [67, 181] on button "Lista Interna" at bounding box center [68, 178] width 83 height 17
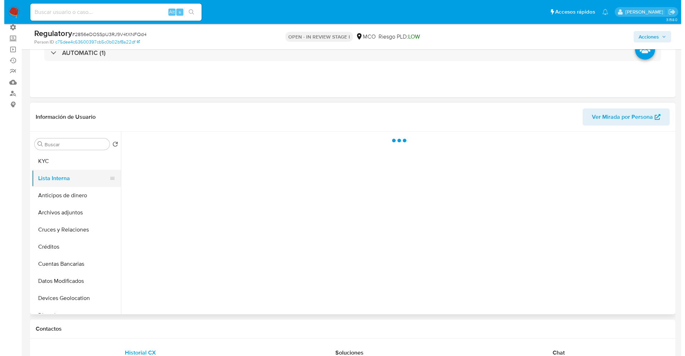
scroll to position [0, 0]
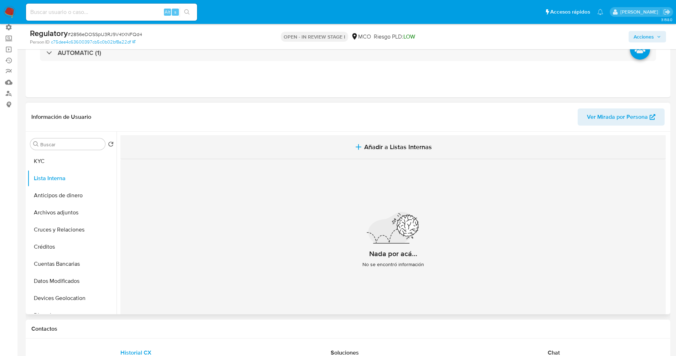
click at [382, 145] on span "Añadir a Listas Internas" at bounding box center [398, 147] width 68 height 8
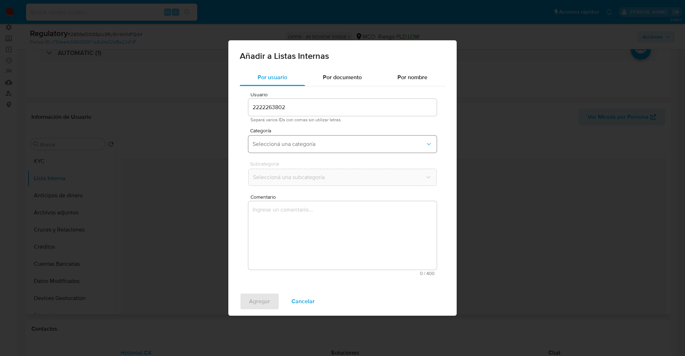
click at [294, 142] on span "Seleccioná una categoría" at bounding box center [338, 143] width 173 height 7
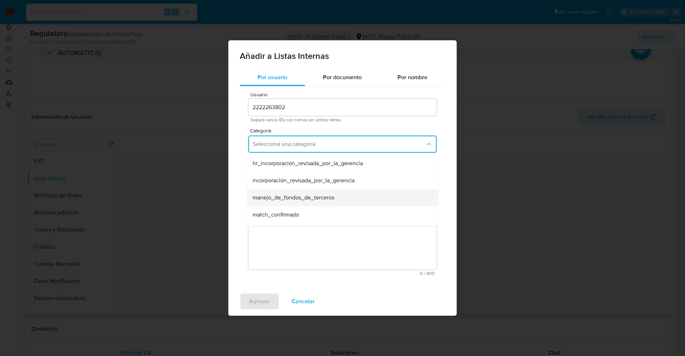
scroll to position [53, 0]
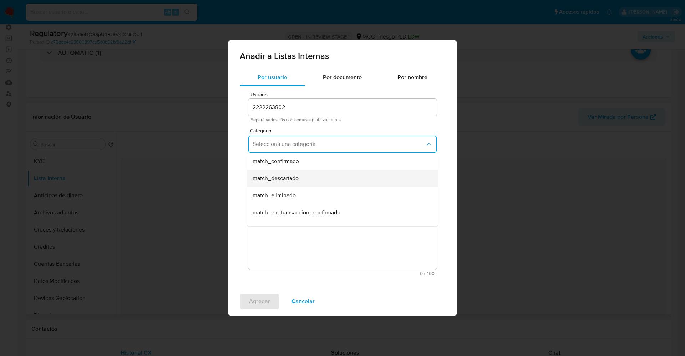
click at [303, 179] on div "match_descartado" at bounding box center [339, 178] width 175 height 17
click at [301, 177] on span "Seleccioná una subcategoría" at bounding box center [338, 177] width 173 height 7
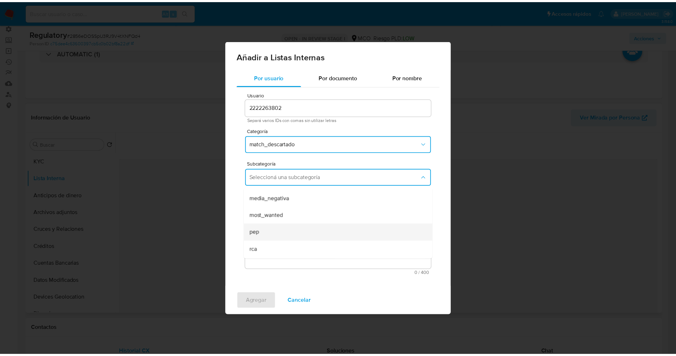
scroll to position [48, 0]
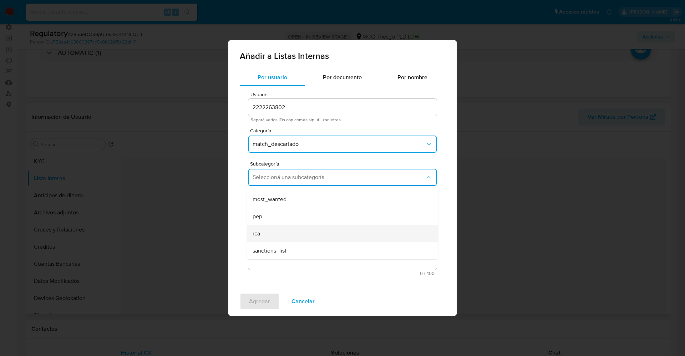
click at [269, 232] on div "rca" at bounding box center [339, 233] width 175 height 17
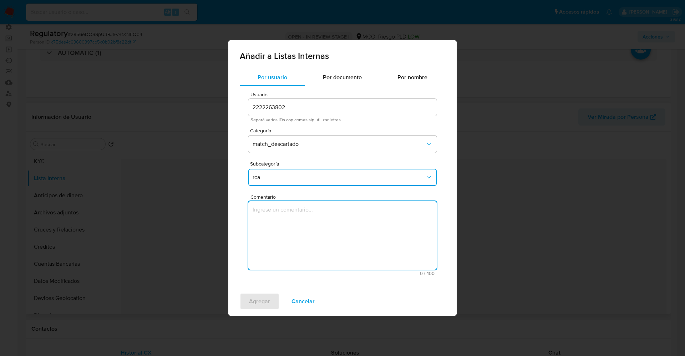
click at [269, 232] on textarea "Comentario" at bounding box center [342, 235] width 188 height 68
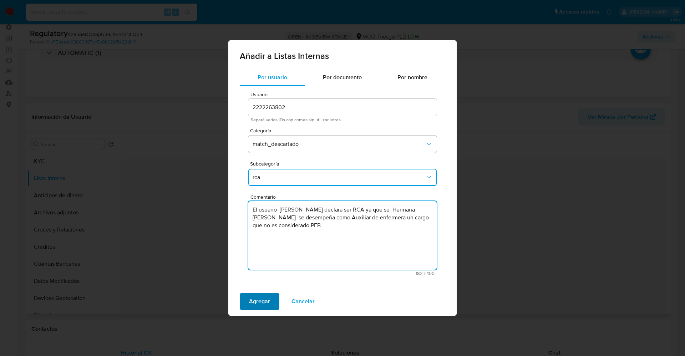
type textarea "El usuario Lilian Angelica Carmona Flor declara ser RCA ya que su Hermana Lucy …"
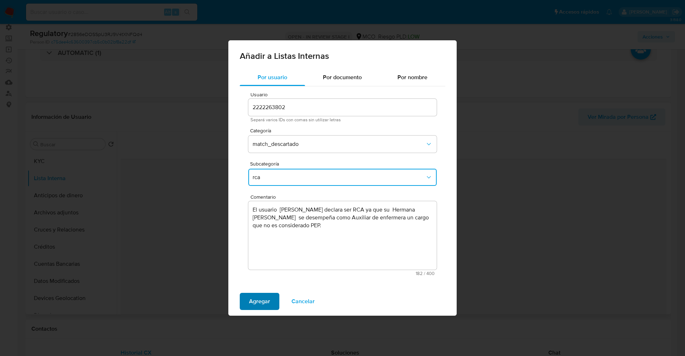
click at [244, 307] on button "Agregar" at bounding box center [260, 301] width 40 height 17
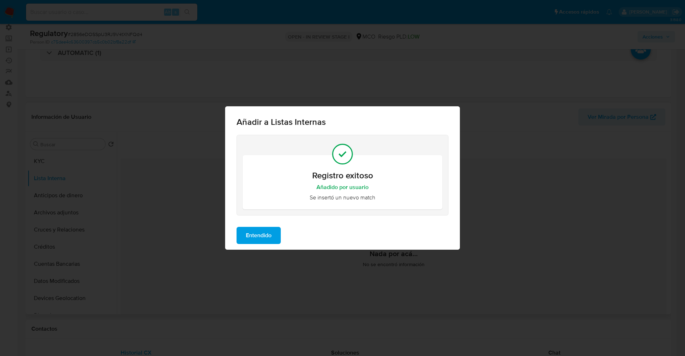
click at [248, 235] on span "Entendido" at bounding box center [259, 235] width 26 height 16
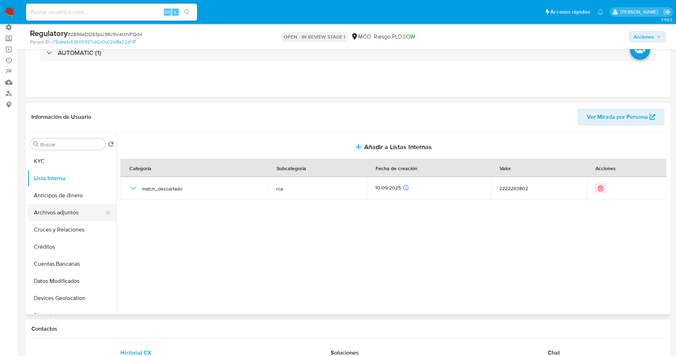
click at [57, 210] on button "Archivos adjuntos" at bounding box center [68, 212] width 83 height 17
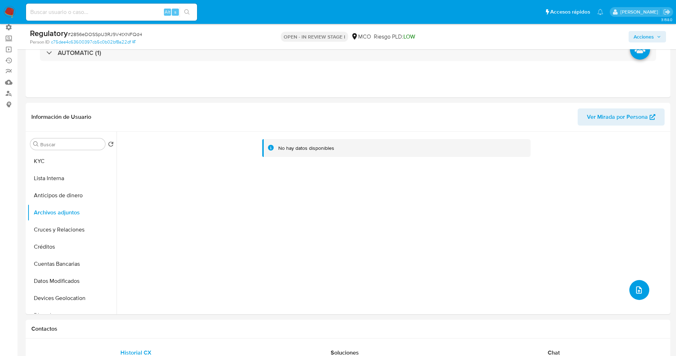
click at [635, 282] on button "upload-file" at bounding box center [640, 290] width 20 height 20
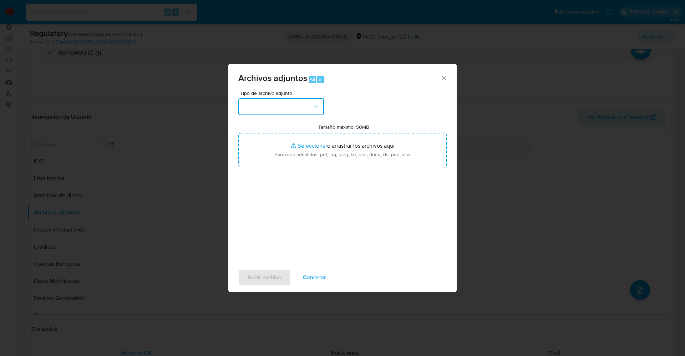
click at [280, 101] on button "button" at bounding box center [281, 106] width 86 height 17
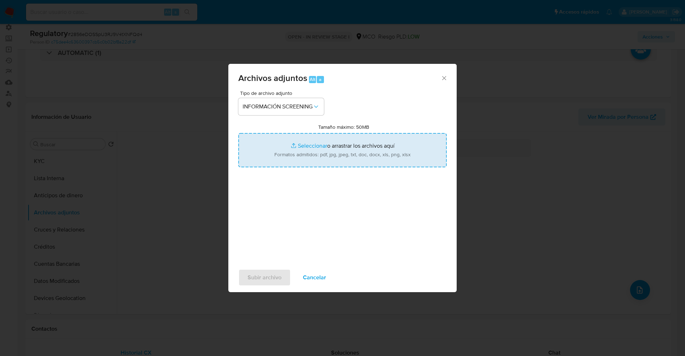
type input "C:\fakepath\CaseDossierReport_5jb7hn3oogap1k07cl8vcssne.pdf"
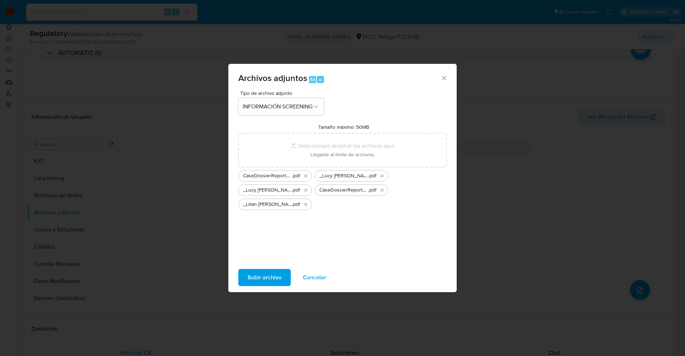
click at [264, 276] on span "Subir archivo" at bounding box center [264, 278] width 34 height 16
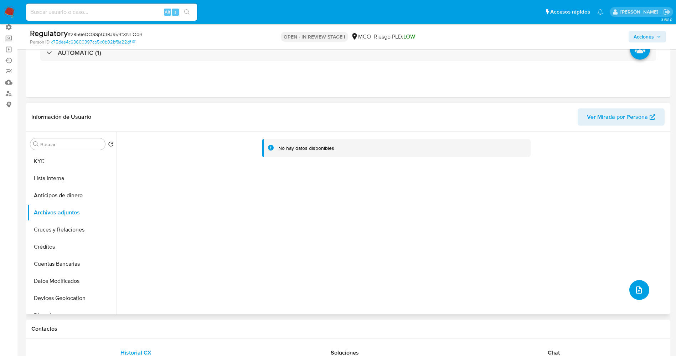
click at [636, 285] on button "upload-file" at bounding box center [640, 290] width 20 height 20
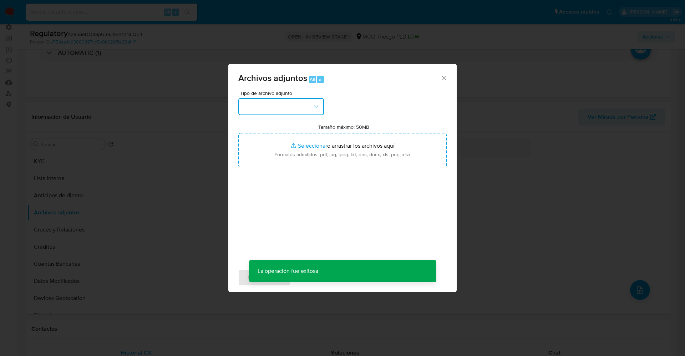
click at [277, 109] on button "button" at bounding box center [281, 106] width 86 height 17
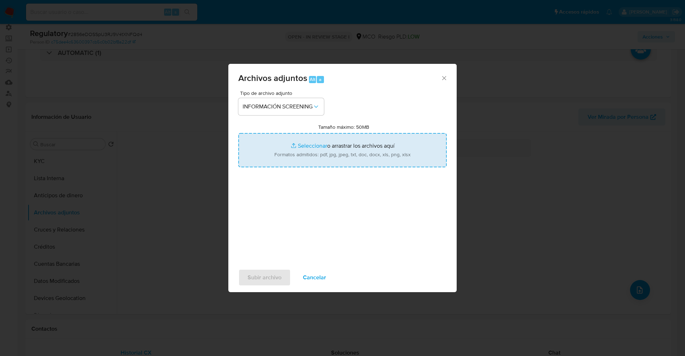
type input "C:\fakepath\_Lilian Angelica Carmona Flor_ - Buscar con Google.pdf"
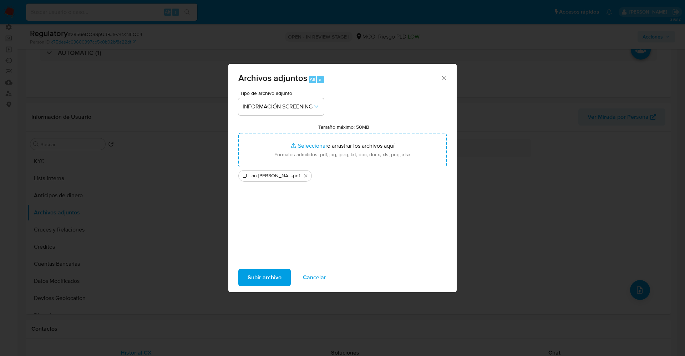
click at [263, 280] on span "Subir archivo" at bounding box center [264, 278] width 34 height 16
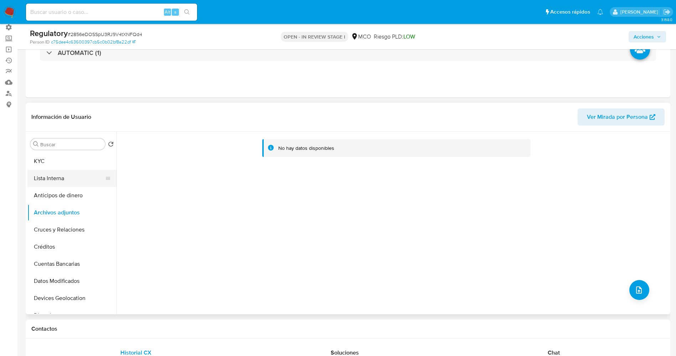
click at [47, 176] on button "Lista Interna" at bounding box center [68, 178] width 83 height 17
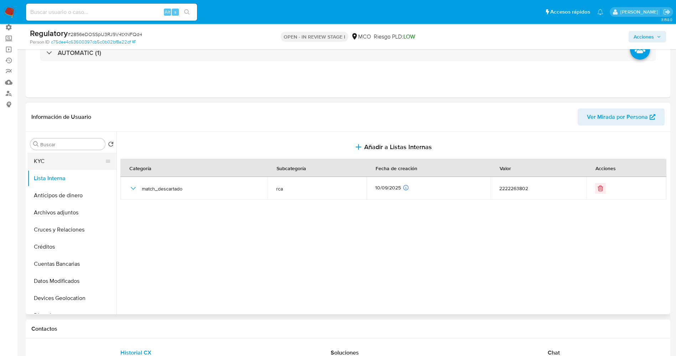
click at [55, 160] on button "KYC" at bounding box center [68, 161] width 83 height 17
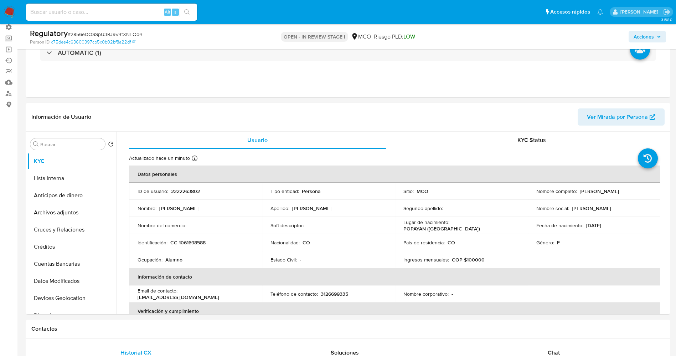
scroll to position [0, 0]
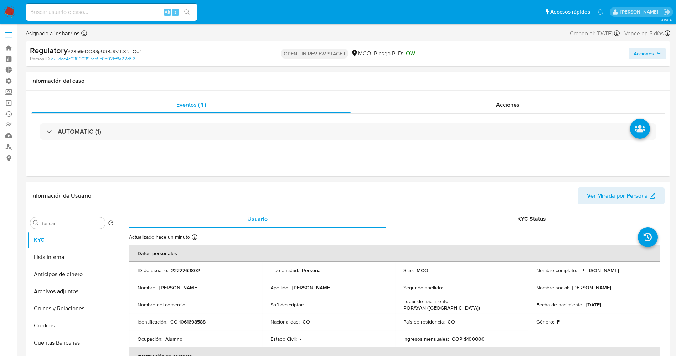
click at [652, 56] on span "Acciones" at bounding box center [644, 53] width 20 height 11
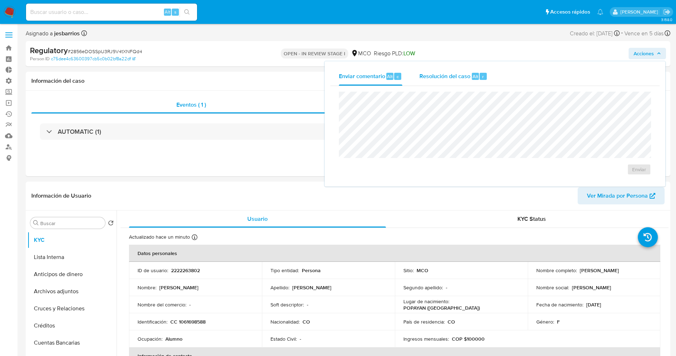
click at [430, 79] on span "Resolución del caso" at bounding box center [445, 76] width 51 height 8
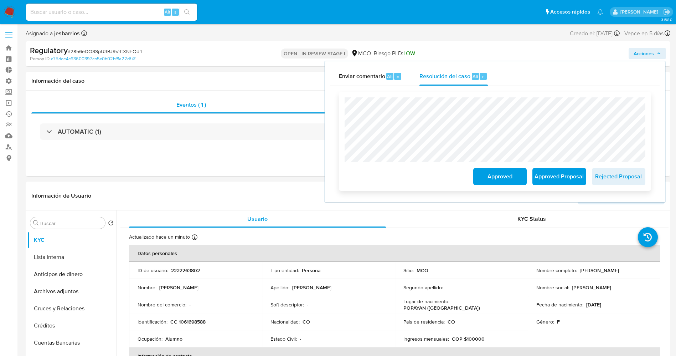
click at [509, 173] on span "Approved" at bounding box center [500, 177] width 35 height 16
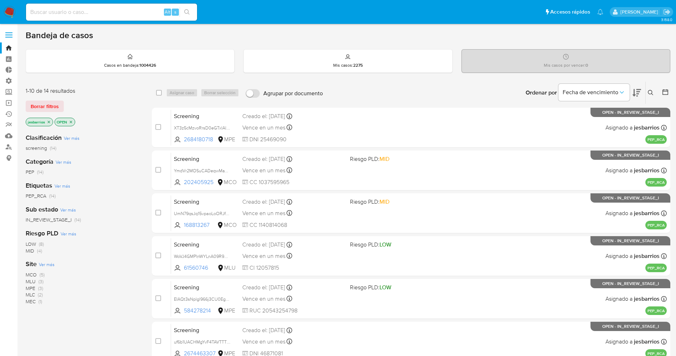
click at [70, 121] on icon "close-filter" at bounding box center [71, 122] width 4 height 4
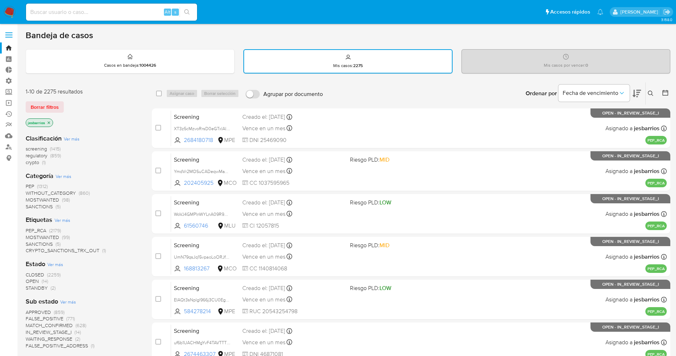
click at [45, 288] on span "STANDBY" at bounding box center [37, 287] width 22 height 7
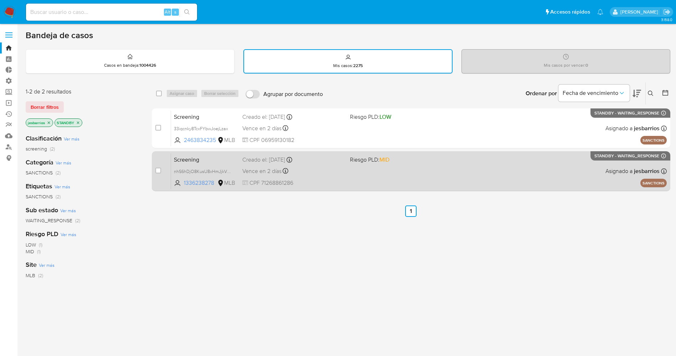
click at [390, 172] on div "Screening nhS6hDjO8KusU8xHmJjkVRPY 1336238278 MLB Riesgo PLD: MID Creado el: [D…" at bounding box center [419, 171] width 496 height 36
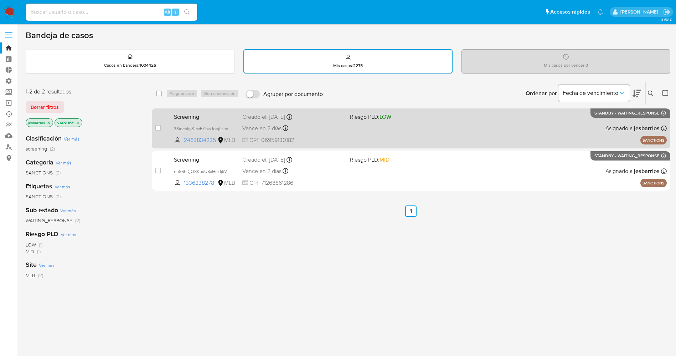
click at [347, 127] on div "Screening 33iqcnky8TcxFYbwJoejLzax 2463834235 MLB Riesgo PLD: LOW Creado el: [D…" at bounding box center [419, 128] width 496 height 36
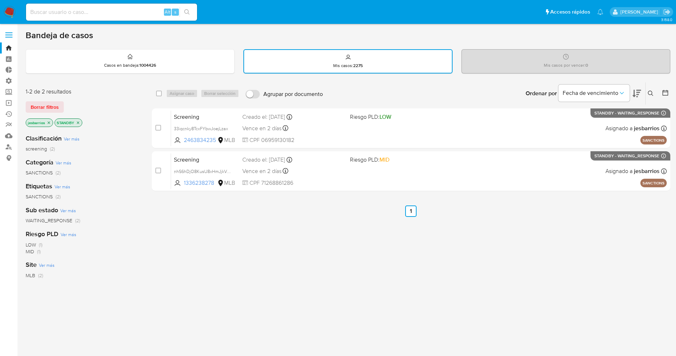
click at [6, 7] on img at bounding box center [10, 12] width 12 height 12
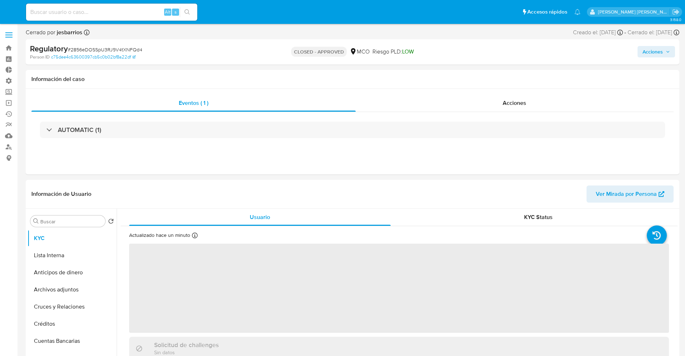
select select "10"
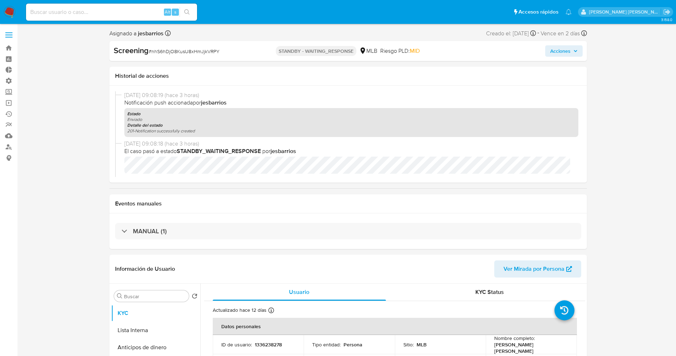
select select "10"
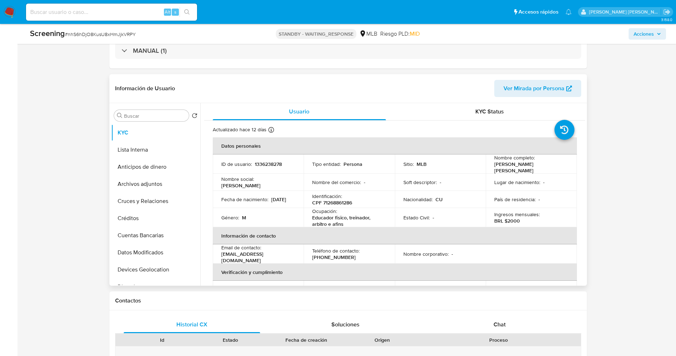
scroll to position [107, 0]
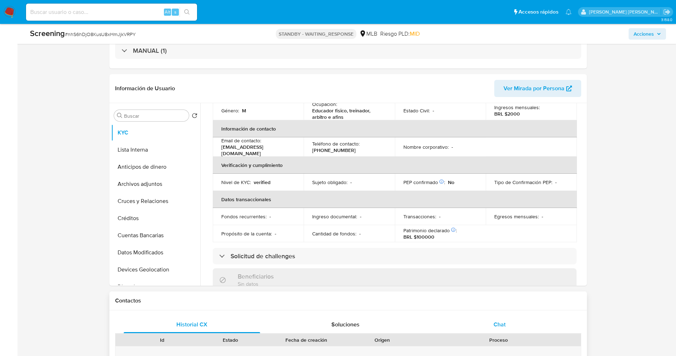
click at [497, 328] on span "Chat" at bounding box center [500, 324] width 12 height 8
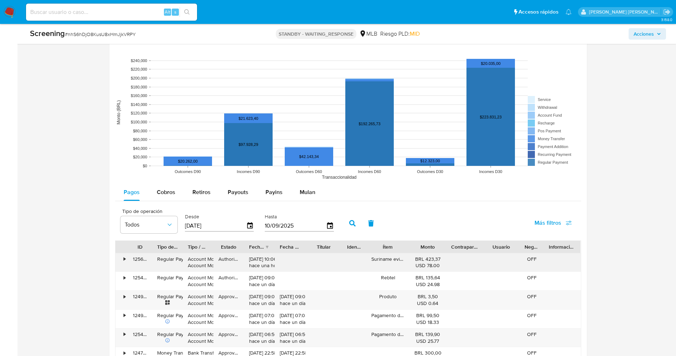
scroll to position [856, 0]
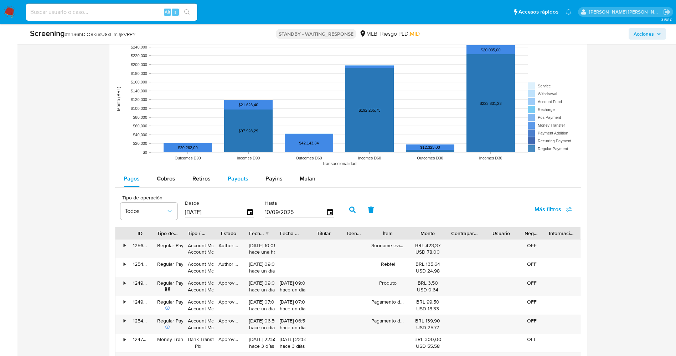
click at [249, 183] on button "Payouts" at bounding box center [238, 178] width 38 height 17
select select "10"
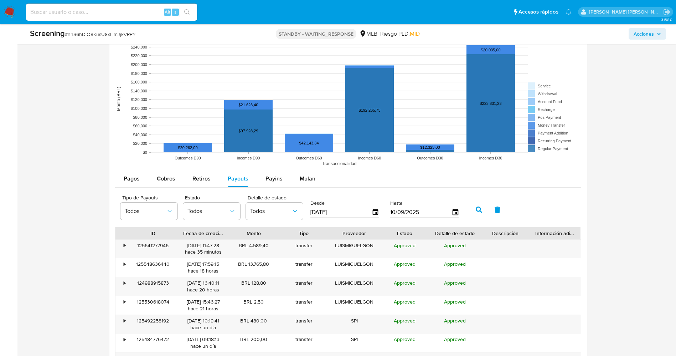
scroll to position [1016, 0]
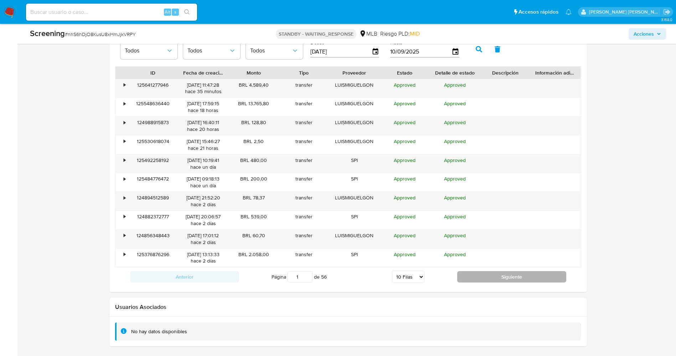
click at [481, 273] on button "Siguiente" at bounding box center [511, 276] width 109 height 11
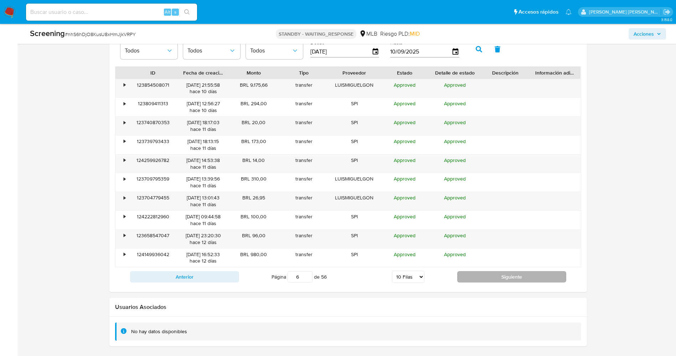
click at [481, 273] on button "Siguiente" at bounding box center [511, 276] width 109 height 11
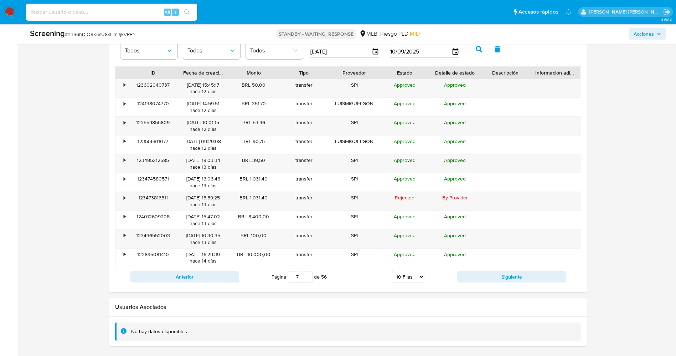
drag, startPoint x: 481, startPoint y: 273, endPoint x: 2, endPoint y: 232, distance: 480.6
click at [490, 280] on button "Siguiente" at bounding box center [511, 276] width 109 height 11
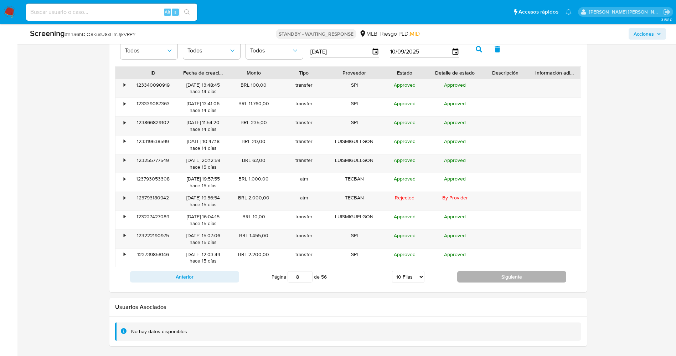
click at [490, 280] on button "Siguiente" at bounding box center [511, 276] width 109 height 11
type input "9"
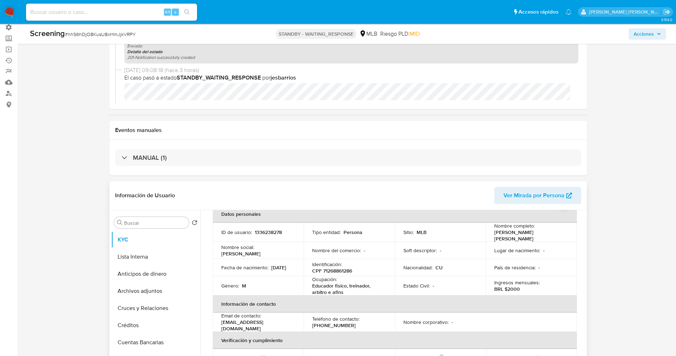
scroll to position [0, 0]
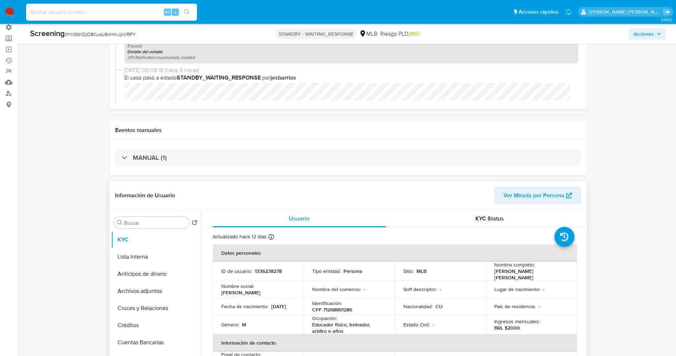
drag, startPoint x: 492, startPoint y: 274, endPoint x: 565, endPoint y: 275, distance: 72.4
click at [565, 275] on div "Nombre completo : Luis Miguel Gonzalez Benitez" at bounding box center [532, 270] width 74 height 19
copy p "Luis Miguel Gonzalez Benitez"
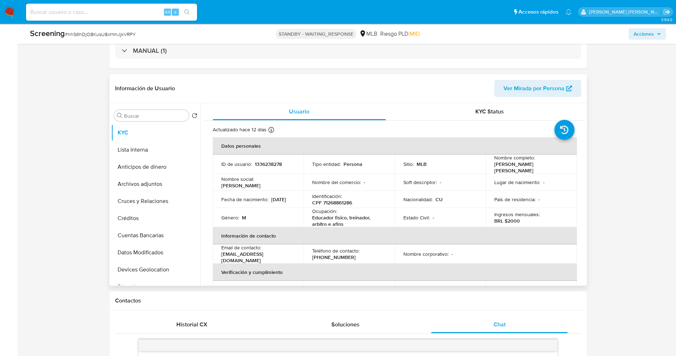
drag, startPoint x: 493, startPoint y: 166, endPoint x: 558, endPoint y: 166, distance: 65.6
click at [558, 166] on div "Nombre completo : Luis Miguel Gonzalez Benitez" at bounding box center [532, 163] width 74 height 19
copy p "Luis Miguel Gonzalez Benitez"
drag, startPoint x: 253, startPoint y: 161, endPoint x: 288, endPoint y: 161, distance: 35.3
click at [288, 161] on div "ID de usuario : 1336238278" at bounding box center [258, 164] width 74 height 6
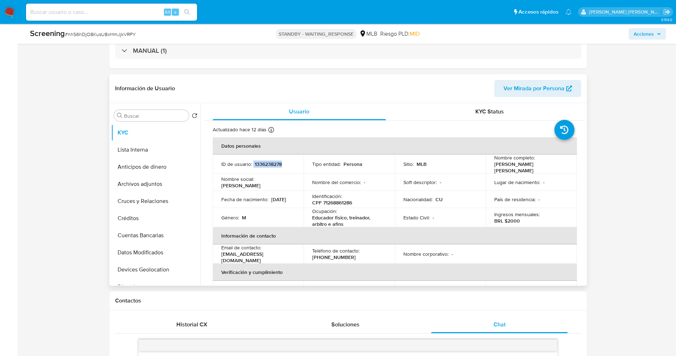
copy div "1336238278"
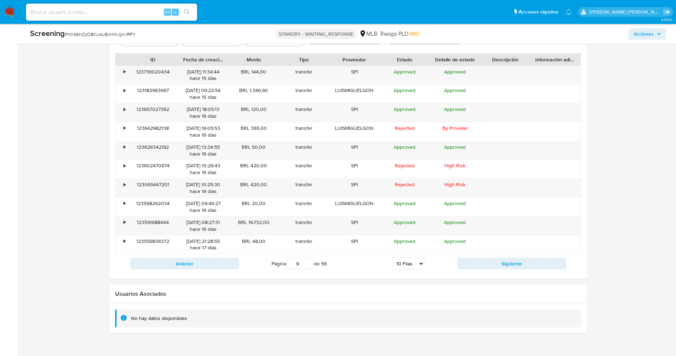
scroll to position [1037, 0]
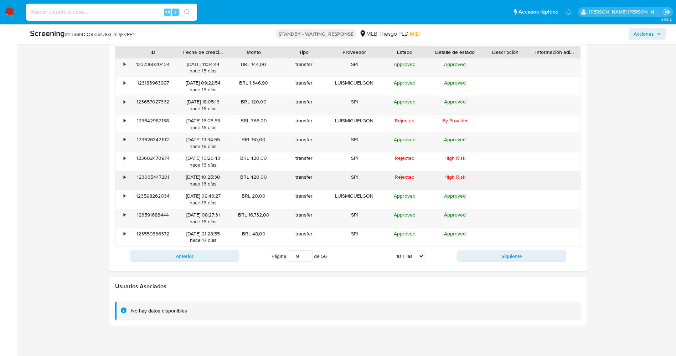
click at [126, 178] on div "•" at bounding box center [125, 177] width 2 height 7
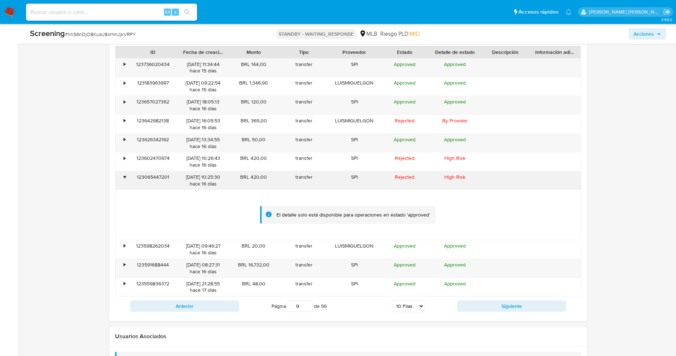
drag, startPoint x: 135, startPoint y: 177, endPoint x: 158, endPoint y: 175, distance: 22.9
click at [175, 176] on div "123065447201" at bounding box center [153, 180] width 50 height 19
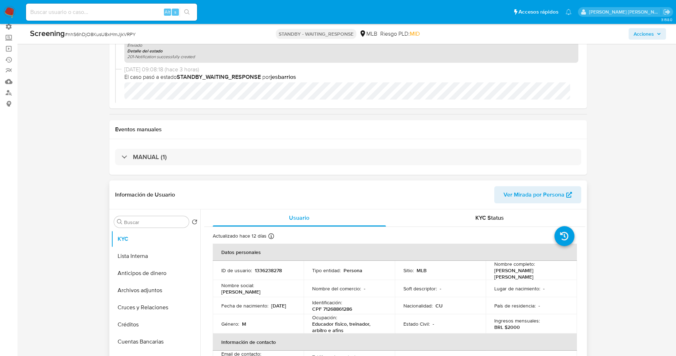
scroll to position [107, 0]
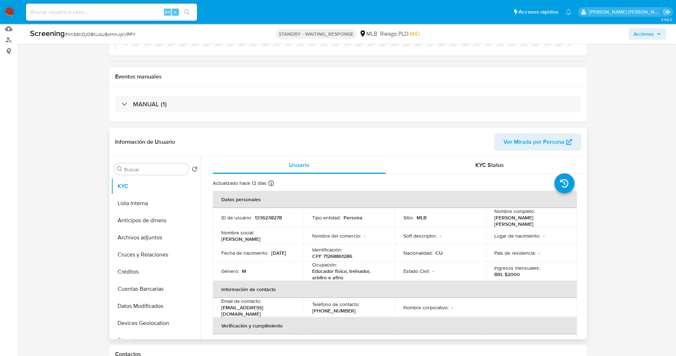
drag, startPoint x: 491, startPoint y: 221, endPoint x: 564, endPoint y: 219, distance: 73.1
click at [564, 219] on td "Nombre completo : Luis Miguel Gonzalez Benitez" at bounding box center [531, 217] width 91 height 19
copy p "Luis Miguel Gonzalez Benitez"
drag, startPoint x: 322, startPoint y: 255, endPoint x: 340, endPoint y: 252, distance: 18.5
click at [353, 253] on div "Identificación : CPF 71268861286" at bounding box center [349, 252] width 74 height 13
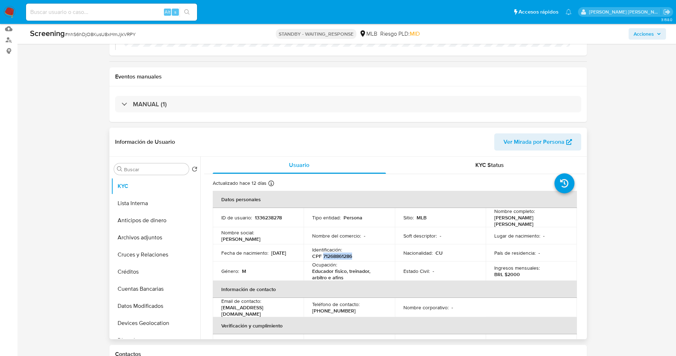
copy p "71268861286"
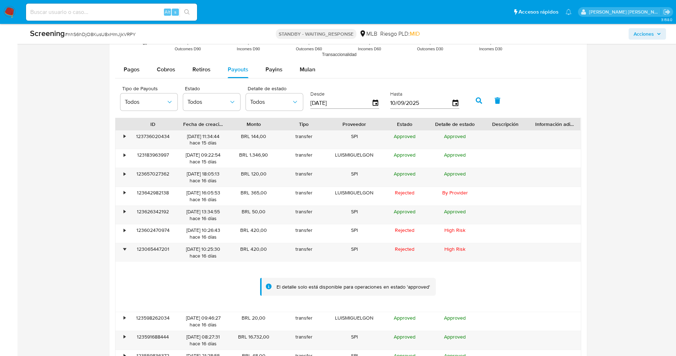
scroll to position [1016, 0]
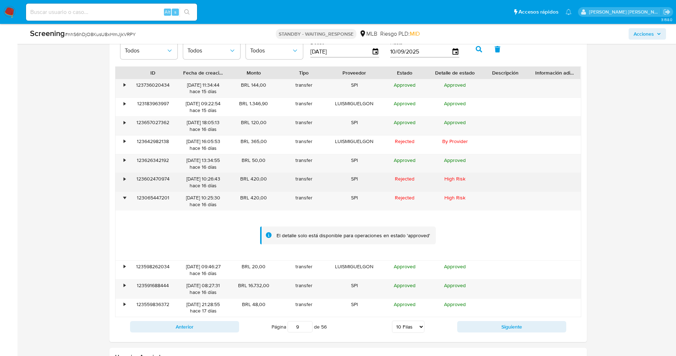
drag, startPoint x: 134, startPoint y: 179, endPoint x: 170, endPoint y: 178, distance: 36.4
click at [170, 178] on div "123602470974" at bounding box center [153, 182] width 50 height 19
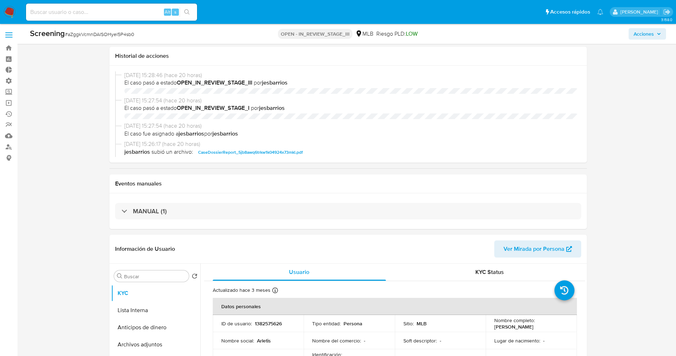
select select "10"
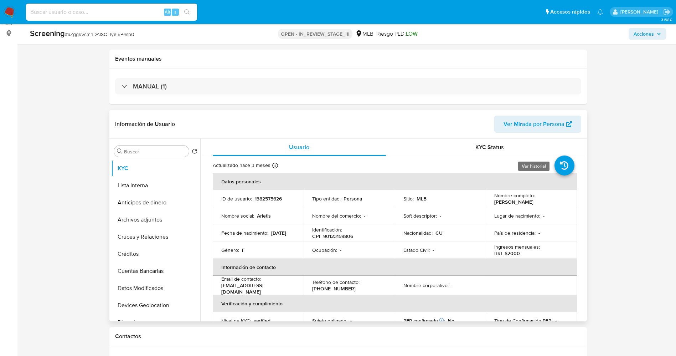
scroll to position [53, 0]
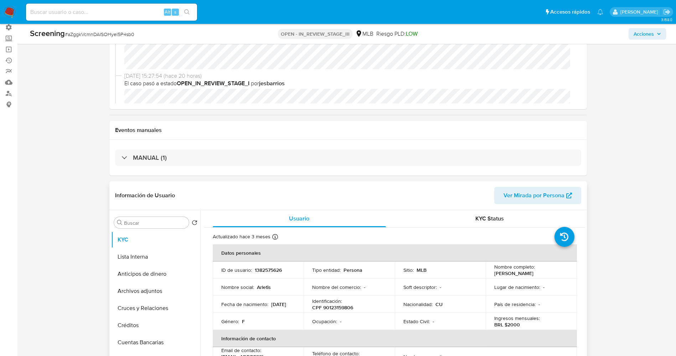
drag, startPoint x: 511, startPoint y: 271, endPoint x: 537, endPoint y: 278, distance: 27.5
click at [537, 278] on td "Nombre completo : [PERSON_NAME]" at bounding box center [531, 269] width 91 height 17
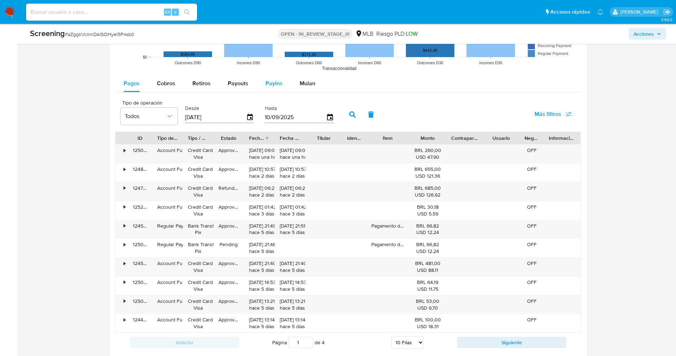
scroll to position [749, 0]
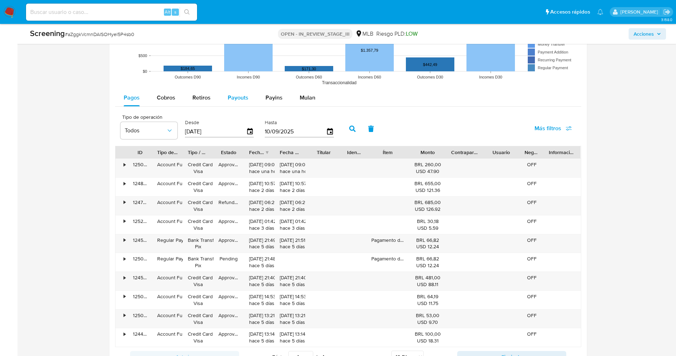
click at [244, 102] on div "Payouts" at bounding box center [238, 97] width 21 height 17
select select "10"
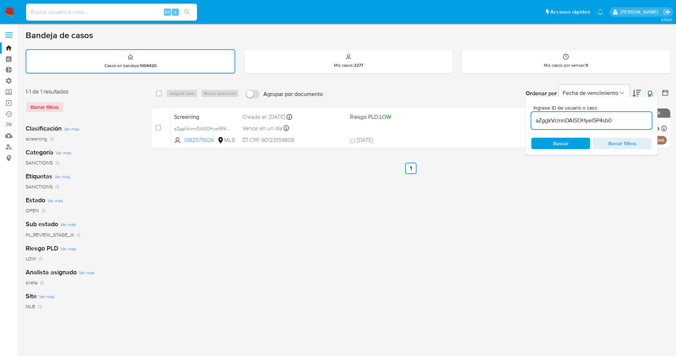
click at [9, 11] on img at bounding box center [10, 12] width 12 height 12
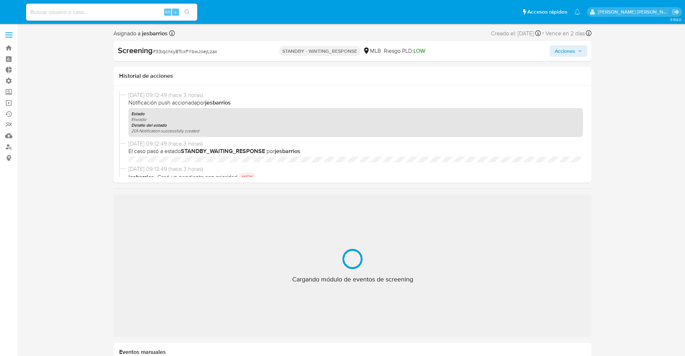
select select "10"
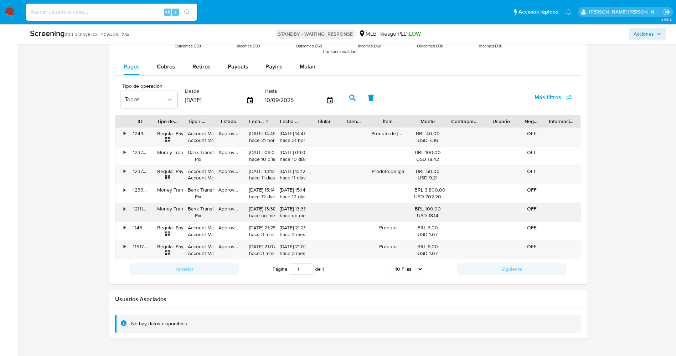
scroll to position [841, 0]
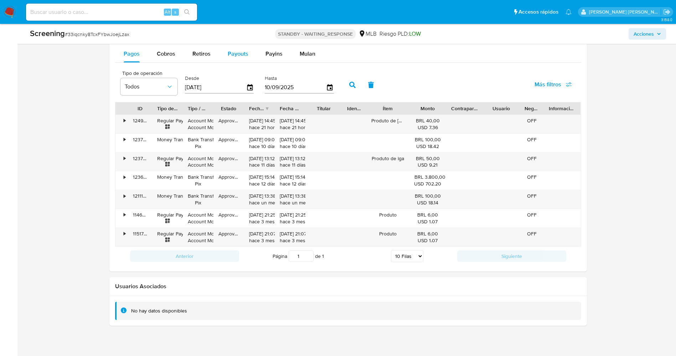
click at [251, 52] on button "Payouts" at bounding box center [238, 53] width 38 height 17
select select "10"
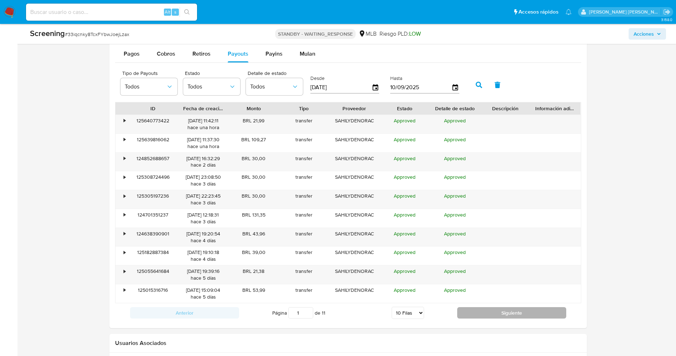
click at [491, 307] on button "Siguiente" at bounding box center [511, 312] width 109 height 11
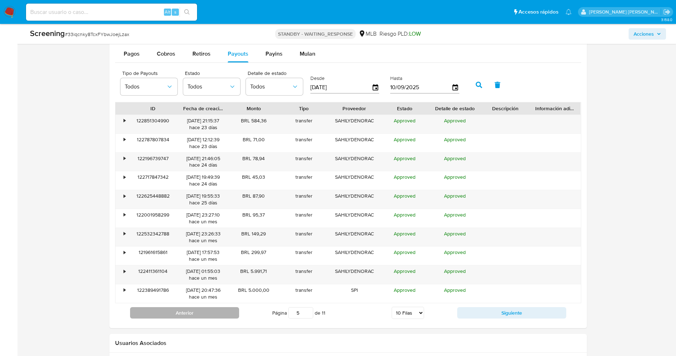
click at [192, 313] on button "Anterior" at bounding box center [184, 312] width 109 height 11
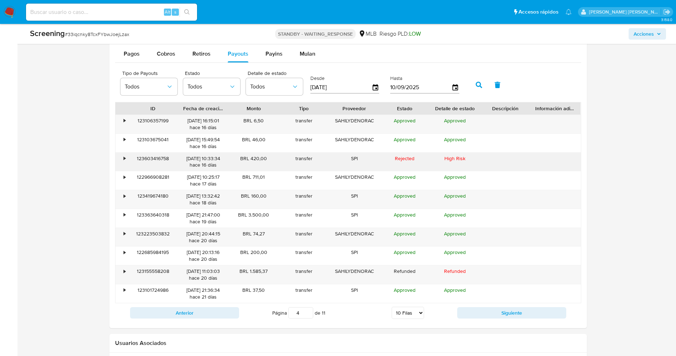
click at [127, 160] on div "•" at bounding box center [122, 162] width 12 height 19
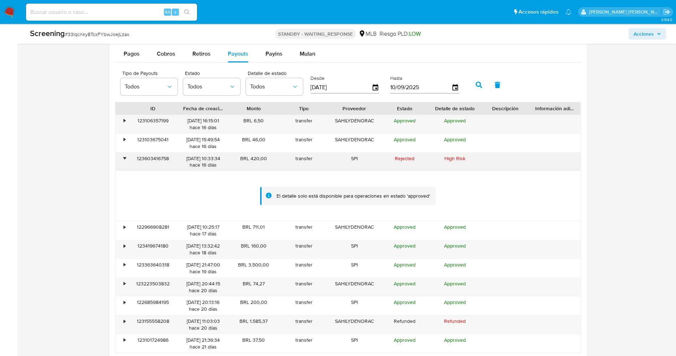
click at [127, 160] on div "•" at bounding box center [122, 162] width 12 height 19
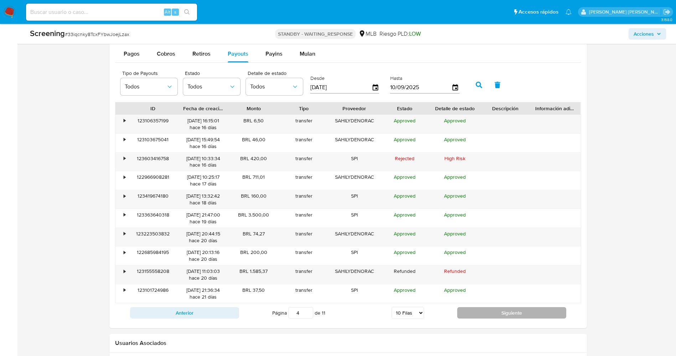
click at [503, 314] on button "Siguiente" at bounding box center [511, 312] width 109 height 11
click at [504, 314] on button "Siguiente" at bounding box center [511, 312] width 109 height 11
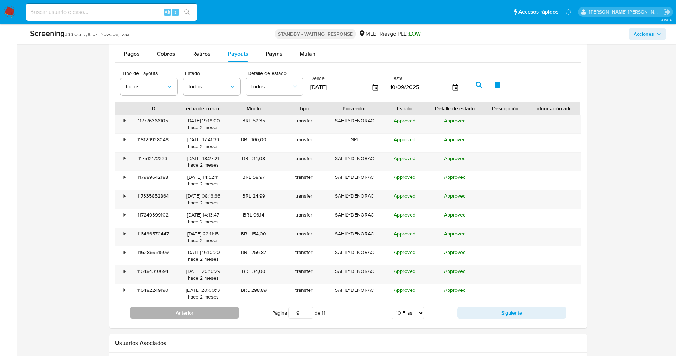
click at [234, 316] on button "Anterior" at bounding box center [184, 312] width 109 height 11
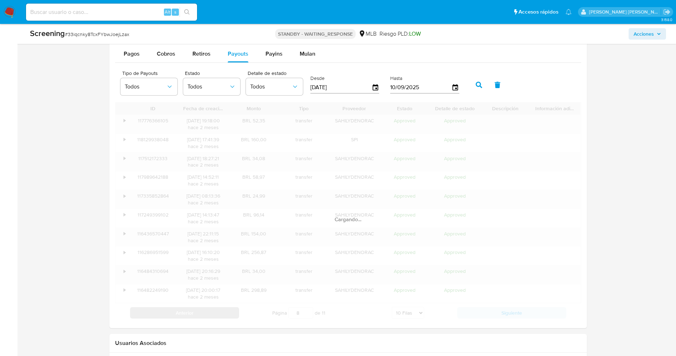
click at [234, 316] on div "Cargando..." at bounding box center [348, 212] width 466 height 220
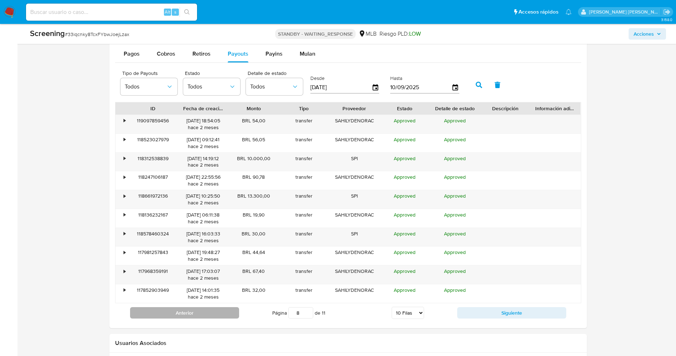
click at [234, 316] on div "ID Fecha de creación Monto Tipo Proveedor Estado Detalle de estado Descripción …" at bounding box center [348, 212] width 466 height 220
click at [234, 316] on button "Anterior" at bounding box center [184, 312] width 109 height 11
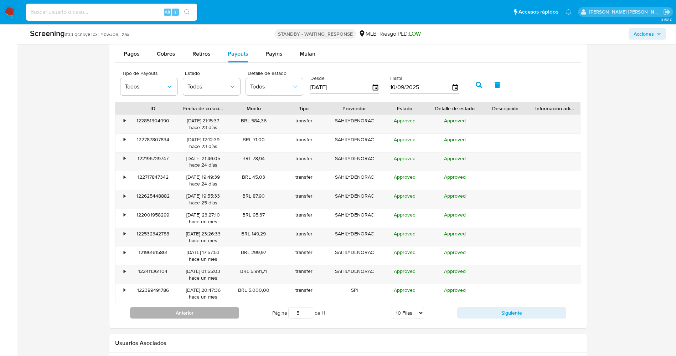
type input "4"
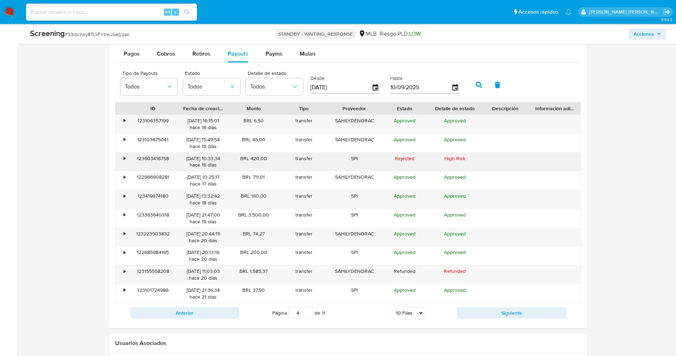
click at [127, 159] on div "•" at bounding box center [122, 162] width 12 height 19
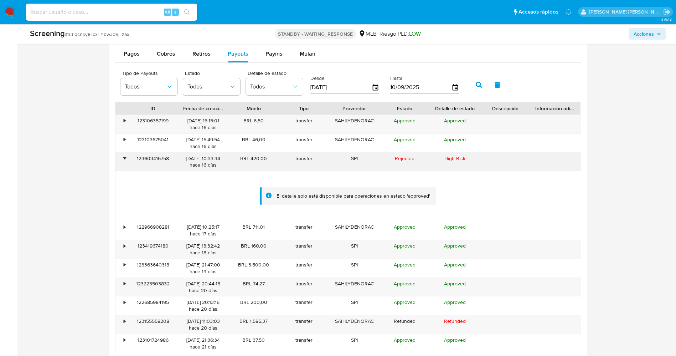
drag, startPoint x: 250, startPoint y: 159, endPoint x: 267, endPoint y: 159, distance: 17.1
click at [267, 159] on div "BRL 420,00" at bounding box center [254, 162] width 50 height 19
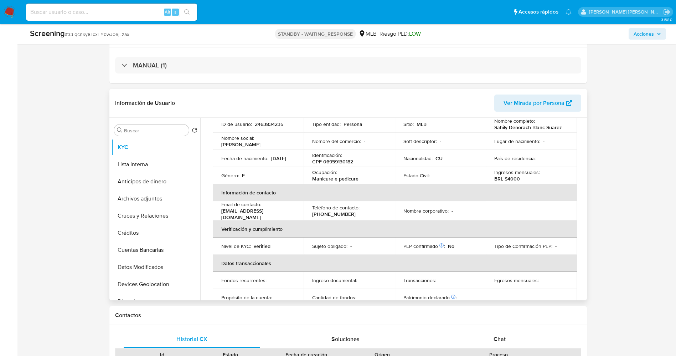
scroll to position [0, 0]
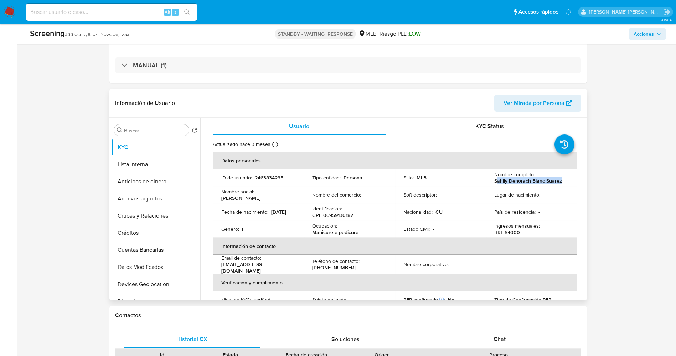
drag, startPoint x: 496, startPoint y: 181, endPoint x: 561, endPoint y: 181, distance: 64.9
click at [561, 181] on div "Nombre completo : Sahily Denorach Blanc Suarez" at bounding box center [532, 177] width 74 height 13
click at [491, 181] on td "Nombre completo : Sahily Denorach Blanc Suarez" at bounding box center [531, 177] width 91 height 17
drag, startPoint x: 491, startPoint y: 181, endPoint x: 560, endPoint y: 182, distance: 68.8
click at [560, 182] on td "Nombre completo : Sahily Denorach Blanc Suarez" at bounding box center [531, 177] width 91 height 17
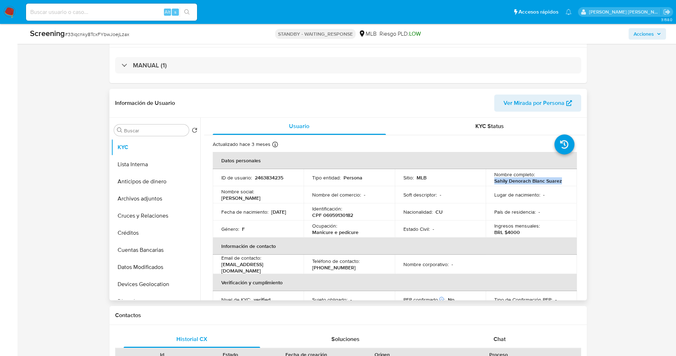
copy p "Sahily Denorach Blanc Suarez"
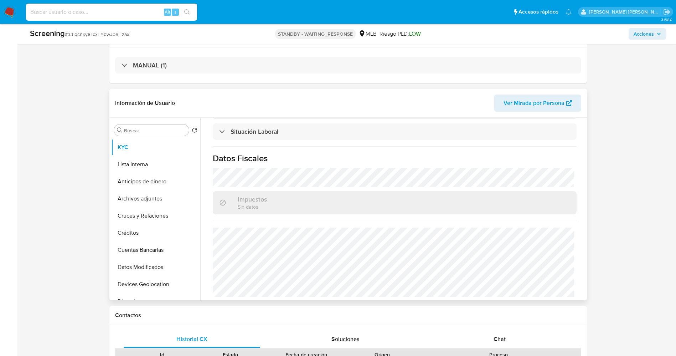
scroll to position [56, 0]
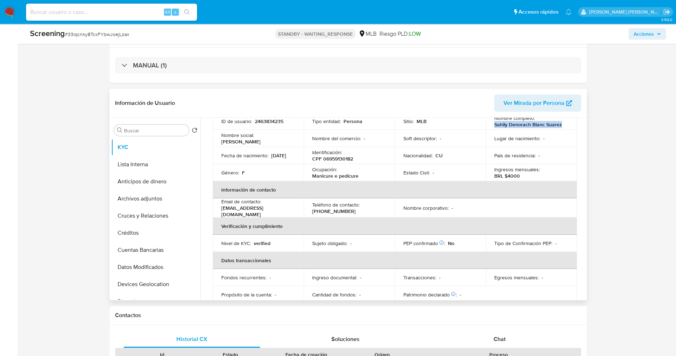
drag, startPoint x: 492, startPoint y: 124, endPoint x: 558, endPoint y: 125, distance: 66.3
click at [558, 125] on td "Nombre completo : Sahily Denorach Blanc Suarez" at bounding box center [531, 121] width 91 height 17
copy p "Sahily Denorach Blanc Suarez"
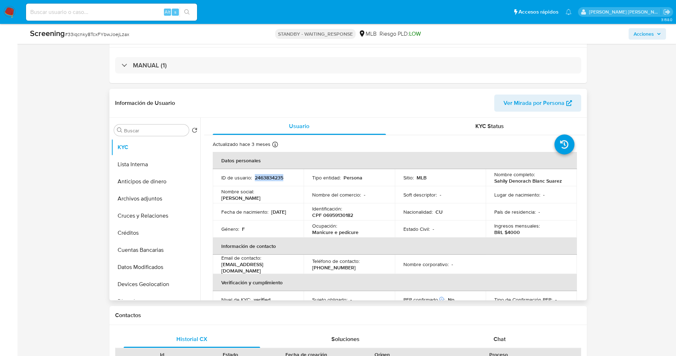
drag, startPoint x: 254, startPoint y: 178, endPoint x: 297, endPoint y: 178, distance: 42.8
click at [297, 178] on td "ID de usuario : 2463834235" at bounding box center [258, 177] width 91 height 17
copy p "2463834235"
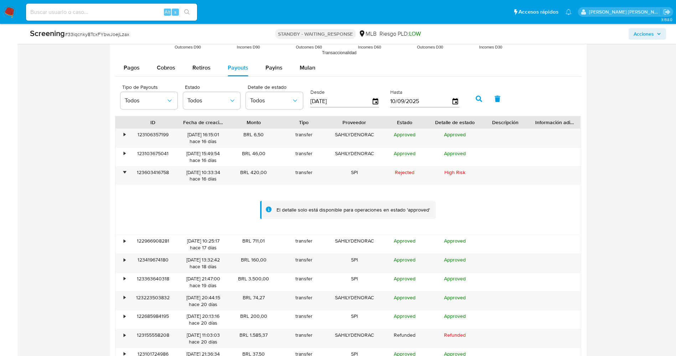
scroll to position [895, 0]
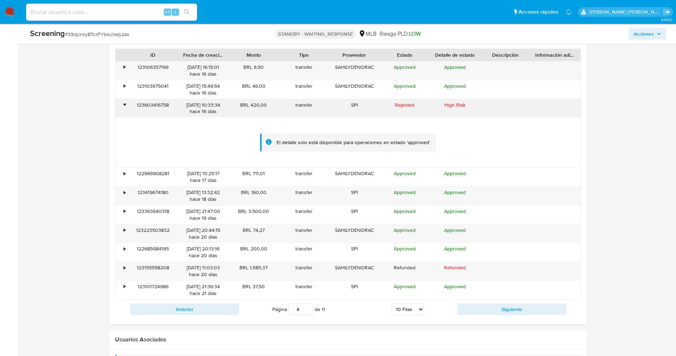
drag, startPoint x: 177, startPoint y: 105, endPoint x: 134, endPoint y: 104, distance: 42.4
click at [134, 104] on div "123603416758" at bounding box center [153, 108] width 50 height 19
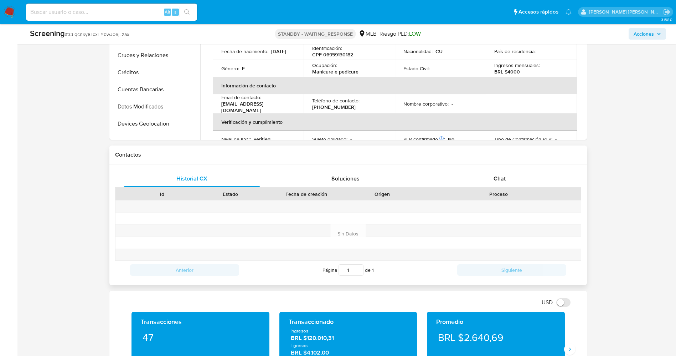
scroll to position [146, 0]
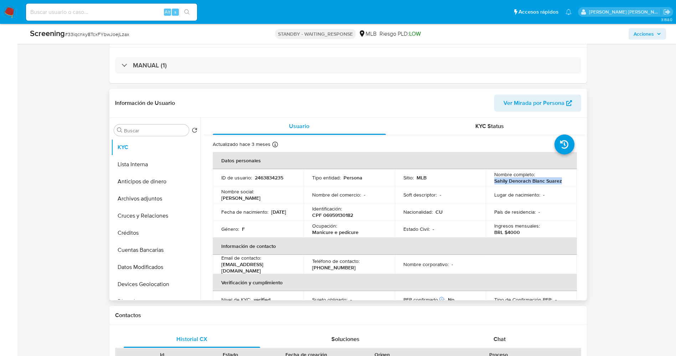
drag, startPoint x: 489, startPoint y: 181, endPoint x: 563, endPoint y: 180, distance: 73.5
click at [563, 180] on td "Nombre completo : Sahily Denorach Blanc Suarez" at bounding box center [531, 177] width 91 height 17
copy p "Sahily Denorach Blanc Suarez"
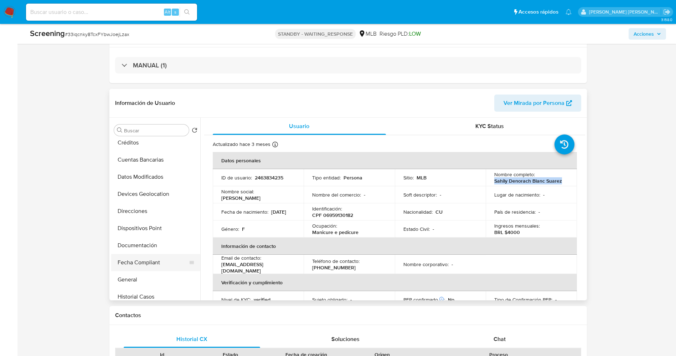
scroll to position [107, 0]
click at [148, 225] on button "Documentación" at bounding box center [152, 228] width 83 height 17
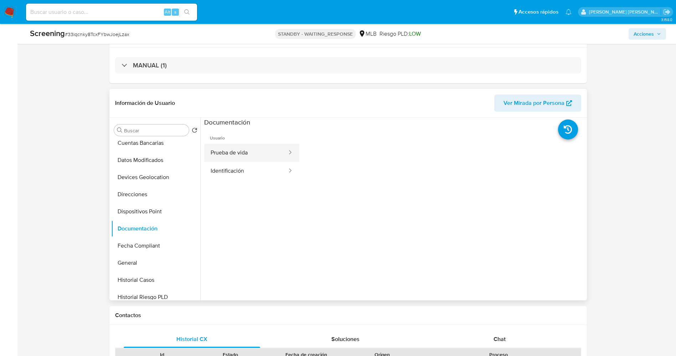
click at [235, 157] on button "Prueba de vida" at bounding box center [246, 153] width 84 height 18
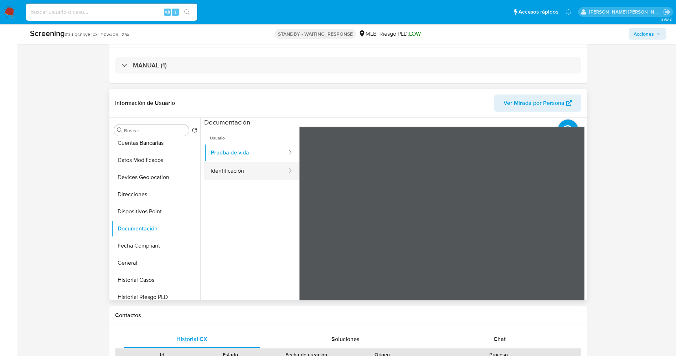
click at [261, 170] on button "Identificación" at bounding box center [246, 171] width 84 height 18
click at [572, 244] on icon at bounding box center [576, 242] width 14 height 14
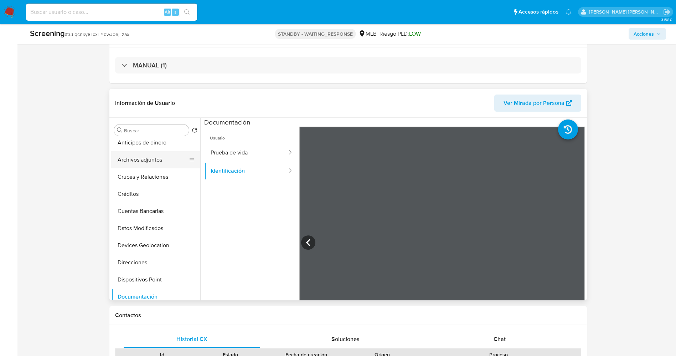
scroll to position [0, 0]
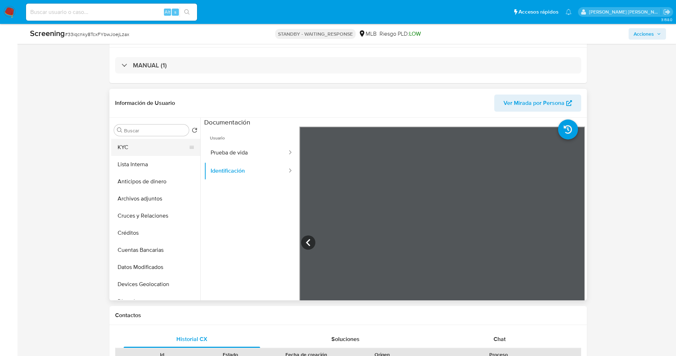
click at [127, 146] on button "KYC" at bounding box center [152, 147] width 83 height 17
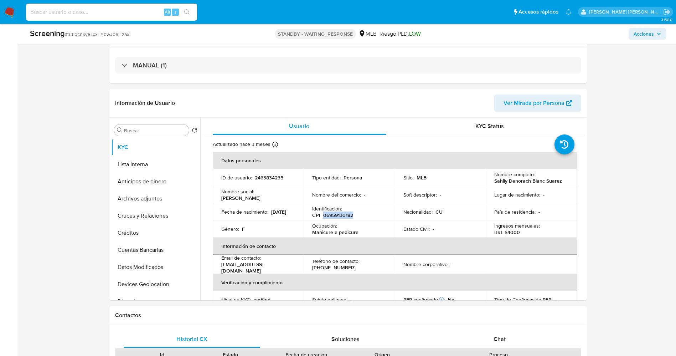
drag, startPoint x: 322, startPoint y: 216, endPoint x: 352, endPoint y: 215, distance: 29.6
click at [352, 215] on p "CPF 06959130182" at bounding box center [332, 215] width 41 height 6
copy p "06959130182"
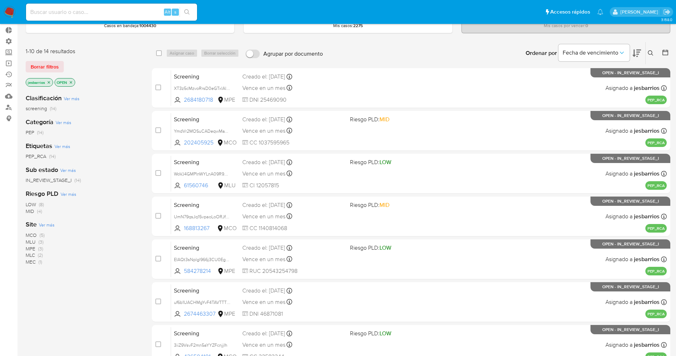
scroll to position [53, 0]
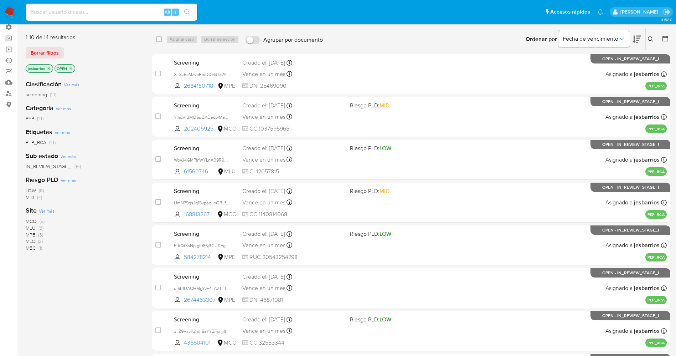
click at [49, 65] on p "jesbarrios" at bounding box center [39, 69] width 27 height 8
click at [47, 68] on icon "close-filter" at bounding box center [49, 68] width 4 height 4
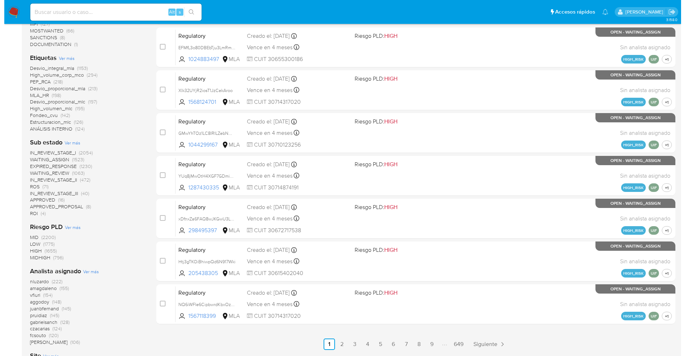
scroll to position [321, 0]
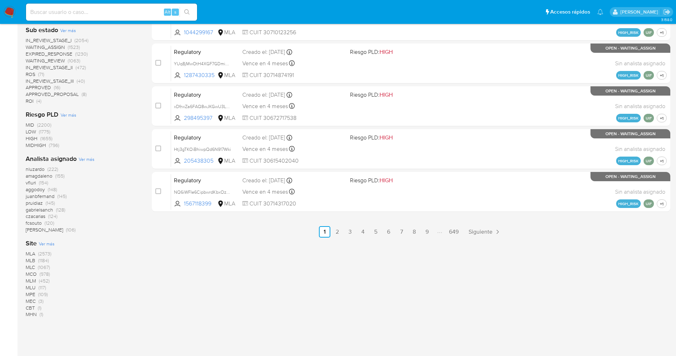
click at [90, 159] on span "Ver más" at bounding box center [87, 159] width 16 height 6
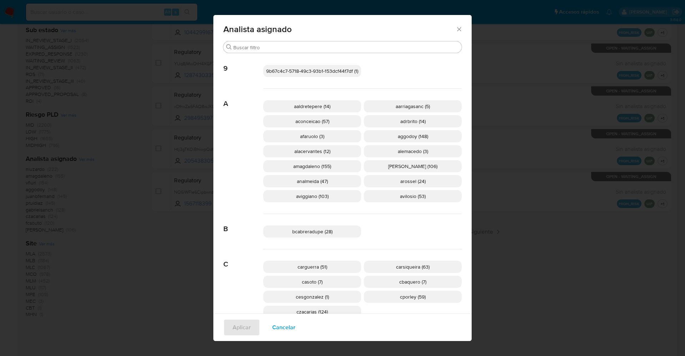
drag, startPoint x: 285, startPoint y: 326, endPoint x: 190, endPoint y: 282, distance: 104.7
click at [281, 326] on span "Cancelar" at bounding box center [283, 327] width 23 height 16
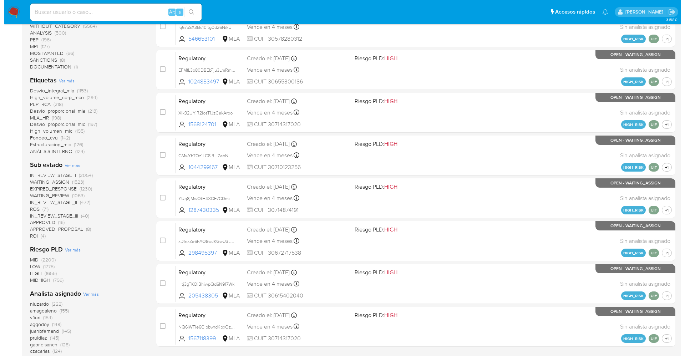
scroll to position [160, 0]
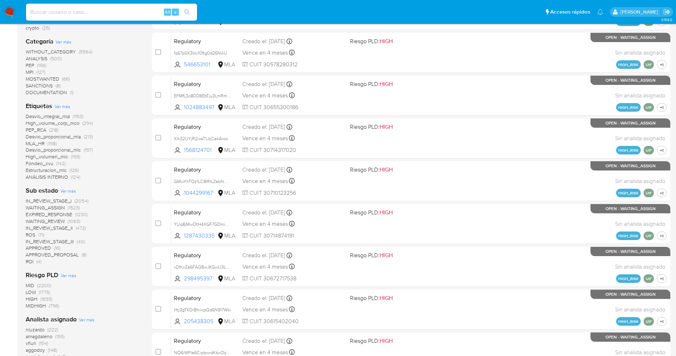
click at [66, 105] on span "Ver más" at bounding box center [63, 106] width 16 height 6
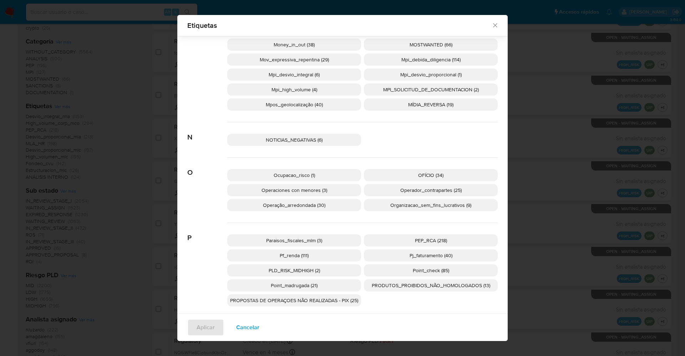
scroll to position [1118, 0]
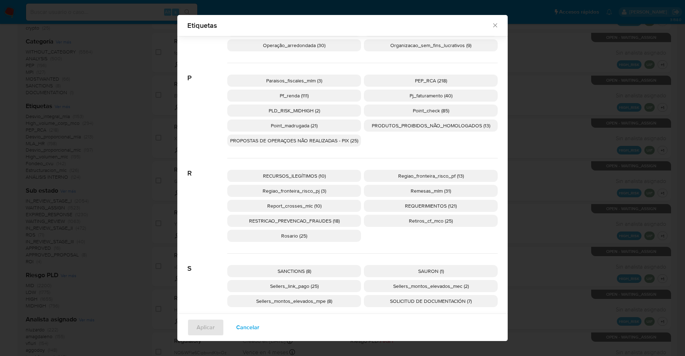
drag, startPoint x: 439, startPoint y: 80, endPoint x: 310, endPoint y: 144, distance: 143.7
click at [439, 80] on span "PEP_RCA (218)" at bounding box center [431, 80] width 32 height 7
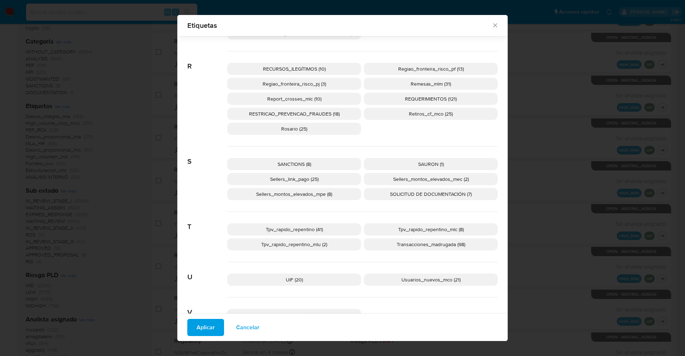
click at [280, 165] on span "SANCTIONS (8)" at bounding box center [294, 163] width 34 height 7
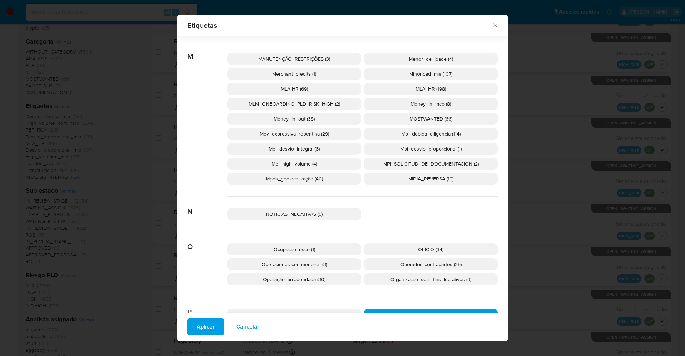
scroll to position [846, 0]
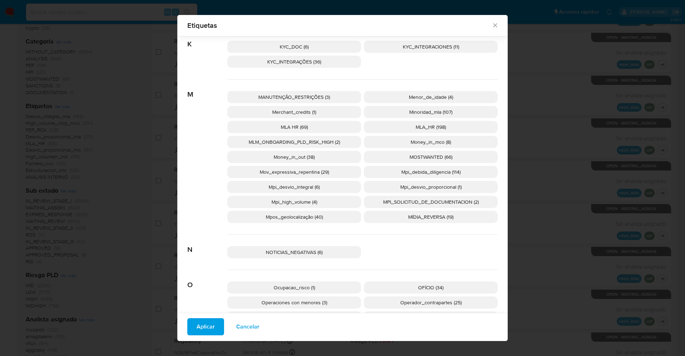
click at [427, 157] on span "MOSTWANTED (66)" at bounding box center [430, 156] width 43 height 7
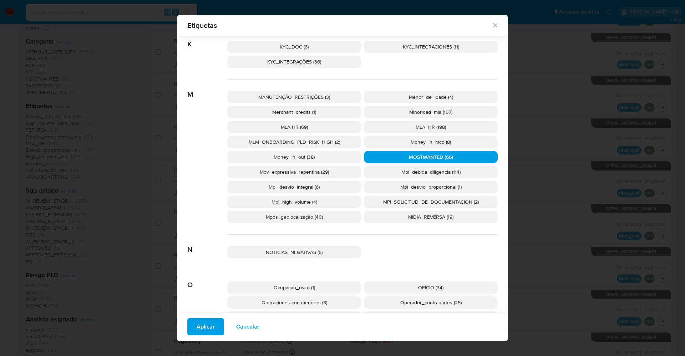
click at [197, 330] on span "Aplicar" at bounding box center [205, 327] width 18 height 16
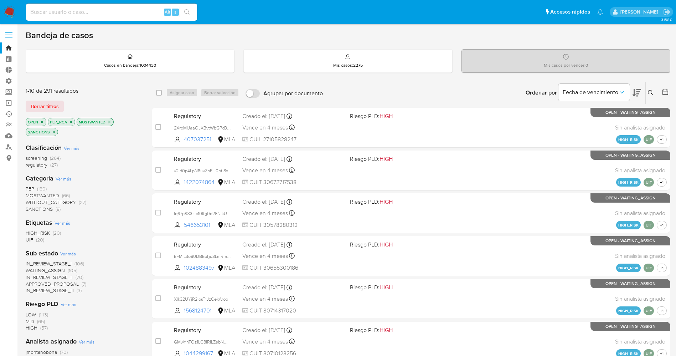
click at [51, 272] on span "WAITING_ASSIGN" at bounding box center [45, 270] width 39 height 7
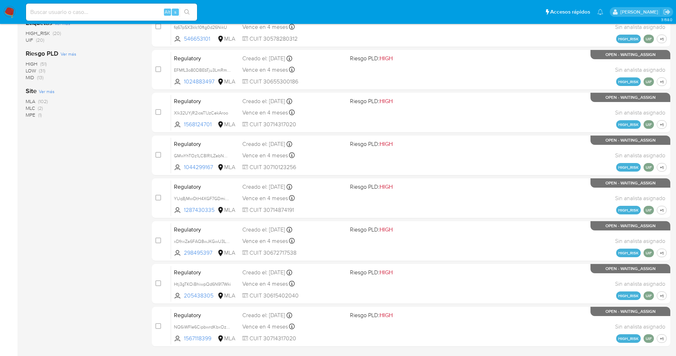
scroll to position [126, 0]
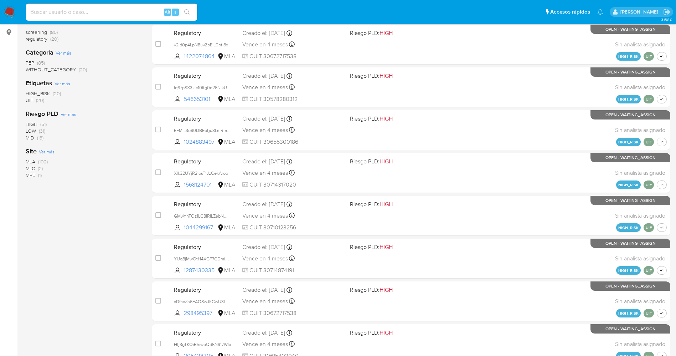
click at [47, 149] on span "Ver más" at bounding box center [47, 151] width 16 height 6
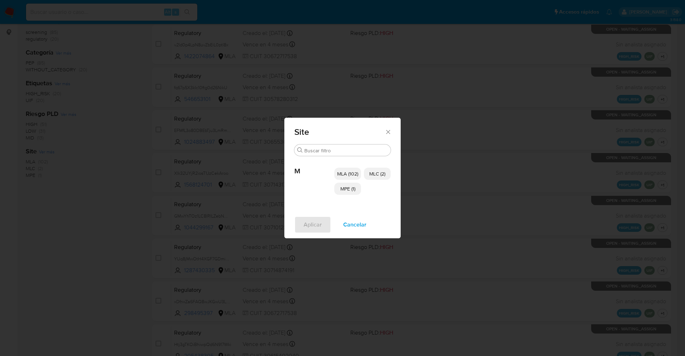
click at [351, 185] on span "MPE (1)" at bounding box center [347, 188] width 15 height 7
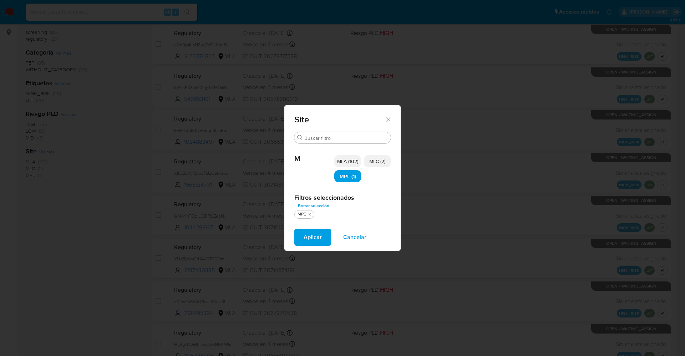
click at [385, 166] on p "MLC (2)" at bounding box center [377, 161] width 27 height 12
click at [325, 232] on button "Aplicar" at bounding box center [312, 237] width 37 height 17
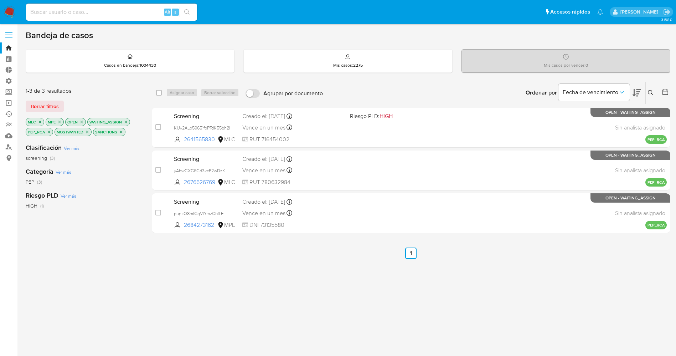
click at [11, 13] on img at bounding box center [10, 12] width 12 height 12
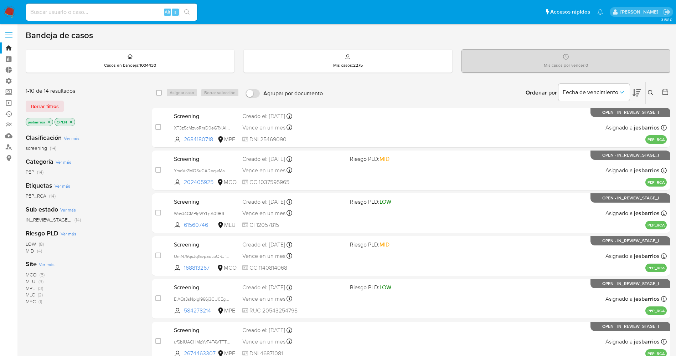
click at [9, 13] on img at bounding box center [10, 12] width 12 height 12
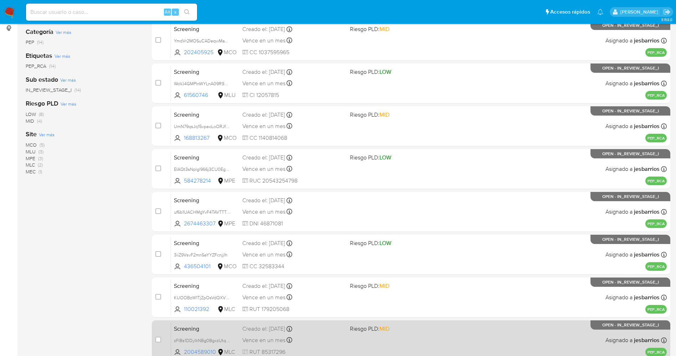
scroll to position [233, 0]
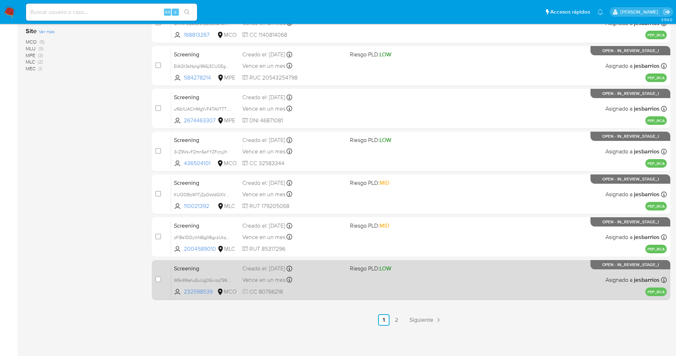
click at [409, 278] on div "Screening W5r4MahuEuUg0Givzq799gmJ 232598539 MCO Riesgo PLD: LOW Creado el: [DA…" at bounding box center [419, 280] width 496 height 36
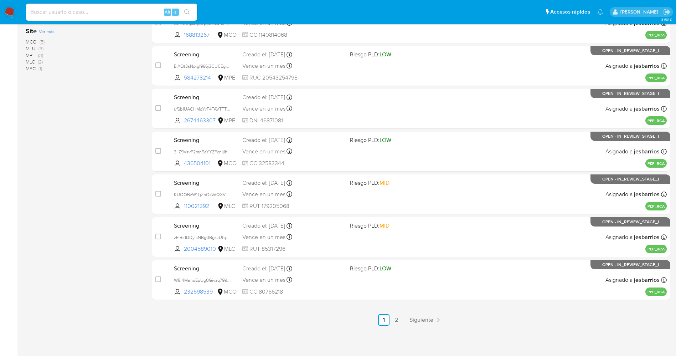
click at [13, 8] on img at bounding box center [10, 12] width 12 height 12
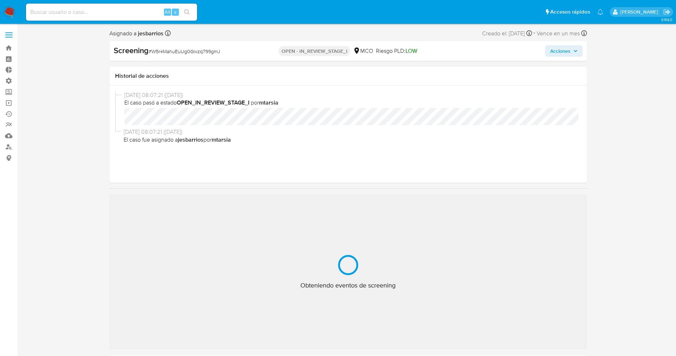
select select "10"
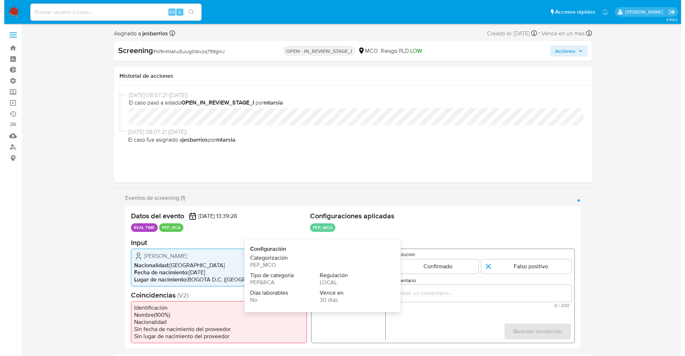
scroll to position [53, 0]
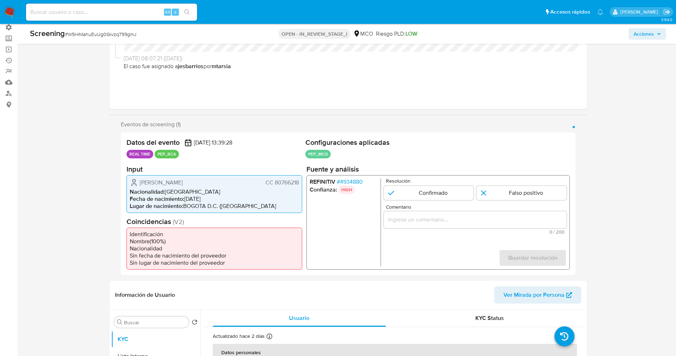
click at [357, 184] on span "# 4934880" at bounding box center [350, 181] width 26 height 7
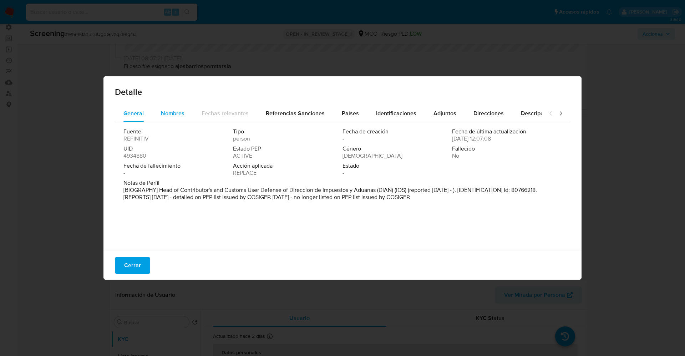
click at [171, 115] on span "Nombres" at bounding box center [173, 113] width 24 height 8
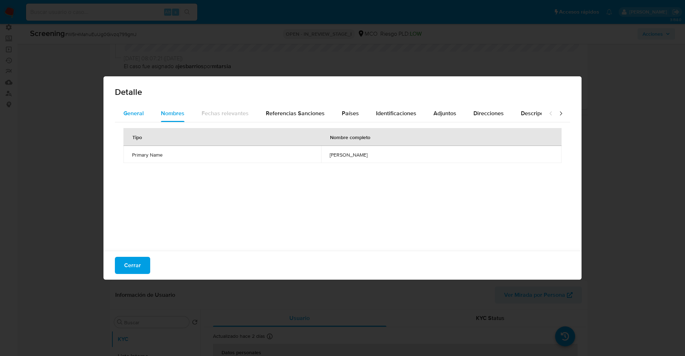
click at [117, 119] on button "General" at bounding box center [133, 113] width 37 height 17
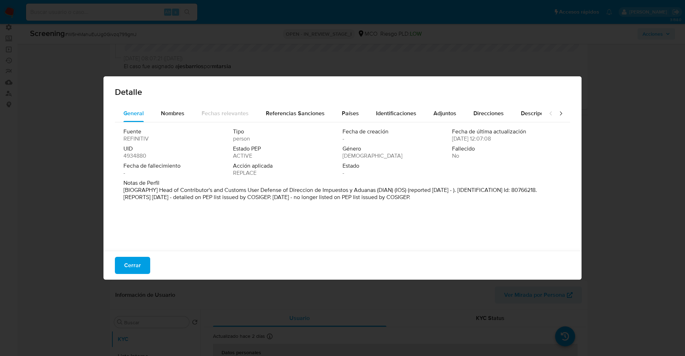
drag, startPoint x: 162, startPoint y: 190, endPoint x: 462, endPoint y: 200, distance: 299.7
click at [462, 200] on p "[BIOGRAPHY] Head of Contributor's and Customs User Defense of Direccion de Impu…" at bounding box center [341, 193] width 436 height 14
click at [189, 112] on button "Nombres" at bounding box center [172, 113] width 41 height 17
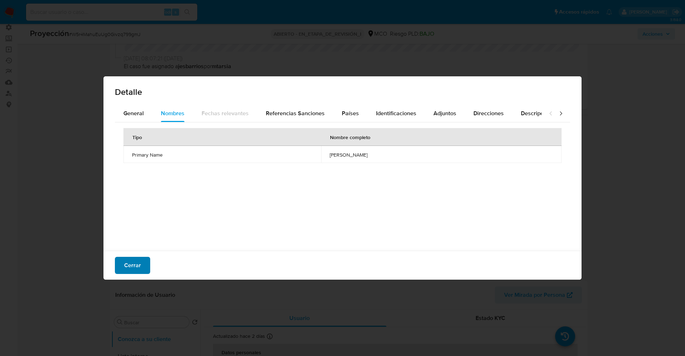
click at [127, 263] on span "Cerrar" at bounding box center [132, 265] width 17 height 16
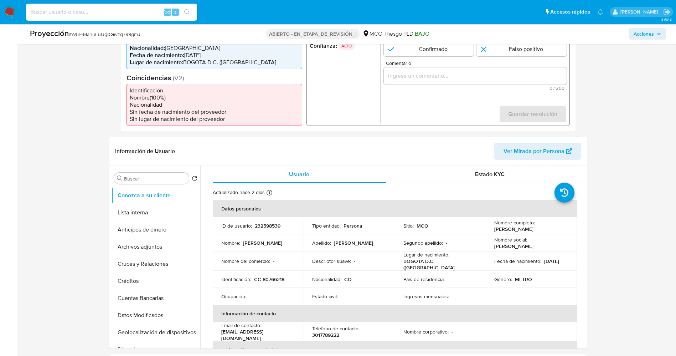
scroll to position [214, 0]
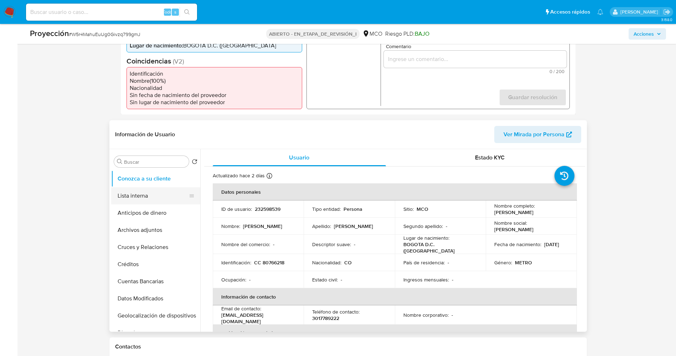
click at [169, 199] on button "Lista interna" at bounding box center [152, 195] width 83 height 17
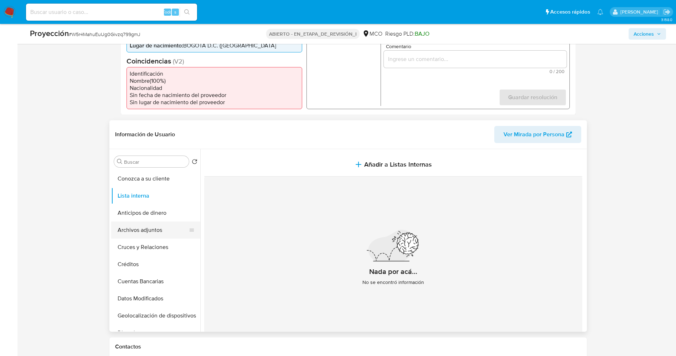
click at [165, 232] on button "Archivos adjuntos" at bounding box center [152, 229] width 83 height 17
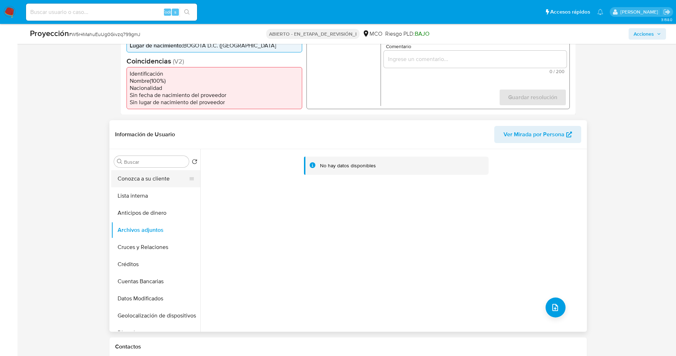
click at [153, 181] on button "Conozca a su cliente" at bounding box center [152, 178] width 83 height 17
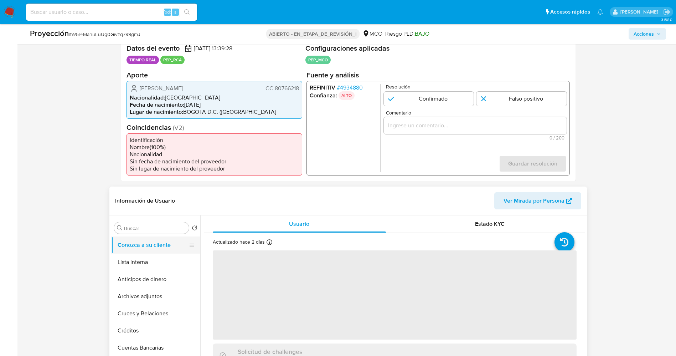
scroll to position [107, 0]
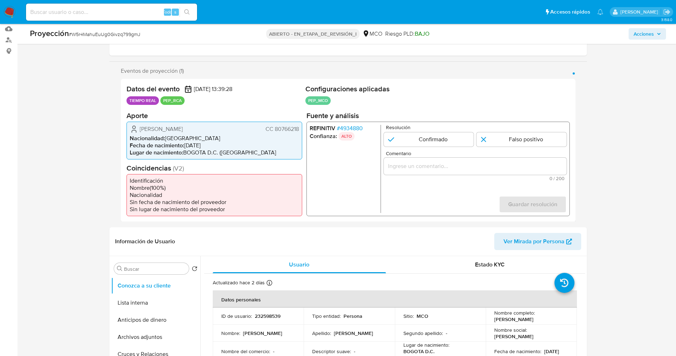
drag, startPoint x: 135, startPoint y: 128, endPoint x: 209, endPoint y: 128, distance: 74.2
click at [230, 131] on div "[PERSON_NAME] CC 80766218" at bounding box center [214, 128] width 169 height 9
drag, startPoint x: 156, startPoint y: 127, endPoint x: 137, endPoint y: 132, distance: 19.5
click at [155, 127] on span "[PERSON_NAME]" at bounding box center [161, 128] width 43 height 7
click at [139, 129] on div "[PERSON_NAME] CC 80766218" at bounding box center [214, 128] width 169 height 9
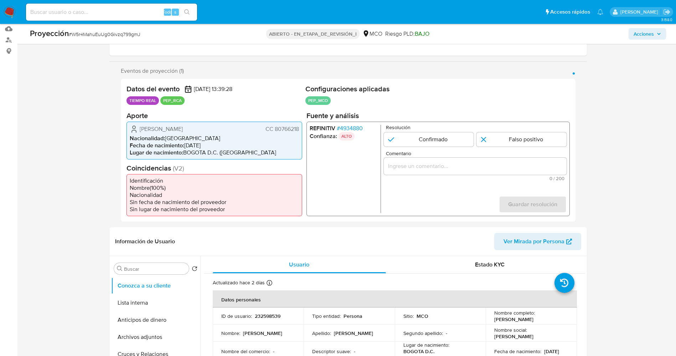
drag, startPoint x: 141, startPoint y: 127, endPoint x: 299, endPoint y: 126, distance: 158.3
click at [299, 126] on div "[PERSON_NAME] CC 80766218 Nacionalidad : [DEMOGRAPHIC_DATA] Fecha de nacimiento…" at bounding box center [215, 140] width 176 height 38
click at [141, 134] on span "Nacionalidad :" at bounding box center [147, 138] width 35 height 8
drag, startPoint x: 139, startPoint y: 130, endPoint x: 297, endPoint y: 129, distance: 158.7
click at [297, 129] on div "[PERSON_NAME] CC 80766218" at bounding box center [214, 128] width 169 height 9
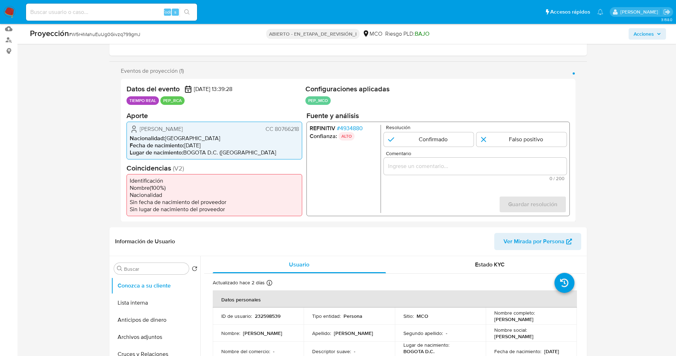
click at [130, 130] on icon "1 de 1" at bounding box center [134, 128] width 9 height 9
drag, startPoint x: 151, startPoint y: 129, endPoint x: 300, endPoint y: 129, distance: 149.0
click at [300, 129] on div "[PERSON_NAME] CC 80766218 Nacionalidad : [DEMOGRAPHIC_DATA] Fecha de nacimiento…" at bounding box center [215, 140] width 176 height 38
click at [418, 134] on input "1 de 1" at bounding box center [429, 139] width 90 height 14
radio input "true"
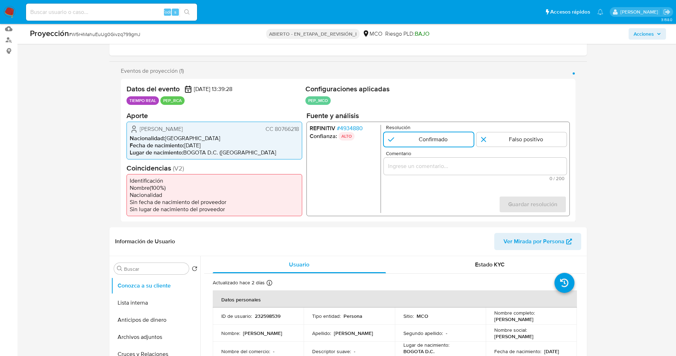
click at [422, 171] on div "1 de 1" at bounding box center [475, 165] width 183 height 17
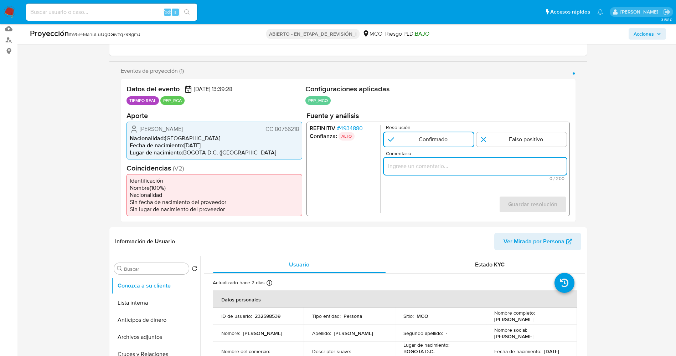
click at [421, 166] on input "Comentario" at bounding box center [475, 165] width 183 height 9
paste input "l usuario [PERSON_NAME] CC 80766218 ,nacionalidad [DEMOGRAPHIC_DATA], por coinc…"
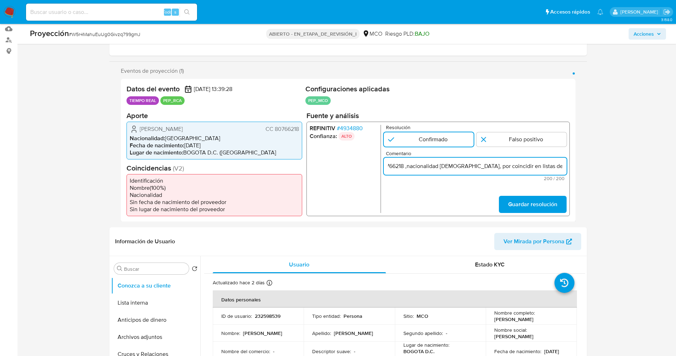
scroll to position [0, 81]
drag, startPoint x: 403, startPoint y: 166, endPoint x: 514, endPoint y: 165, distance: 110.9
click at [514, 165] on input "l usuario [PERSON_NAME] CC 80766218 ,nacionalidad [DEMOGRAPHIC_DATA], por coinc…" at bounding box center [475, 165] width 183 height 9
type input "l usuario [PERSON_NAME] CC 80766218 ,nacionalidad [DEMOGRAPHIC_DATA]. Se desemp…"
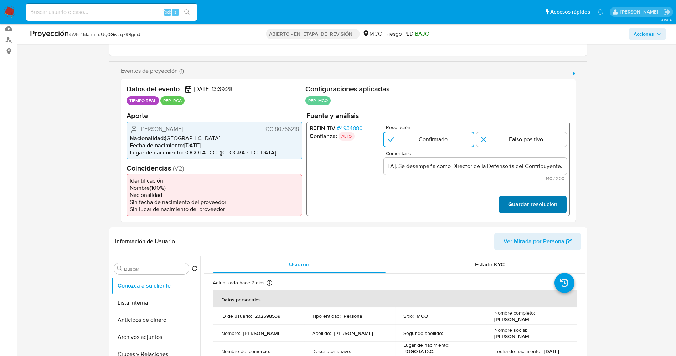
click at [516, 201] on span "Guardar resolución" at bounding box center [532, 204] width 49 height 16
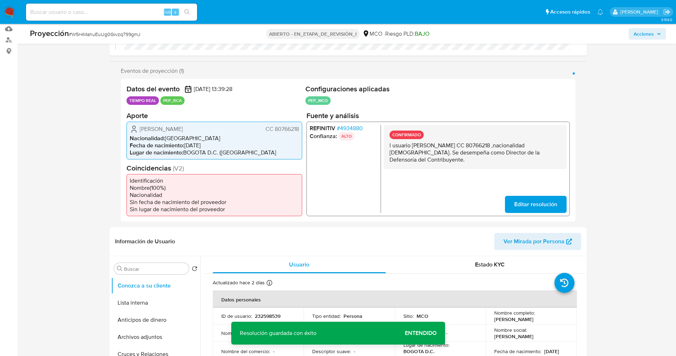
click at [528, 204] on span "Editar resolución" at bounding box center [535, 204] width 43 height 16
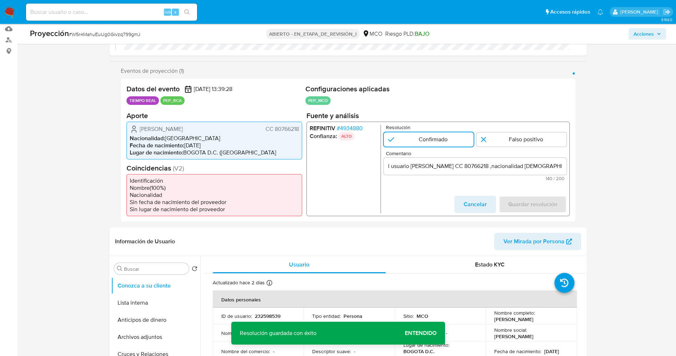
click at [390, 167] on input "l usuario [PERSON_NAME] CC 80766218 ,nacionalidad [DEMOGRAPHIC_DATA]. Se desemp…" at bounding box center [475, 165] width 183 height 9
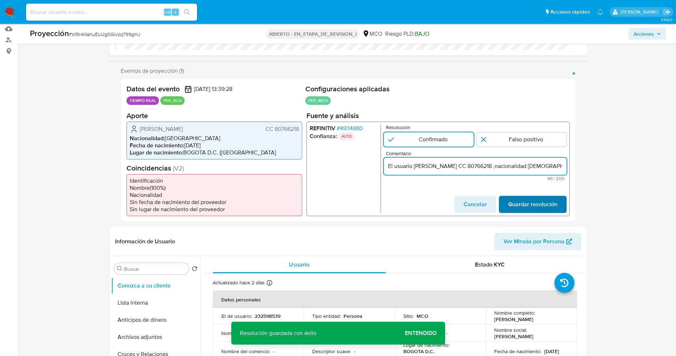
type input "El usuario [PERSON_NAME] CC 80766218 ,nacionalidad [DEMOGRAPHIC_DATA]. Se desem…"
click at [515, 199] on span "Guardar resolución" at bounding box center [532, 204] width 49 height 16
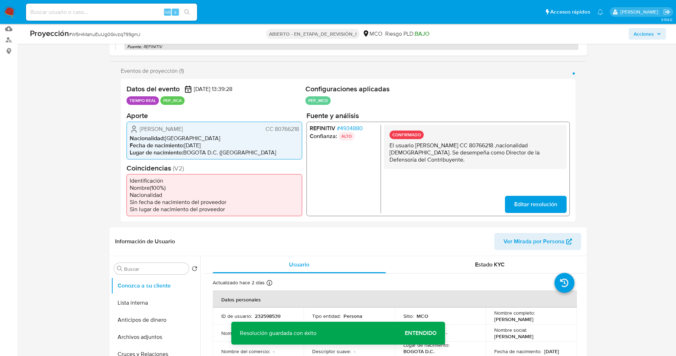
drag, startPoint x: 392, startPoint y: 143, endPoint x: 455, endPoint y: 153, distance: 63.8
click at [487, 161] on p "El usuario [PERSON_NAME] CC 80766218 ,nacionalidad [DEMOGRAPHIC_DATA]. Se desem…" at bounding box center [474, 152] width 171 height 21
click at [135, 306] on button "Lista interna" at bounding box center [152, 302] width 83 height 17
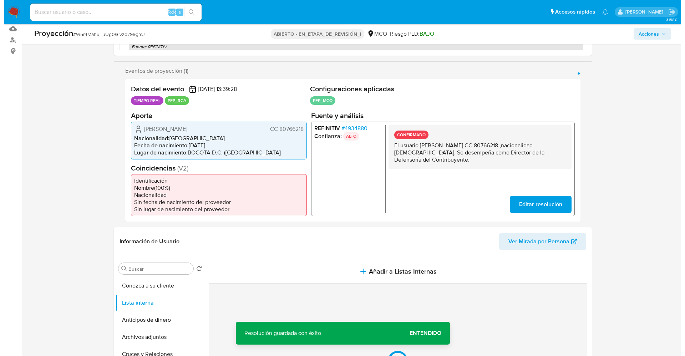
scroll to position [214, 0]
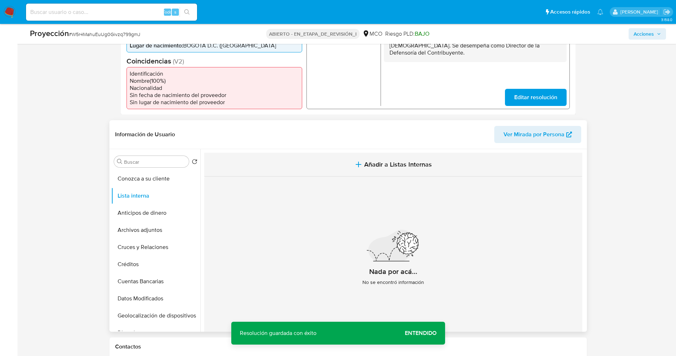
click at [390, 166] on font "Añadir a Listas Internas" at bounding box center [398, 164] width 68 height 9
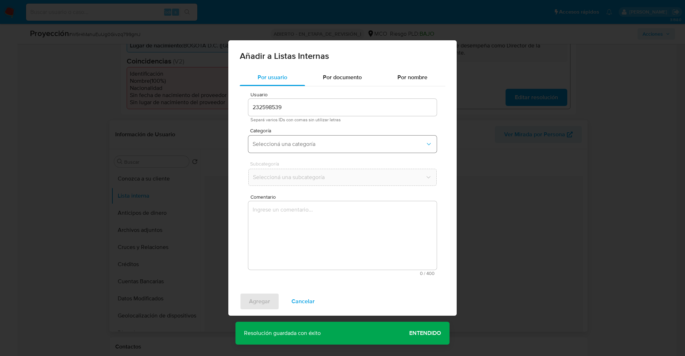
click at [342, 143] on span "Seleccioná una categoría" at bounding box center [338, 143] width 173 height 7
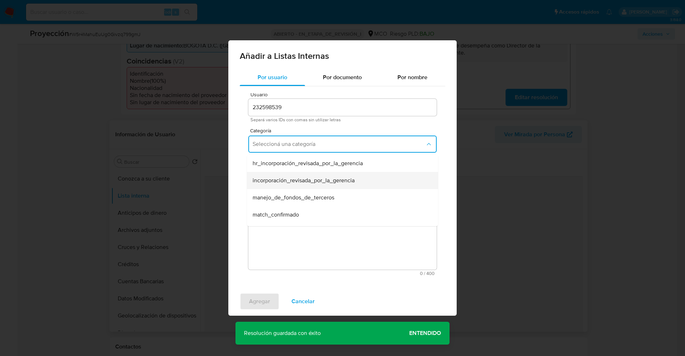
scroll to position [53, 0]
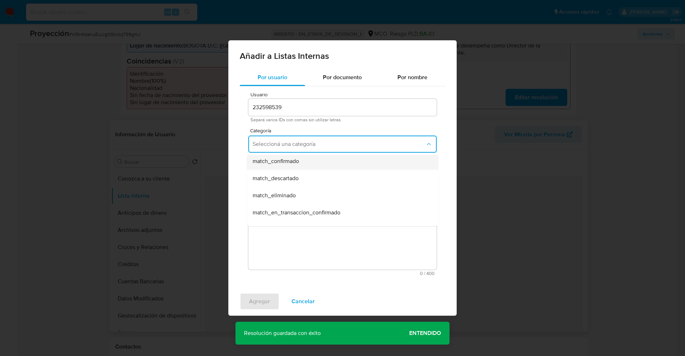
click at [306, 165] on div "match_confirmado" at bounding box center [339, 161] width 175 height 17
click at [308, 175] on span "Seleccioná una subcategoría" at bounding box center [338, 177] width 173 height 7
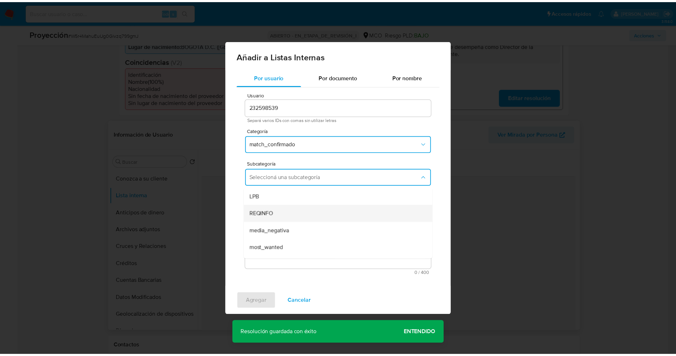
scroll to position [48, 0]
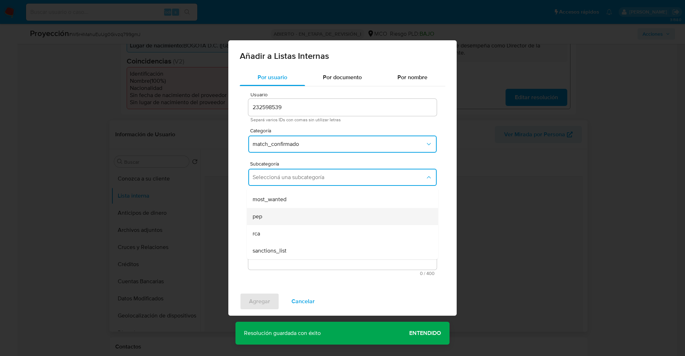
click at [302, 221] on div "pep" at bounding box center [339, 216] width 175 height 17
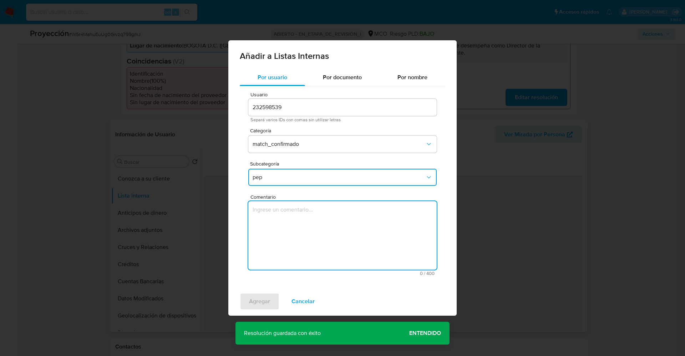
click at [302, 221] on textarea "Comentario" at bounding box center [342, 235] width 188 height 68
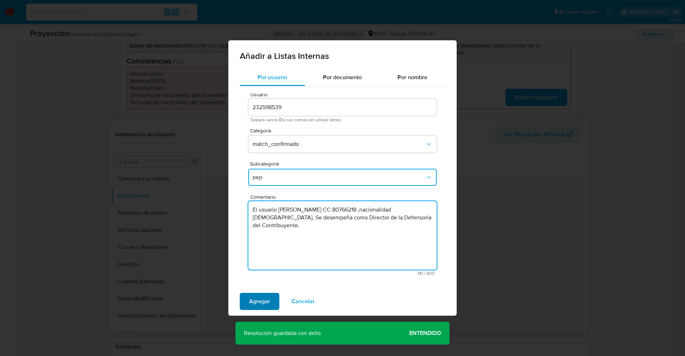
type textarea "El usuario [PERSON_NAME] CC 80766218 ,nacionalidad [DEMOGRAPHIC_DATA]. Se desem…"
click at [268, 303] on span "Agregar" at bounding box center [259, 301] width 21 height 16
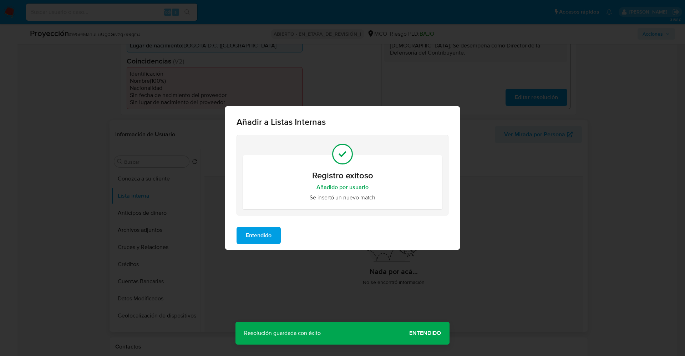
click at [260, 234] on span "Entendido" at bounding box center [259, 235] width 26 height 16
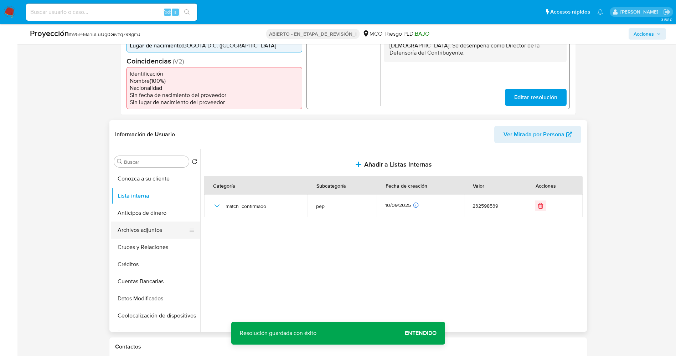
click at [131, 227] on button "Archivos adjuntos" at bounding box center [152, 229] width 83 height 17
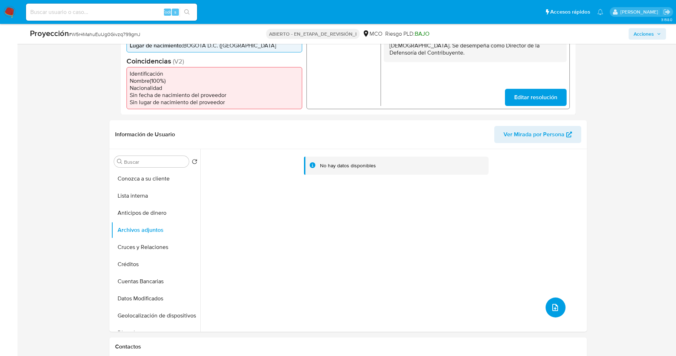
click at [554, 303] on span "subir archivo" at bounding box center [555, 307] width 9 height 9
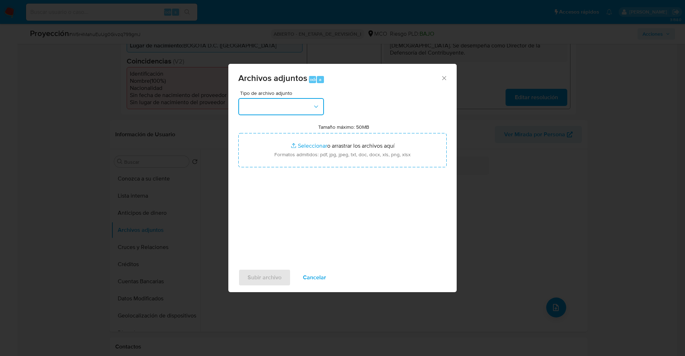
click at [257, 104] on button "button" at bounding box center [281, 106] width 86 height 17
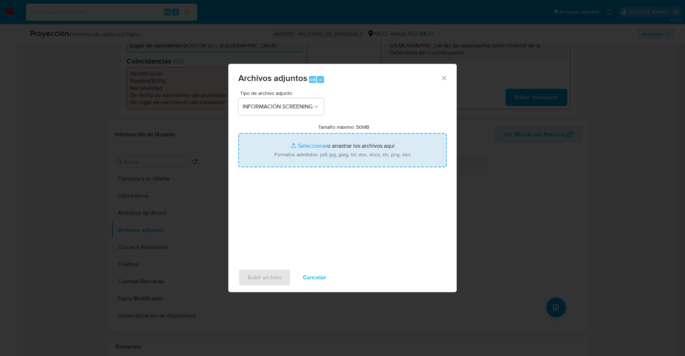
type input "C:\fakepath\_Leonardo [PERSON_NAME] lavado de dinero - Buscar con Google.pdf"
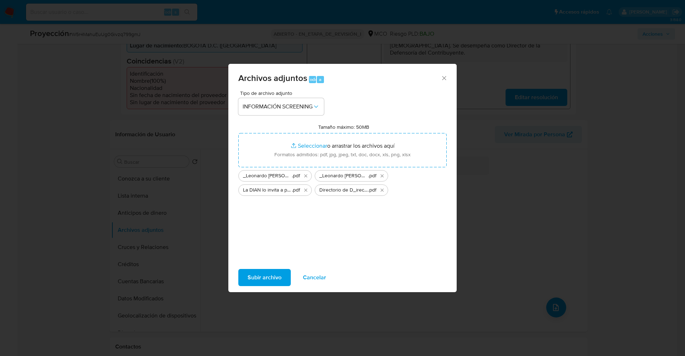
click at [277, 275] on span "Subir archivo" at bounding box center [264, 278] width 34 height 16
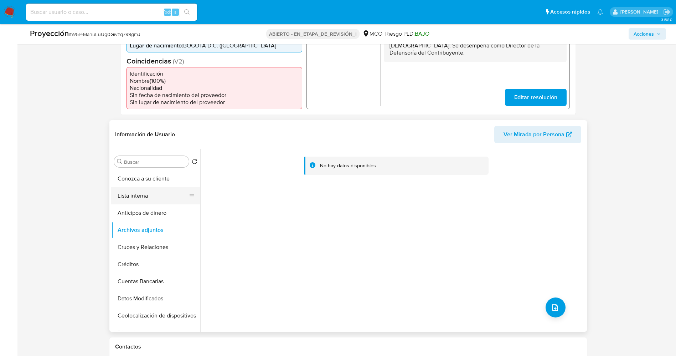
click at [151, 197] on button "Lista interna" at bounding box center [152, 195] width 83 height 17
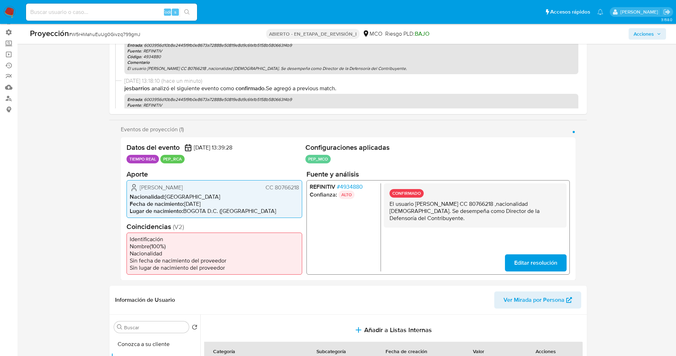
scroll to position [0, 0]
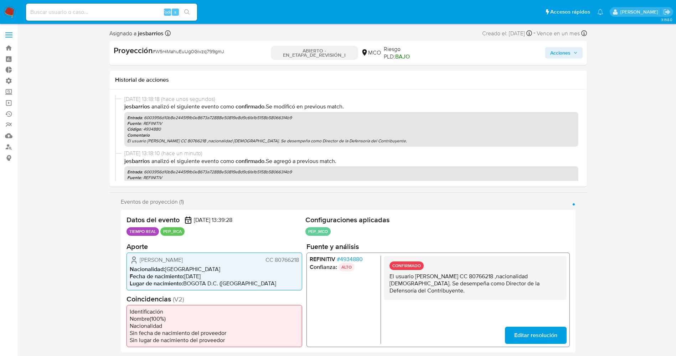
click at [575, 56] on span "Acciones" at bounding box center [564, 53] width 27 height 10
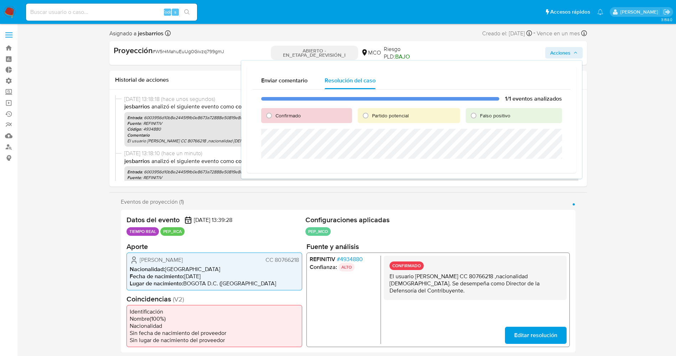
click at [305, 115] on div "Confirmado" at bounding box center [306, 115] width 91 height 15
click at [298, 115] on font "Confirmado" at bounding box center [288, 115] width 25 height 7
click at [275, 115] on input "Confirmado" at bounding box center [268, 115] width 11 height 11
radio input "true"
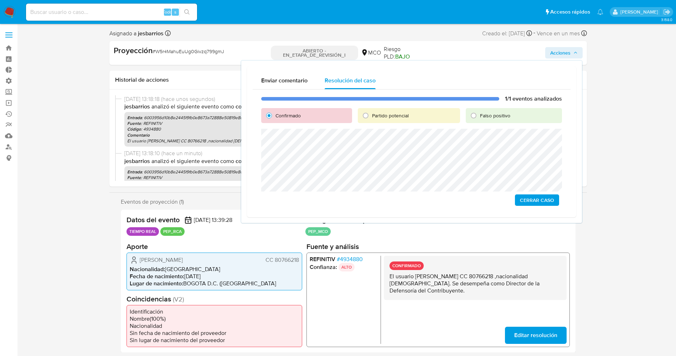
click at [547, 199] on span "Cerrar Caso" at bounding box center [537, 200] width 34 height 10
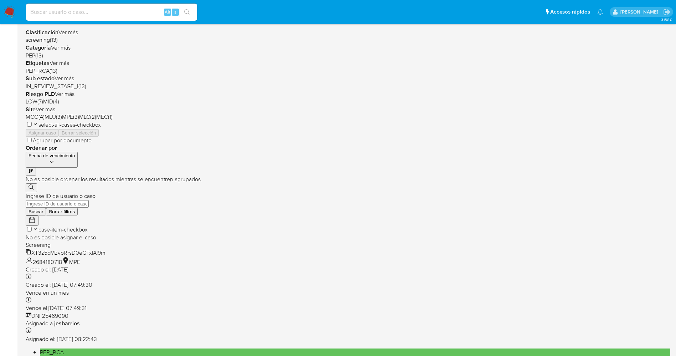
scroll to position [233, 0]
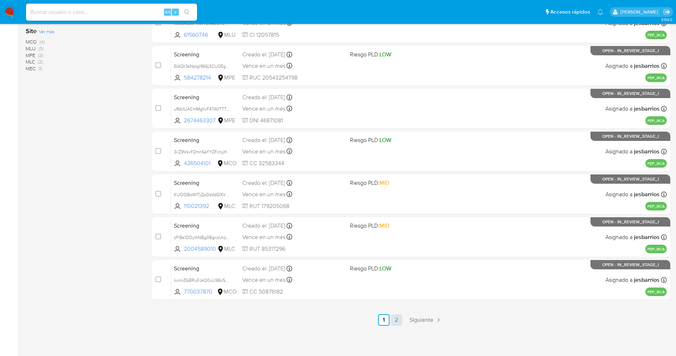
click at [399, 319] on link "2" at bounding box center [396, 319] width 11 height 11
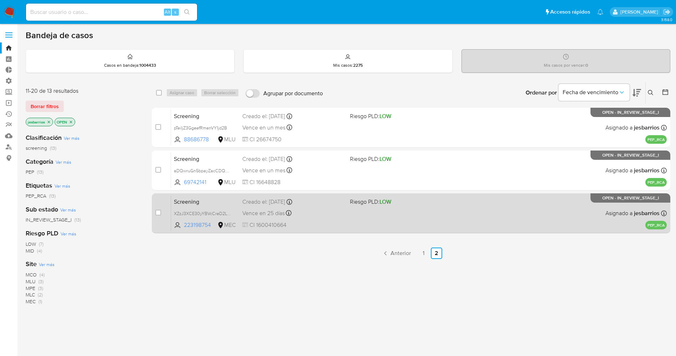
click at [327, 219] on div "Screening XZzJ3XCE30yYBVcCreD2LNKo 223198754 MEC Riesgo PLD: LOW Creado el: [DA…" at bounding box center [419, 213] width 496 height 36
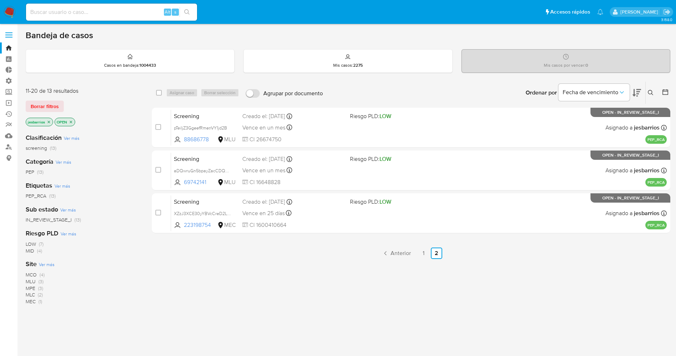
click at [11, 10] on img at bounding box center [10, 12] width 12 height 12
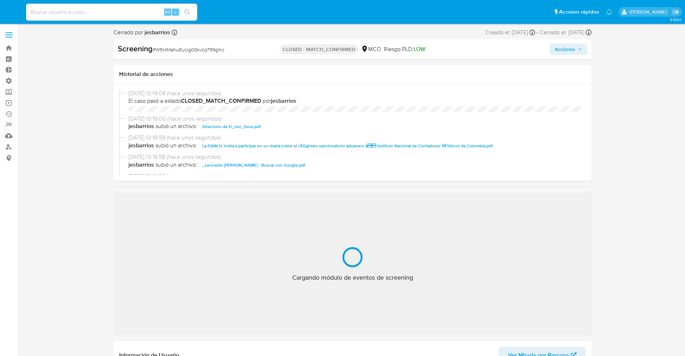
select select "10"
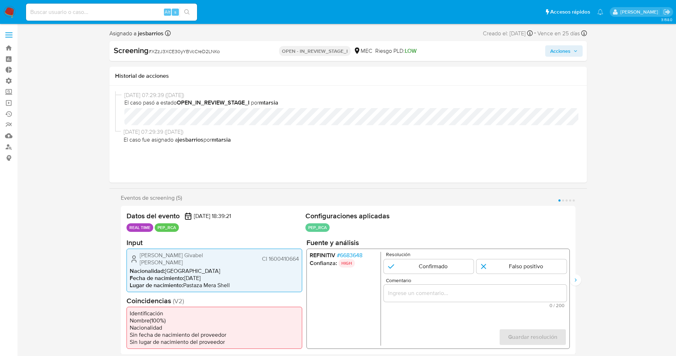
select select "10"
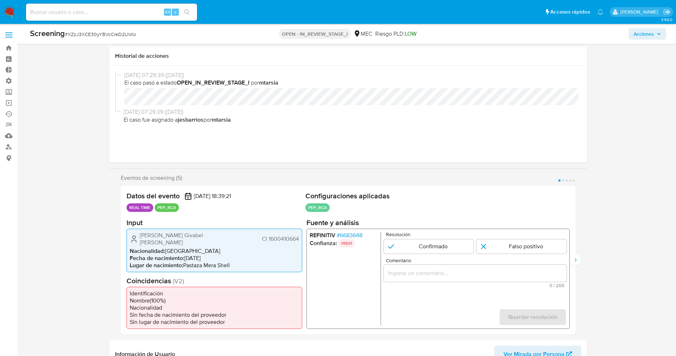
scroll to position [53, 0]
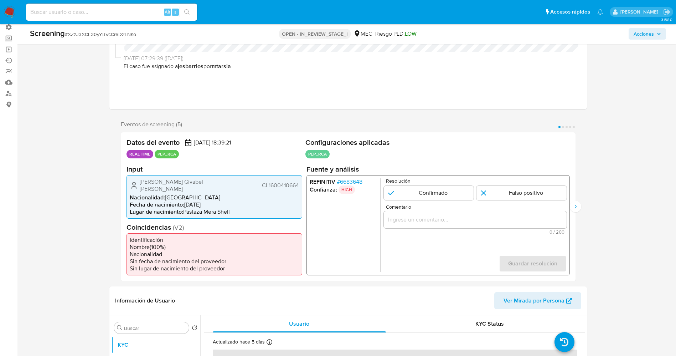
click at [352, 183] on span "# 6683648" at bounding box center [350, 181] width 26 height 7
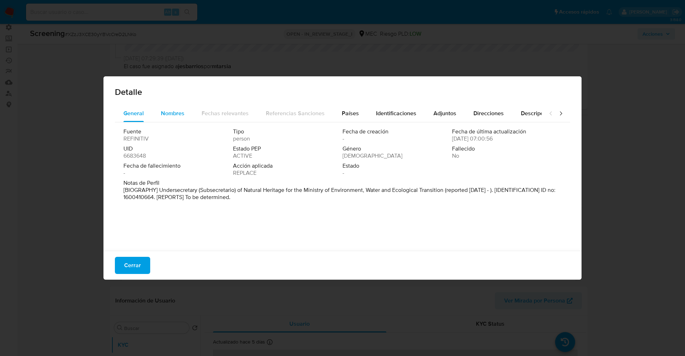
click at [183, 114] on span "Nombres" at bounding box center [173, 113] width 24 height 8
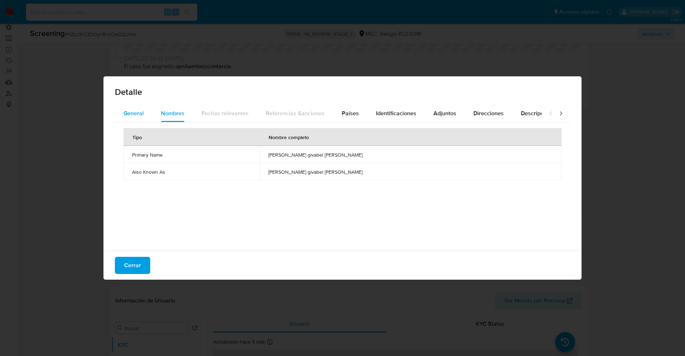
click at [138, 116] on span "General" at bounding box center [133, 113] width 20 height 8
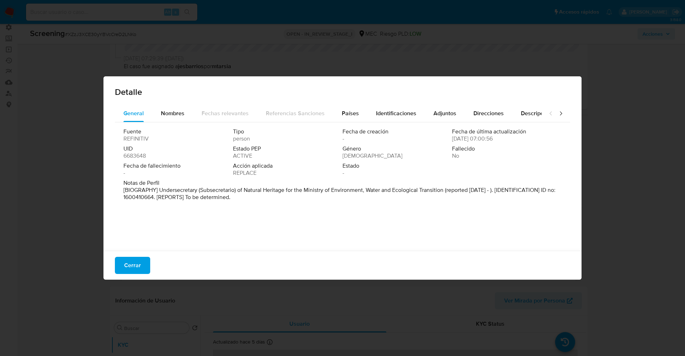
drag, startPoint x: 156, startPoint y: 194, endPoint x: 281, endPoint y: 210, distance: 126.5
click at [281, 210] on div "Fuente REFINITIV Tipo person Fecha de creación - Fecha de última actualización …" at bounding box center [342, 184] width 455 height 125
click at [201, 197] on p "[BIOGRAPHY] Undersecretary (Subsecretario) of Natural Heritage for the Ministry…" at bounding box center [341, 193] width 436 height 14
drag, startPoint x: 158, startPoint y: 190, endPoint x: 269, endPoint y: 200, distance: 111.0
click at [269, 200] on p "[BIOGRAPHY] Undersecretary (Subsecretario) of Natural Heritage for the Ministry…" at bounding box center [341, 193] width 436 height 14
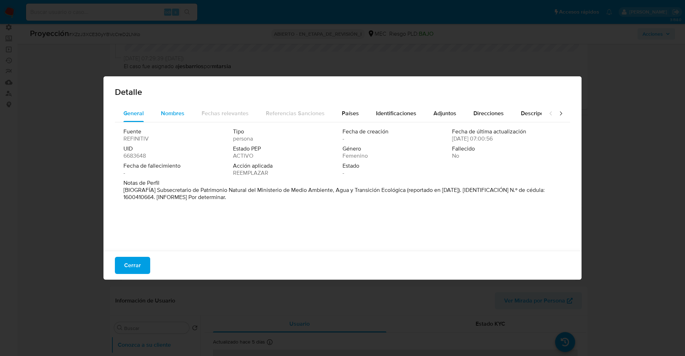
click at [170, 117] on span "Nombres" at bounding box center [173, 113] width 24 height 8
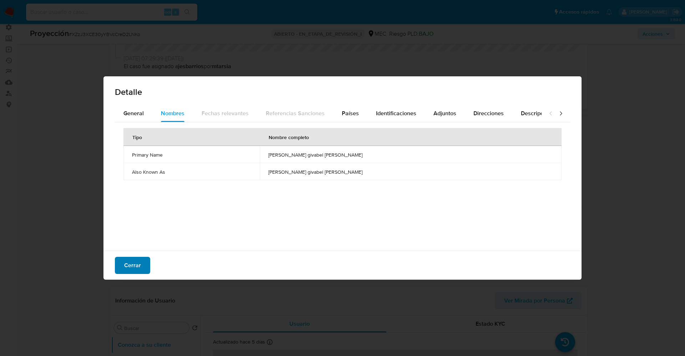
click at [141, 262] on button "Cerrar" at bounding box center [132, 265] width 35 height 17
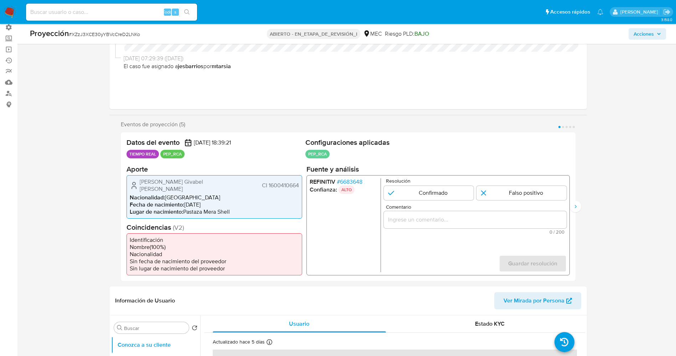
drag, startPoint x: 138, startPoint y: 182, endPoint x: 229, endPoint y: 183, distance: 90.2
click at [229, 183] on div "[PERSON_NAME] Givabel [PERSON_NAME] CI 1600410664" at bounding box center [214, 185] width 169 height 14
click at [579, 204] on button "Siguiente" at bounding box center [575, 206] width 11 height 11
click at [357, 180] on font "6683648" at bounding box center [351, 181] width 22 height 8
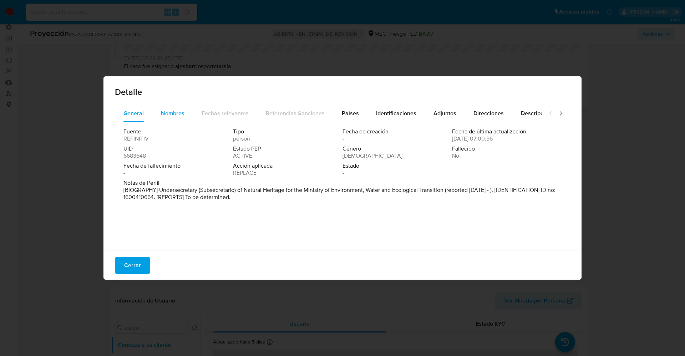
click at [180, 108] on div "Nombres" at bounding box center [173, 113] width 24 height 17
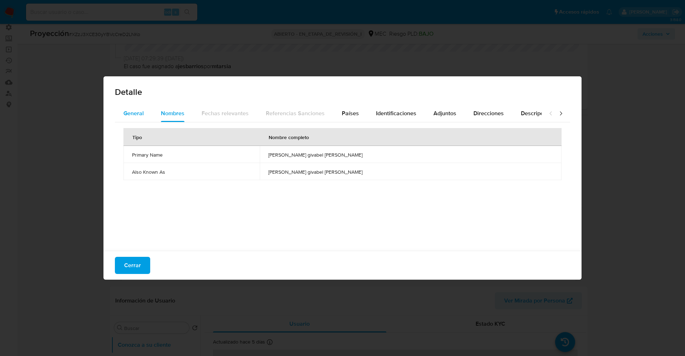
click at [129, 113] on span "General" at bounding box center [133, 113] width 20 height 8
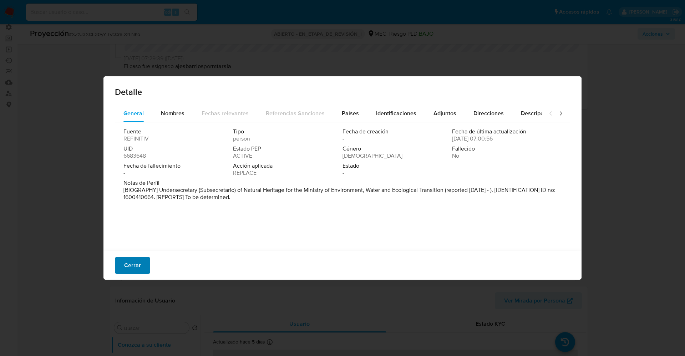
click at [141, 266] on button "Cerrar" at bounding box center [132, 265] width 35 height 17
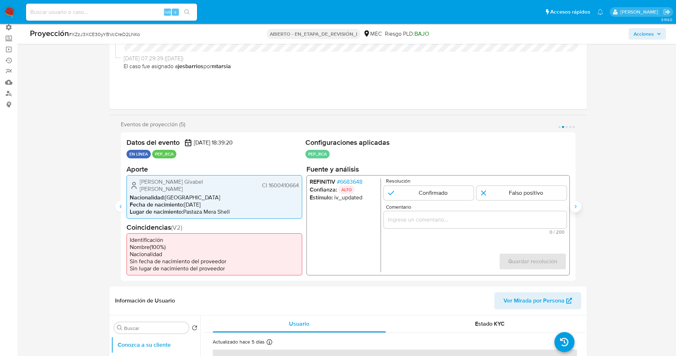
click at [575, 205] on icon "Siguiente" at bounding box center [576, 207] width 6 height 6
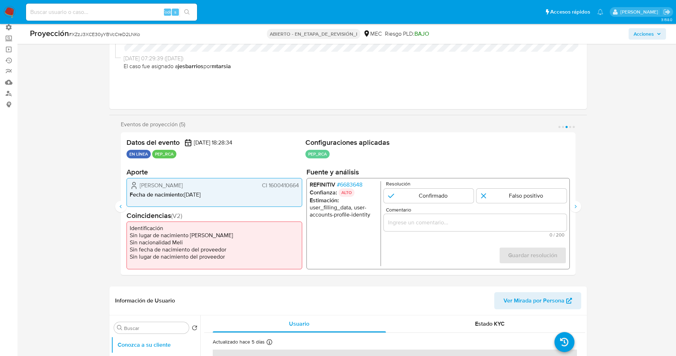
click at [362, 184] on font "6683648" at bounding box center [351, 184] width 22 height 8
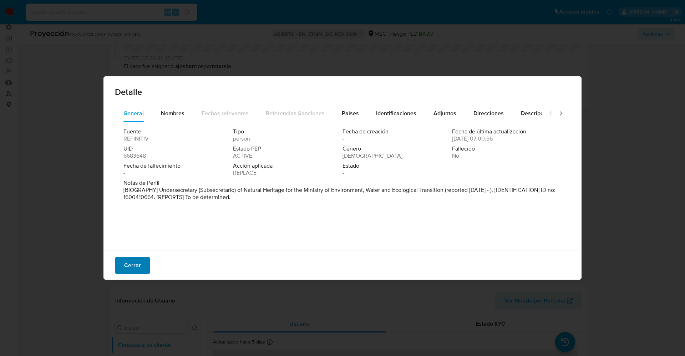
click at [131, 271] on font "Cerrar" at bounding box center [132, 265] width 17 height 17
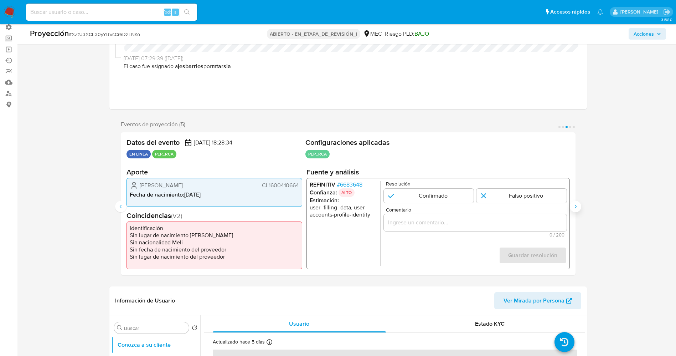
click at [578, 204] on icon "Siguiente" at bounding box center [576, 207] width 6 height 6
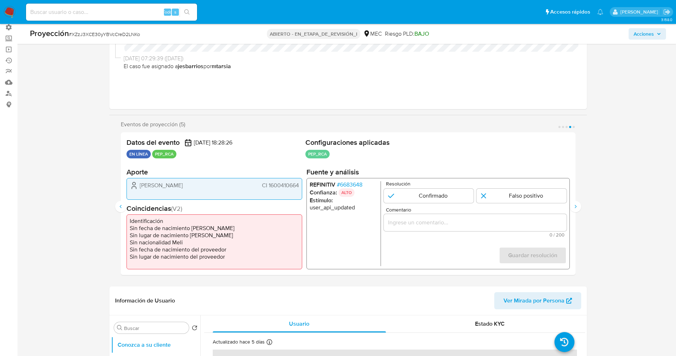
click at [349, 183] on font "6683648" at bounding box center [351, 184] width 22 height 8
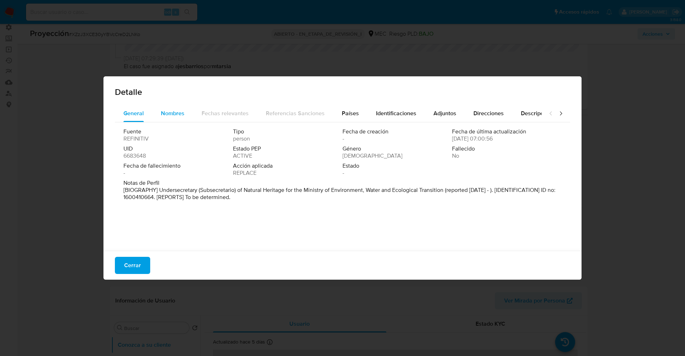
click at [171, 116] on span "Nombres" at bounding box center [173, 113] width 24 height 8
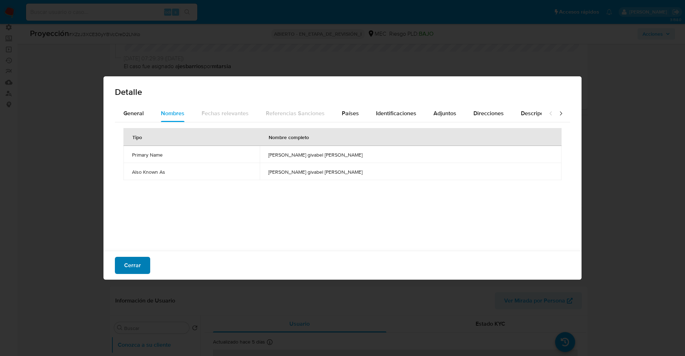
click at [143, 262] on button "Cerrar" at bounding box center [132, 265] width 35 height 17
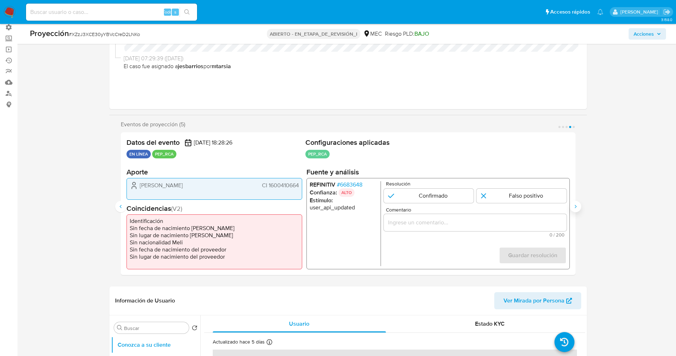
click at [575, 204] on icon "Siguiente" at bounding box center [576, 207] width 6 height 6
click at [356, 180] on font "6683648" at bounding box center [351, 184] width 22 height 8
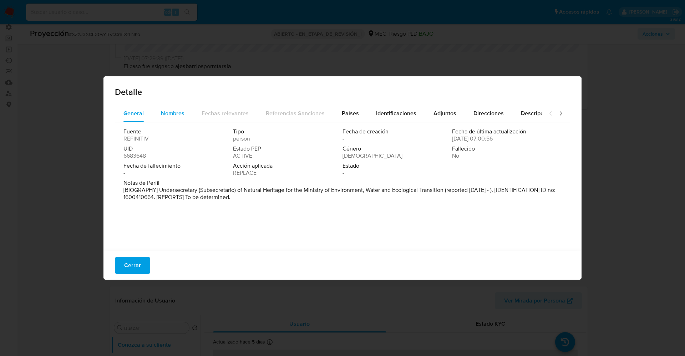
click at [177, 111] on span "Nombres" at bounding box center [173, 113] width 24 height 8
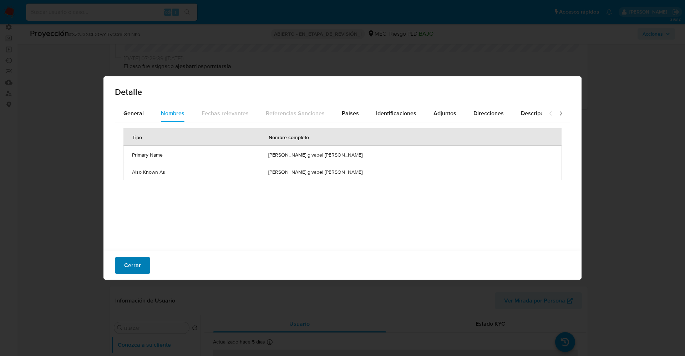
click at [145, 266] on button "Cerrar" at bounding box center [132, 265] width 35 height 17
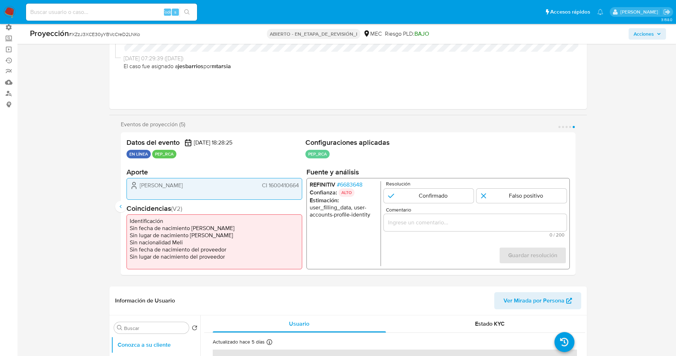
click at [120, 212] on div "Eventos de proyección (5) Página 1 Página 2 Página 3 Página 4 Página 5 Datos de…" at bounding box center [348, 201] width 478 height 160
click at [121, 206] on icon "Anterior" at bounding box center [121, 207] width 6 height 6
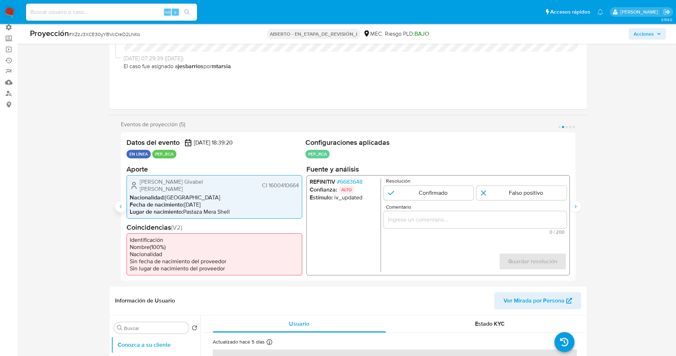
click at [121, 206] on icon "Anterior" at bounding box center [121, 207] width 6 height 6
click at [147, 200] on span "Fecha de nacimiento :" at bounding box center [157, 204] width 55 height 8
drag, startPoint x: 140, startPoint y: 183, endPoint x: 295, endPoint y: 179, distance: 154.4
click at [303, 179] on div "Datos del evento [DATE] 18:39:21 TIEMPO REAL PEP_RCA Configuraciones aplicadas …" at bounding box center [348, 206] width 455 height 149
click at [358, 182] on font "6683648" at bounding box center [351, 181] width 22 height 8
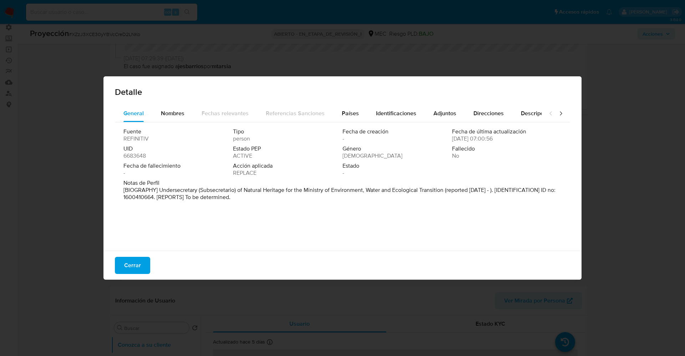
drag, startPoint x: 160, startPoint y: 193, endPoint x: 276, endPoint y: 194, distance: 115.9
click at [276, 194] on p "[BIOGRAPHY] Undersecretary (Subsecretario) of Natural Heritage for the Ministry…" at bounding box center [341, 193] width 436 height 14
click at [220, 178] on div "Fuente REFINITIV Tipo persona Fecha de creación - Fecha de última actualización…" at bounding box center [342, 153] width 438 height 51
drag, startPoint x: 161, startPoint y: 190, endPoint x: 259, endPoint y: 190, distance: 97.7
click at [259, 190] on font "[BIOGRAFÍA] Subsecretario de Patrimonio Natural del Ministerio de Medio Ambient…" at bounding box center [333, 193] width 421 height 15
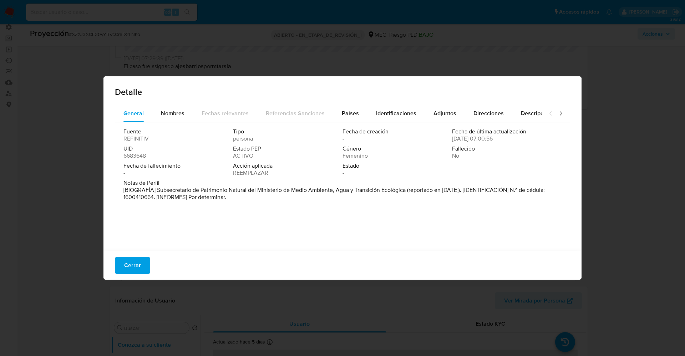
click at [160, 189] on font "[BIOGRAFÍA] Subsecretario de Patrimonio Natural del Ministerio de Medio Ambient…" at bounding box center [333, 193] width 421 height 15
drag, startPoint x: 157, startPoint y: 189, endPoint x: 406, endPoint y: 191, distance: 248.9
click at [406, 191] on font "[BIOGRAFÍA] Subsecretario de Patrimonio Natural del Ministerio de Medio Ambient…" at bounding box center [333, 193] width 421 height 15
click at [136, 266] on font "Cerrar" at bounding box center [132, 265] width 17 height 17
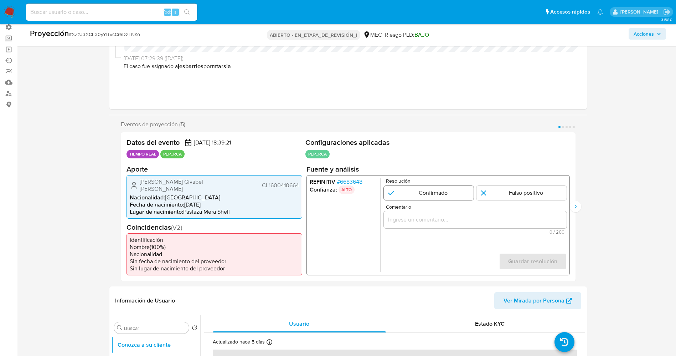
click at [438, 193] on input "1 de 5" at bounding box center [429, 192] width 90 height 14
radio input "true"
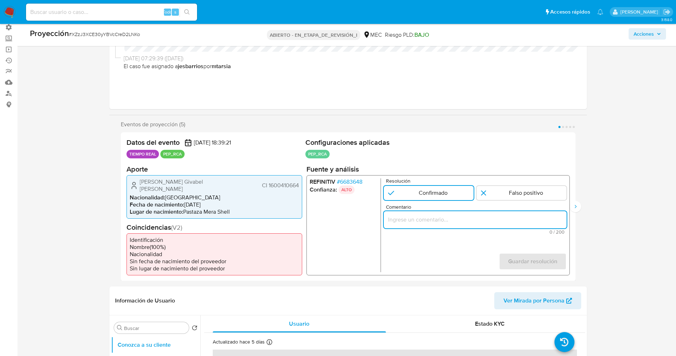
click at [431, 216] on input "Comentario" at bounding box center [475, 219] width 183 height 9
drag, startPoint x: 398, startPoint y: 220, endPoint x: 511, endPoint y: 223, distance: 113.8
click at [511, 223] on input "suario [PERSON_NAME] Givabel [PERSON_NAME] CI 1600410664,nacionalidad [DEMOGRAP…" at bounding box center [475, 219] width 183 height 9
click at [402, 219] on input "suario [PERSON_NAME] Givabel [PERSON_NAME] CI 1600410664,nacionalidad [DEMOGRAP…" at bounding box center [475, 219] width 183 height 9
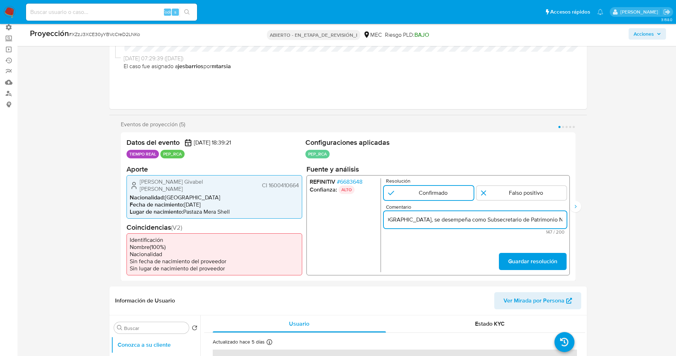
scroll to position [0, 219]
type input "Usuario [PERSON_NAME] Givabel [PERSON_NAME] CI 1600410664,nacionalidad [DEMOGRA…"
click at [524, 256] on font "Guardar resolución" at bounding box center [532, 261] width 49 height 17
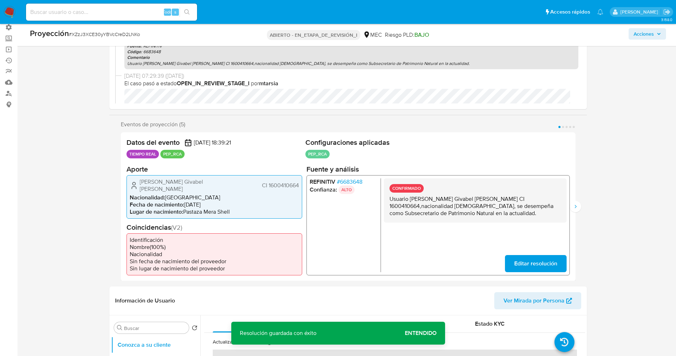
drag, startPoint x: 389, startPoint y: 201, endPoint x: 512, endPoint y: 221, distance: 124.6
click at [512, 221] on div "CONFIRMADO Usuario [PERSON_NAME] Givabel [PERSON_NAME] CI 1600410664,nacionalid…" at bounding box center [475, 200] width 183 height 44
click at [447, 205] on p "Usuario [PERSON_NAME] Givabel [PERSON_NAME] CI 1600410664,nacionalidad [DEMOGRA…" at bounding box center [474, 205] width 171 height 21
drag, startPoint x: 388, startPoint y: 200, endPoint x: 527, endPoint y: 212, distance: 139.6
click at [527, 212] on div "CONFIRMADO Usuario [PERSON_NAME] Givabel [PERSON_NAME] CI 1600410664,nacionalid…" at bounding box center [475, 200] width 183 height 44
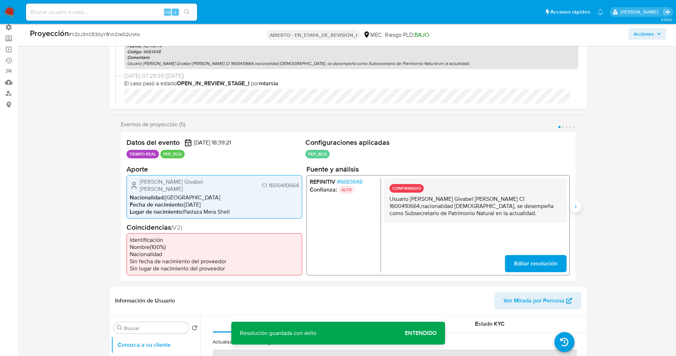
click at [576, 205] on icon "Siguiente" at bounding box center [576, 206] width 2 height 3
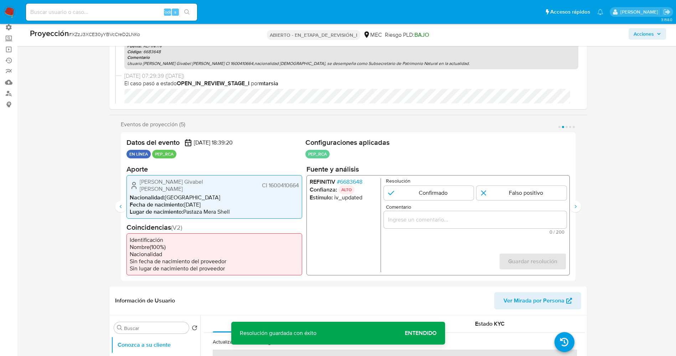
click at [353, 181] on font "6683648" at bounding box center [351, 181] width 22 height 8
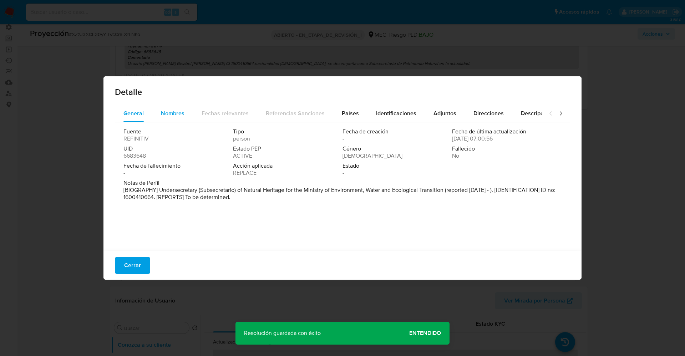
click at [186, 114] on button "Nombres" at bounding box center [172, 113] width 41 height 17
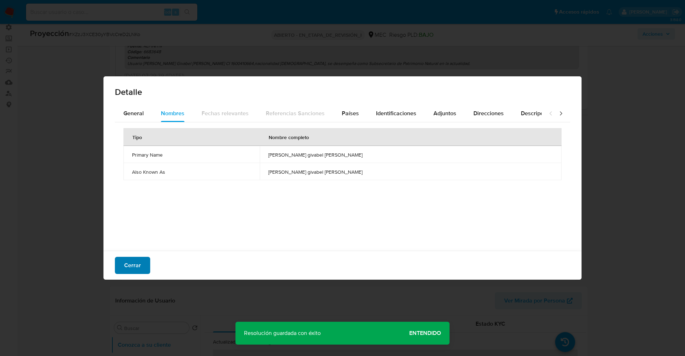
click at [128, 262] on font "Cerrar" at bounding box center [132, 265] width 17 height 17
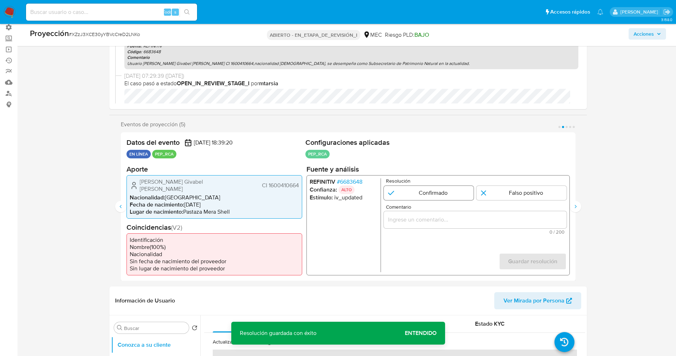
click at [421, 196] on input "2 de 5" at bounding box center [429, 192] width 90 height 14
radio input "true"
click at [423, 223] on input "Comentario" at bounding box center [475, 219] width 183 height 9
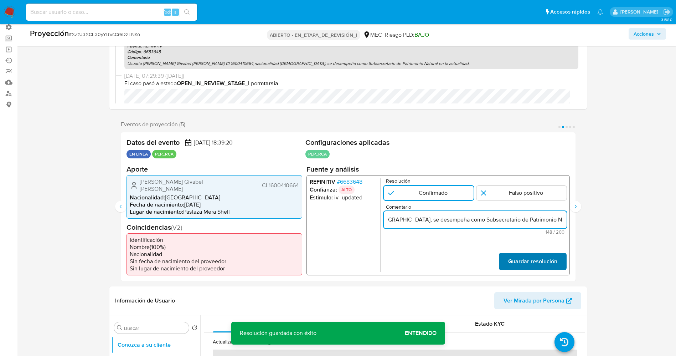
type input "Usuario [PERSON_NAME] Givabel [PERSON_NAME] CI 1600410664,nacionalidad [DEMOGRA…"
click at [515, 257] on font "Guardar resolución" at bounding box center [532, 261] width 49 height 17
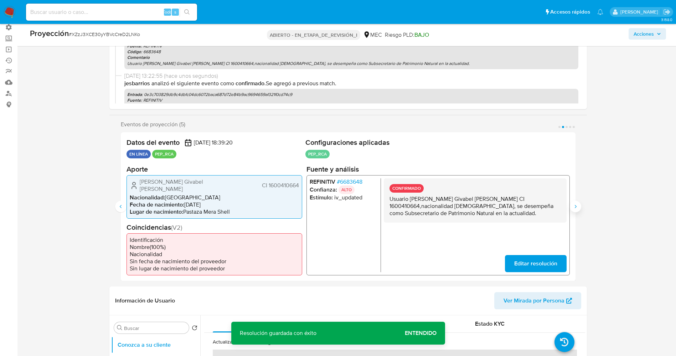
click at [578, 201] on button "Siguiente" at bounding box center [575, 206] width 11 height 11
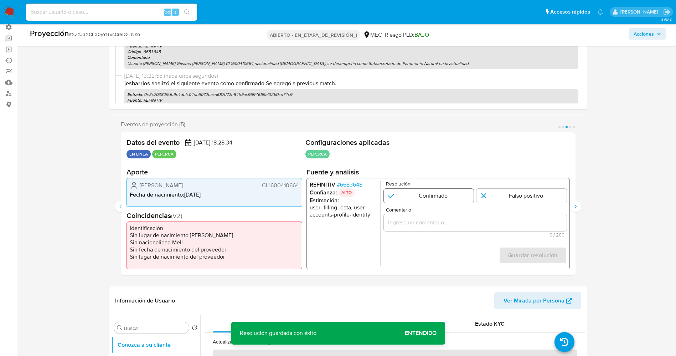
click at [439, 198] on input "3 de 5" at bounding box center [429, 195] width 90 height 14
radio input "true"
click at [432, 221] on input "Comentario" at bounding box center [475, 221] width 183 height 9
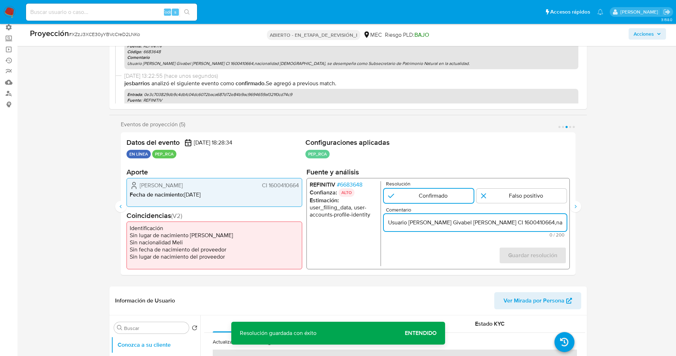
scroll to position [0, 219]
type input "Usuario [PERSON_NAME] Givabel [PERSON_NAME] CI 1600410664,nacionalidad [DEMOGRA…"
click at [528, 256] on font "Guardar resolución" at bounding box center [532, 255] width 49 height 17
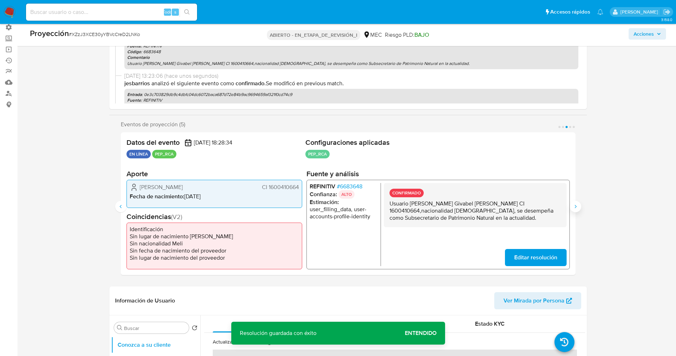
click at [577, 204] on icon "Siguiente" at bounding box center [576, 207] width 6 height 6
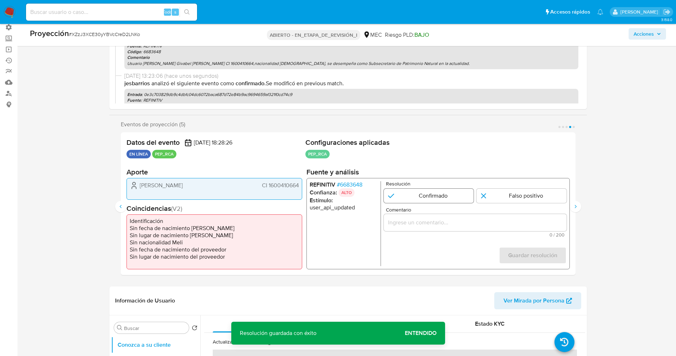
click at [431, 198] on input "4 de 5" at bounding box center [429, 195] width 90 height 14
radio input "true"
click at [436, 217] on div "4 de 5" at bounding box center [475, 222] width 183 height 17
click at [437, 218] on input "Comentario" at bounding box center [475, 221] width 183 height 9
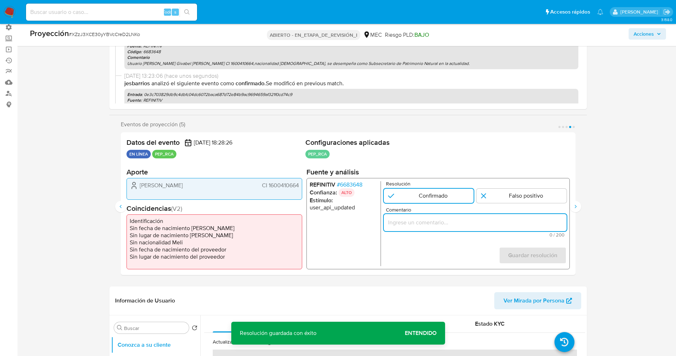
paste input "Usuario [PERSON_NAME] Givabel [PERSON_NAME] CI 1600410664,nacionalidad [DEMOGRA…"
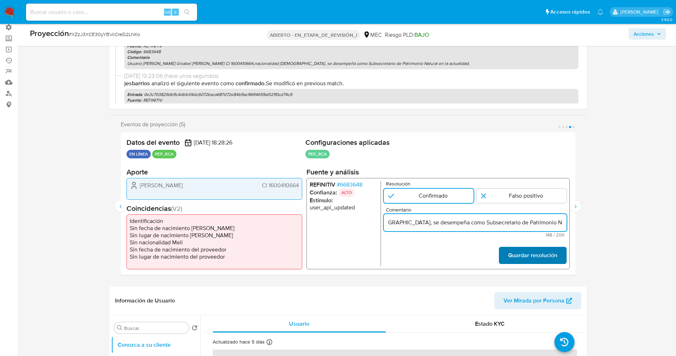
type input "Usuario [PERSON_NAME] Givabel [PERSON_NAME] CI 1600410664,nacionalidad [DEMOGRA…"
click at [538, 250] on font "Guardar resolución" at bounding box center [532, 255] width 49 height 17
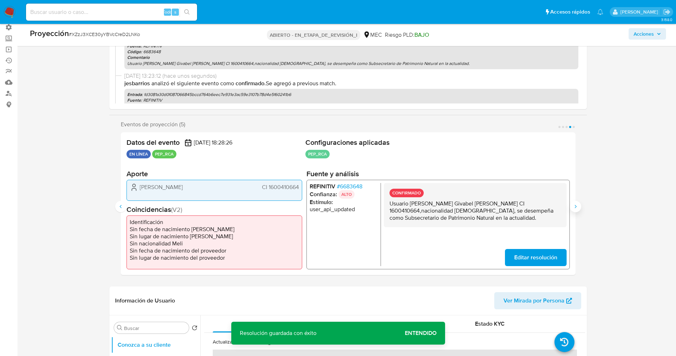
click at [573, 204] on icon "Siguiente" at bounding box center [576, 207] width 6 height 6
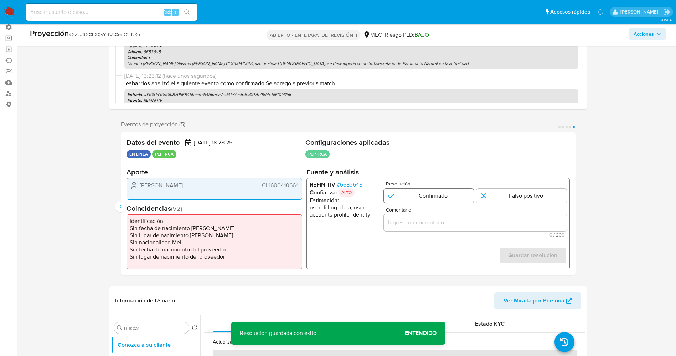
click at [429, 188] on input "5 de 5" at bounding box center [429, 195] width 90 height 14
radio input "true"
click at [439, 217] on div "5 de 5" at bounding box center [475, 222] width 183 height 17
click at [439, 224] on input "Comentario" at bounding box center [475, 221] width 183 height 9
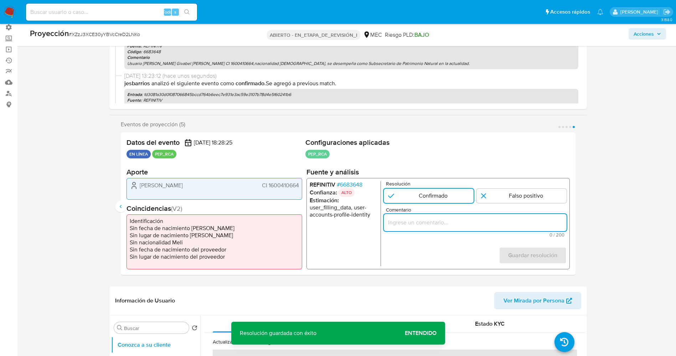
paste input "Usuario [PERSON_NAME] Givabel [PERSON_NAME] CI 1600410664,nacionalidad [DEMOGRA…"
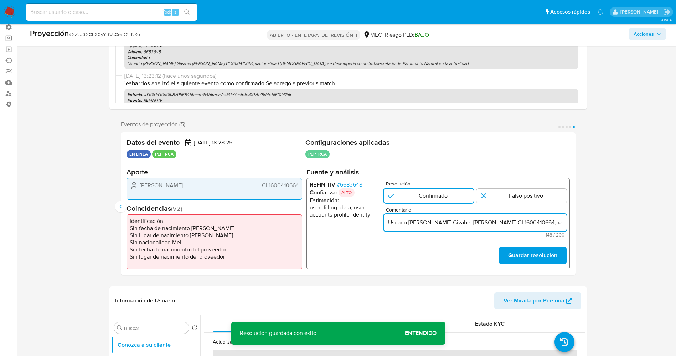
scroll to position [0, 219]
type input "Usuario [PERSON_NAME] Givabel [PERSON_NAME] CI 1600410664,nacionalidad [DEMOGRA…"
click at [528, 252] on font "Guardar resolución" at bounding box center [532, 255] width 49 height 17
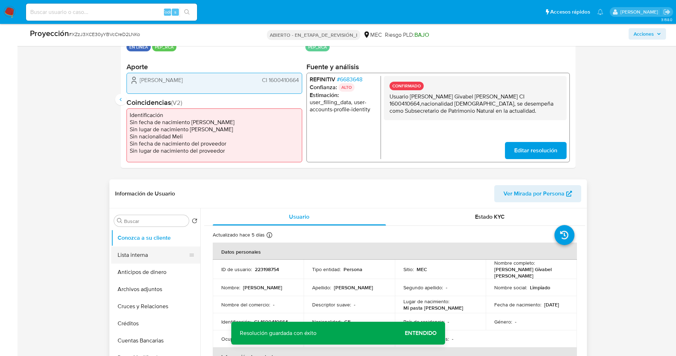
click at [163, 251] on button "Lista interna" at bounding box center [152, 254] width 83 height 17
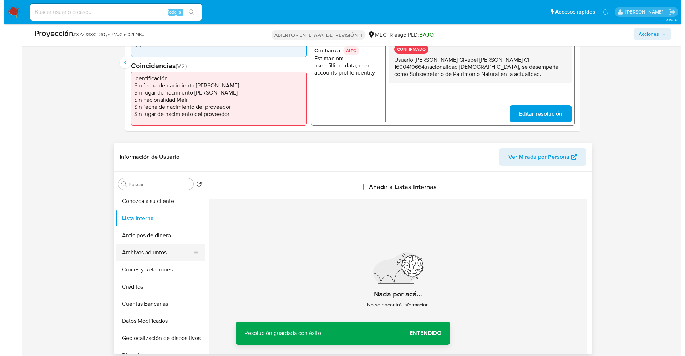
scroll to position [214, 0]
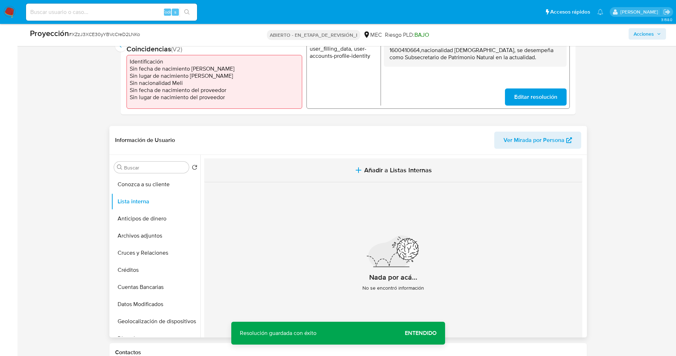
click at [379, 167] on span "Añadir a Listas Internas" at bounding box center [398, 170] width 68 height 8
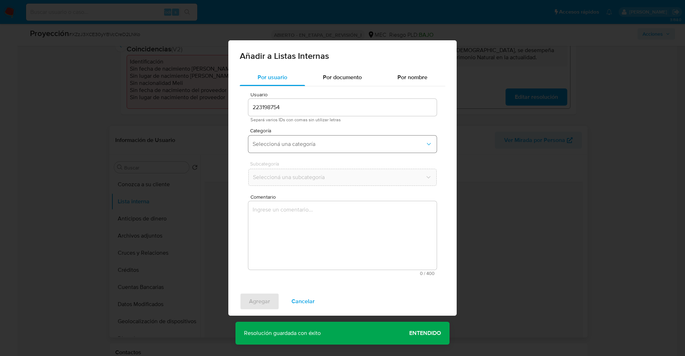
click at [333, 144] on span "Seleccioná una categoría" at bounding box center [338, 143] width 173 height 7
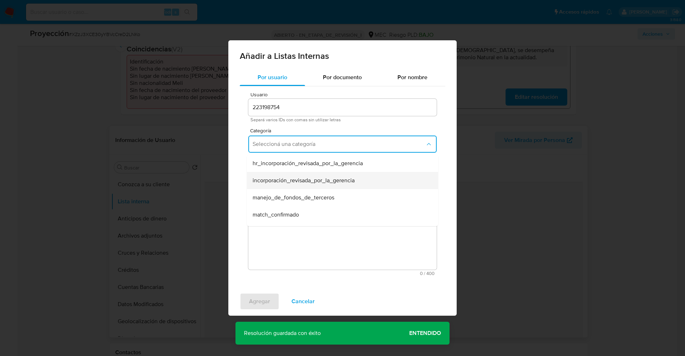
scroll to position [53, 0]
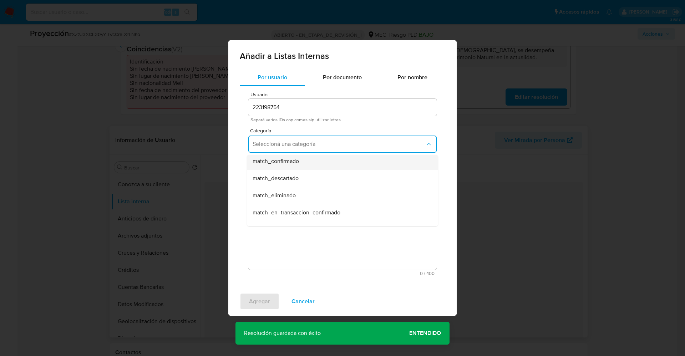
click at [326, 161] on div "match_confirmado" at bounding box center [339, 161] width 175 height 17
click at [322, 174] on span "Seleccioná una subcategoría" at bounding box center [338, 177] width 173 height 7
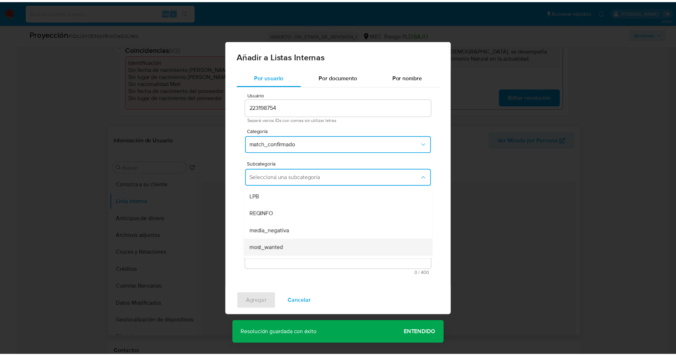
scroll to position [48, 0]
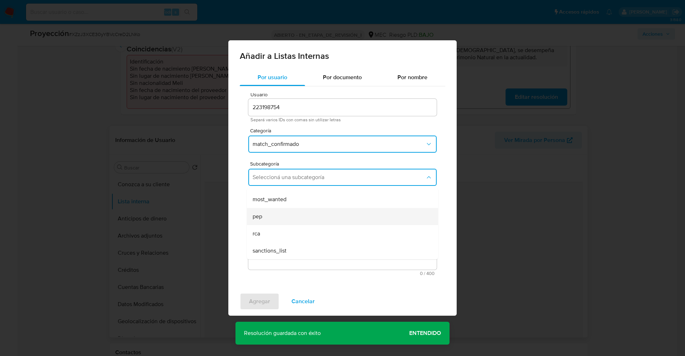
click at [284, 212] on div "pep" at bounding box center [339, 216] width 175 height 17
click at [284, 212] on textarea "Comentario" at bounding box center [342, 235] width 188 height 68
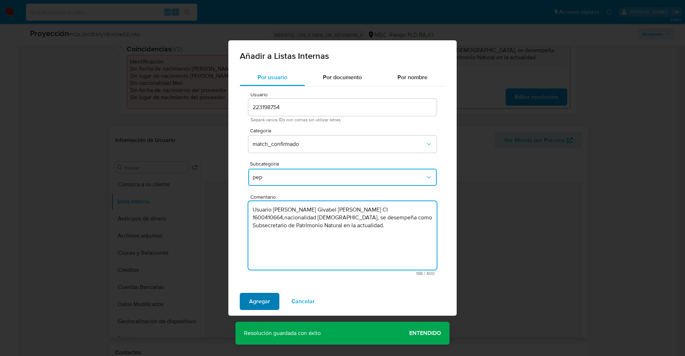
type textarea "Usuario Glenda Givabel Ortega Sánchez CI 1600410664,nacionalidad Colombiana, se…"
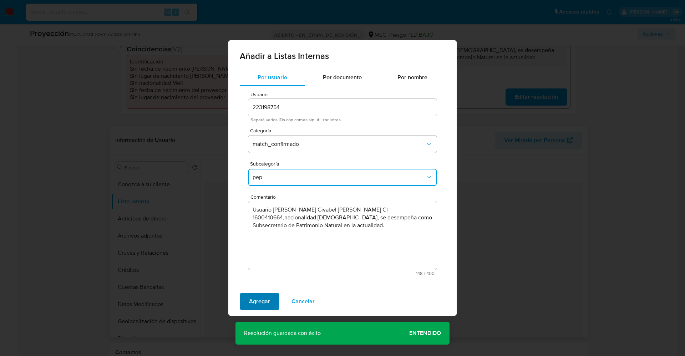
click at [255, 301] on span "Agregar" at bounding box center [259, 301] width 21 height 16
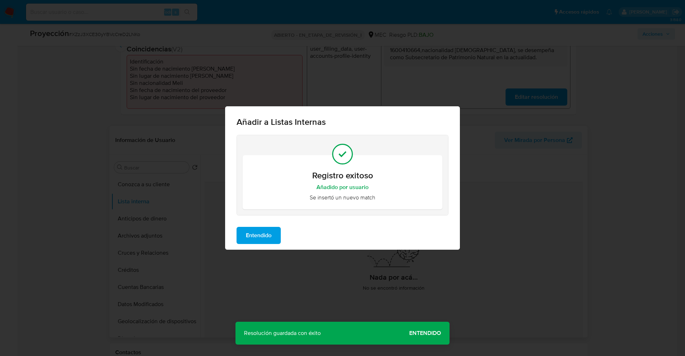
click at [244, 237] on button "Entendido" at bounding box center [258, 235] width 44 height 17
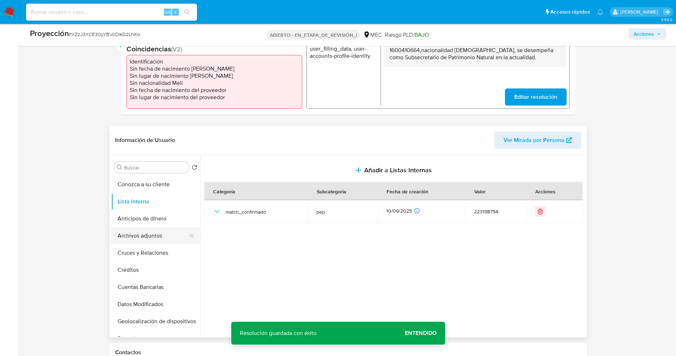
click at [143, 232] on button "Archivos adjuntos" at bounding box center [152, 235] width 83 height 17
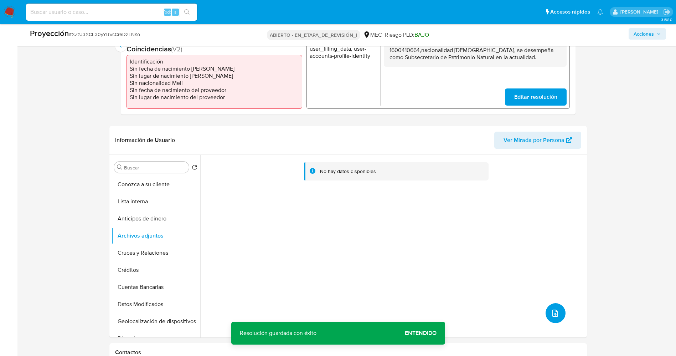
click at [557, 303] on button "subir archivo" at bounding box center [556, 313] width 20 height 20
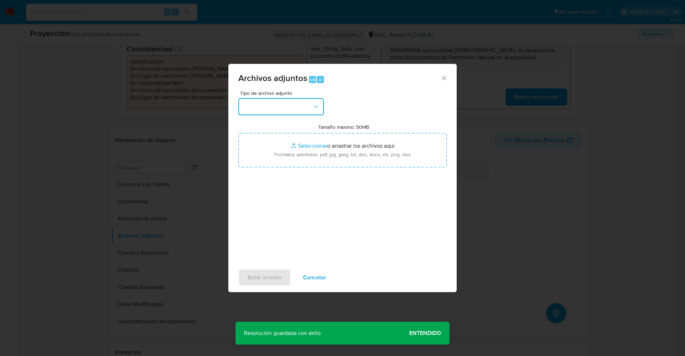
click at [260, 104] on button "button" at bounding box center [281, 106] width 86 height 17
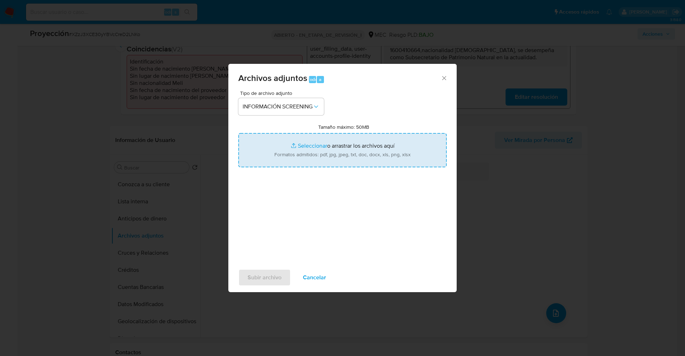
type input "C:\fakepath\_Glenda Givabel Ortega Sánchez_ lavado de dinero - Buscar con Googl…"
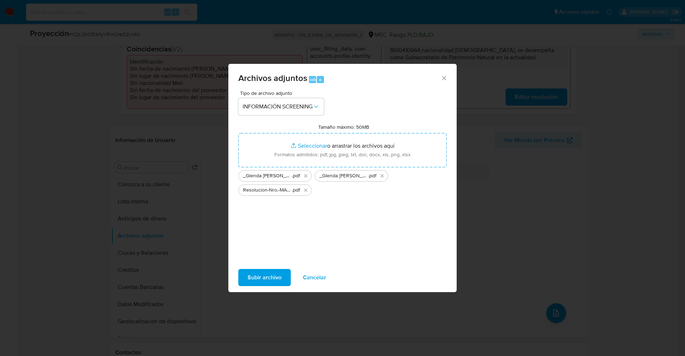
click at [277, 284] on span "Subir archivo" at bounding box center [264, 278] width 34 height 16
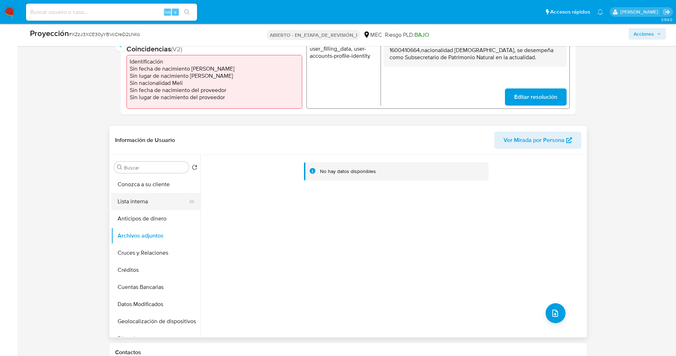
click at [148, 193] on button "Lista interna" at bounding box center [152, 201] width 83 height 17
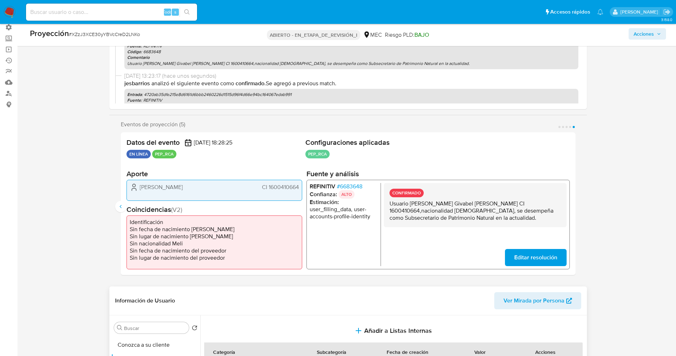
scroll to position [160, 0]
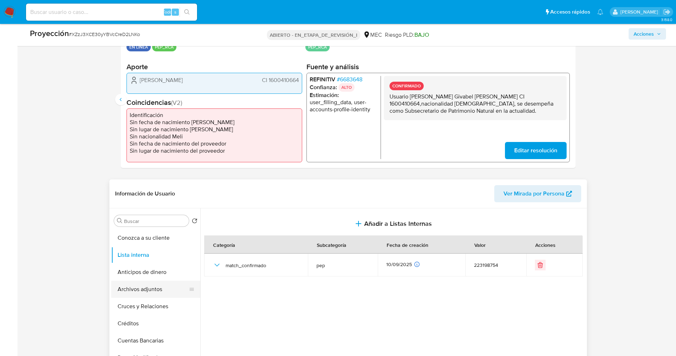
click at [145, 287] on button "Archivos adjuntos" at bounding box center [152, 289] width 83 height 17
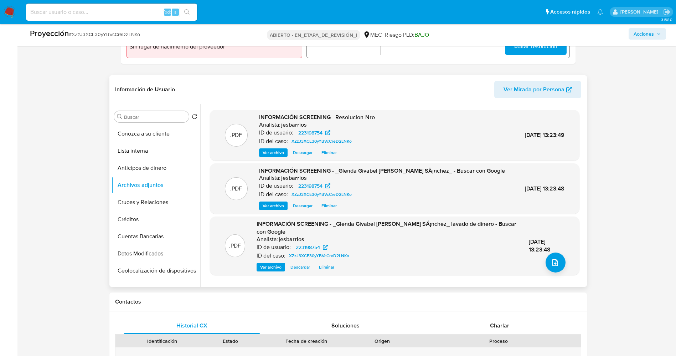
scroll to position [267, 0]
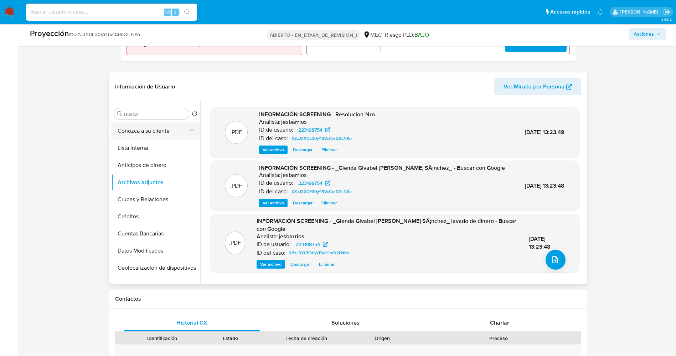
click at [136, 131] on button "Conozca a su cliente" at bounding box center [152, 130] width 83 height 17
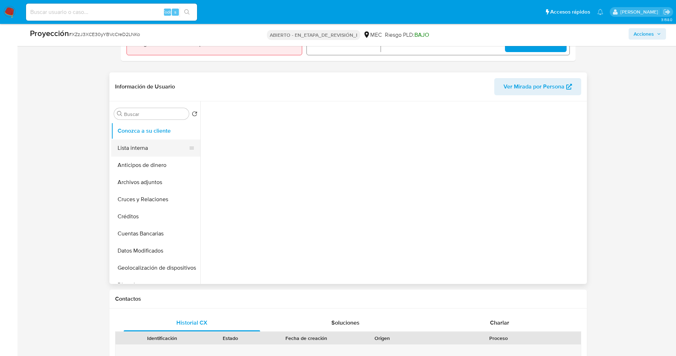
click at [139, 141] on button "Lista interna" at bounding box center [152, 147] width 83 height 17
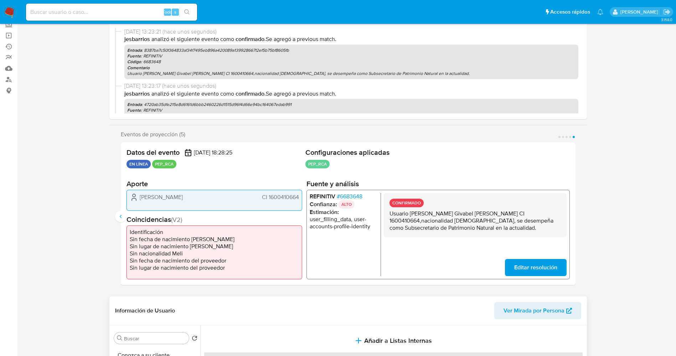
scroll to position [0, 0]
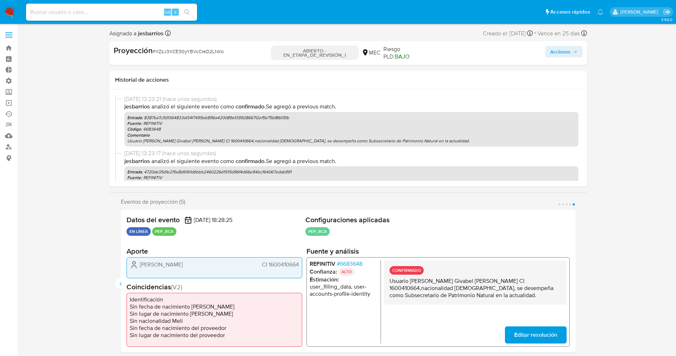
click at [561, 50] on font "Acciones" at bounding box center [561, 51] width 20 height 11
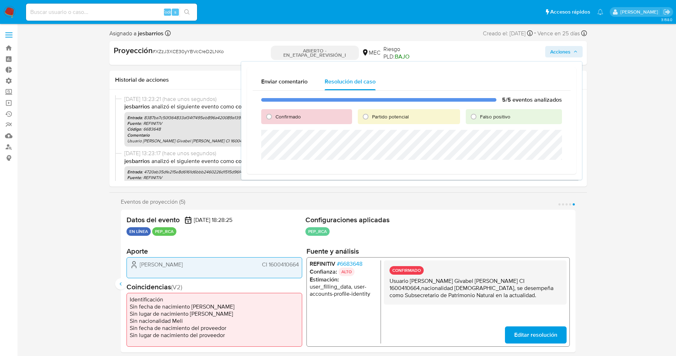
click at [296, 114] on font "Confirmado" at bounding box center [288, 116] width 25 height 7
click at [275, 114] on input "Confirmado" at bounding box center [268, 116] width 11 height 11
radio input "true"
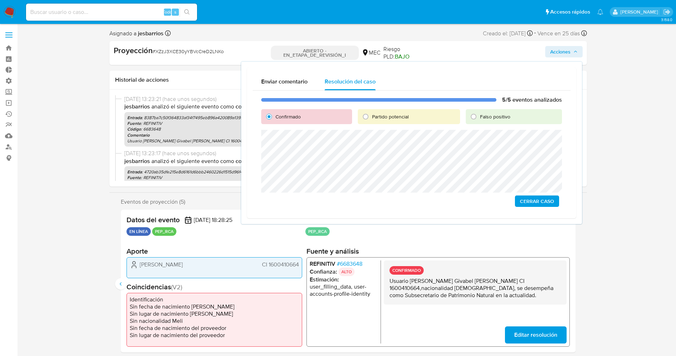
click at [546, 199] on span "Cerrar Caso" at bounding box center [537, 201] width 34 height 10
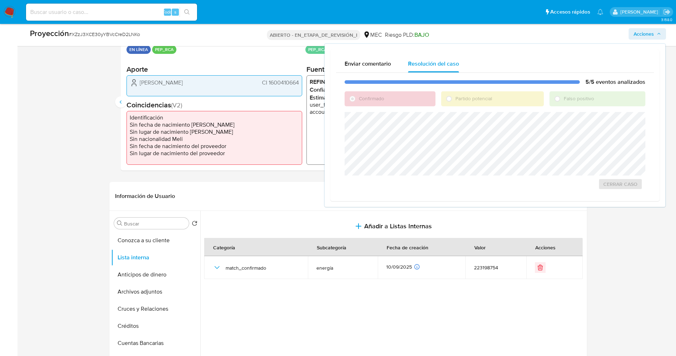
scroll to position [160, 0]
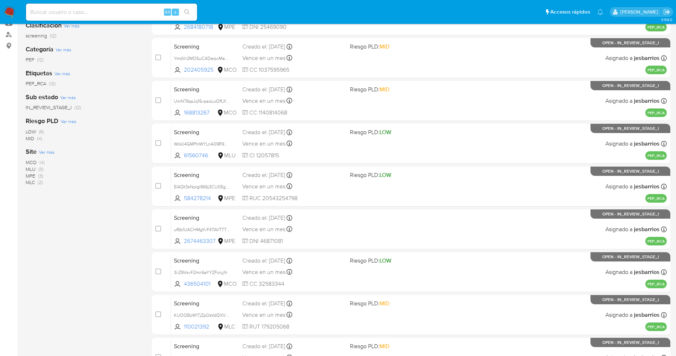
scroll to position [233, 0]
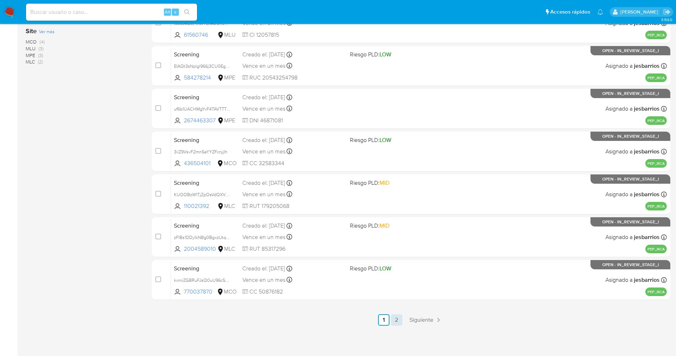
click at [395, 322] on link "2" at bounding box center [396, 319] width 11 height 11
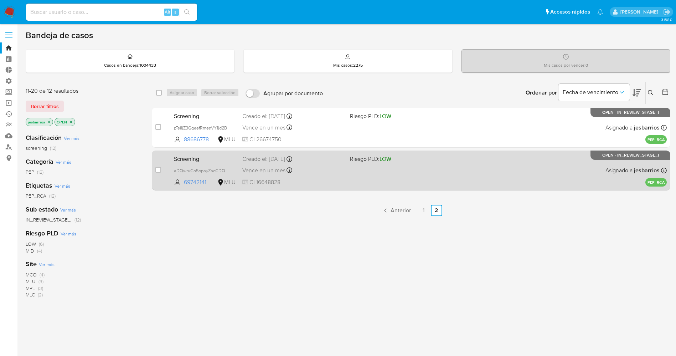
click at [322, 167] on div "Vence en un mes Vence el [DATE] 07:06:06" at bounding box center [293, 170] width 102 height 10
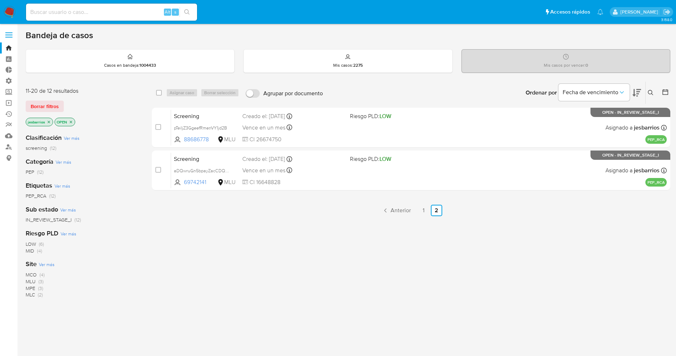
click at [12, 10] on img at bounding box center [10, 12] width 12 height 12
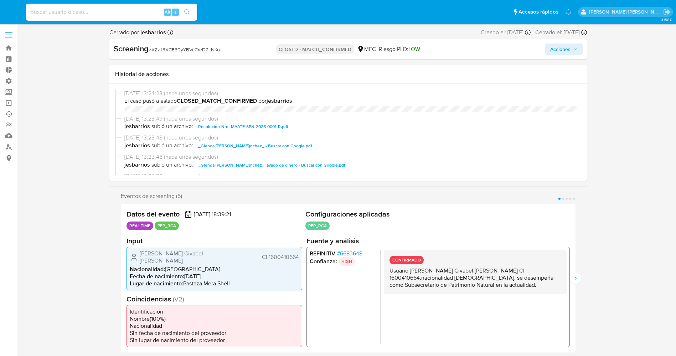
select select "10"
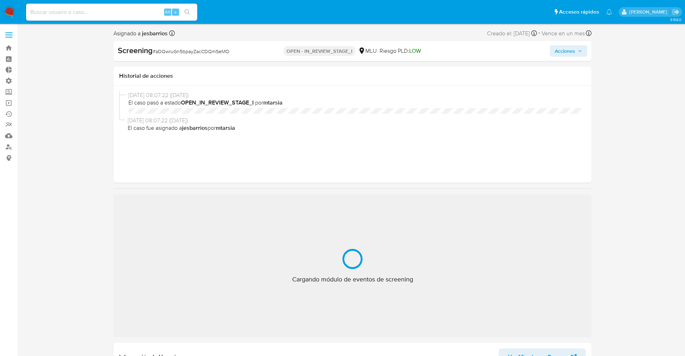
select select "10"
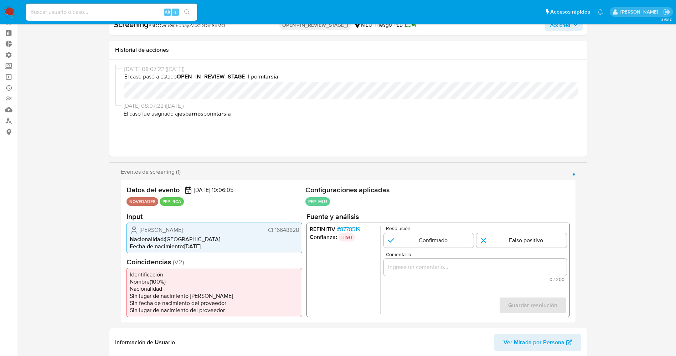
scroll to position [107, 0]
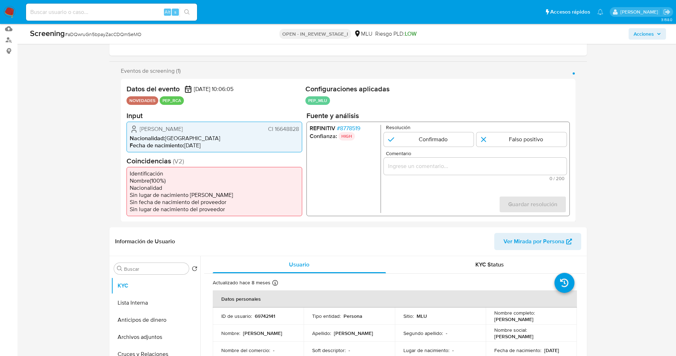
click at [357, 129] on span "# 8778519" at bounding box center [349, 127] width 24 height 7
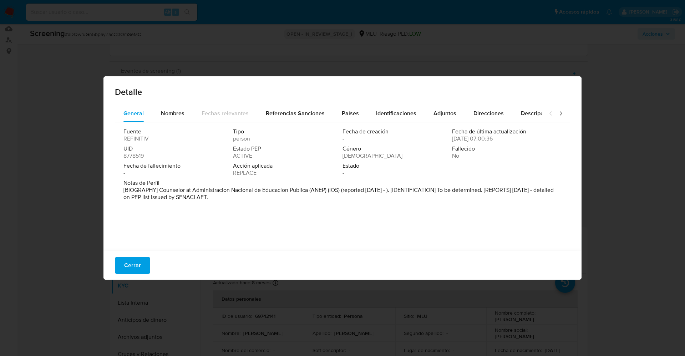
drag, startPoint x: 157, startPoint y: 189, endPoint x: 234, endPoint y: 198, distance: 77.6
click at [234, 198] on p "[BIOGRAPHY] Counselor at Administracion Nacional de Educacion Publica (ANEP) (I…" at bounding box center [341, 193] width 436 height 14
click at [135, 262] on span "Cerrar" at bounding box center [132, 265] width 17 height 16
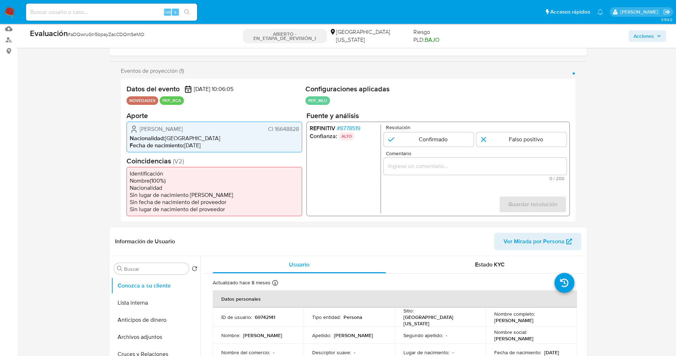
drag, startPoint x: 138, startPoint y: 127, endPoint x: 224, endPoint y: 127, distance: 85.2
click at [224, 127] on div "[PERSON_NAME] CI 16648828" at bounding box center [214, 128] width 169 height 9
drag, startPoint x: 211, startPoint y: 127, endPoint x: 200, endPoint y: 126, distance: 10.7
click at [233, 122] on div "Elbia Marinelly Pereira Lucas CI 16648828 Nacionalidad : Uruguay Fecha de nacim…" at bounding box center [215, 136] width 176 height 31
click at [227, 127] on div "Elbia Marinelly Pereira Lucas CI 16648828" at bounding box center [214, 128] width 169 height 9
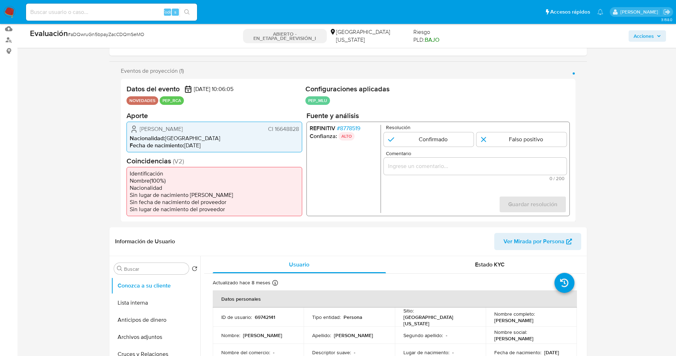
drag, startPoint x: 276, startPoint y: 129, endPoint x: 297, endPoint y: 129, distance: 21.0
click at [297, 129] on font "CI 16648828" at bounding box center [283, 128] width 31 height 8
drag, startPoint x: 281, startPoint y: 133, endPoint x: 276, endPoint y: 131, distance: 5.6
click at [281, 133] on div "Elbia Marinelly Pereira Lucas CI 16648828 Nacionalidad : Uruguay Fecha de nacim…" at bounding box center [215, 136] width 176 height 31
click at [275, 129] on font "CI 16648828" at bounding box center [283, 128] width 31 height 8
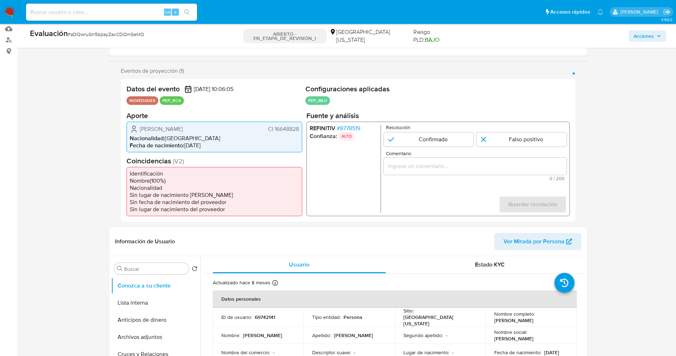
drag, startPoint x: 273, startPoint y: 129, endPoint x: 302, endPoint y: 129, distance: 28.5
click at [302, 129] on div "Elbia Marinelly Pereira Lucas CI 16648828 Nacionalidad : Uruguay Fecha de nacim…" at bounding box center [215, 136] width 176 height 31
click at [352, 126] on font "8778519" at bounding box center [350, 128] width 20 height 8
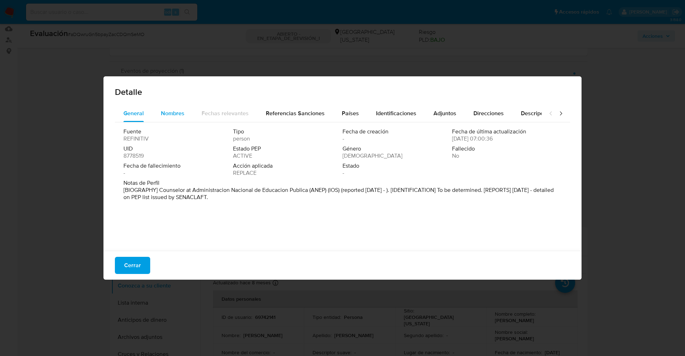
click at [159, 112] on button "Nombres" at bounding box center [172, 113] width 41 height 17
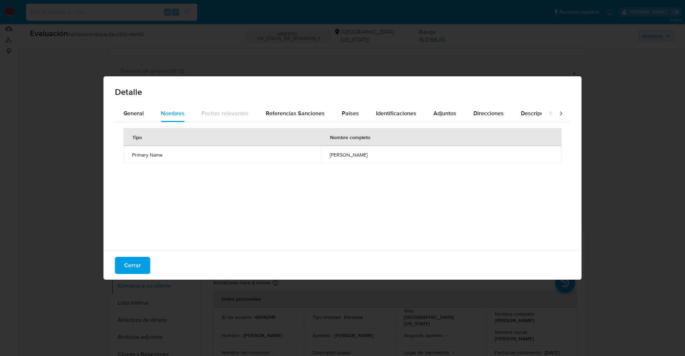
drag, startPoint x: 286, startPoint y: 158, endPoint x: 378, endPoint y: 157, distance: 92.0
click at [378, 157] on tr "Primary Name elbia marinelly pereira lucas" at bounding box center [342, 154] width 438 height 17
click at [117, 269] on button "Cerrar" at bounding box center [132, 265] width 35 height 17
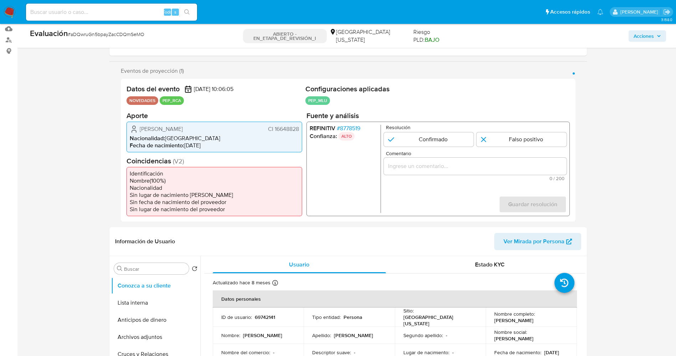
drag, startPoint x: 138, startPoint y: 128, endPoint x: 302, endPoint y: 129, distance: 164.7
click at [302, 129] on div "Datos del evento 08/09/2025 10:06:05 NOVEDADES PEP_RCA Configuraciones aplicada…" at bounding box center [348, 150] width 455 height 143
click at [424, 135] on input "1 de 1" at bounding box center [429, 139] width 90 height 14
radio input "true"
click at [417, 161] on div "1 de 1" at bounding box center [475, 165] width 183 height 17
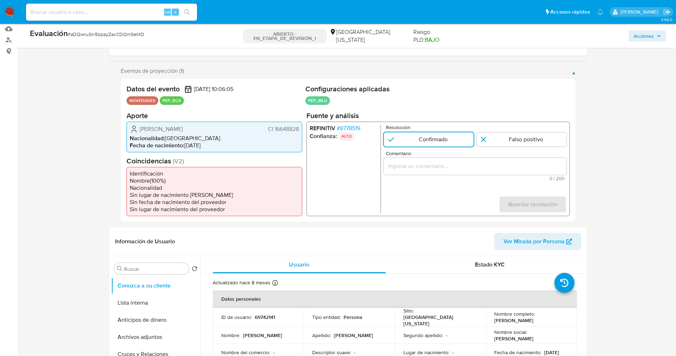
click at [415, 167] on input "Comentario" at bounding box center [475, 165] width 183 height 9
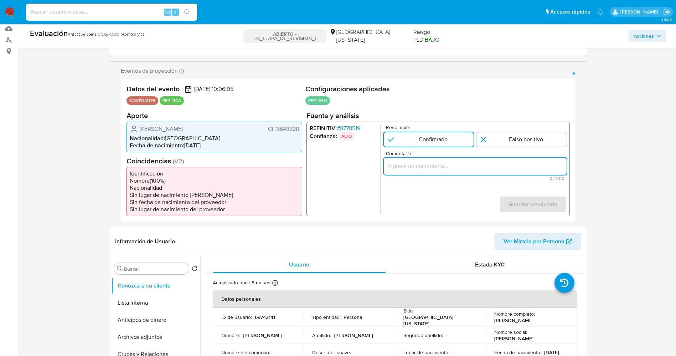
paste input "usuario Elbia Marinelly Pereira Lucas CI 16648828,nacionalidad Uruguaya, por co…"
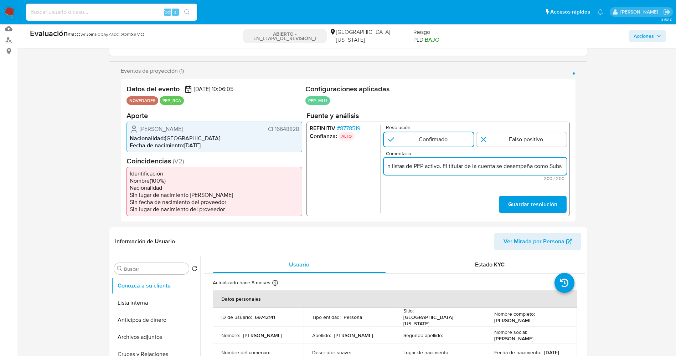
scroll to position [0, 120]
drag, startPoint x: 394, startPoint y: 167, endPoint x: 454, endPoint y: 169, distance: 60.3
click at [454, 169] on input "usuario Elbia Marinelly Pereira Lucas CI 16648828,nacionalidad Uruguaya, por co…" at bounding box center [475, 165] width 183 height 9
click at [390, 164] on input "usuario Elbia Marinelly Pereira Lucas CI 16648828,nacionalidad Uruguaya, se des…" at bounding box center [475, 165] width 183 height 9
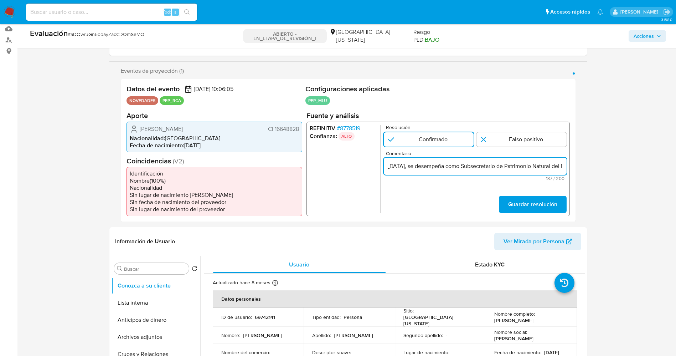
scroll to position [0, 182]
paste input "Ministerio de Medio Ambiente, Agua y Transición Ecológica en el"
click at [400, 166] on input "Usuario Elbia Marinelly Pereira Lucas CI 16648828,nacionalidad Uruguaya, se des…" at bounding box center [475, 165] width 183 height 9
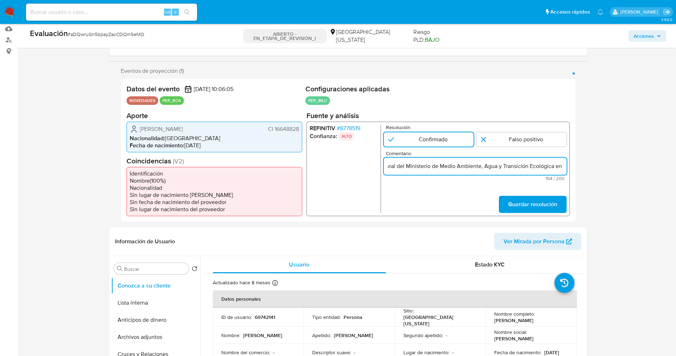
click at [559, 168] on input "Usuario Elbia Marinelly Pereira Lucas CI 16648828,nacionalidad Uruguaya, se des…" at bounding box center [475, 165] width 183 height 9
type input "Usuario Elbia Marinelly Pereira Lucas CI 16648828,nacionalidad Uruguaya, se des…"
click at [536, 203] on span "Guardar resolución" at bounding box center [532, 204] width 49 height 16
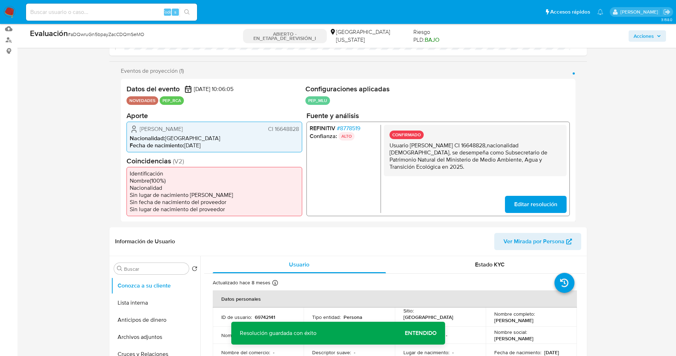
drag, startPoint x: 390, startPoint y: 147, endPoint x: 415, endPoint y: 175, distance: 37.7
click at [415, 175] on div "CONFIRMADO Usuario Elbia Marinelly Pereira Lucas CI 16648828,nacionalidad Urugu…" at bounding box center [475, 149] width 183 height 51
click at [166, 301] on button "Lista interna" at bounding box center [152, 302] width 83 height 17
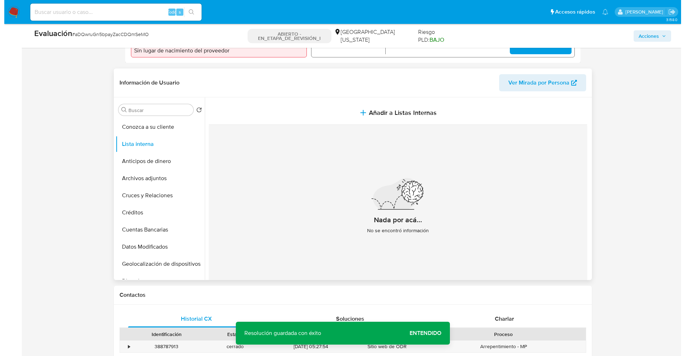
scroll to position [267, 0]
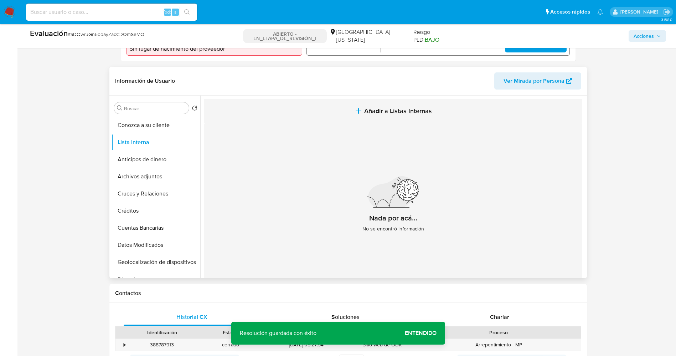
click at [383, 119] on button "Añadir a Listas Internas" at bounding box center [393, 111] width 378 height 24
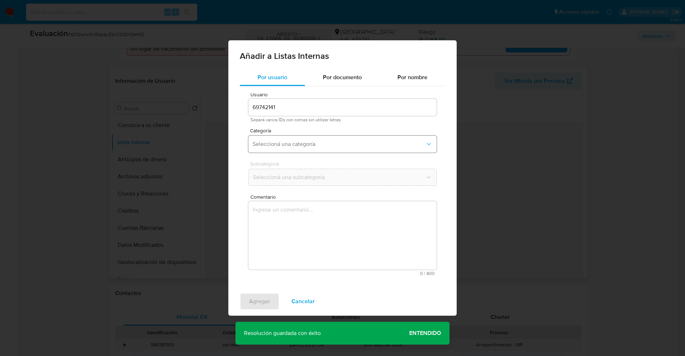
click at [349, 140] on span "Seleccioná una categoría" at bounding box center [338, 143] width 173 height 7
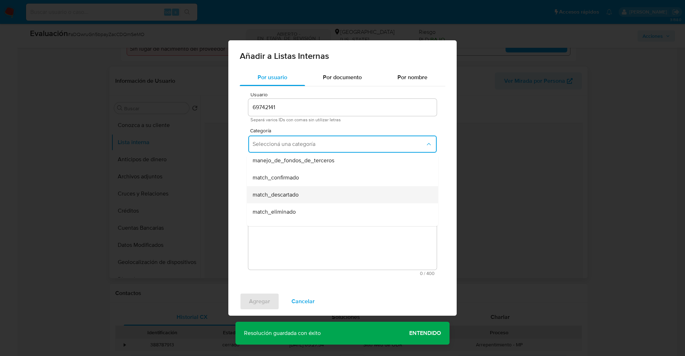
scroll to position [53, 0]
click at [309, 164] on div "match_confirmado" at bounding box center [339, 161] width 175 height 17
click at [308, 170] on button "Seleccioná una subcategoría" at bounding box center [342, 177] width 188 height 17
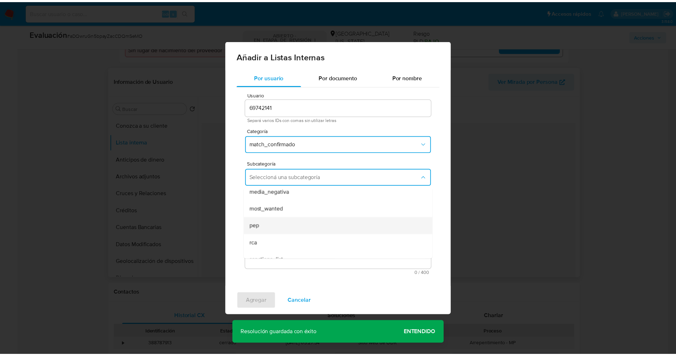
scroll to position [48, 0]
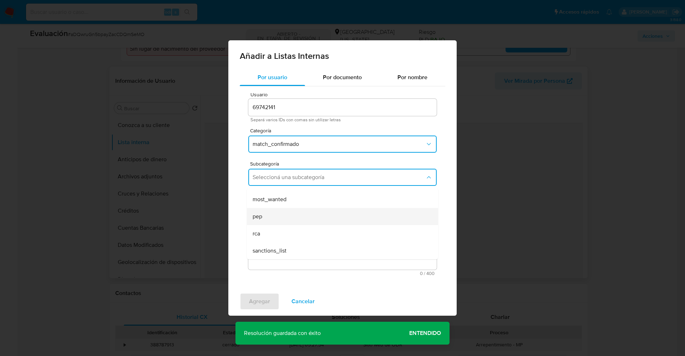
click at [282, 218] on div "pep" at bounding box center [339, 216] width 175 height 17
click at [282, 218] on textarea "Comentario" at bounding box center [342, 235] width 188 height 68
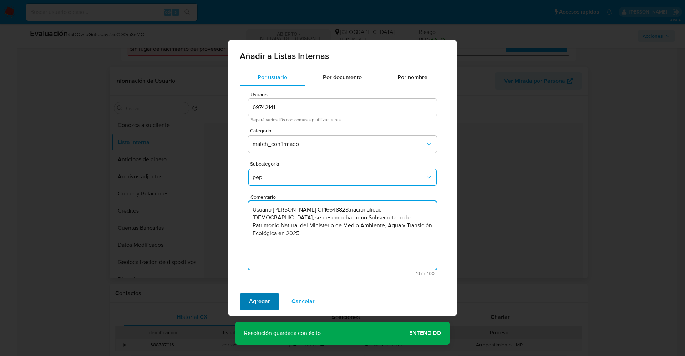
type textarea "Usuario Elbia Marinelly Pereira Lucas CI 16648828,nacionalidad Uruguaya, se des…"
click at [269, 300] on span "Agregar" at bounding box center [259, 301] width 21 height 16
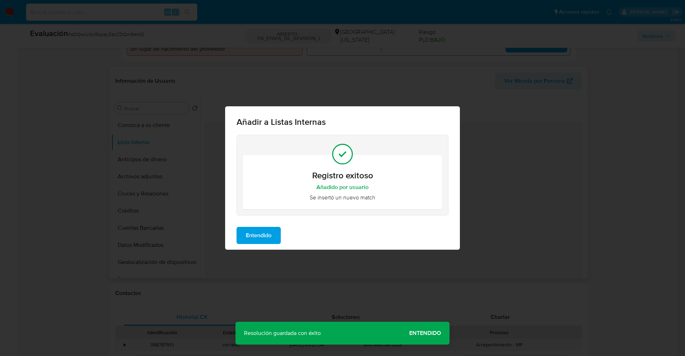
click at [267, 226] on div "Entendido" at bounding box center [342, 235] width 235 height 29
click at [267, 229] on span "Entendido" at bounding box center [259, 235] width 26 height 16
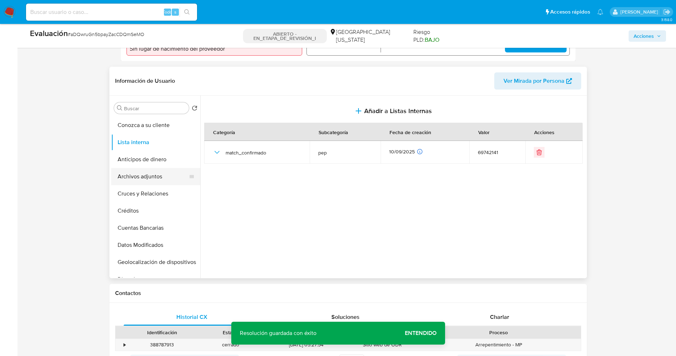
click at [130, 177] on button "Archivos adjuntos" at bounding box center [152, 176] width 83 height 17
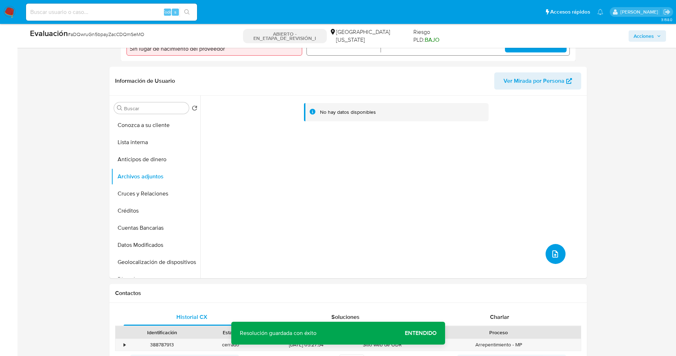
click at [551, 253] on icon "subir archivo" at bounding box center [555, 254] width 9 height 9
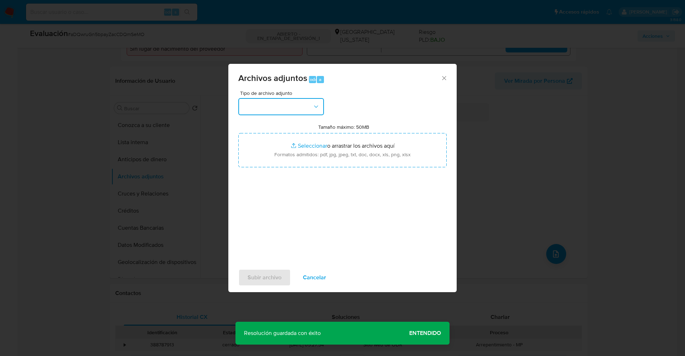
click at [278, 103] on button "button" at bounding box center [281, 106] width 86 height 17
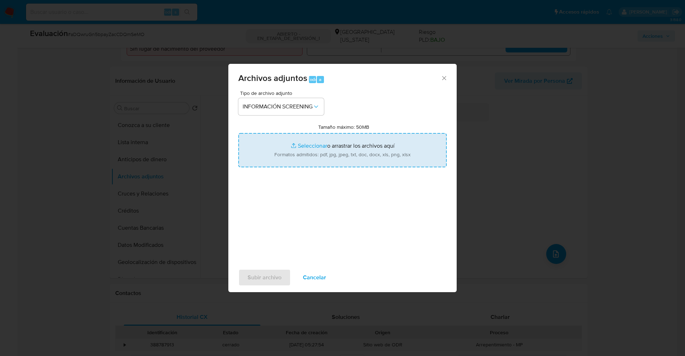
type input "C:\fakepath\_ elbia marinelly pereira lucas_ lavado de dinero - Buscar con Goog…"
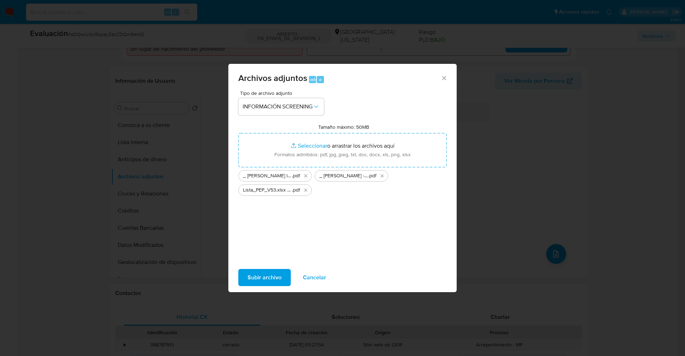
click at [262, 270] on span "Subir archivo" at bounding box center [264, 278] width 34 height 16
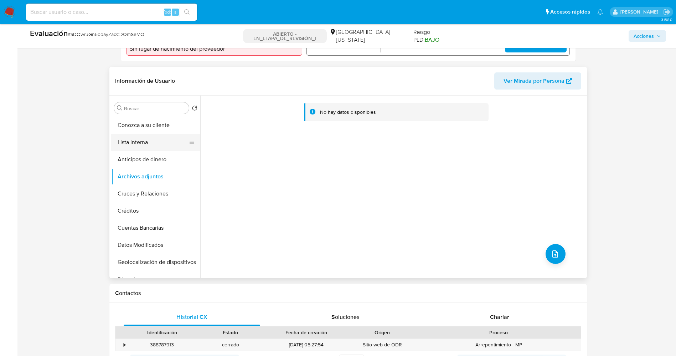
click at [154, 136] on button "Lista interna" at bounding box center [152, 142] width 83 height 17
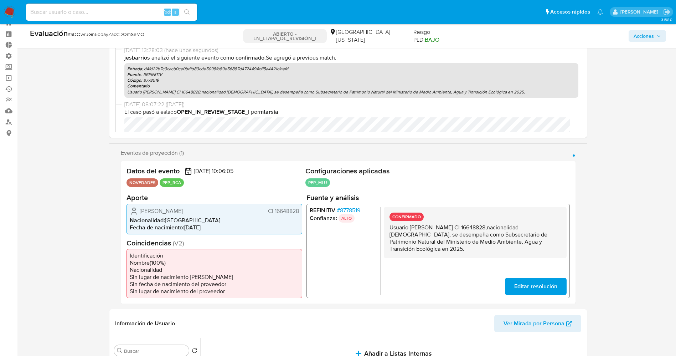
scroll to position [0, 0]
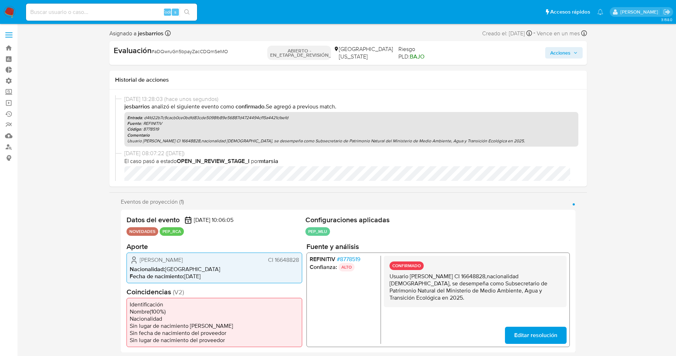
click at [570, 51] on span "Acciones" at bounding box center [561, 52] width 20 height 11
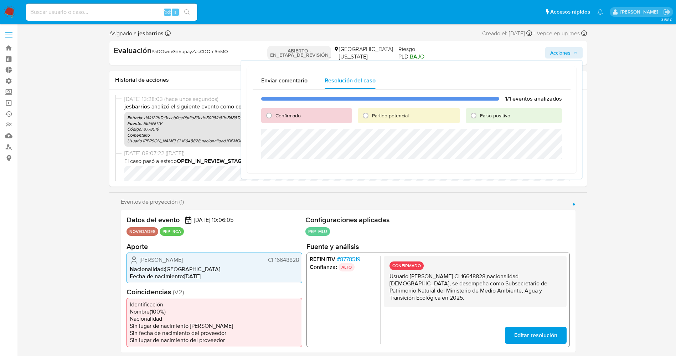
click at [299, 117] on font "Confirmado" at bounding box center [288, 115] width 25 height 7
click at [275, 117] on input "Confirmado" at bounding box center [268, 115] width 11 height 11
radio input "true"
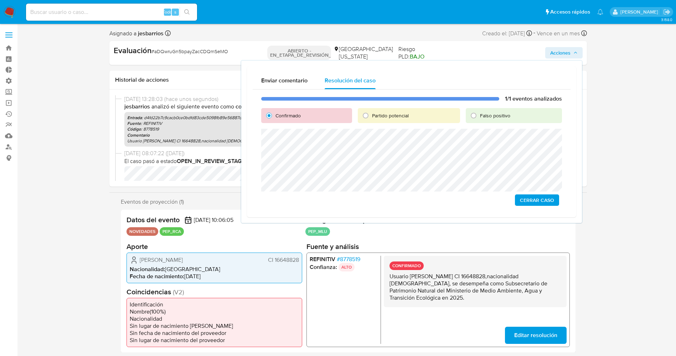
click at [536, 197] on span "Cerrar Caso" at bounding box center [537, 200] width 34 height 10
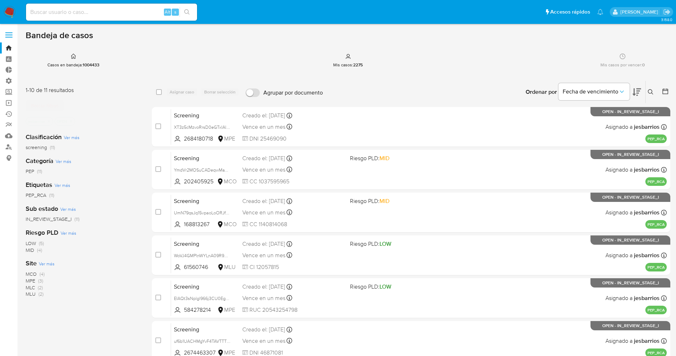
scroll to position [233, 0]
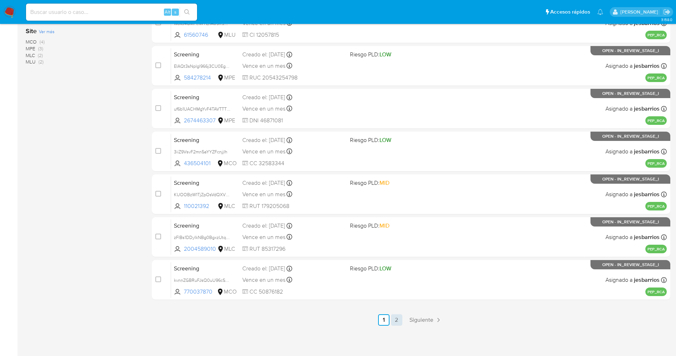
click at [400, 319] on link "2" at bounding box center [396, 319] width 11 height 11
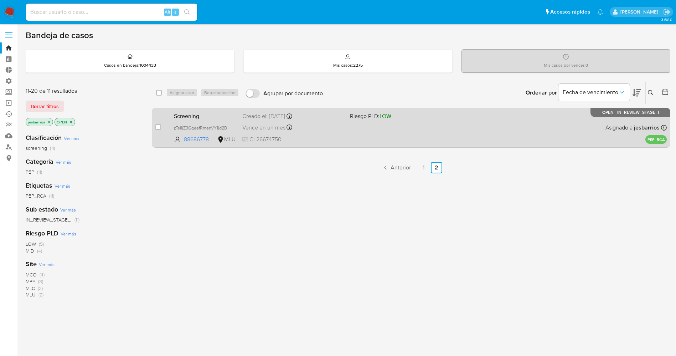
click at [335, 141] on span "CI 26674750" at bounding box center [293, 139] width 102 height 8
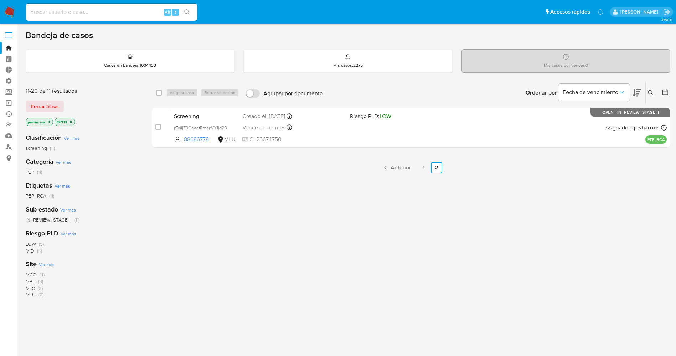
click at [7, 14] on img at bounding box center [10, 12] width 12 height 12
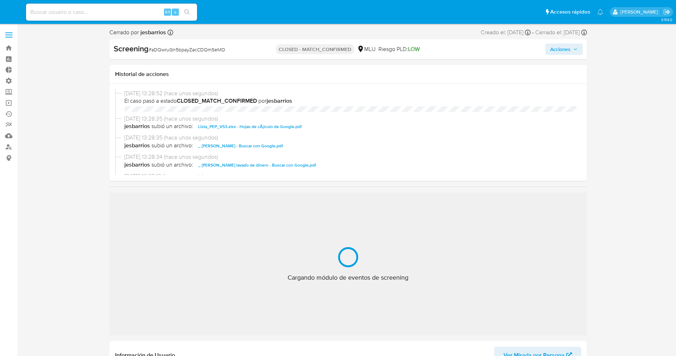
select select "10"
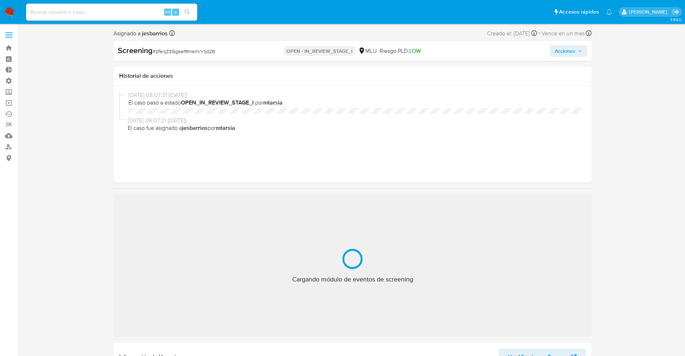
select select "10"
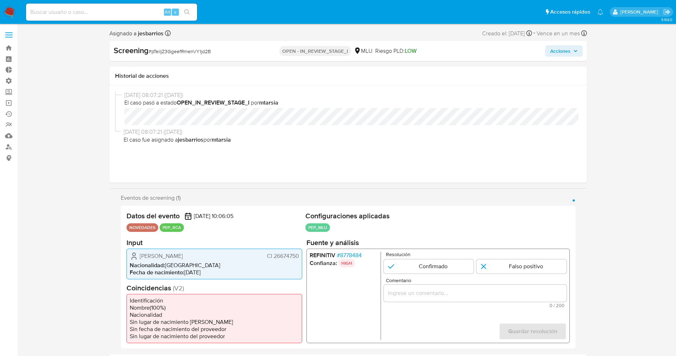
scroll to position [53, 0]
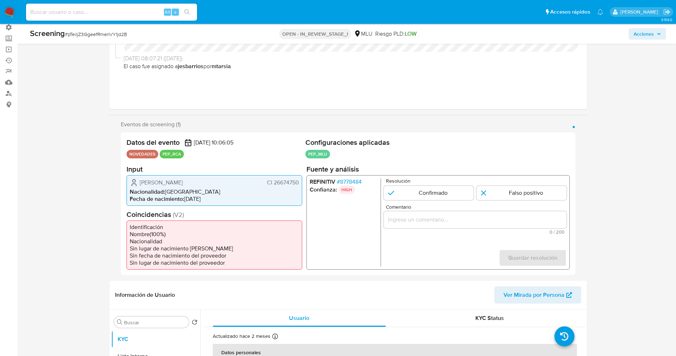
click at [357, 183] on span "# 8778484" at bounding box center [349, 181] width 25 height 7
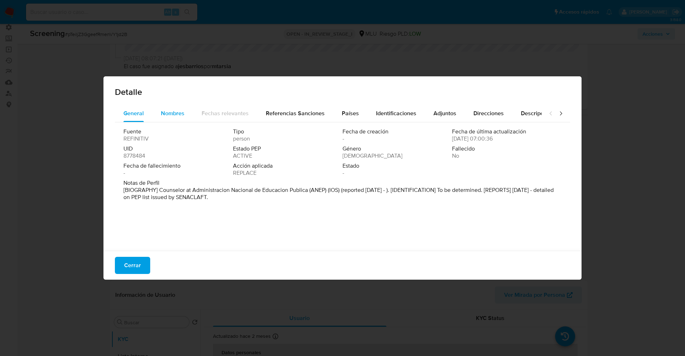
click at [182, 119] on div "Nombres" at bounding box center [173, 113] width 24 height 17
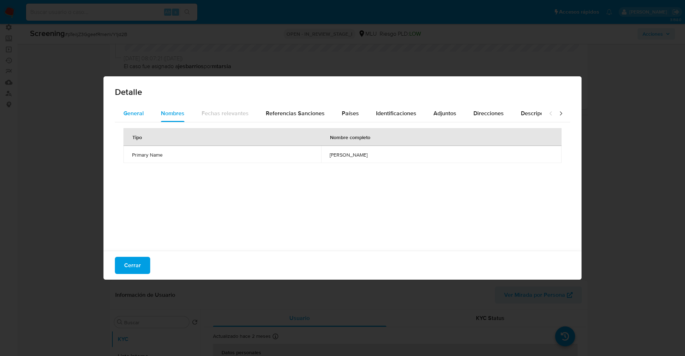
click at [142, 116] on span "General" at bounding box center [133, 113] width 20 height 8
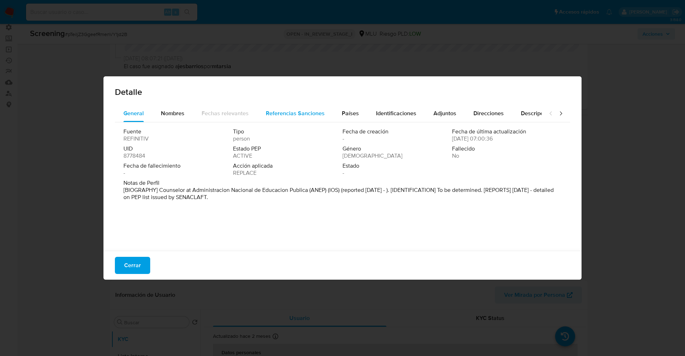
click at [305, 113] on span "Referencias Sanciones" at bounding box center [295, 113] width 59 height 8
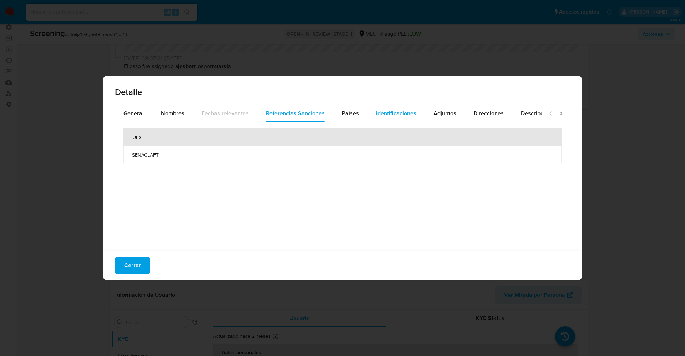
drag, startPoint x: 357, startPoint y: 108, endPoint x: 365, endPoint y: 105, distance: 7.9
click at [357, 108] on button "Países" at bounding box center [350, 113] width 34 height 17
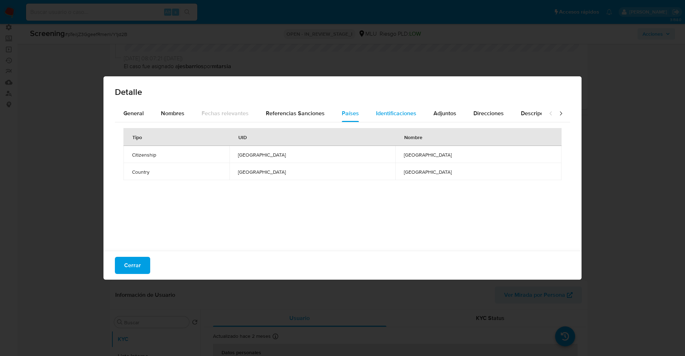
click at [394, 105] on div "Identificaciones" at bounding box center [396, 113] width 40 height 17
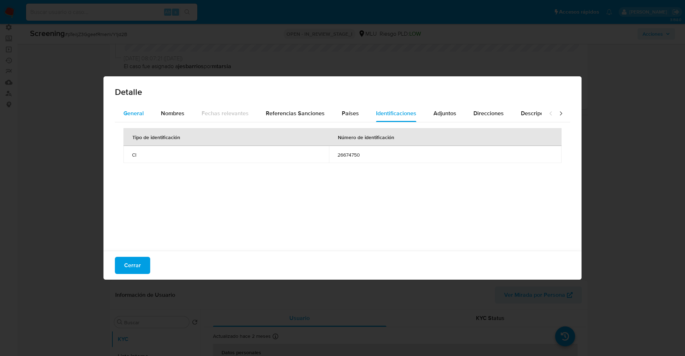
click at [133, 111] on span "General" at bounding box center [133, 113] width 20 height 8
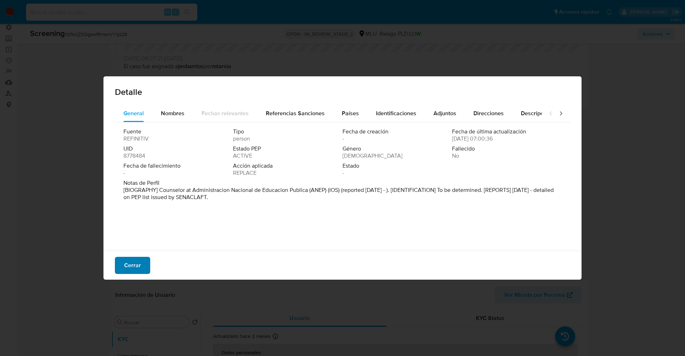
click at [117, 272] on button "Cerrar" at bounding box center [132, 265] width 35 height 17
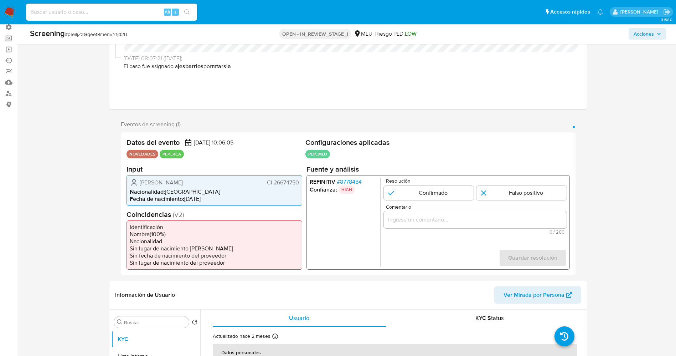
drag, startPoint x: 274, startPoint y: 184, endPoint x: 298, endPoint y: 183, distance: 24.2
click at [298, 183] on span "CI 26674750" at bounding box center [283, 182] width 32 height 7
click at [208, 202] on li "Fecha de nacimiento : 09/11/1979" at bounding box center [214, 198] width 169 height 7
drag, startPoint x: 140, startPoint y: 184, endPoint x: 299, endPoint y: 181, distance: 159.8
click at [299, 181] on div "Martina Bailon Goday CI 26674750 Nacionalidad : Uruguay Fecha de nacimiento : 0…" at bounding box center [215, 190] width 176 height 31
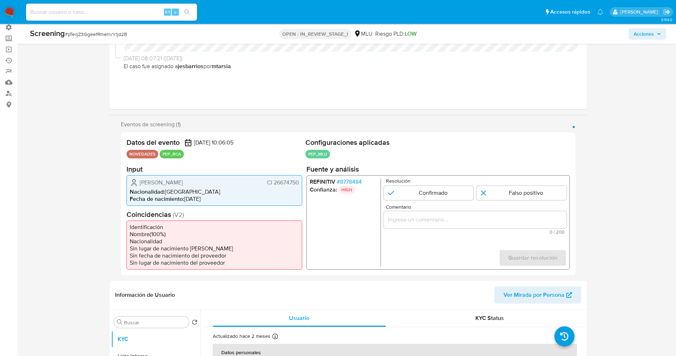
click at [281, 182] on span "CI 26674750" at bounding box center [283, 182] width 32 height 7
drag, startPoint x: 139, startPoint y: 181, endPoint x: 194, endPoint y: 181, distance: 54.9
click at [194, 181] on div "Martina Bailon Goday CI 26674750" at bounding box center [214, 182] width 169 height 9
drag, startPoint x: 179, startPoint y: 189, endPoint x: 131, endPoint y: 182, distance: 48.3
click at [171, 189] on li "Nacionalidad : Uruguay" at bounding box center [214, 191] width 169 height 7
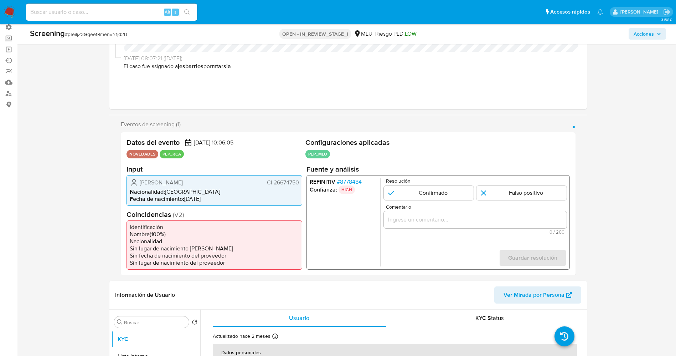
drag, startPoint x: 214, startPoint y: 174, endPoint x: 302, endPoint y: 186, distance: 88.9
click at [302, 186] on div "Martina Bailon Goday CI 26674750 Nacionalidad : Uruguay Fecha de nacimiento : 0…" at bounding box center [215, 190] width 176 height 31
click at [346, 181] on span "# 8778484" at bounding box center [349, 181] width 25 height 7
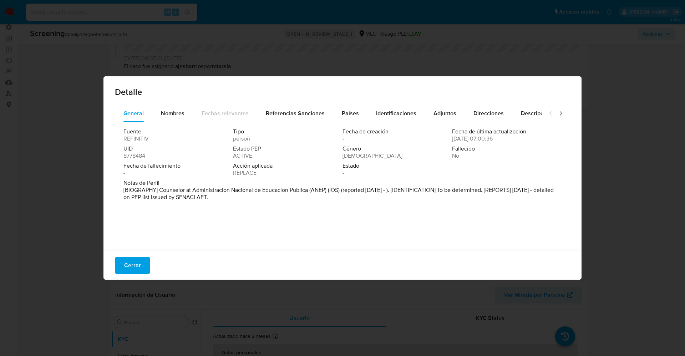
drag, startPoint x: 175, startPoint y: 189, endPoint x: 249, endPoint y: 198, distance: 74.7
click at [250, 198] on p "[BIOGRAPHY] Counselor at Administracion Nacional de Educacion Publica (ANEP) (I…" at bounding box center [341, 193] width 436 height 14
drag, startPoint x: 158, startPoint y: 191, endPoint x: 313, endPoint y: 189, distance: 155.8
click at [313, 189] on font "[BIOGRAFÍA] Consejero de la Administración Nacional de Educación Pública (ANEP)…" at bounding box center [341, 193] width 436 height 15
click at [135, 270] on span "Cerrar" at bounding box center [132, 265] width 17 height 16
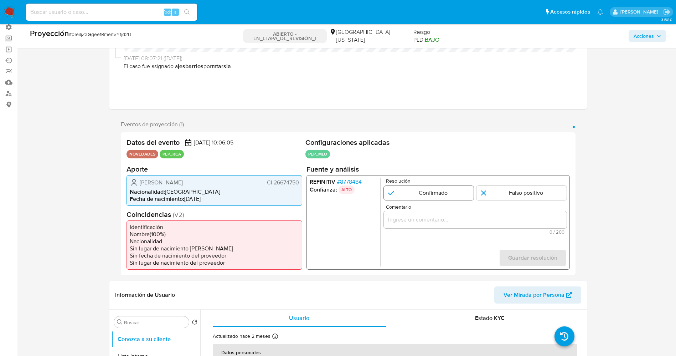
click at [446, 190] on input "1 de 1" at bounding box center [429, 192] width 90 height 14
radio input "true"
click at [435, 223] on input "Comentario" at bounding box center [475, 219] width 183 height 9
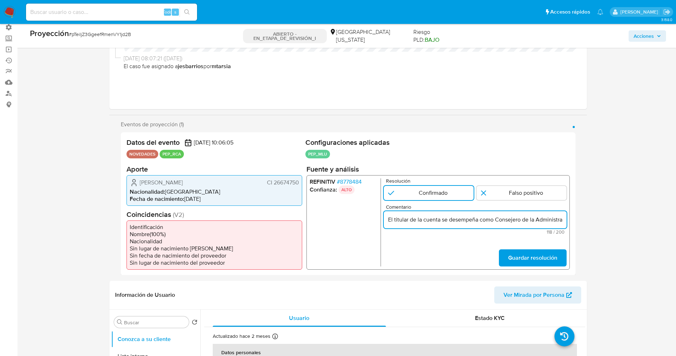
scroll to position [0, 130]
type input "El titular de la cuenta se desempeña como Consejero de la Administración Nacion…"
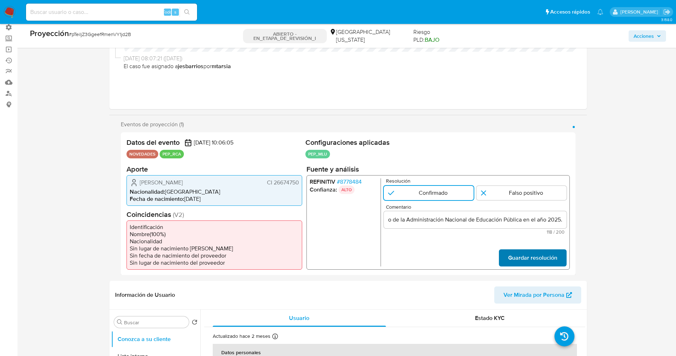
scroll to position [0, 0]
click at [524, 254] on span "Guardar resolución" at bounding box center [532, 258] width 49 height 16
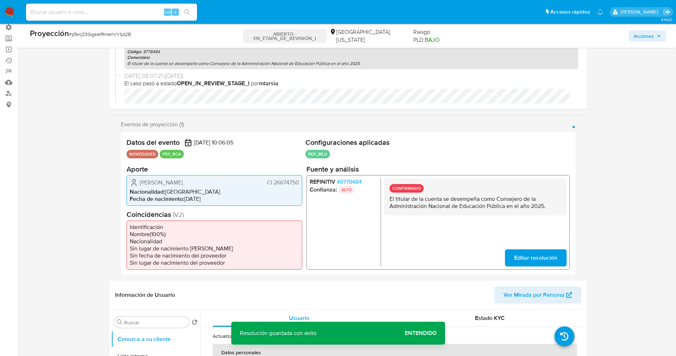
drag, startPoint x: 388, startPoint y: 200, endPoint x: 522, endPoint y: 202, distance: 134.8
click at [567, 207] on div "REFINITIV # 8778484 Confianza: ALTO CONFIRMADO El titular de la cuenta se desem…" at bounding box center [437, 222] width 263 height 94
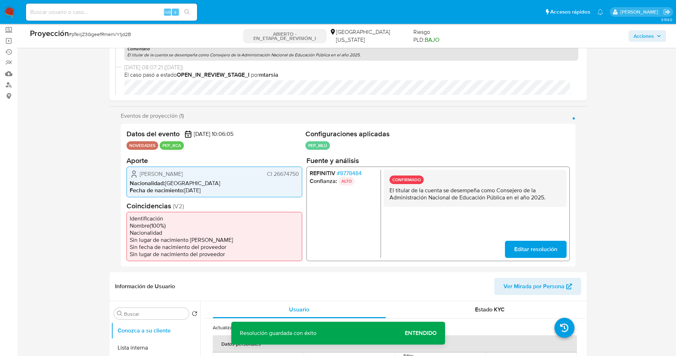
scroll to position [160, 0]
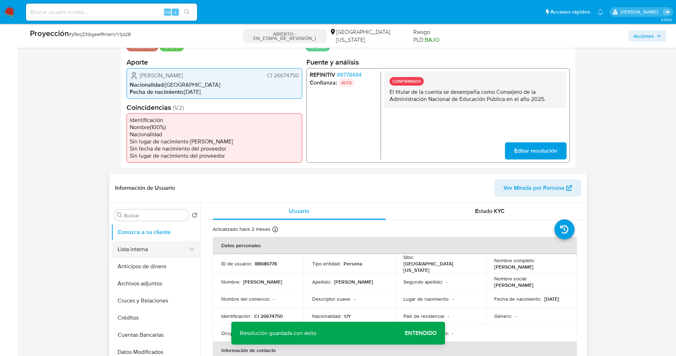
click at [149, 250] on button "Lista interna" at bounding box center [152, 249] width 83 height 17
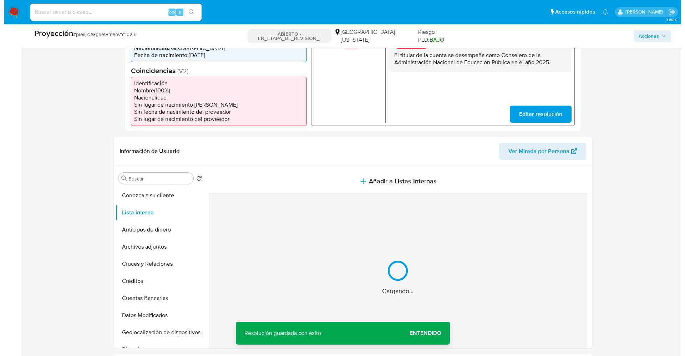
scroll to position [214, 0]
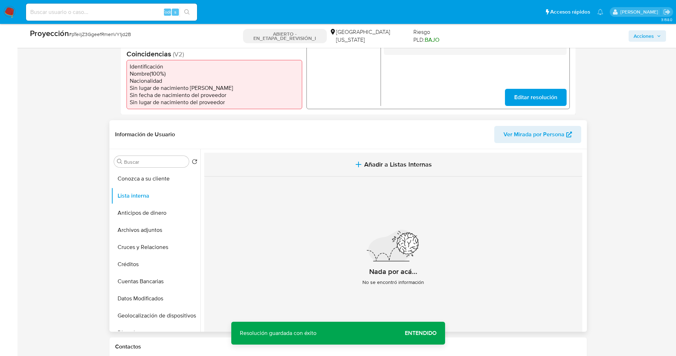
click at [443, 165] on button "Añadir a Listas Internas" at bounding box center [393, 165] width 378 height 24
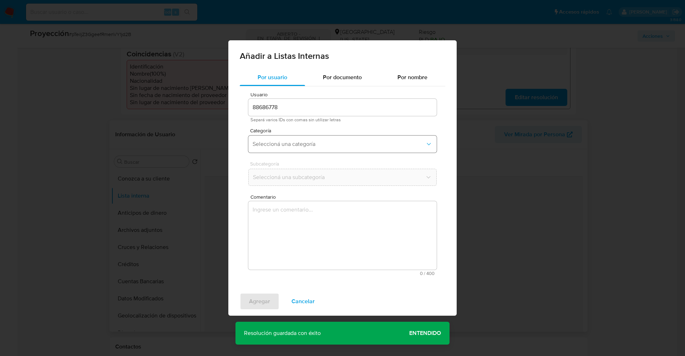
click at [296, 150] on button "Seleccioná una categoría" at bounding box center [342, 143] width 188 height 17
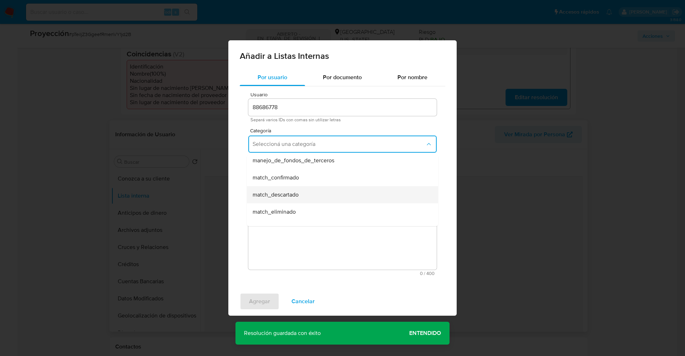
scroll to position [53, 0]
click at [298, 163] on span "match_confirmado" at bounding box center [275, 161] width 46 height 7
click at [302, 181] on button "Seleccioná una subcategoría" at bounding box center [342, 177] width 188 height 17
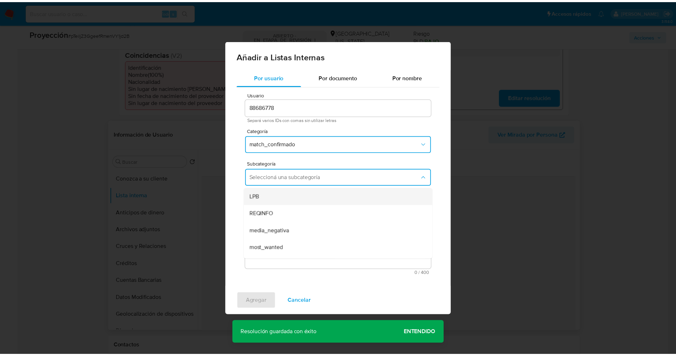
scroll to position [48, 0]
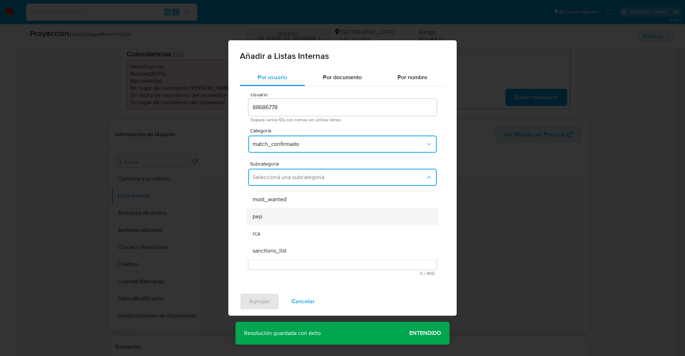
click at [288, 214] on div "pep" at bounding box center [339, 216] width 175 height 17
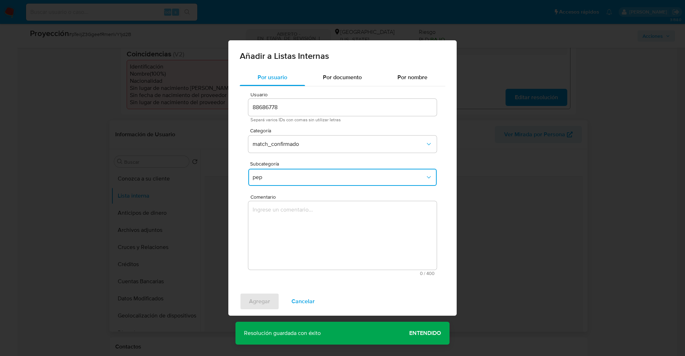
click at [288, 214] on textarea "Comentario" at bounding box center [342, 235] width 188 height 68
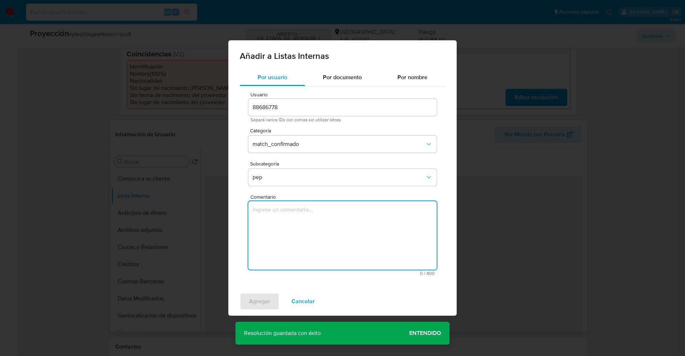
drag, startPoint x: 392, startPoint y: 251, endPoint x: 397, endPoint y: 249, distance: 5.7
click at [395, 252] on textarea "Comentario" at bounding box center [342, 235] width 188 height 68
paste textarea "El titular de la cuenta se desempeña como Consejero de la Administración Nacion…"
type textarea "El titular de la cuenta se desempeña como Consejero de la Administración Nacion…"
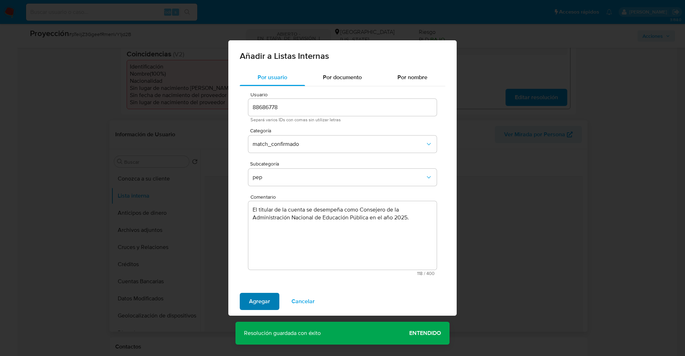
click at [265, 297] on span "Agregar" at bounding box center [259, 301] width 21 height 16
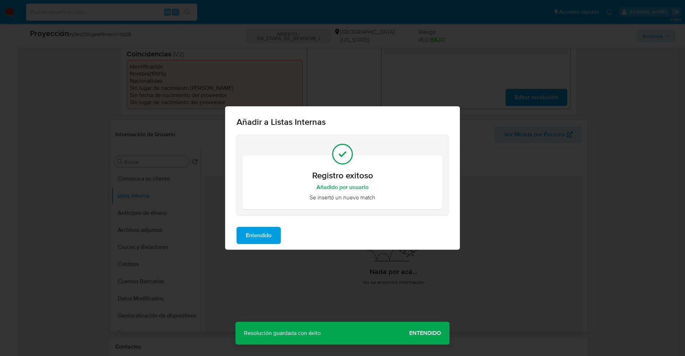
click at [273, 232] on button "Entendido" at bounding box center [258, 235] width 44 height 17
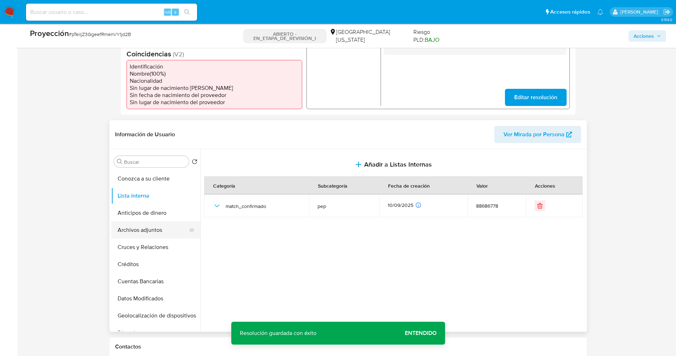
click at [153, 232] on button "Archivos adjuntos" at bounding box center [152, 229] width 83 height 17
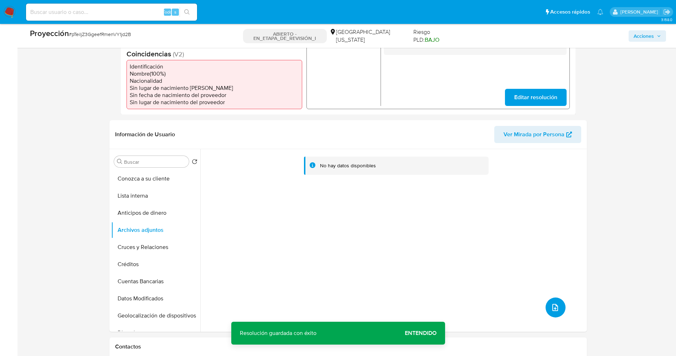
click at [561, 306] on button "subir archivo" at bounding box center [556, 307] width 20 height 20
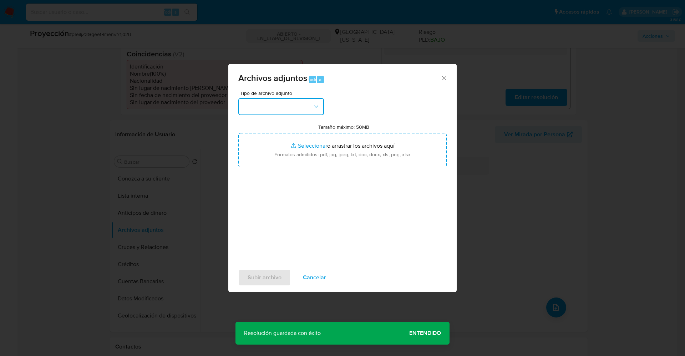
click at [265, 114] on button "button" at bounding box center [281, 106] width 86 height 17
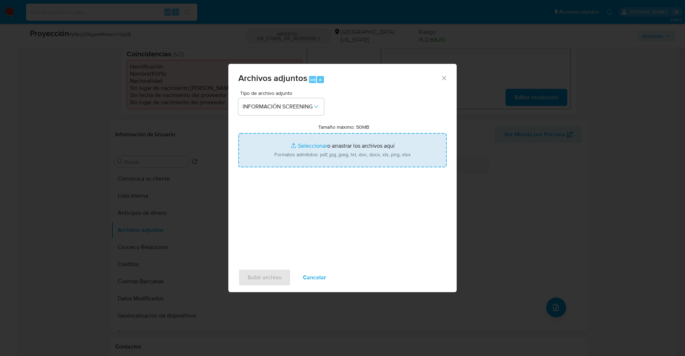
type input "C:\fakepath\_Martina Bailon Goday_ lavado de dinero - Buscar con Google.pdf"
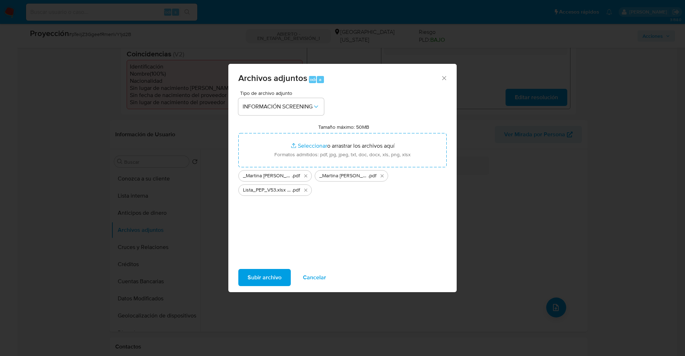
click at [269, 277] on span "Subir archivo" at bounding box center [264, 278] width 34 height 16
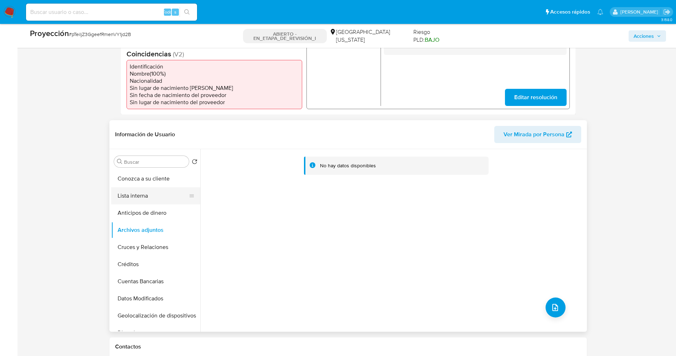
click at [146, 195] on button "Lista interna" at bounding box center [152, 195] width 83 height 17
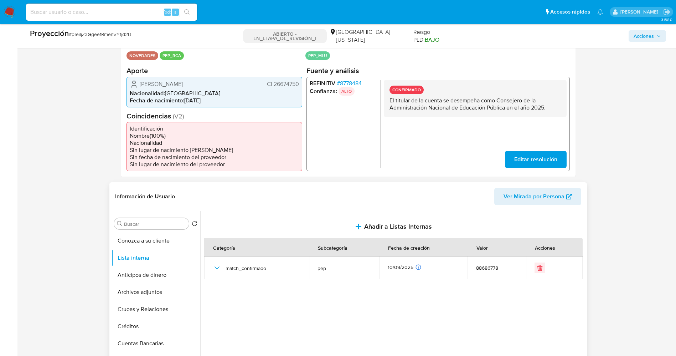
scroll to position [214, 0]
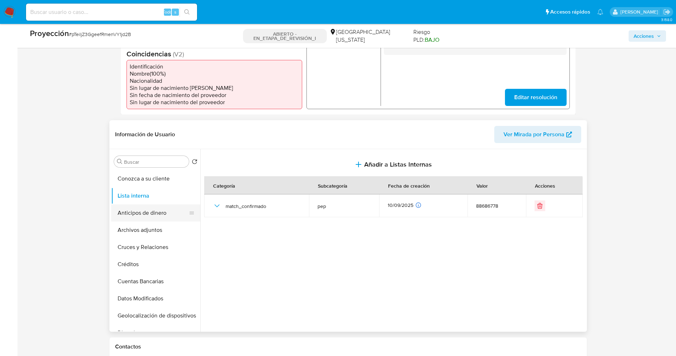
click at [148, 218] on button "Anticipos de dinero" at bounding box center [152, 212] width 83 height 17
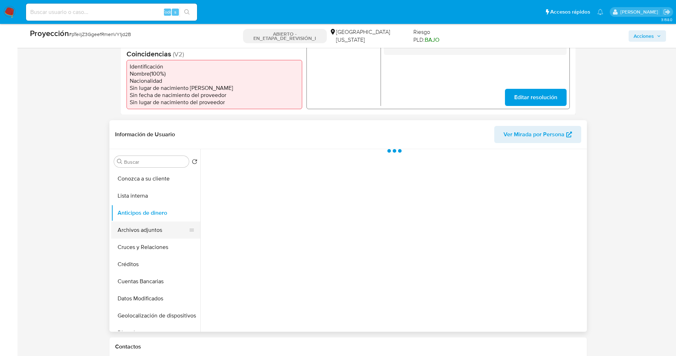
click at [148, 230] on button "Archivos adjuntos" at bounding box center [152, 229] width 83 height 17
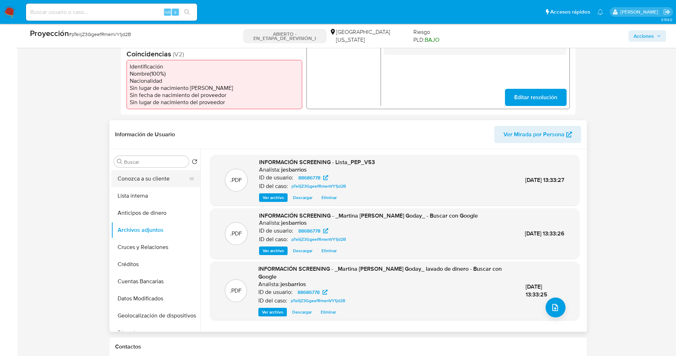
click at [158, 185] on button "Conozca a su cliente" at bounding box center [152, 178] width 83 height 17
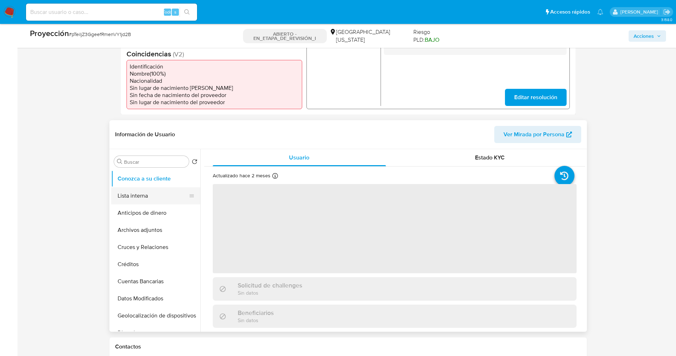
click at [145, 189] on button "Lista interna" at bounding box center [152, 195] width 83 height 17
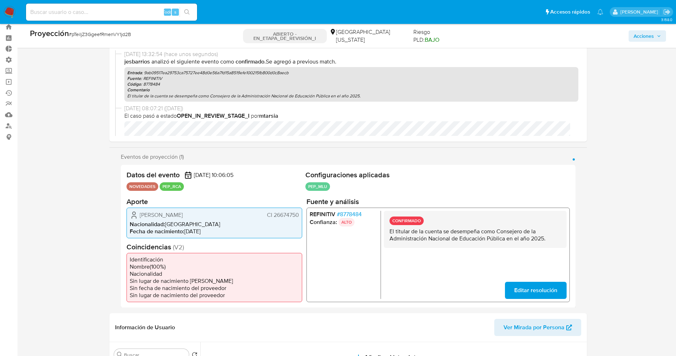
scroll to position [0, 0]
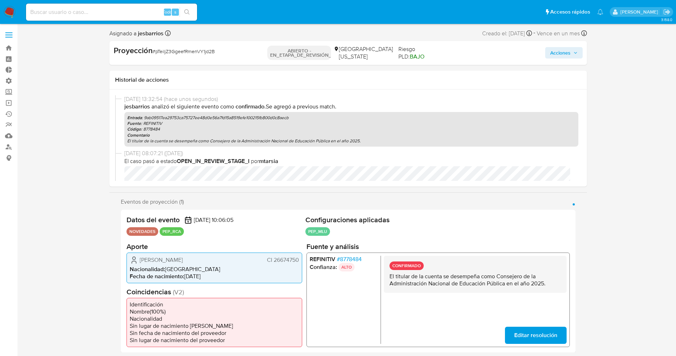
click at [563, 56] on span "Acciones" at bounding box center [561, 52] width 20 height 11
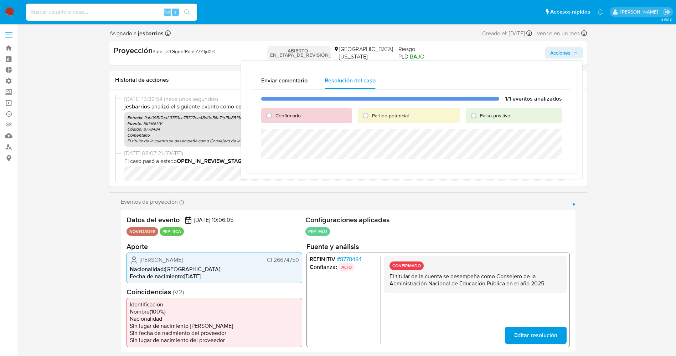
drag, startPoint x: 288, startPoint y: 113, endPoint x: 290, endPoint y: 116, distance: 3.8
click at [288, 113] on font "Confirmado" at bounding box center [288, 115] width 25 height 7
click at [275, 113] on input "Confirmado" at bounding box center [268, 115] width 11 height 11
radio input "true"
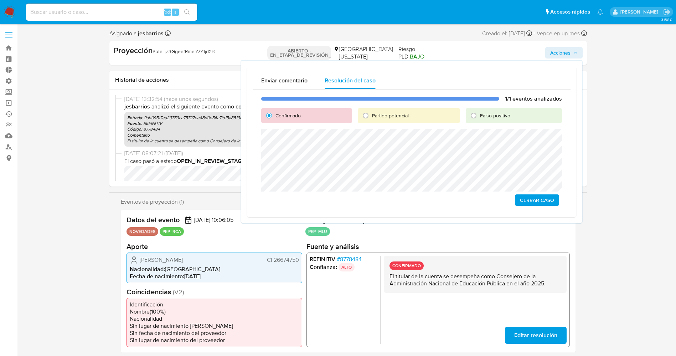
click at [537, 196] on span "Cerrar Caso" at bounding box center [537, 200] width 34 height 10
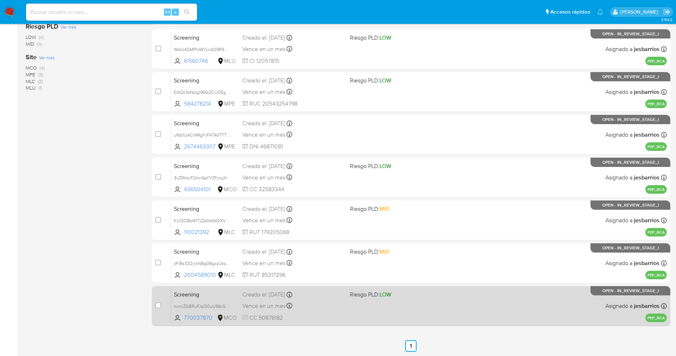
scroll to position [233, 0]
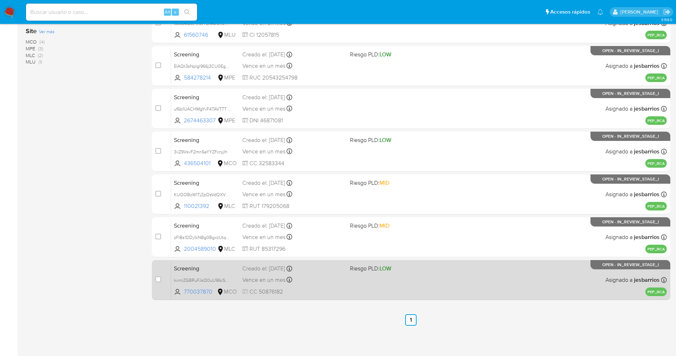
click at [373, 292] on div "Screening kvnnZGBRuFJsQ0uU96cSbG8E 770037870 MCO Riesgo PLD: LOW Creado el: [DA…" at bounding box center [419, 280] width 496 height 36
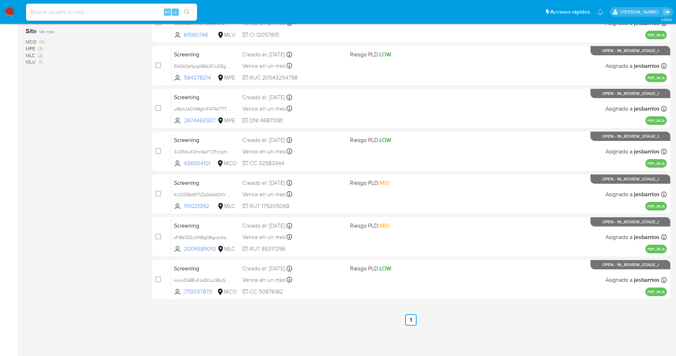
click at [10, 6] on img at bounding box center [10, 12] width 12 height 12
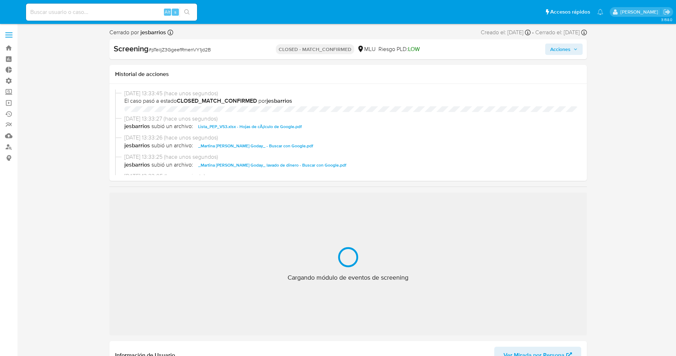
select select "10"
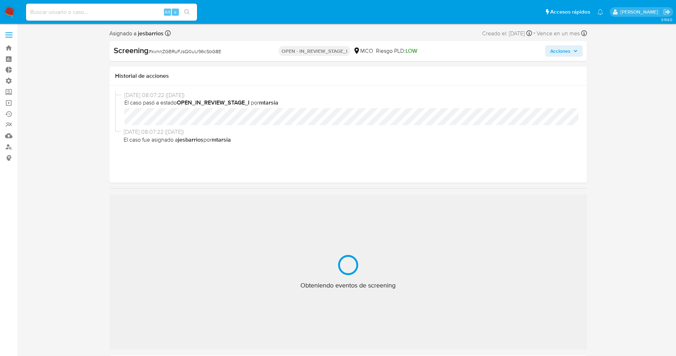
select select "10"
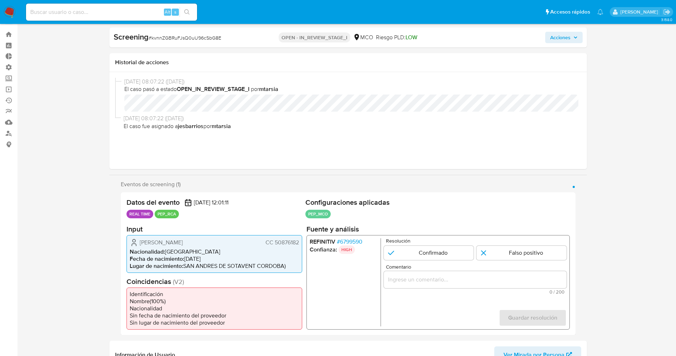
scroll to position [53, 0]
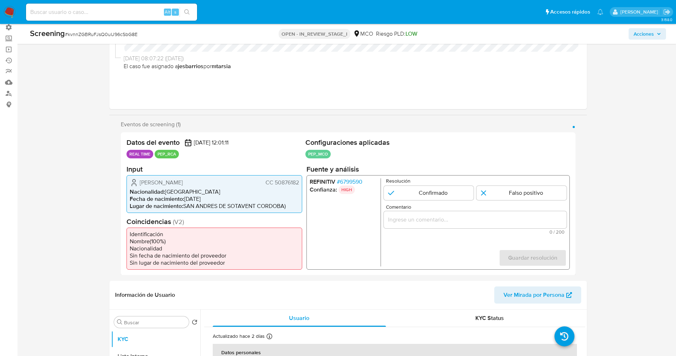
click at [348, 184] on span "# 6799590" at bounding box center [350, 181] width 26 height 7
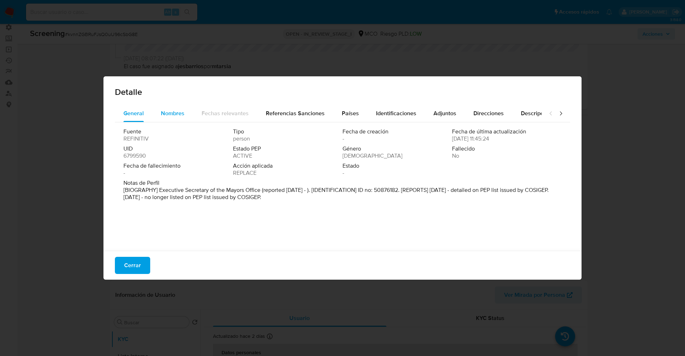
click at [169, 109] on span "Nombres" at bounding box center [173, 113] width 24 height 8
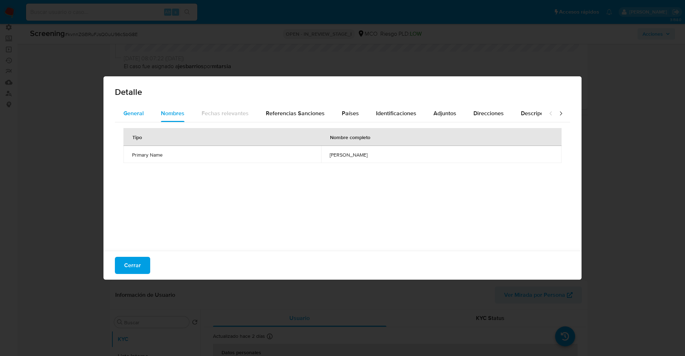
click at [126, 105] on div "General" at bounding box center [133, 113] width 20 height 17
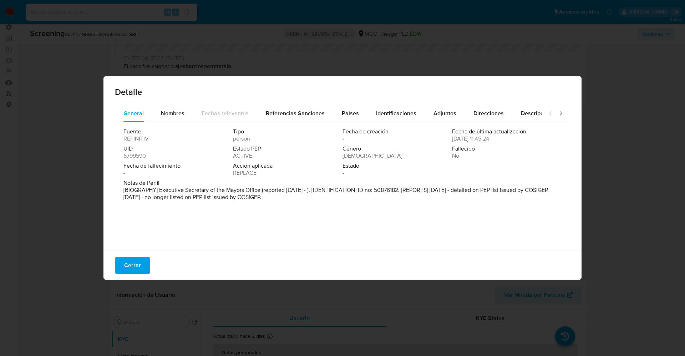
drag, startPoint x: 163, startPoint y: 192, endPoint x: 318, endPoint y: 202, distance: 155.8
click at [318, 202] on div "Notas de Perfil [BIOGRAPHY] Executive Secretary of the Mayors Office (reported …" at bounding box center [342, 191] width 438 height 24
click at [255, 190] on p "[BIOGRAPHY] Executive Secretary of the Mayors Office (reported Nov 2021 - ). [I…" at bounding box center [341, 193] width 436 height 14
drag, startPoint x: 252, startPoint y: 198, endPoint x: 295, endPoint y: 204, distance: 42.8
click at [295, 204] on div "Fuente REFINITIV Tipo person Fecha de creación - Fecha de última actualización …" at bounding box center [342, 184] width 455 height 125
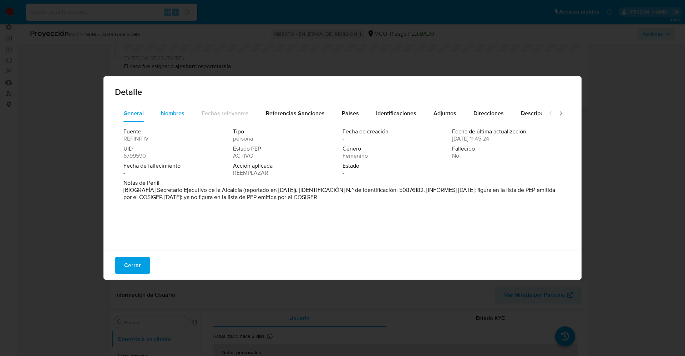
click at [163, 108] on div "Nombres" at bounding box center [173, 113] width 24 height 17
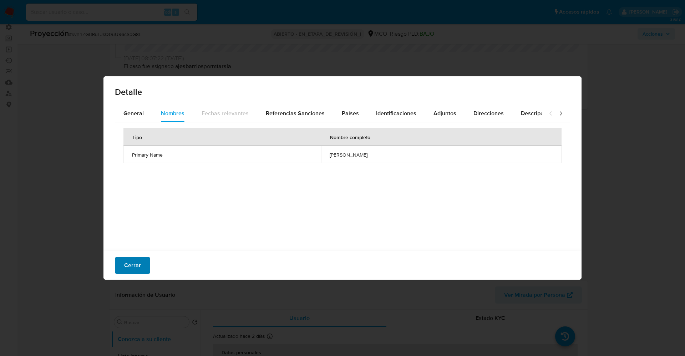
click at [130, 261] on span "Cerrar" at bounding box center [132, 265] width 17 height 16
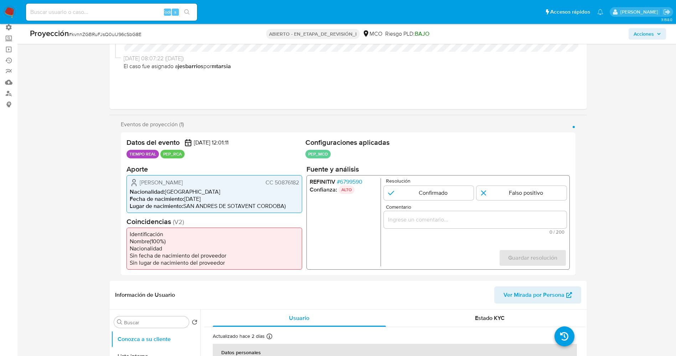
drag, startPoint x: 135, startPoint y: 184, endPoint x: 215, endPoint y: 184, distance: 79.2
click at [215, 184] on div "Narly Isabel Ruiz Avila CC 50876182" at bounding box center [214, 182] width 169 height 9
drag, startPoint x: 189, startPoint y: 184, endPoint x: 281, endPoint y: 176, distance: 93.0
click at [257, 176] on div "Narly Isabel Ruiz Avila CC 50876182 Nacionalidad : Colombia Fecha de nacimiento…" at bounding box center [215, 194] width 176 height 38
drag, startPoint x: 135, startPoint y: 183, endPoint x: 198, endPoint y: 184, distance: 63.1
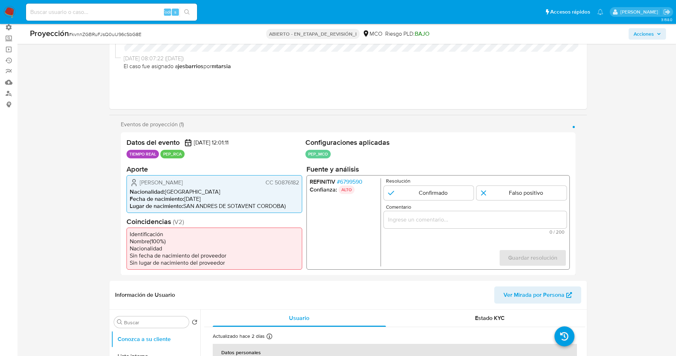
click at [215, 184] on div "Narly Isabel Ruiz Avila CC 50876182" at bounding box center [214, 182] width 169 height 9
click at [357, 177] on div "REFINITIV # 6799590 Confianza: ALTO Resolución Confirmado Falso positivo Coment…" at bounding box center [437, 222] width 263 height 94
click at [357, 179] on font "6799590" at bounding box center [351, 181] width 22 height 8
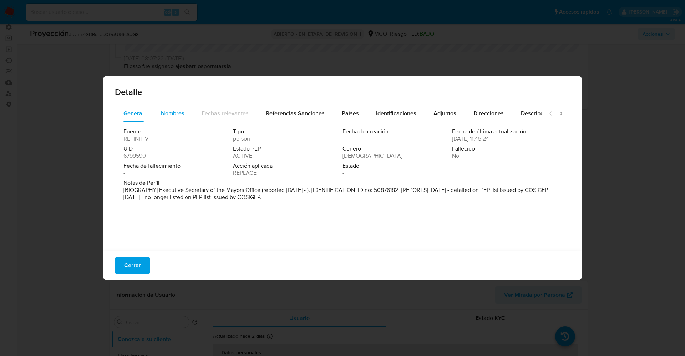
click at [161, 112] on span "Nombres" at bounding box center [173, 113] width 24 height 8
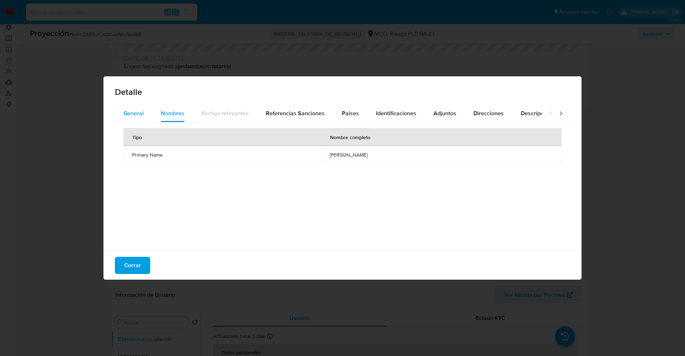
click at [131, 113] on span "General" at bounding box center [133, 113] width 20 height 8
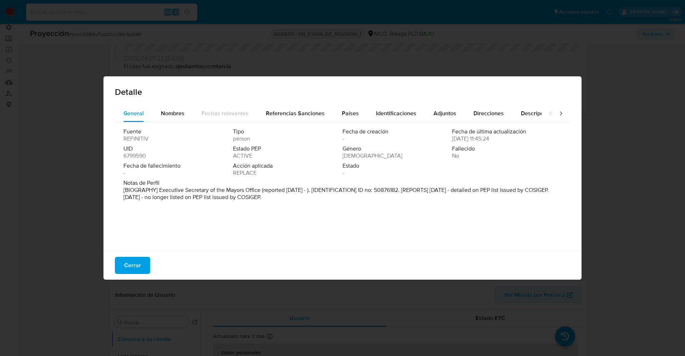
drag, startPoint x: 156, startPoint y: 189, endPoint x: 327, endPoint y: 201, distance: 171.6
click at [327, 201] on div "Notas de Perfil [BIOGRAPHY] Executive Secretary of the Mayors Office (reported …" at bounding box center [342, 191] width 438 height 24
click at [135, 261] on font "Cerrar" at bounding box center [132, 265] width 17 height 17
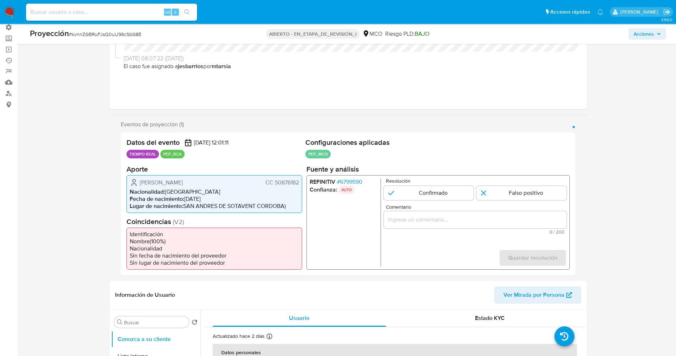
drag, startPoint x: 137, startPoint y: 182, endPoint x: 211, endPoint y: 183, distance: 74.2
click at [209, 181] on div "Narly Isabel Ruiz Avila CC 50876182" at bounding box center [214, 182] width 169 height 9
drag, startPoint x: 160, startPoint y: 183, endPoint x: 142, endPoint y: 180, distance: 18.8
click at [159, 184] on span "Narly Isabel Ruiz Avila" at bounding box center [161, 182] width 43 height 7
drag, startPoint x: 138, startPoint y: 180, endPoint x: 223, endPoint y: 182, distance: 84.9
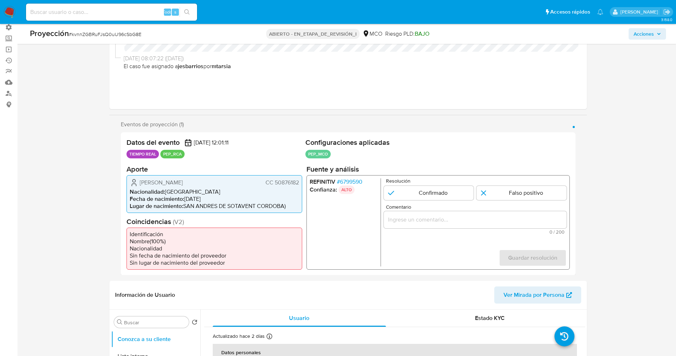
click at [223, 182] on div "Narly Isabel Ruiz Avila CC 50876182" at bounding box center [214, 182] width 169 height 9
drag, startPoint x: 213, startPoint y: 183, endPoint x: 170, endPoint y: 184, distance: 43.2
click at [213, 183] on div "Narly Isabel Ruiz Avila CC 50876182" at bounding box center [214, 182] width 169 height 9
drag, startPoint x: 144, startPoint y: 185, endPoint x: 139, endPoint y: 185, distance: 4.3
click at [143, 185] on span "Narly Isabel Ruiz Avila" at bounding box center [161, 182] width 43 height 7
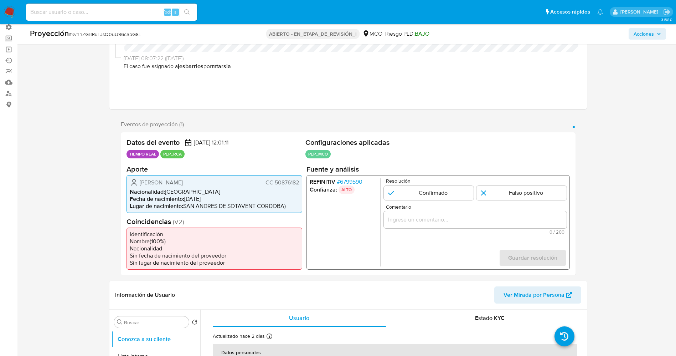
click at [138, 185] on div "Narly Isabel Ruiz Avila CC 50876182" at bounding box center [214, 182] width 169 height 9
drag, startPoint x: 136, startPoint y: 184, endPoint x: 295, endPoint y: 180, distance: 158.3
click at [300, 181] on div "Narly Isabel Ruiz Avila CC 50876182 Nacionalidad : Colombia Fecha de nacimiento…" at bounding box center [215, 194] width 176 height 38
click at [356, 180] on font "6799590" at bounding box center [351, 181] width 22 height 8
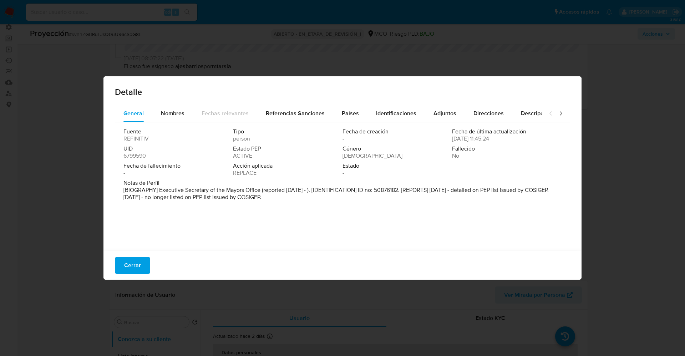
drag, startPoint x: 213, startPoint y: 198, endPoint x: 407, endPoint y: 222, distance: 195.8
click at [406, 226] on div "Fuente REFINITIV Tipo person Fecha de creación - Fecha de última actualización …" at bounding box center [342, 184] width 455 height 125
drag, startPoint x: 188, startPoint y: 171, endPoint x: 169, endPoint y: 183, distance: 22.6
click at [188, 171] on div "Fecha de fallecimiento -" at bounding box center [177, 169] width 109 height 14
drag, startPoint x: 157, startPoint y: 189, endPoint x: 241, endPoint y: 189, distance: 84.5
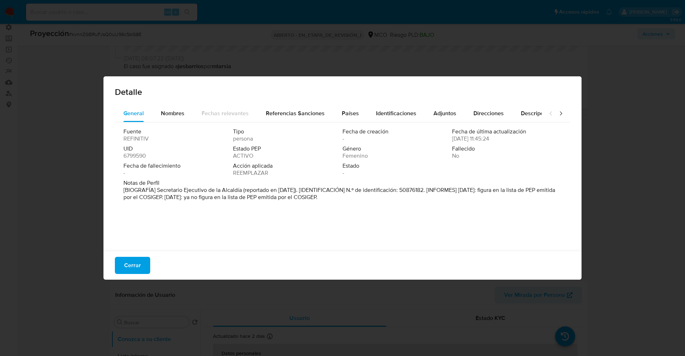
click at [241, 189] on font "[BIOGRAFÍA] Secretario Ejecutivo de la Alcaldía (reportado en noviembre de 2021…" at bounding box center [338, 193] width 431 height 15
click at [132, 264] on font "Cerrar" at bounding box center [132, 265] width 17 height 17
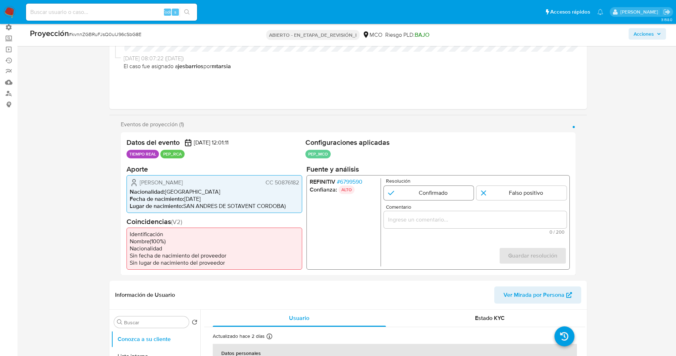
click at [436, 192] on input "1 de 1" at bounding box center [429, 192] width 90 height 14
radio input "true"
click at [435, 219] on input "Comentario" at bounding box center [475, 219] width 183 height 9
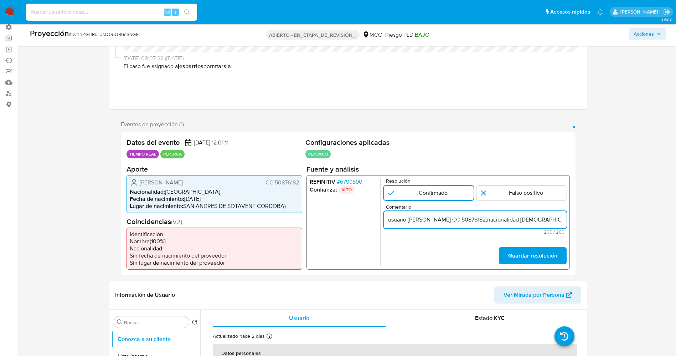
scroll to position [0, 325]
drag, startPoint x: 528, startPoint y: 221, endPoint x: 601, endPoint y: 219, distance: 73.5
type input "usuario Narly Isabel Ruiz Avila CC 50876182,nacionalidad Colombiana , por coinc…"
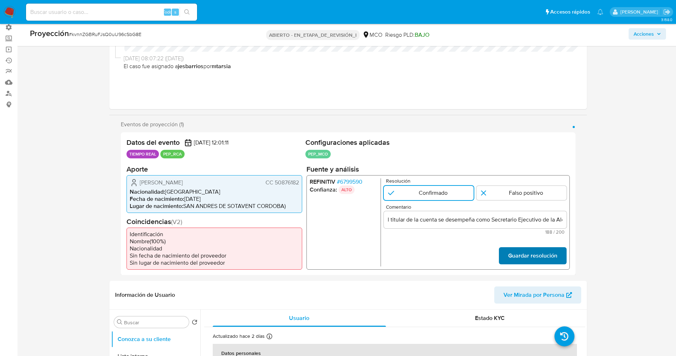
click at [531, 254] on font "Guardar resolución" at bounding box center [532, 255] width 49 height 17
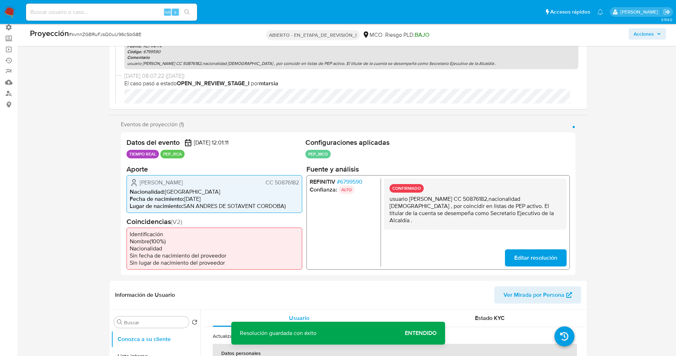
drag, startPoint x: 389, startPoint y: 200, endPoint x: 574, endPoint y: 220, distance: 186.1
click at [574, 220] on div "Datos del evento 08/09/2025 12:01:11 TIEMPO REAL PEP_RCA Configuraciones aplica…" at bounding box center [348, 203] width 455 height 143
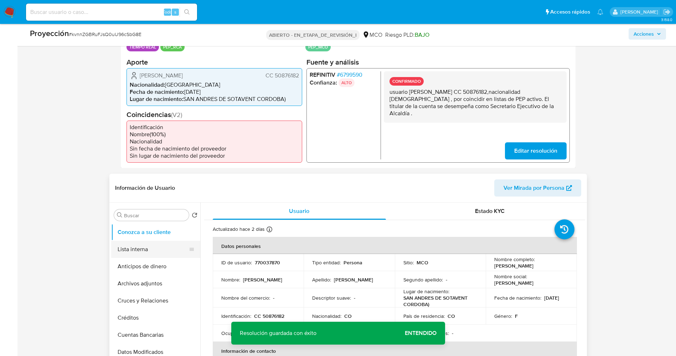
click at [156, 250] on button "Lista interna" at bounding box center [152, 249] width 83 height 17
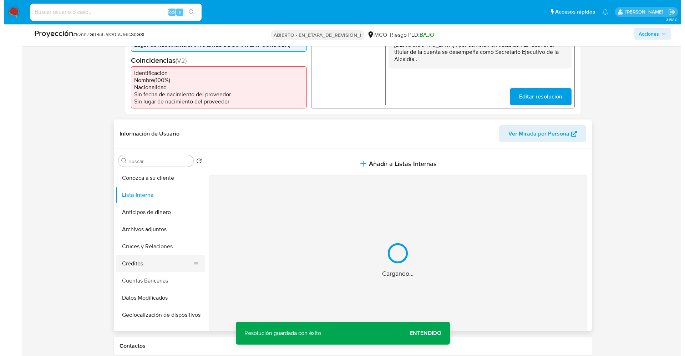
scroll to position [267, 0]
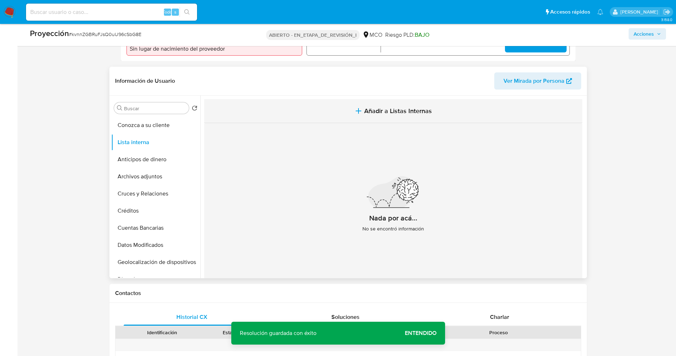
click at [362, 111] on icon "button" at bounding box center [358, 111] width 9 height 9
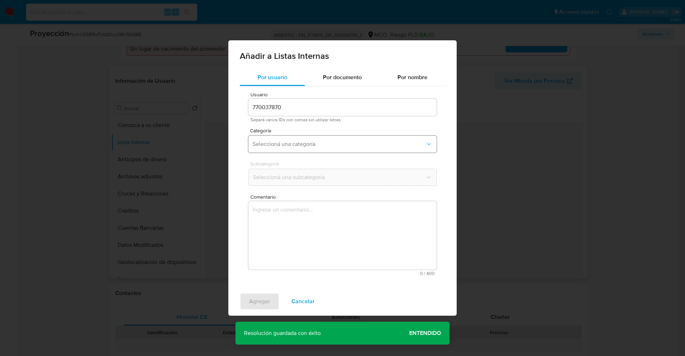
click at [322, 152] on button "Seleccioná una categoría" at bounding box center [342, 143] width 188 height 17
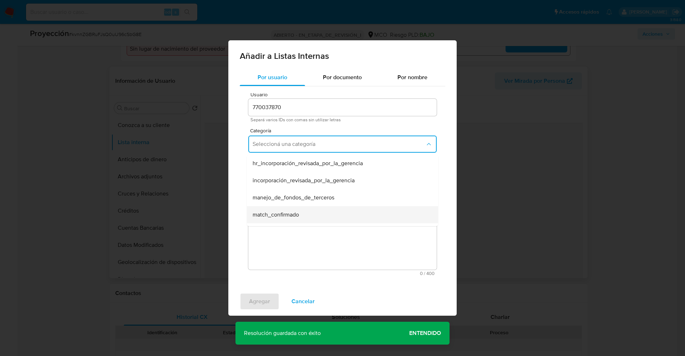
click at [291, 209] on div "match_confirmado" at bounding box center [339, 214] width 175 height 17
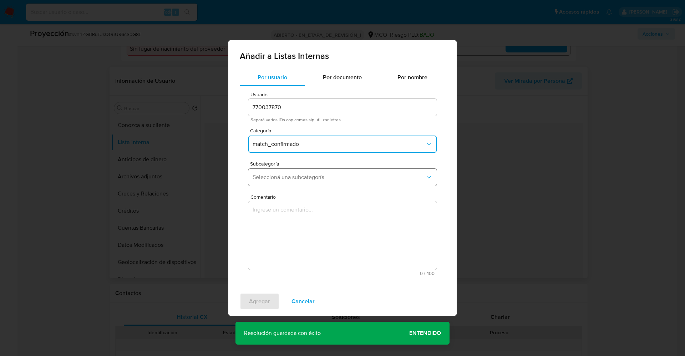
click at [293, 177] on span "Seleccioná una subcategoría" at bounding box center [338, 177] width 173 height 7
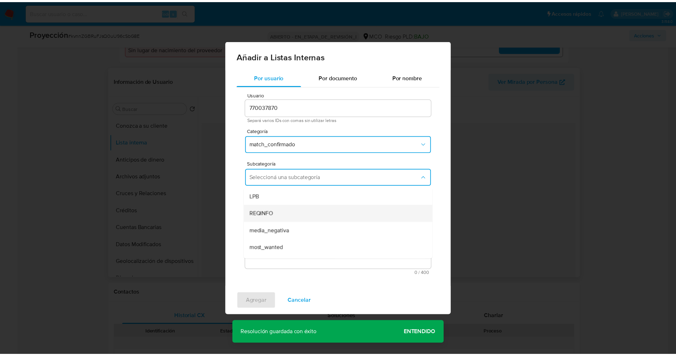
scroll to position [48, 0]
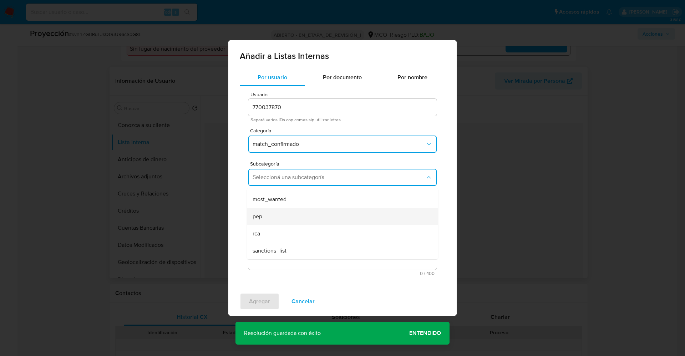
click at [283, 219] on div "pep" at bounding box center [339, 216] width 175 height 17
click at [283, 219] on textarea "Comentario" at bounding box center [342, 235] width 188 height 68
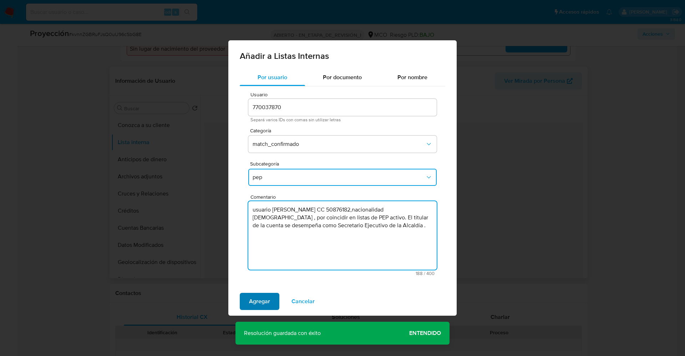
type textarea "usuario Narly Isabel Ruiz Avila CC 50876182,nacionalidad Colombiana , por coinc…"
click at [253, 299] on span "Agregar" at bounding box center [259, 301] width 21 height 16
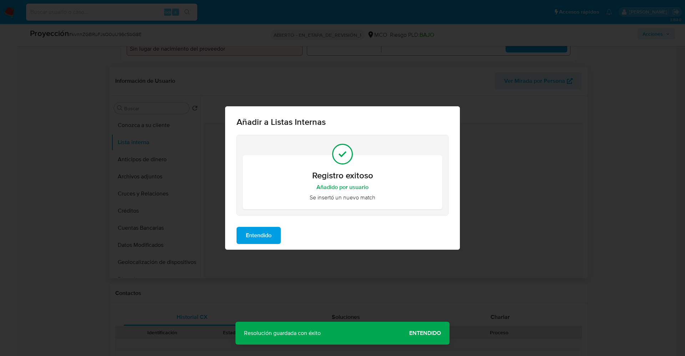
click at [263, 233] on span "Entendido" at bounding box center [259, 235] width 26 height 16
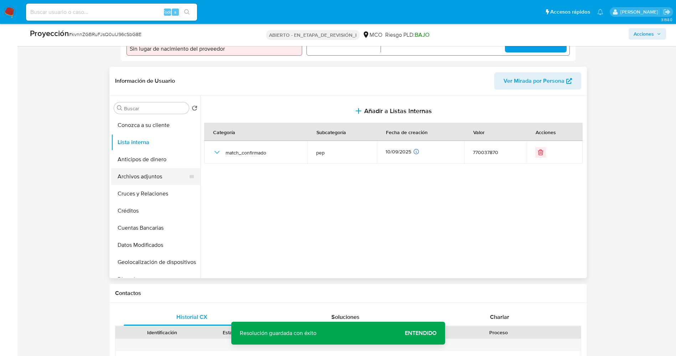
click at [137, 175] on button "Archivos adjuntos" at bounding box center [152, 176] width 83 height 17
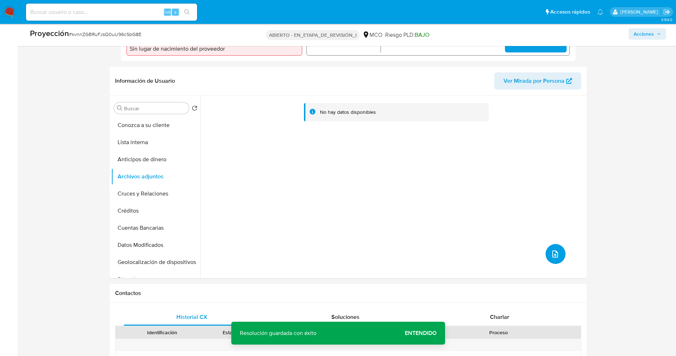
click at [554, 251] on icon "subir archivo" at bounding box center [556, 253] width 6 height 7
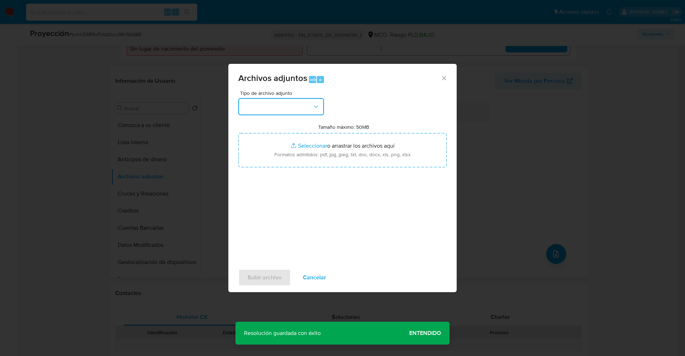
click at [305, 113] on button "button" at bounding box center [281, 106] width 86 height 17
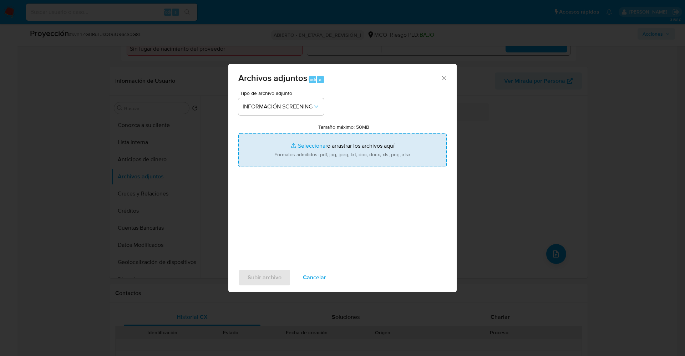
type input "C:\fakepath\_Narly Isabel Ruiz Avila_ lavado de dinero - Buscar con Google.pdf"
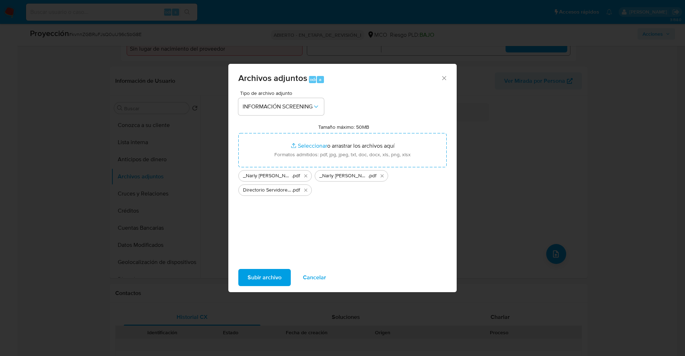
click at [267, 273] on span "Subir archivo" at bounding box center [264, 278] width 34 height 16
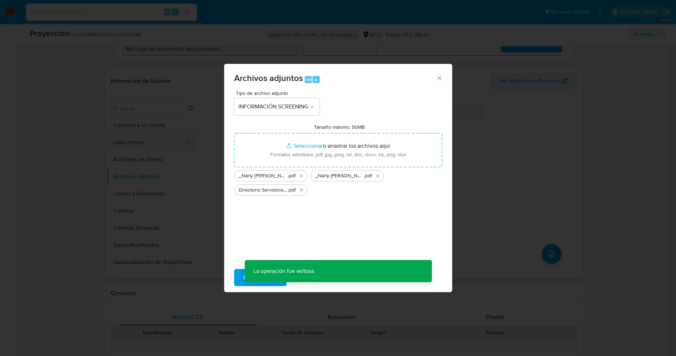
click at [129, 145] on button "Lista interna" at bounding box center [148, 142] width 83 height 17
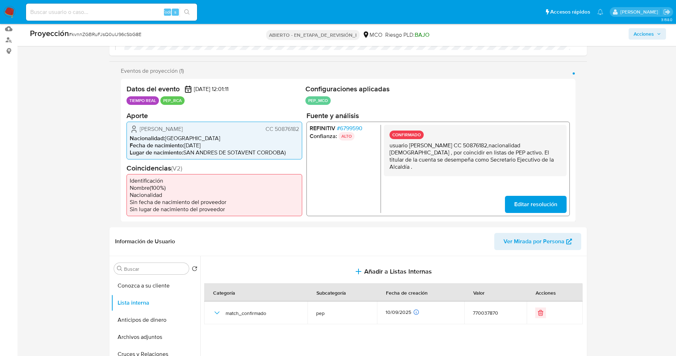
scroll to position [0, 0]
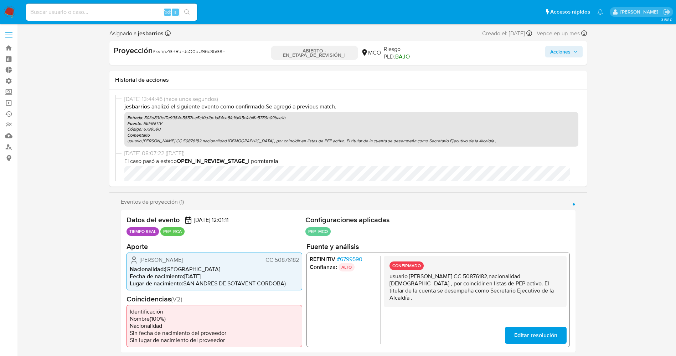
click at [563, 50] on font "Acciones" at bounding box center [561, 51] width 20 height 11
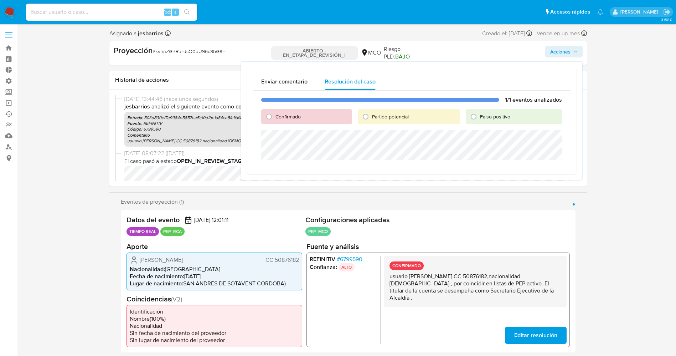
click at [277, 111] on div "Confirmado" at bounding box center [306, 116] width 91 height 15
click at [278, 113] on font "Confirmado" at bounding box center [288, 116] width 25 height 7
click at [275, 113] on input "Confirmado" at bounding box center [268, 116] width 11 height 11
radio input "true"
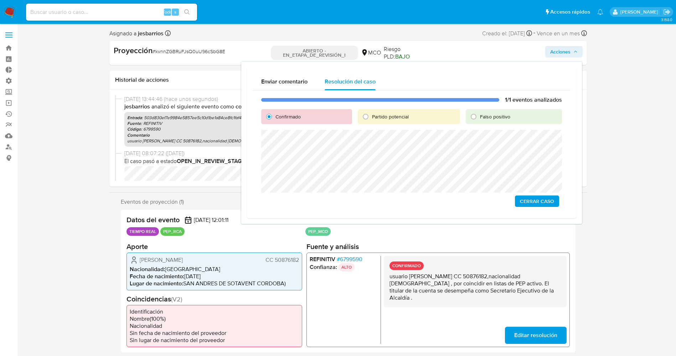
click at [543, 203] on span "Cerrar Caso" at bounding box center [537, 201] width 34 height 10
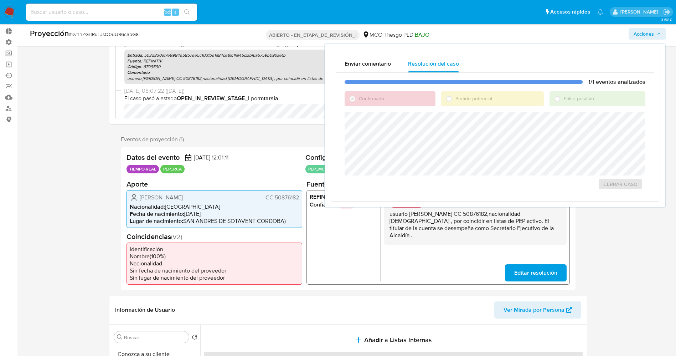
scroll to position [107, 0]
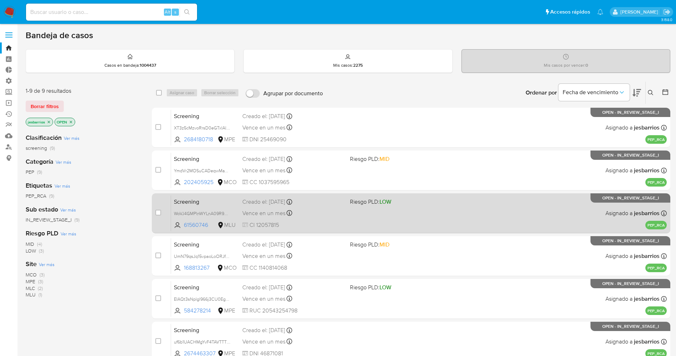
scroll to position [190, 0]
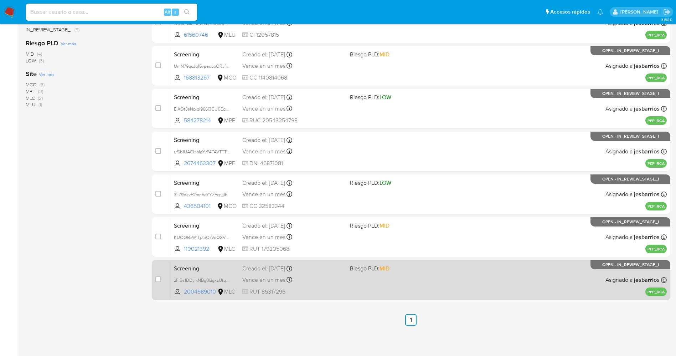
click at [374, 280] on div "Screening zFlBs1DDyIkNBg0BgxzUtqEC 2004589010 MLC Riesgo PLD: MID Creado el: [D…" at bounding box center [419, 280] width 496 height 36
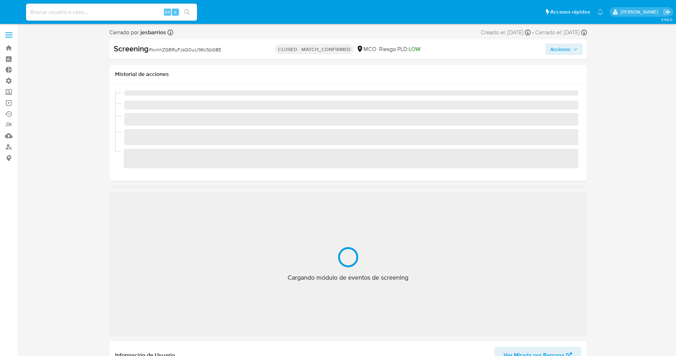
select select "10"
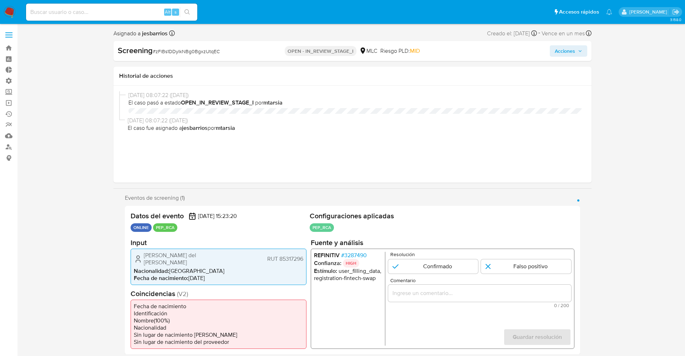
select select "10"
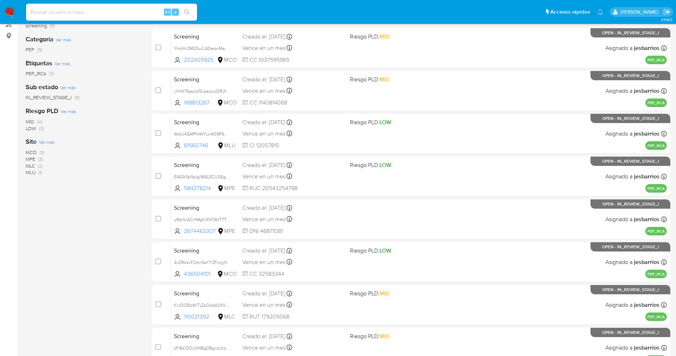
scroll to position [190, 0]
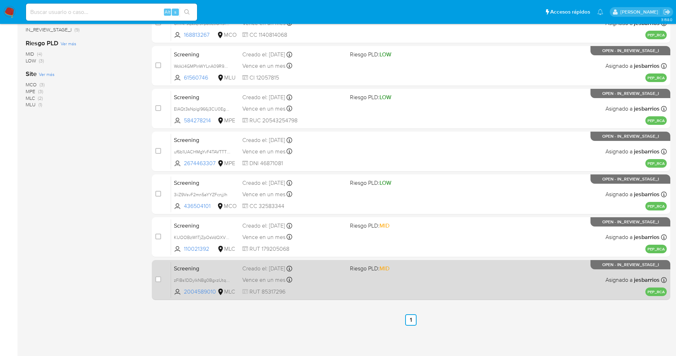
click at [361, 281] on div "Screening zFlBs1DDyIkNBg0BgxzUtqEC 2004589010 MLC Riesgo PLD: MID Creado el: [D…" at bounding box center [419, 280] width 496 height 36
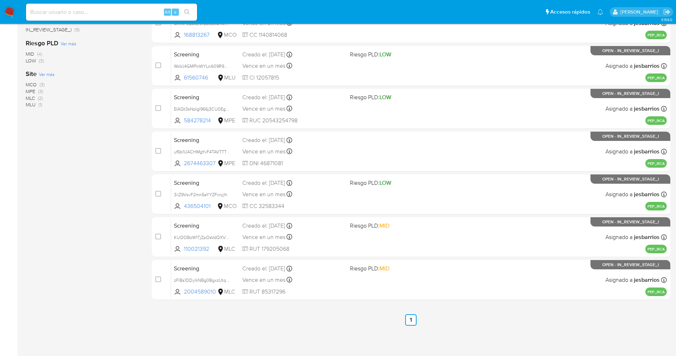
click at [8, 7] on img at bounding box center [10, 12] width 12 height 12
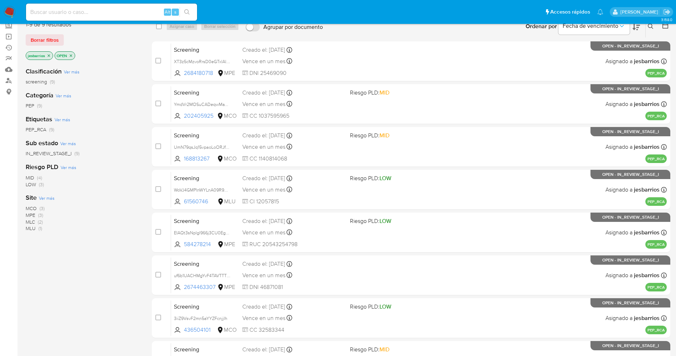
scroll to position [0, 0]
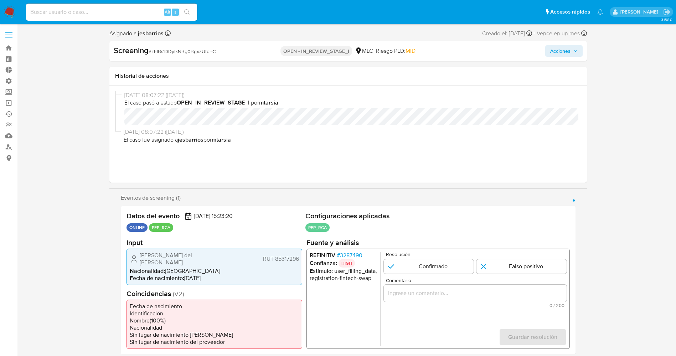
select select "10"
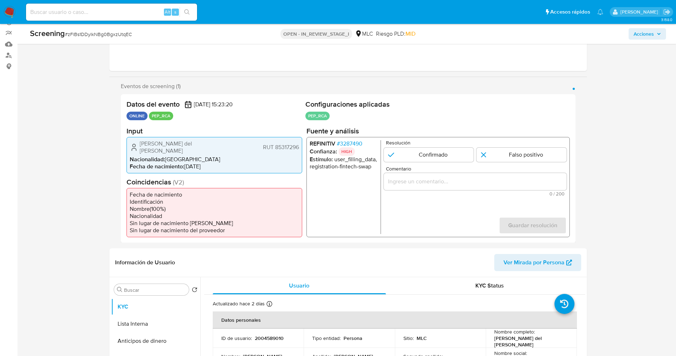
scroll to position [107, 0]
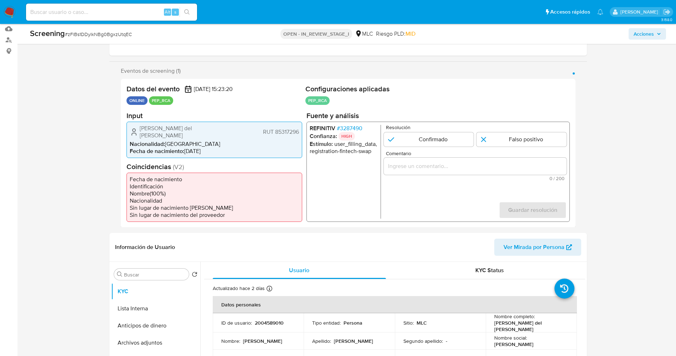
click at [357, 126] on span "# 3287490" at bounding box center [350, 127] width 26 height 7
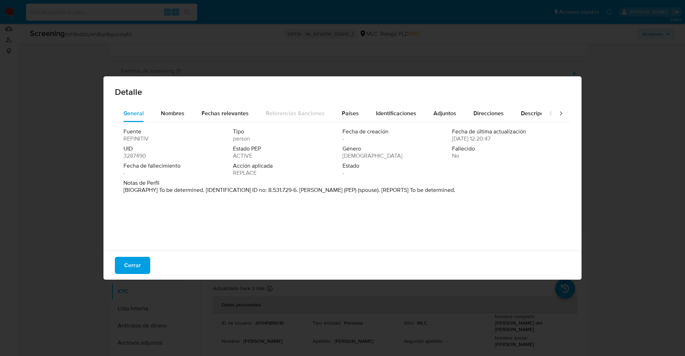
click at [174, 103] on div "Detalle" at bounding box center [342, 90] width 478 height 29
click at [165, 114] on span "Nombres" at bounding box center [173, 113] width 24 height 8
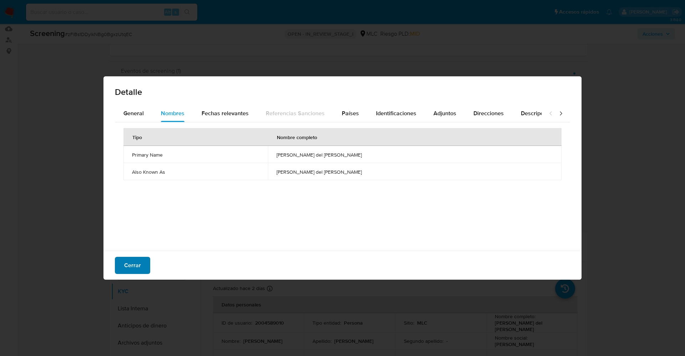
click at [131, 265] on span "Cerrar" at bounding box center [132, 265] width 17 height 16
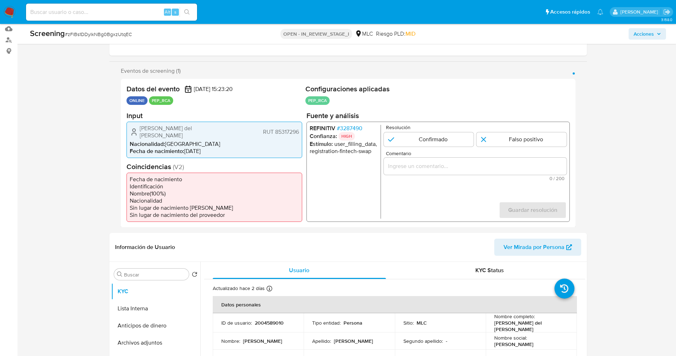
click at [349, 125] on span "# 3287490" at bounding box center [350, 127] width 26 height 7
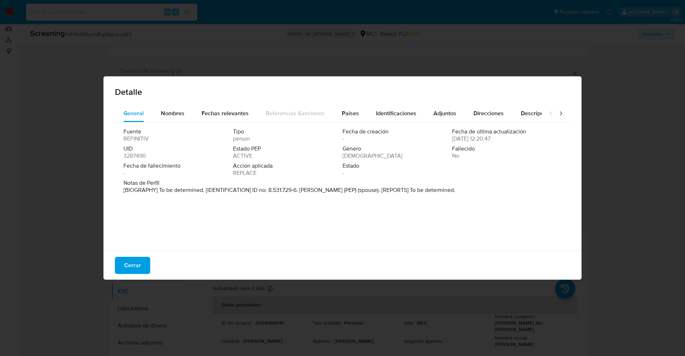
drag, startPoint x: 122, startPoint y: 187, endPoint x: 509, endPoint y: 201, distance: 387.1
click at [509, 201] on div "Fuente REFINITIV Tipo person Fecha de creación - Fecha de última actualización …" at bounding box center [342, 184] width 455 height 125
drag, startPoint x: 125, startPoint y: 190, endPoint x: 492, endPoint y: 192, distance: 367.6
click at [492, 192] on div "Notas de Perfil [BIOGRAPHY] To be determined. [IDENTIFICATION] ID no: 8.531.729…" at bounding box center [342, 186] width 438 height 14
click at [178, 113] on span "Nombres" at bounding box center [173, 113] width 24 height 8
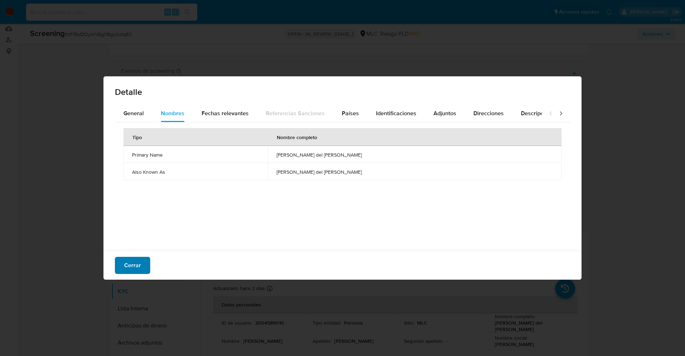
click at [129, 260] on span "Cerrar" at bounding box center [132, 265] width 17 height 16
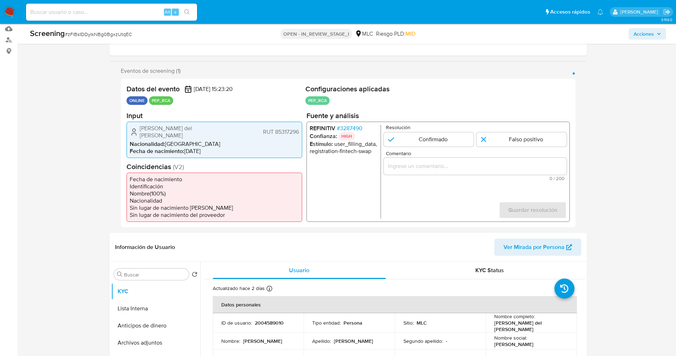
drag, startPoint x: 273, startPoint y: 129, endPoint x: 301, endPoint y: 129, distance: 27.5
click at [301, 129] on div "[PERSON_NAME] del [PERSON_NAME] RUT 85317296 Nacionalidad : [DEMOGRAPHIC_DATA] …" at bounding box center [215, 139] width 176 height 36
drag, startPoint x: 364, startPoint y: 125, endPoint x: 364, endPoint y: 129, distance: 3.9
click at [364, 129] on li "REFINITIV # 3287490" at bounding box center [343, 127] width 68 height 7
drag, startPoint x: 339, startPoint y: 127, endPoint x: 363, endPoint y: 130, distance: 23.4
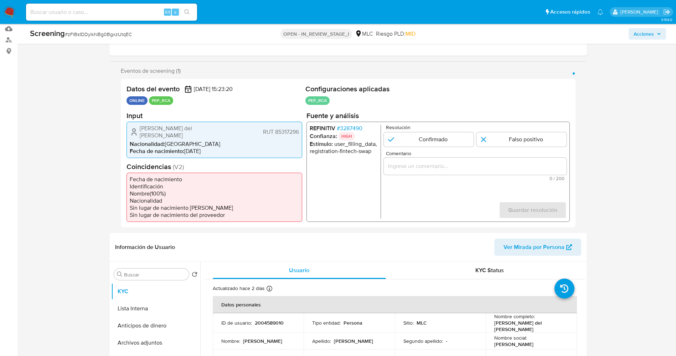
click at [362, 130] on span "# 3287490" at bounding box center [350, 127] width 26 height 7
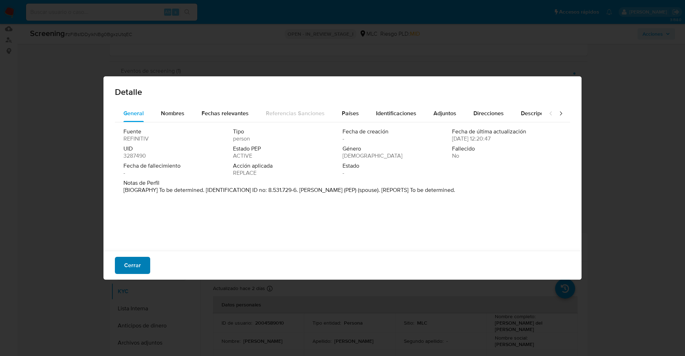
click at [128, 260] on span "Cerrar" at bounding box center [132, 265] width 17 height 16
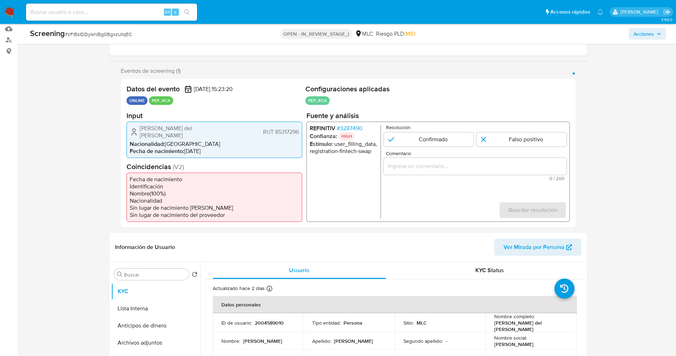
click at [351, 123] on div "REFINITIV # 3287490 Confianza: HIGH Estímulo : user_filling_data, registration-…" at bounding box center [437, 171] width 263 height 100
click at [352, 125] on span "# 3287490" at bounding box center [350, 127] width 26 height 7
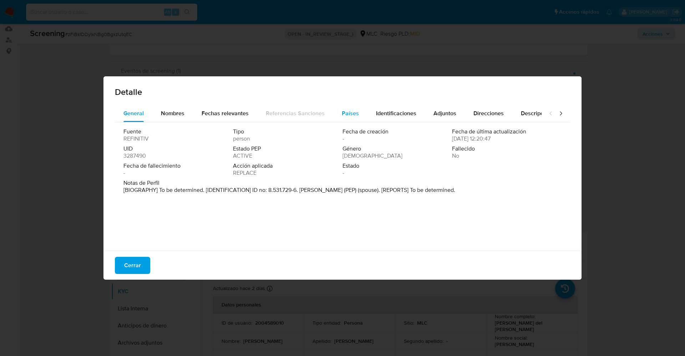
click at [348, 115] on span "Países" at bounding box center [350, 113] width 17 height 8
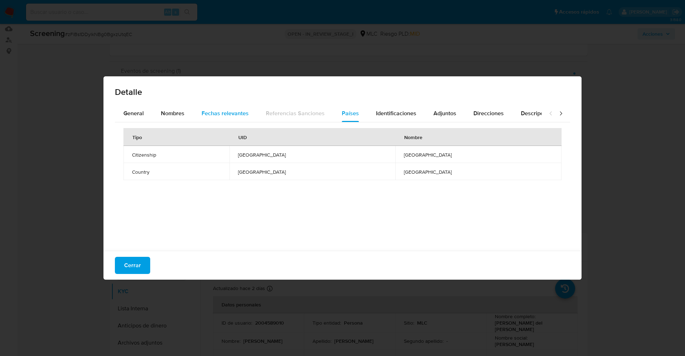
click at [211, 115] on span "Fechas relevantes" at bounding box center [224, 113] width 47 height 8
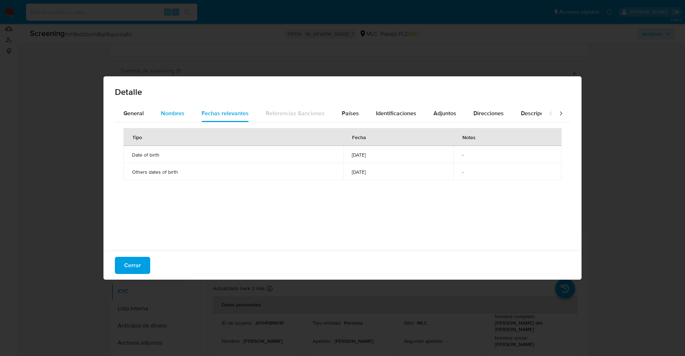
click at [173, 114] on span "Nombres" at bounding box center [173, 113] width 24 height 8
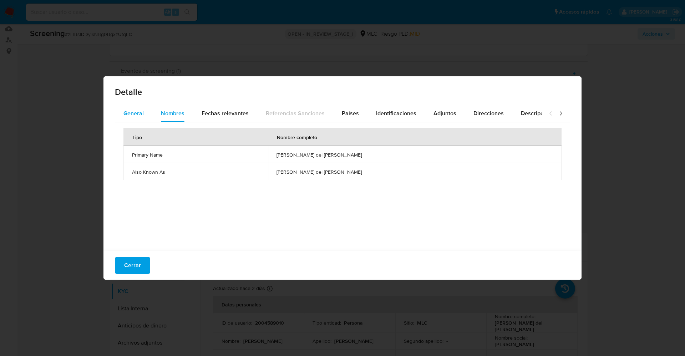
click at [144, 112] on button "General" at bounding box center [133, 113] width 37 height 17
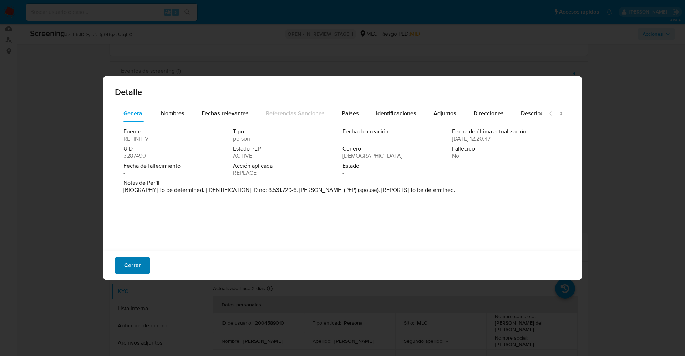
click at [134, 265] on span "Cerrar" at bounding box center [132, 265] width 17 height 16
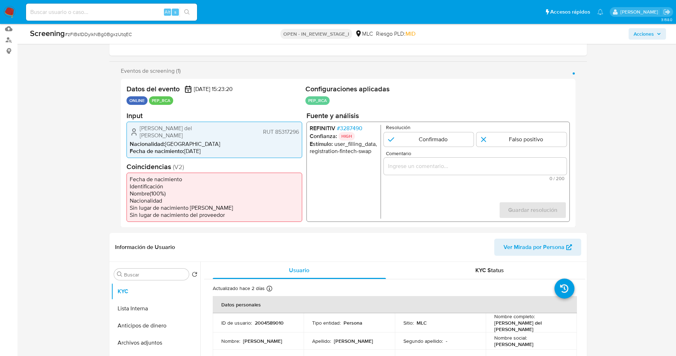
click at [141, 129] on div "[PERSON_NAME] del [PERSON_NAME] RUT 85317296" at bounding box center [214, 131] width 169 height 14
drag, startPoint x: 141, startPoint y: 129, endPoint x: 227, endPoint y: 128, distance: 85.9
click at [227, 128] on div "[PERSON_NAME] del [PERSON_NAME] RUT 85317296" at bounding box center [214, 131] width 169 height 14
click at [185, 140] on li "Nacionalidad : [DEMOGRAPHIC_DATA]" at bounding box center [214, 143] width 169 height 7
drag, startPoint x: 139, startPoint y: 127, endPoint x: 303, endPoint y: 129, distance: 164.0
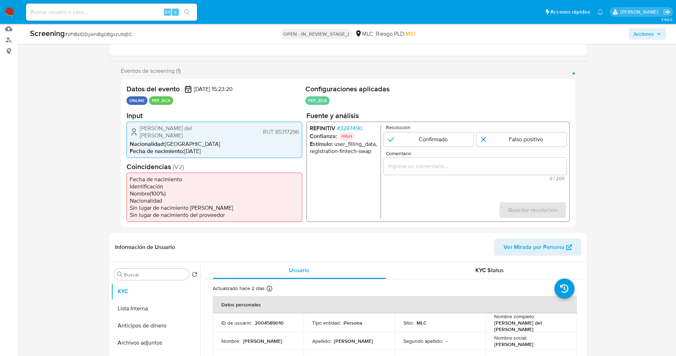
click at [303, 129] on div "Datos del evento [DATE] 15:23:20 ONLINE PEP_RCA Configuraciones aplicadas PEP_R…" at bounding box center [348, 153] width 455 height 149
click at [173, 147] on span "Fecha de nacimiento :" at bounding box center [157, 151] width 55 height 8
drag, startPoint x: 140, startPoint y: 129, endPoint x: 299, endPoint y: 129, distance: 159.7
click at [299, 129] on div "[PERSON_NAME] del [PERSON_NAME] RUT 85317296 Nacionalidad : [DEMOGRAPHIC_DATA] …" at bounding box center [215, 139] width 176 height 36
click at [361, 126] on span "# 3287490" at bounding box center [350, 127] width 26 height 7
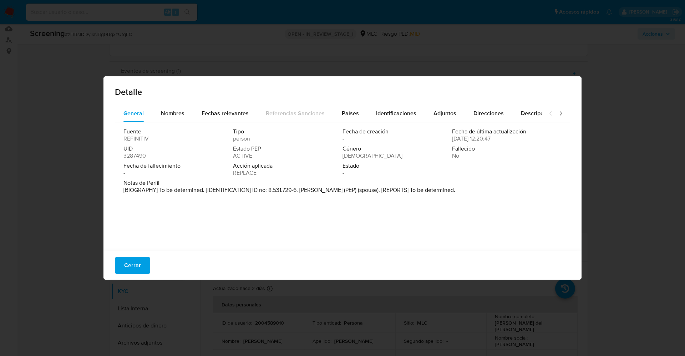
drag, startPoint x: 300, startPoint y: 191, endPoint x: 377, endPoint y: 189, distance: 77.0
click at [377, 189] on p "[BIOGRAPHY] To be determined. [IDENTIFICATION] ID no: 8.531.729-6. Jaime Eduard…" at bounding box center [289, 189] width 332 height 7
drag, startPoint x: 131, startPoint y: 266, endPoint x: 385, endPoint y: 198, distance: 263.1
click at [132, 266] on span "Cerrar" at bounding box center [132, 265] width 17 height 16
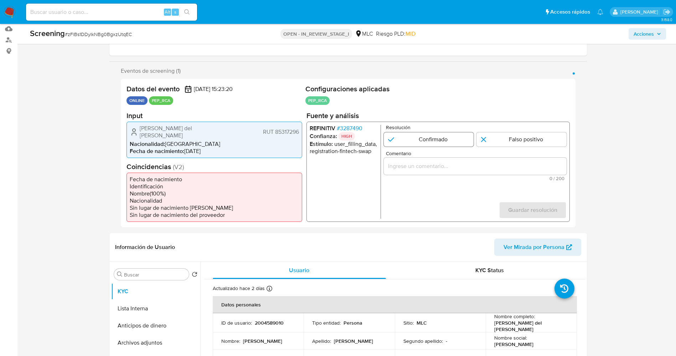
click at [440, 143] on input "1 de 1" at bounding box center [429, 139] width 90 height 14
radio input "true"
click at [437, 161] on div "1 de 1" at bounding box center [475, 165] width 183 height 17
click at [439, 171] on div "1 de 1" at bounding box center [475, 165] width 183 height 17
click at [440, 175] on div "Comentario 0 / 200 200 caracteres restantes" at bounding box center [475, 165] width 183 height 30
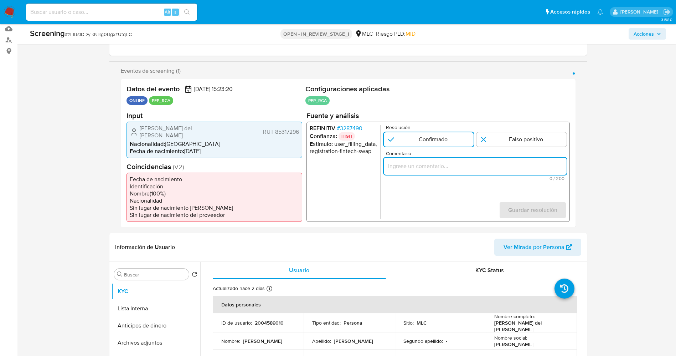
click at [417, 169] on input "Comentario" at bounding box center [475, 165] width 183 height 9
paste input "suario Elisa del Carmen García Jorquera RUT 85317296,nacionalidad Chilena, por …"
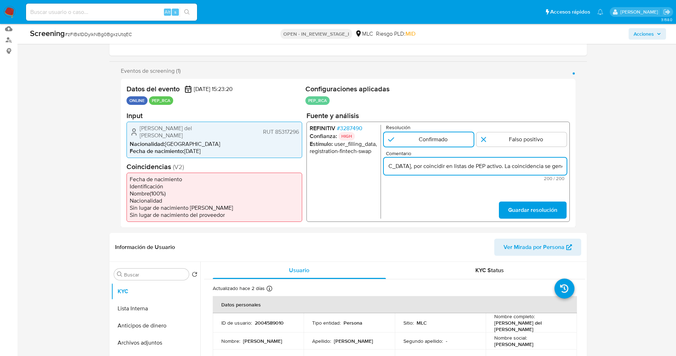
scroll to position [0, 145]
drag, startPoint x: 424, startPoint y: 167, endPoint x: 435, endPoint y: 170, distance: 10.9
click at [435, 170] on input "suario Elisa del Carmen García Jorquera RUT 85317296,nacionalidad Chilena, por …" at bounding box center [475, 165] width 183 height 9
drag, startPoint x: 461, startPoint y: 167, endPoint x: 435, endPoint y: 171, distance: 26.9
click at [435, 171] on div "suario Elisa del Carmen García Jorquera RUT 85317296,nacionalidad Chilenael usu…" at bounding box center [475, 165] width 183 height 17
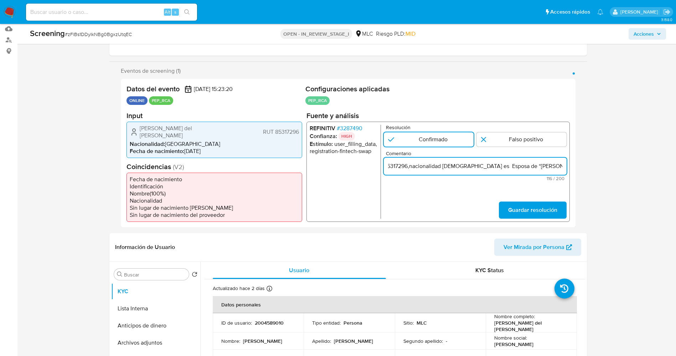
scroll to position [0, 0]
click at [387, 165] on input "suario Elisa del Carmen García Jorquera RUT 85317296,nacionalidad Chilena es Es…" at bounding box center [475, 165] width 183 height 9
click at [490, 165] on input "Usuario Elisa del Carmen García Jorquera RUT 85317296,nacionalidad Chilena es E…" at bounding box center [475, 165] width 183 height 9
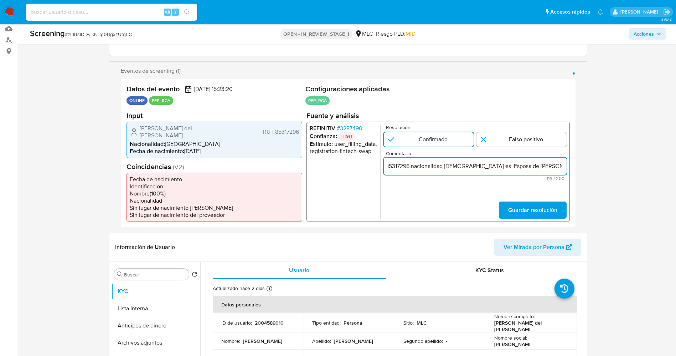
paste input "Aravena, quien se desempeña como “Cónsul General en Barcelona."
click at [397, 167] on input "Usuario Elisa del Carmen García Jorquera RUT 85317296,nacionalidad Chilena es E…" at bounding box center [475, 165] width 183 height 9
click at [442, 165] on input "Usuario Elisa del Carmen García Jorquera RUT 85317296,nacionalidad Chilena es E…" at bounding box center [475, 165] width 183 height 9
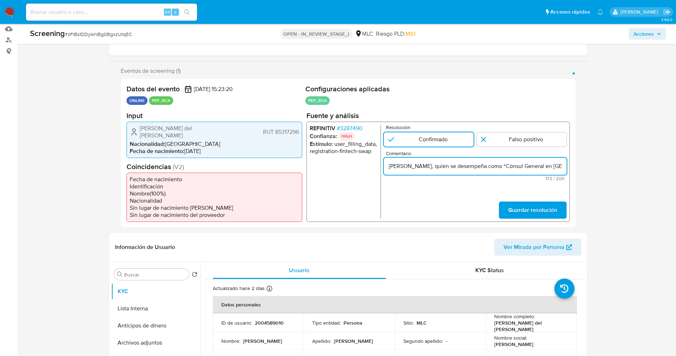
scroll to position [0, 284]
click at [491, 167] on input "Usuario Elisa del Carmen García Jorquera RUT 85317296,nacionalidad Chilena es E…" at bounding box center [475, 165] width 183 height 9
click at [563, 167] on input "Usuario Elisa del Carmen García Jorquera RUT 85317296,nacionalidad Chilena es E…" at bounding box center [475, 165] width 183 height 9
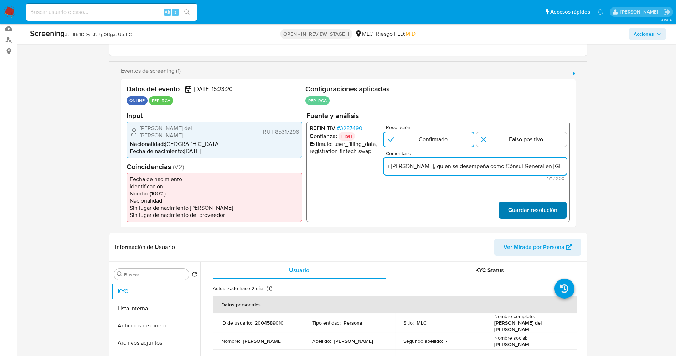
type input "Usuario Elisa del Carmen García Jorquera RUT 85317296,nacionalidad Chilena es E…"
click at [546, 206] on span "Guardar resolución" at bounding box center [532, 210] width 49 height 16
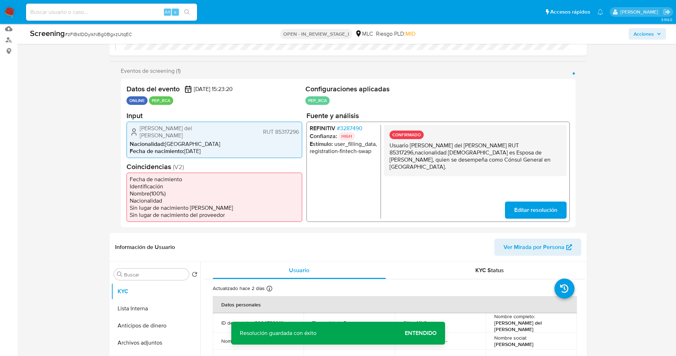
drag, startPoint x: 384, startPoint y: 144, endPoint x: 547, endPoint y: 161, distance: 163.8
click at [556, 161] on div "CONFIRMADO Usuario Elisa del Carmen García Jorquera RUT 85317296,nacionalidad C…" at bounding box center [475, 149] width 183 height 51
click at [140, 302] on button "Lista Interna" at bounding box center [152, 308] width 83 height 17
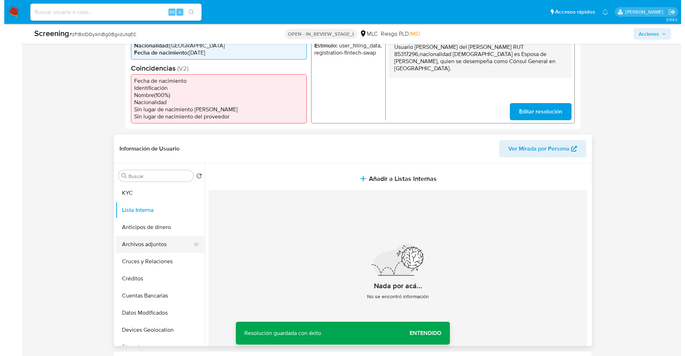
scroll to position [214, 0]
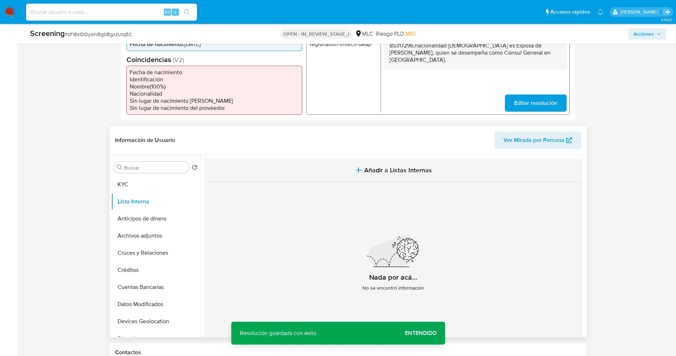
click at [378, 166] on span "Añadir a Listas Internas" at bounding box center [398, 170] width 68 height 8
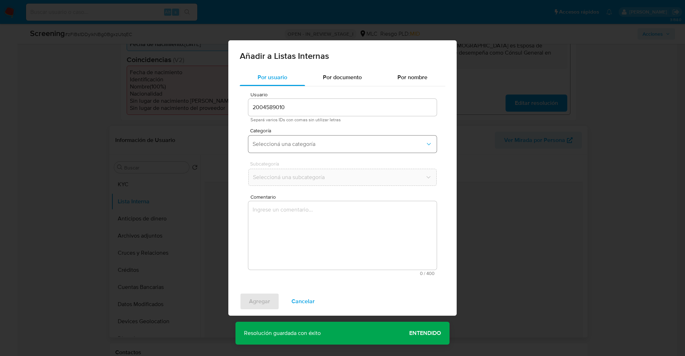
click at [326, 138] on button "Seleccioná una categoría" at bounding box center [342, 143] width 188 height 17
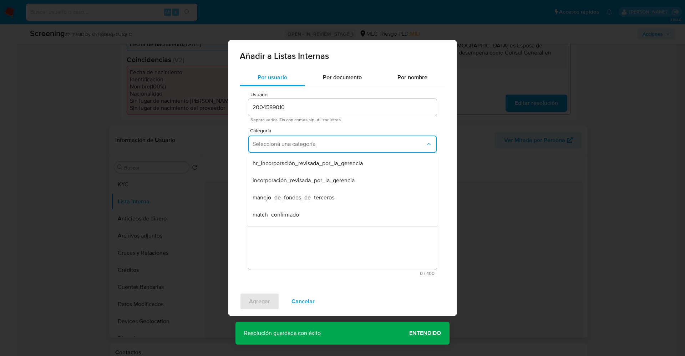
scroll to position [53, 0]
click at [288, 163] on span "match_confirmado" at bounding box center [275, 161] width 46 height 7
click at [284, 180] on span "Seleccioná una subcategoría" at bounding box center [338, 177] width 173 height 7
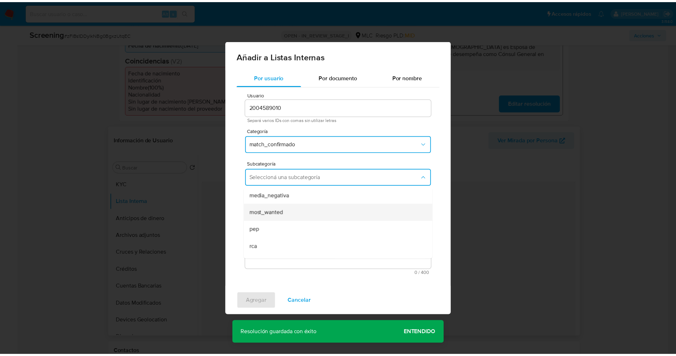
scroll to position [48, 0]
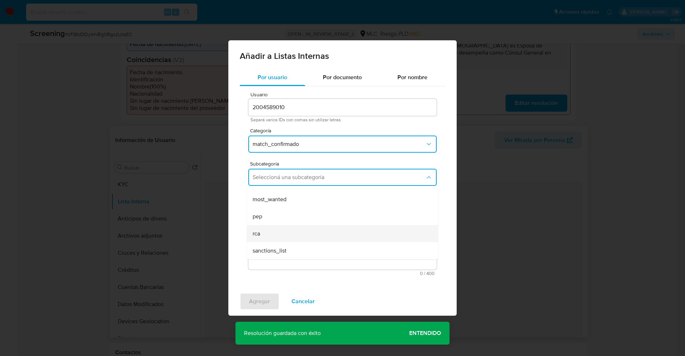
click at [285, 232] on div "rca" at bounding box center [339, 233] width 175 height 17
click at [285, 232] on textarea "Comentario" at bounding box center [342, 235] width 188 height 68
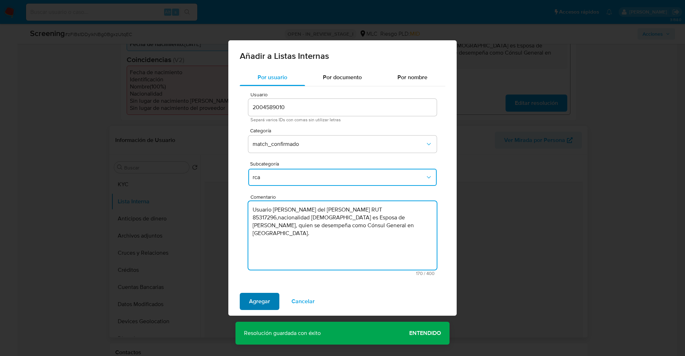
type textarea "Usuario Elisa del Carmen García Jorquera RUT 85317296,nacionalidad Chilena es E…"
click at [270, 297] on button "Agregar" at bounding box center [260, 301] width 40 height 17
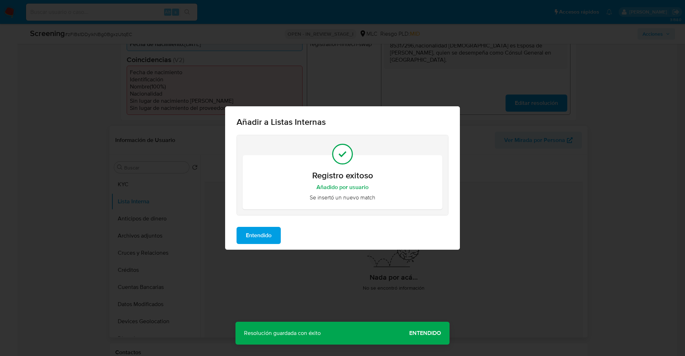
click at [260, 240] on span "Entendido" at bounding box center [259, 235] width 26 height 16
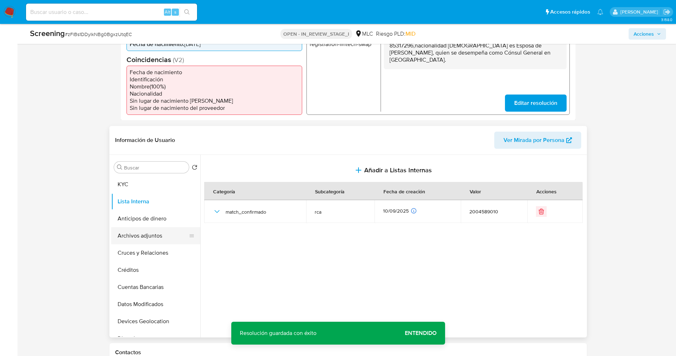
click at [132, 229] on button "Archivos adjuntos" at bounding box center [152, 235] width 83 height 17
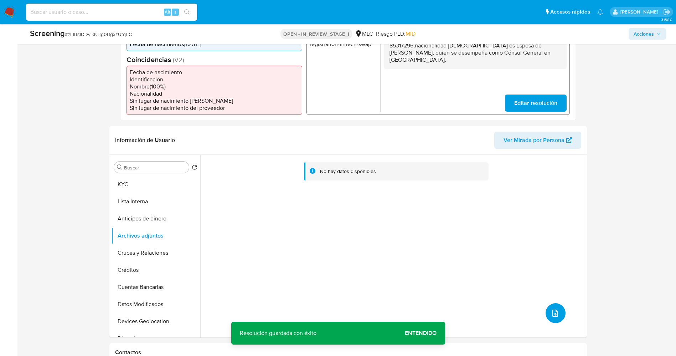
click at [554, 309] on icon "upload-file" at bounding box center [555, 313] width 9 height 9
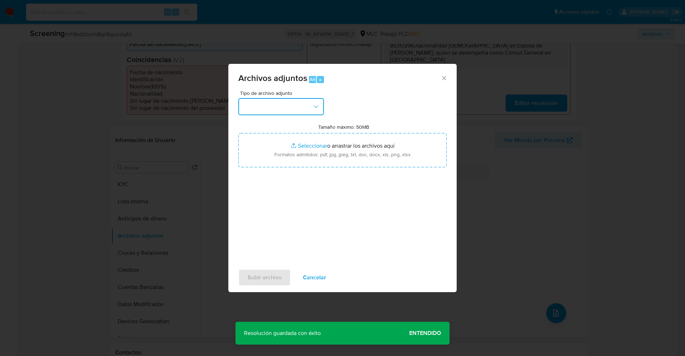
click at [267, 102] on button "button" at bounding box center [281, 106] width 86 height 17
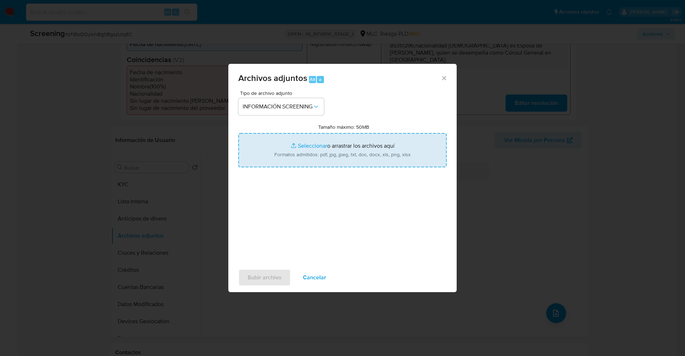
type input "C:\fakepath\QuickIdProfileReport_e_tr_wci_3287490.pdf"
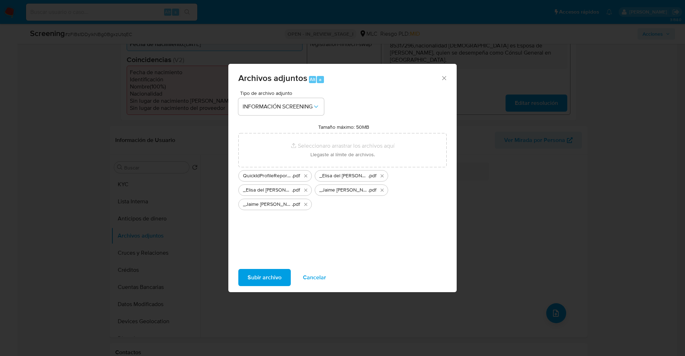
click at [263, 275] on span "Subir archivo" at bounding box center [264, 278] width 34 height 16
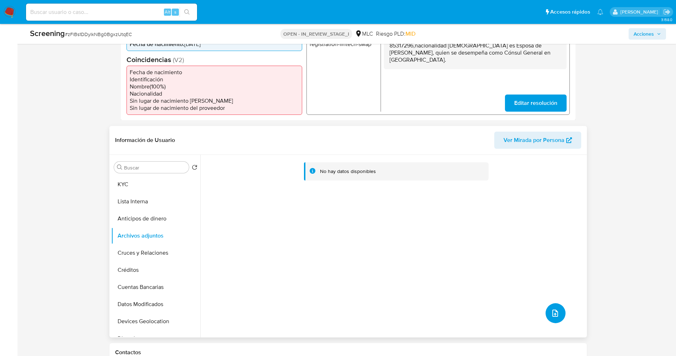
click at [546, 307] on button "upload-file" at bounding box center [556, 313] width 20 height 20
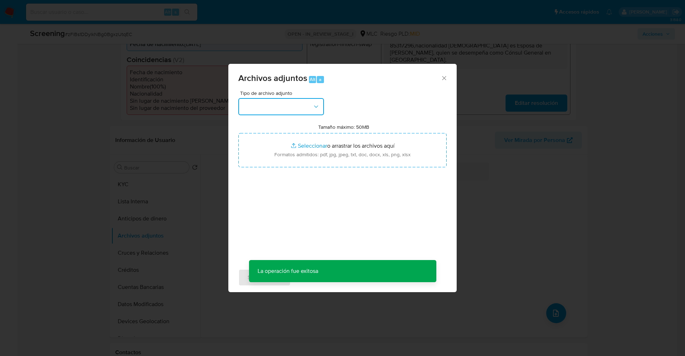
click at [284, 100] on button "button" at bounding box center [281, 106] width 86 height 17
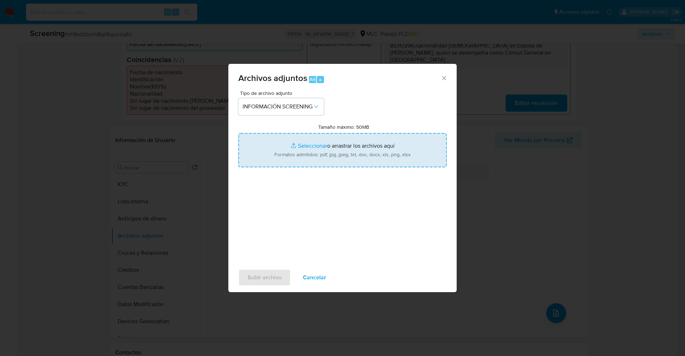
type input "C:\fakepath\Declaración - InfoProbidad.pdf"
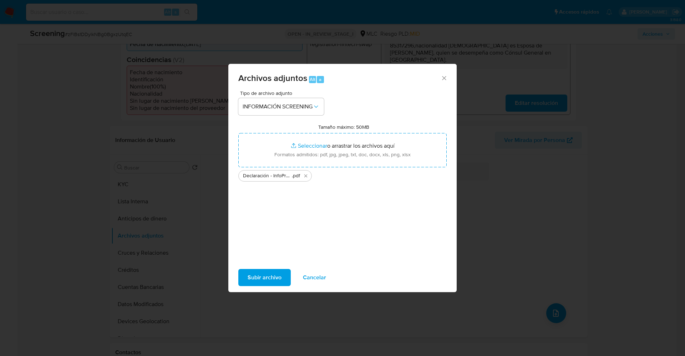
click at [281, 276] on span "Subir archivo" at bounding box center [264, 278] width 34 height 16
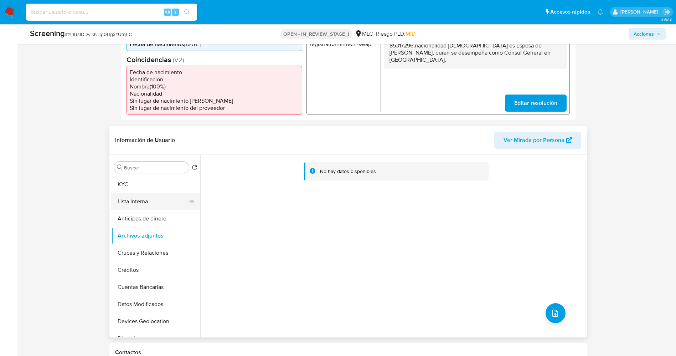
click at [157, 193] on button "Lista Interna" at bounding box center [152, 201] width 83 height 17
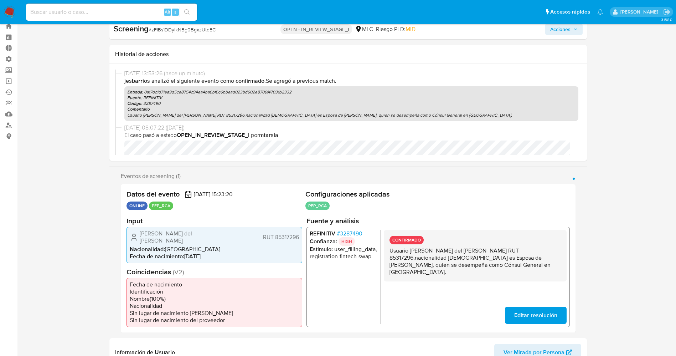
scroll to position [0, 0]
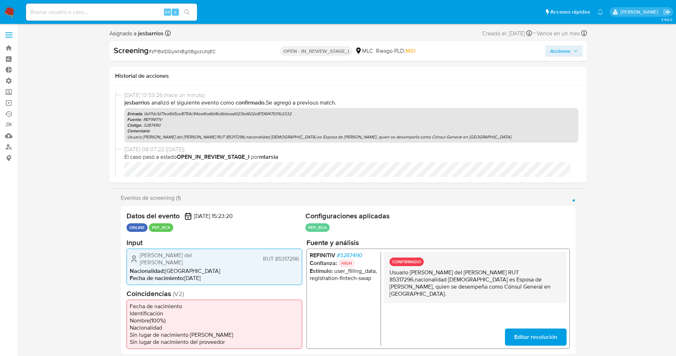
click at [563, 47] on span "Acciones" at bounding box center [561, 50] width 20 height 11
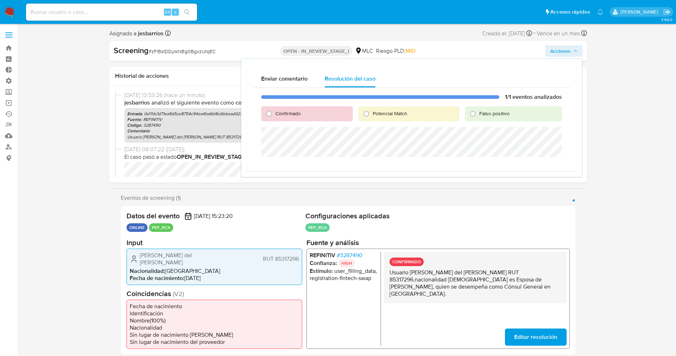
click at [296, 114] on span "Confirmado" at bounding box center [288, 113] width 25 height 7
click at [275, 114] on input "Confirmado" at bounding box center [268, 113] width 11 height 11
radio input "true"
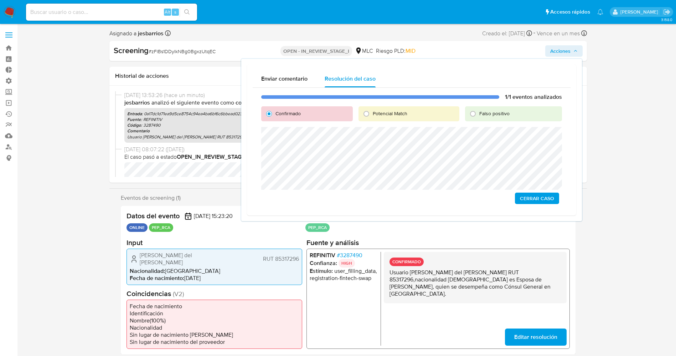
click at [534, 203] on span "Cerrar Caso" at bounding box center [537, 198] width 34 height 10
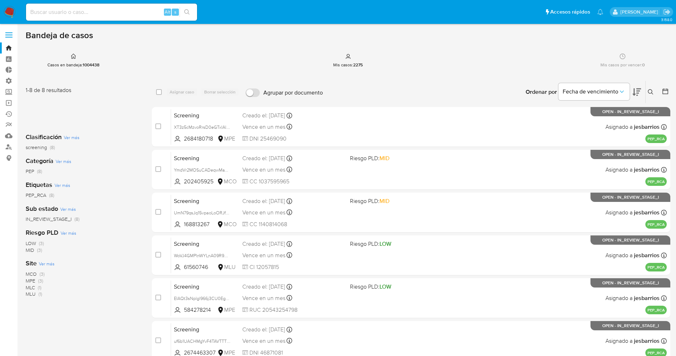
scroll to position [147, 0]
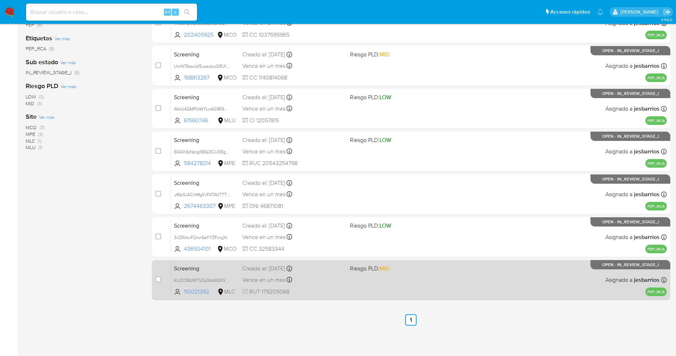
click at [369, 283] on div "Screening KUOOBzW1TjZpOsVdQXVmZhTP 110021392 MLC Riesgo PLD: MID Creado el: [DA…" at bounding box center [419, 280] width 496 height 36
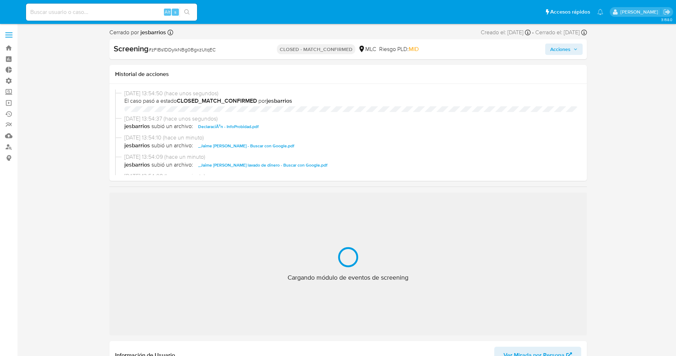
select select "10"
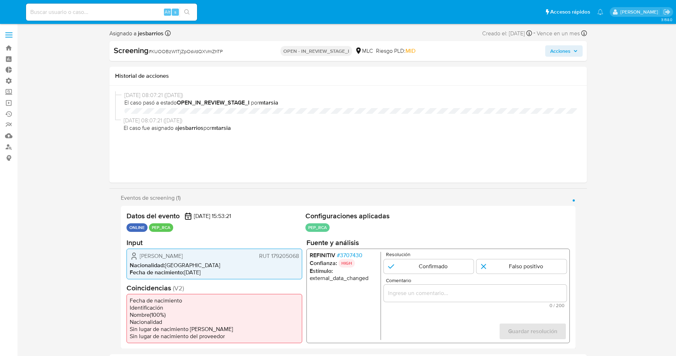
select select "10"
